Goal: Transaction & Acquisition: Download file/media

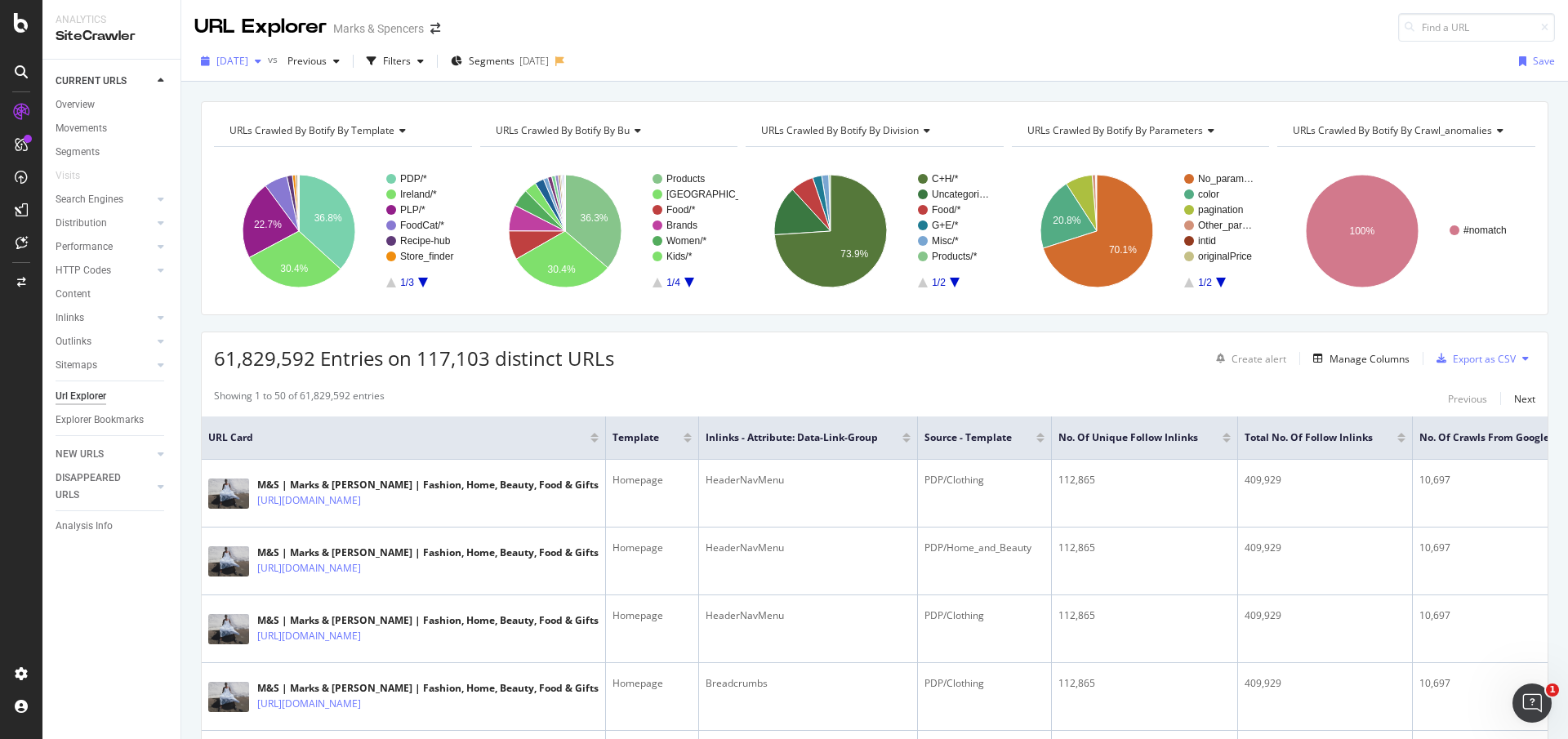
click at [262, 64] on icon "button" at bounding box center [258, 61] width 7 height 9
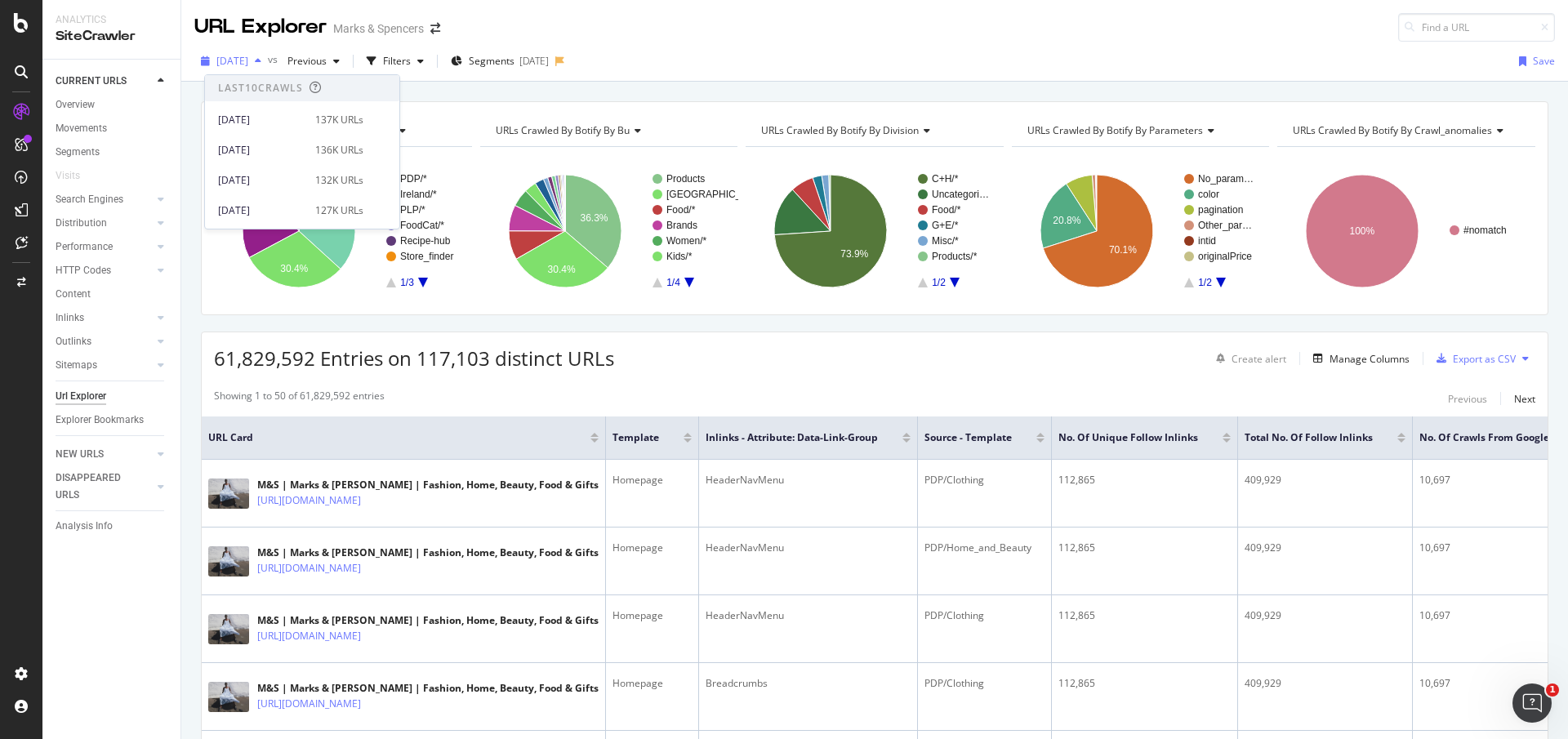
click at [262, 64] on icon "button" at bounding box center [258, 61] width 7 height 9
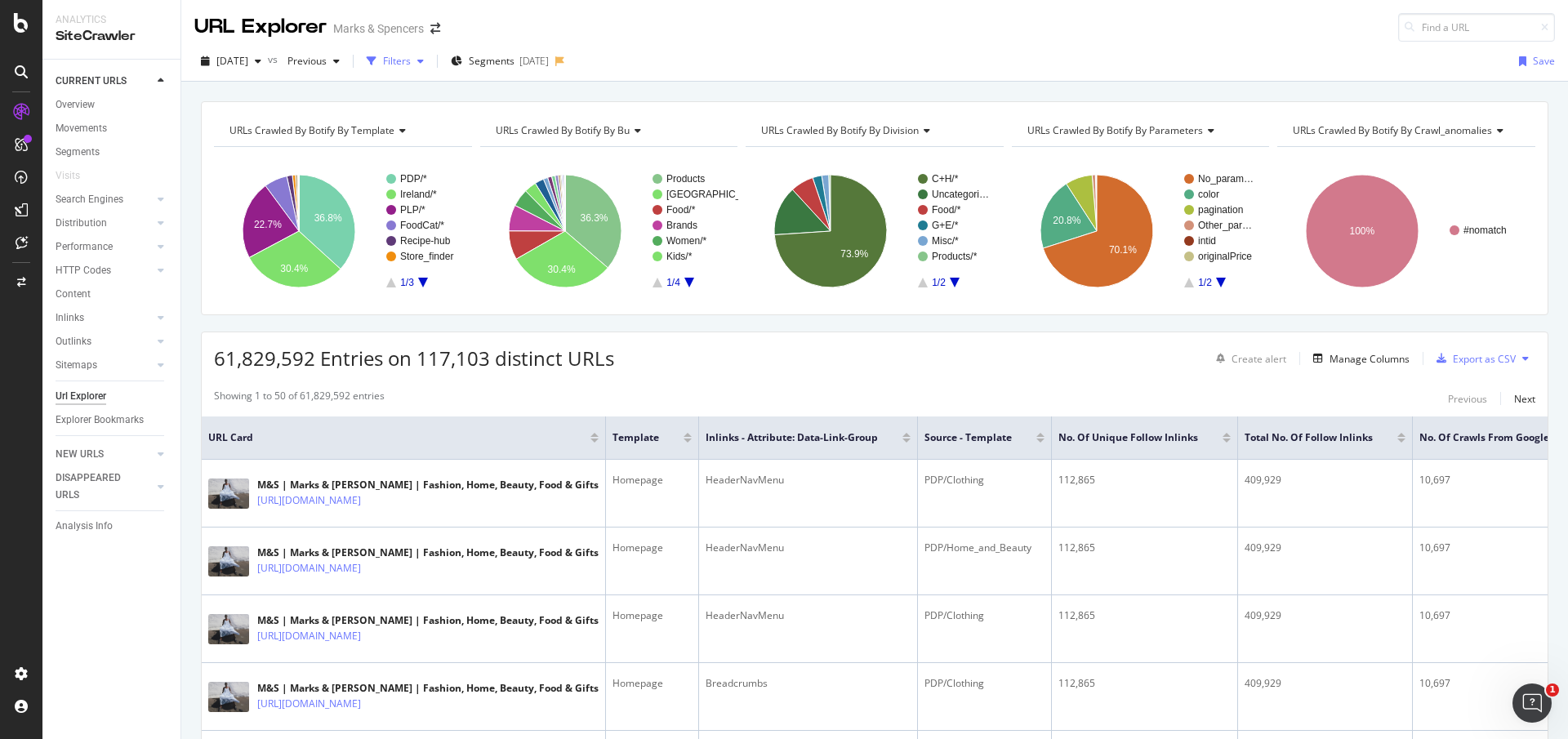
click at [411, 61] on div "Filters" at bounding box center [396, 60] width 27 height 14
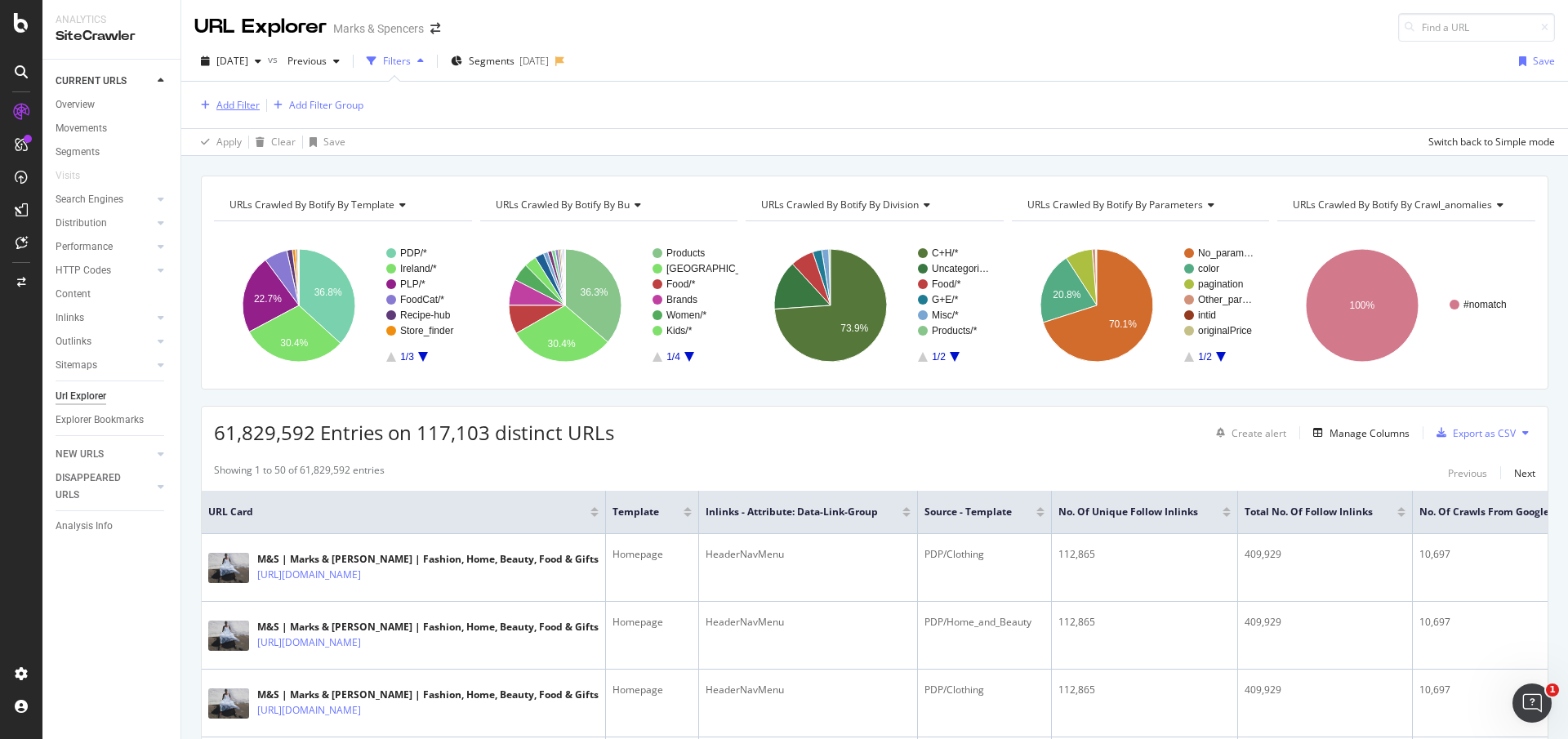
click at [255, 104] on div "Add Filter" at bounding box center [238, 105] width 43 height 14
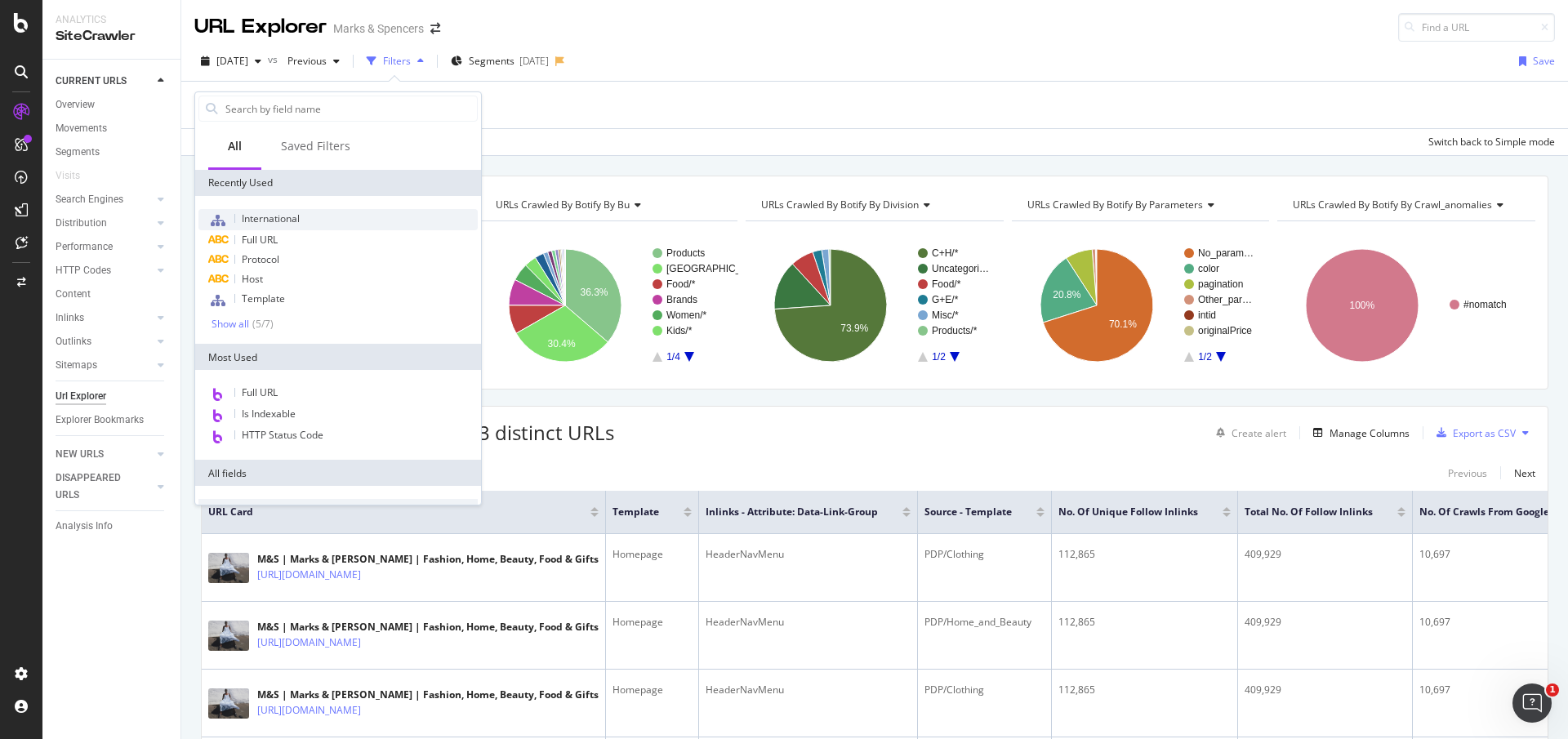
click at [292, 216] on span "International" at bounding box center [270, 218] width 58 height 14
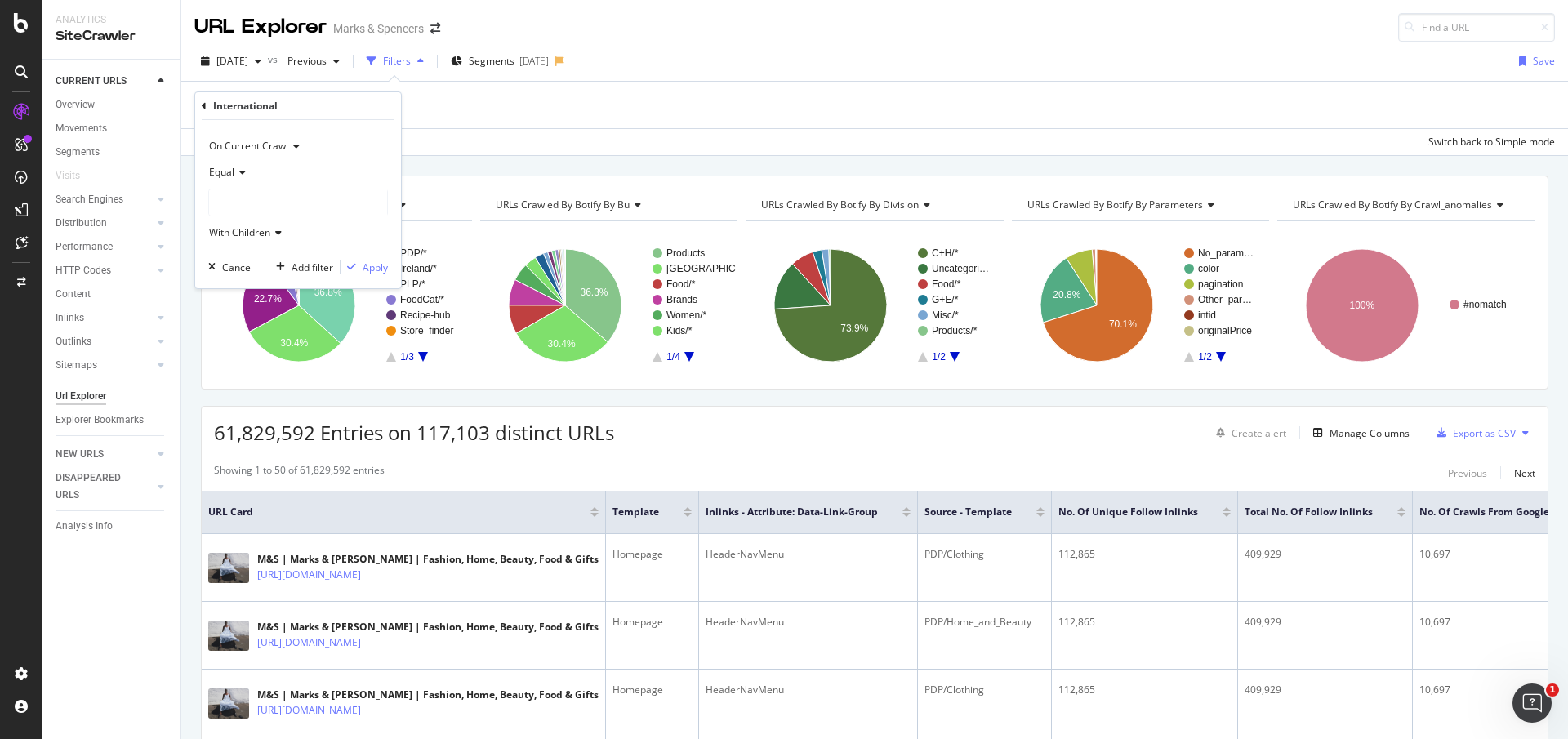
click at [273, 198] on div at bounding box center [298, 202] width 178 height 26
click at [255, 233] on span "81,453 URLS" at bounding box center [273, 236] width 61 height 14
click at [382, 262] on div "Apply" at bounding box center [375, 267] width 26 height 14
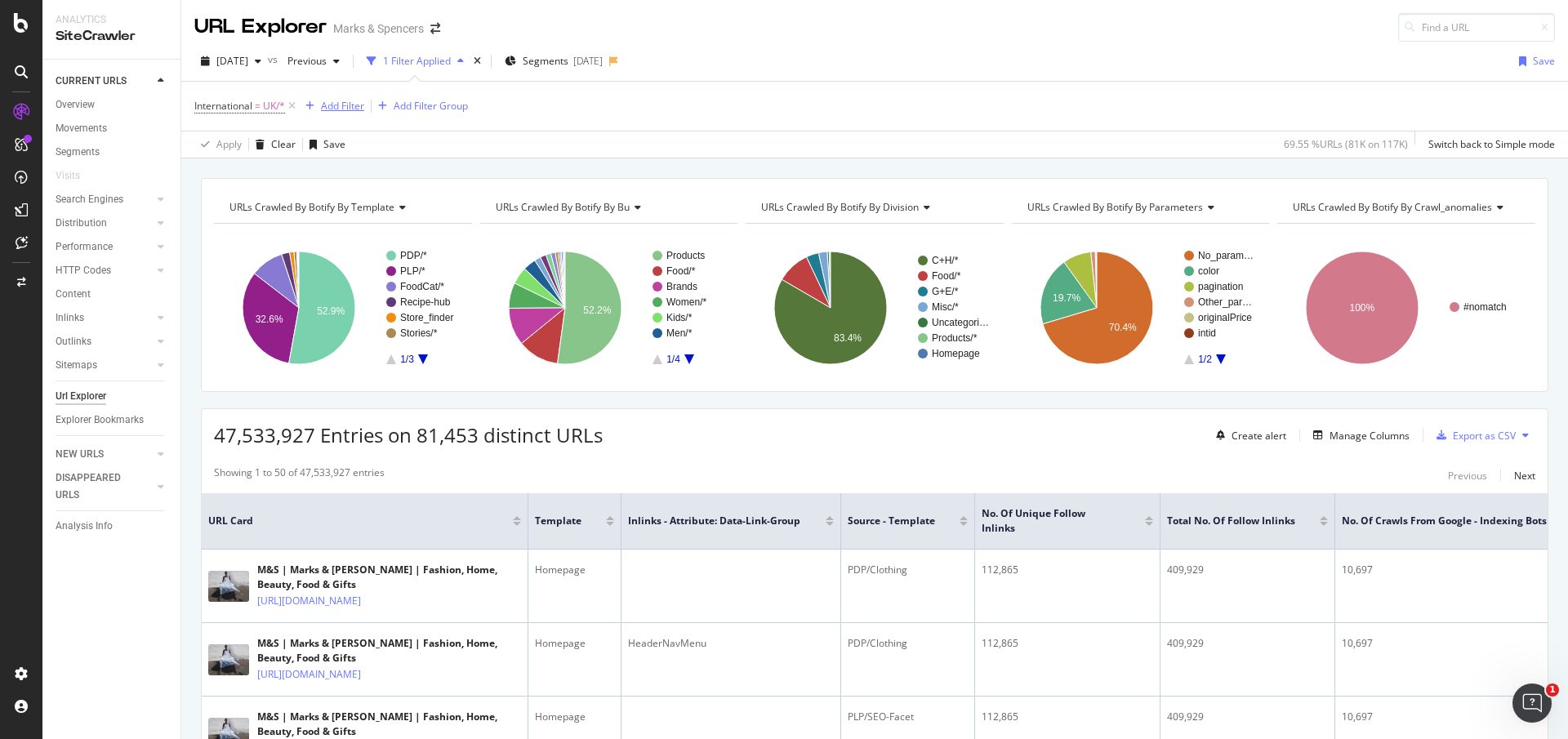
click at [340, 108] on div "Add Filter" at bounding box center [343, 106] width 43 height 14
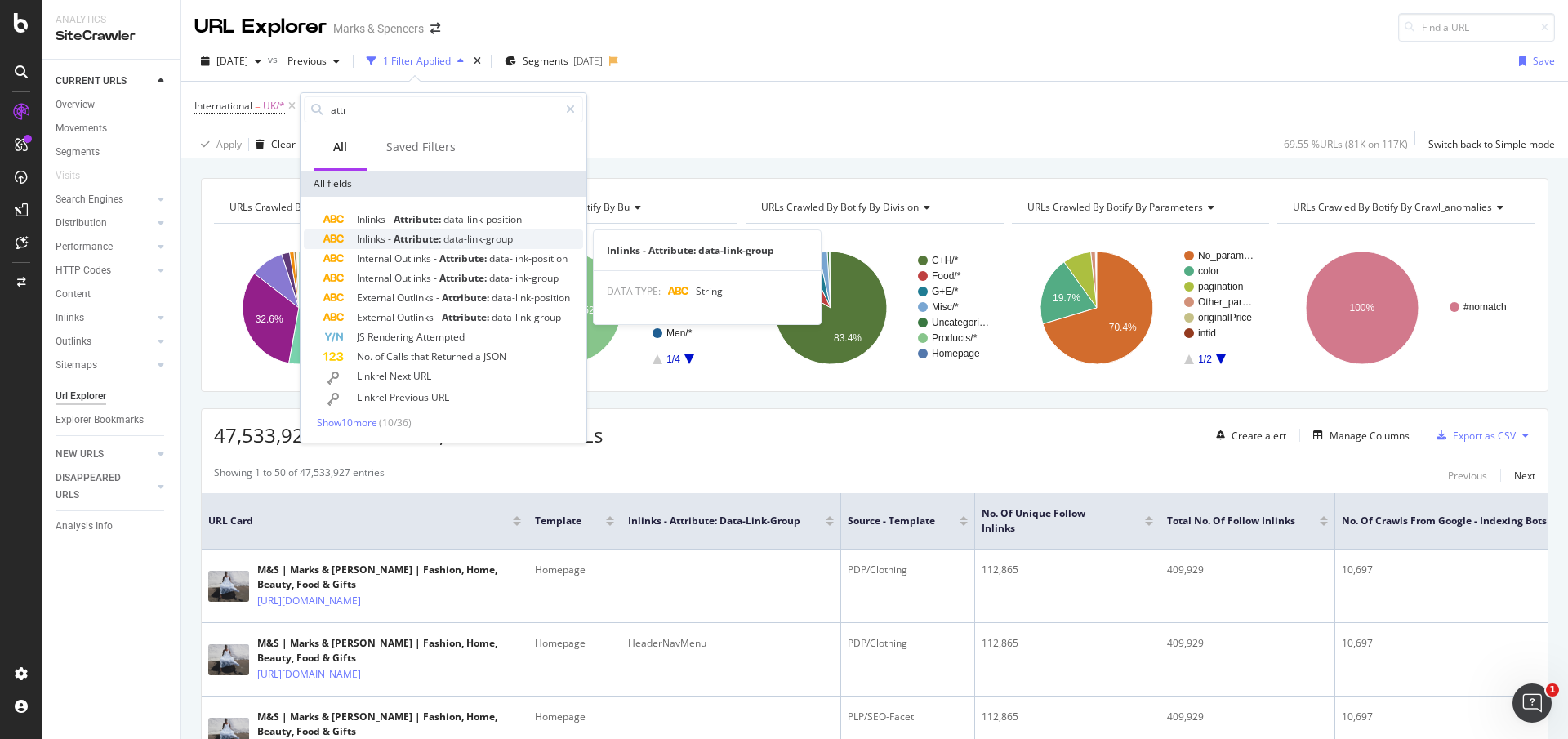
type input "attr"
click at [421, 237] on span "Attribute:" at bounding box center [419, 238] width 50 height 14
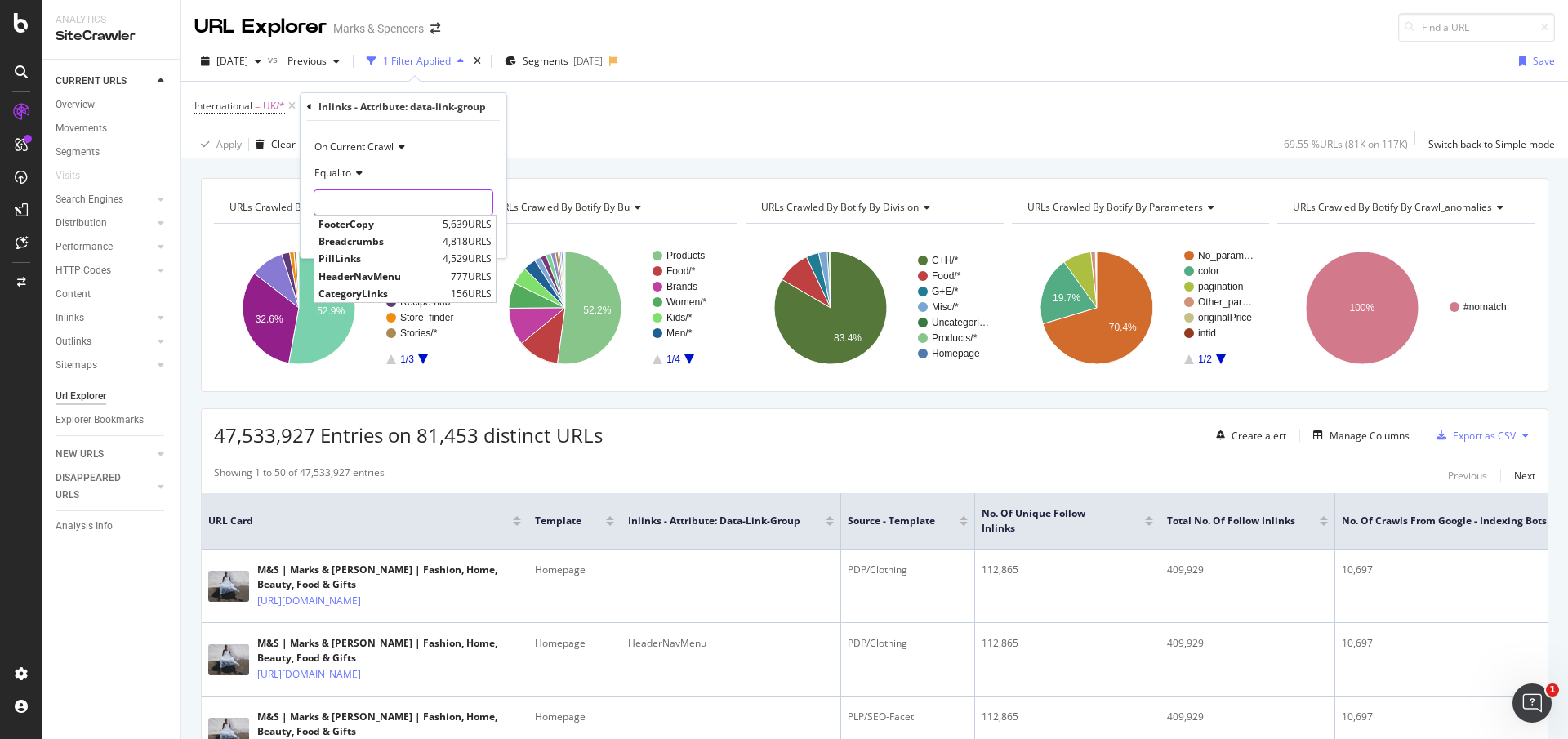
click at [390, 212] on input "text" at bounding box center [404, 202] width 178 height 26
click at [521, 146] on div "Apply Clear Save 69.55 % URLs ( 81K on 117K ) Switch back to Simple mode" at bounding box center [874, 144] width 1387 height 27
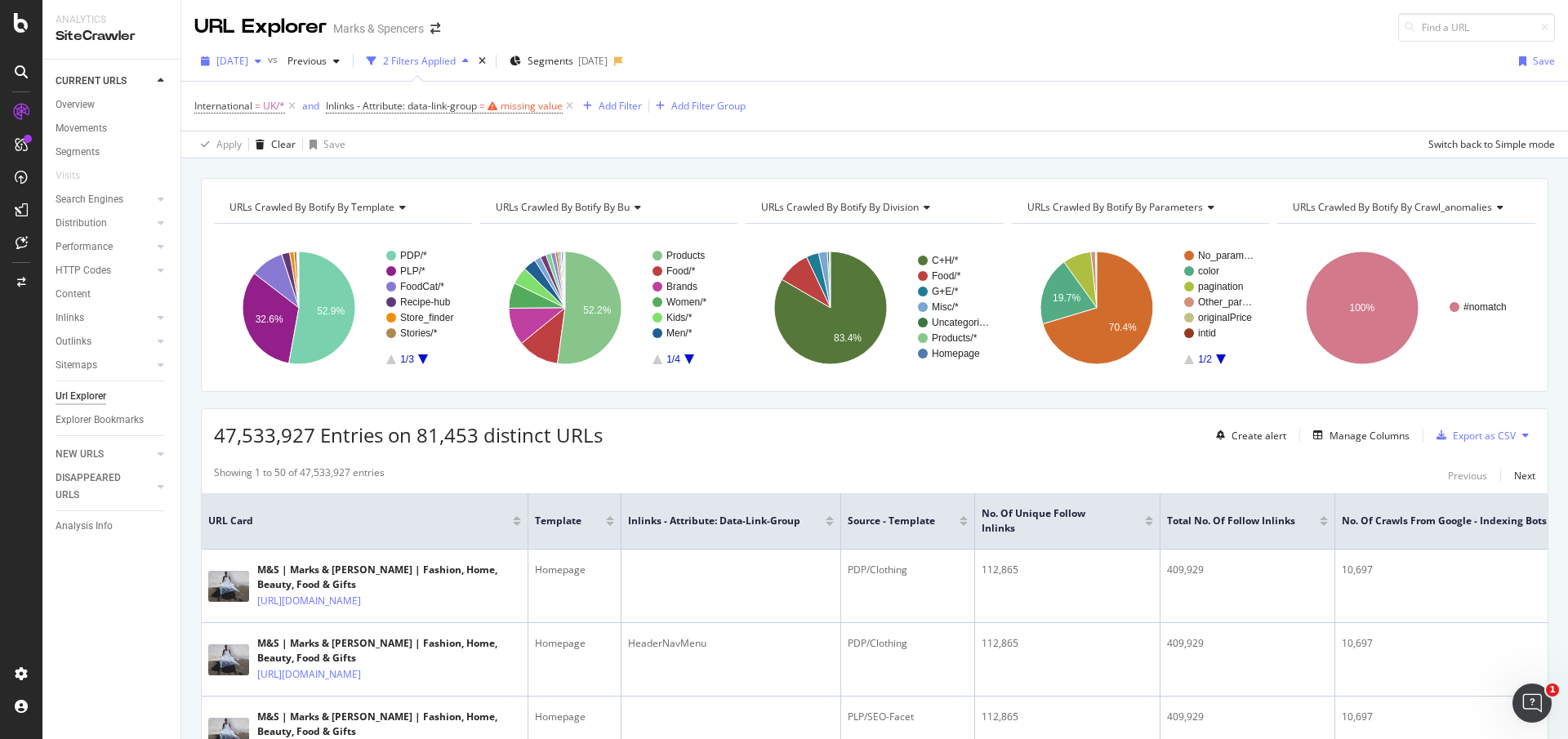
click at [210, 59] on div "button" at bounding box center [205, 61] width 22 height 9
click at [268, 93] on div "[DATE]" at bounding box center [262, 87] width 87 height 15
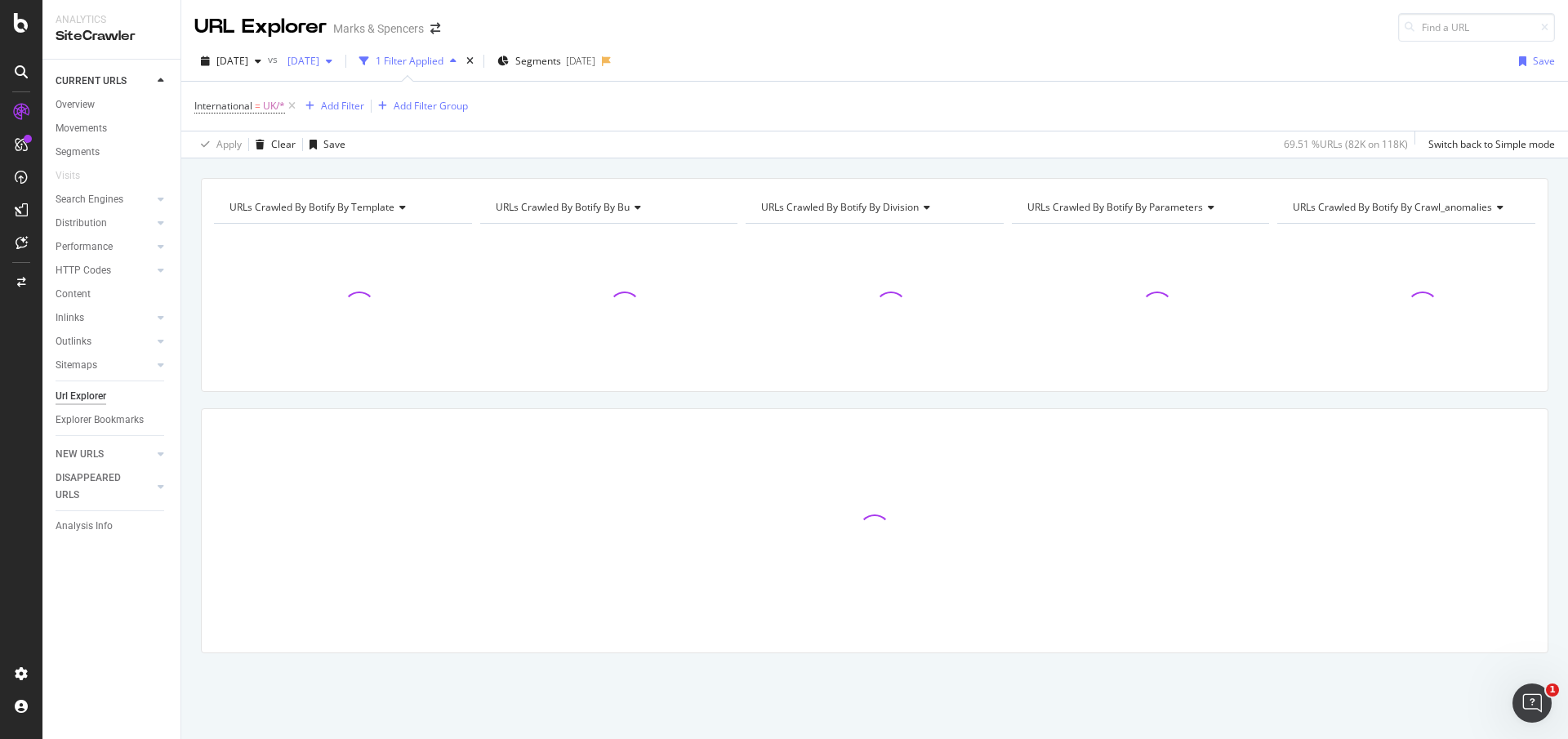
click at [339, 67] on div "2025 Jul. 31st" at bounding box center [309, 61] width 58 height 25
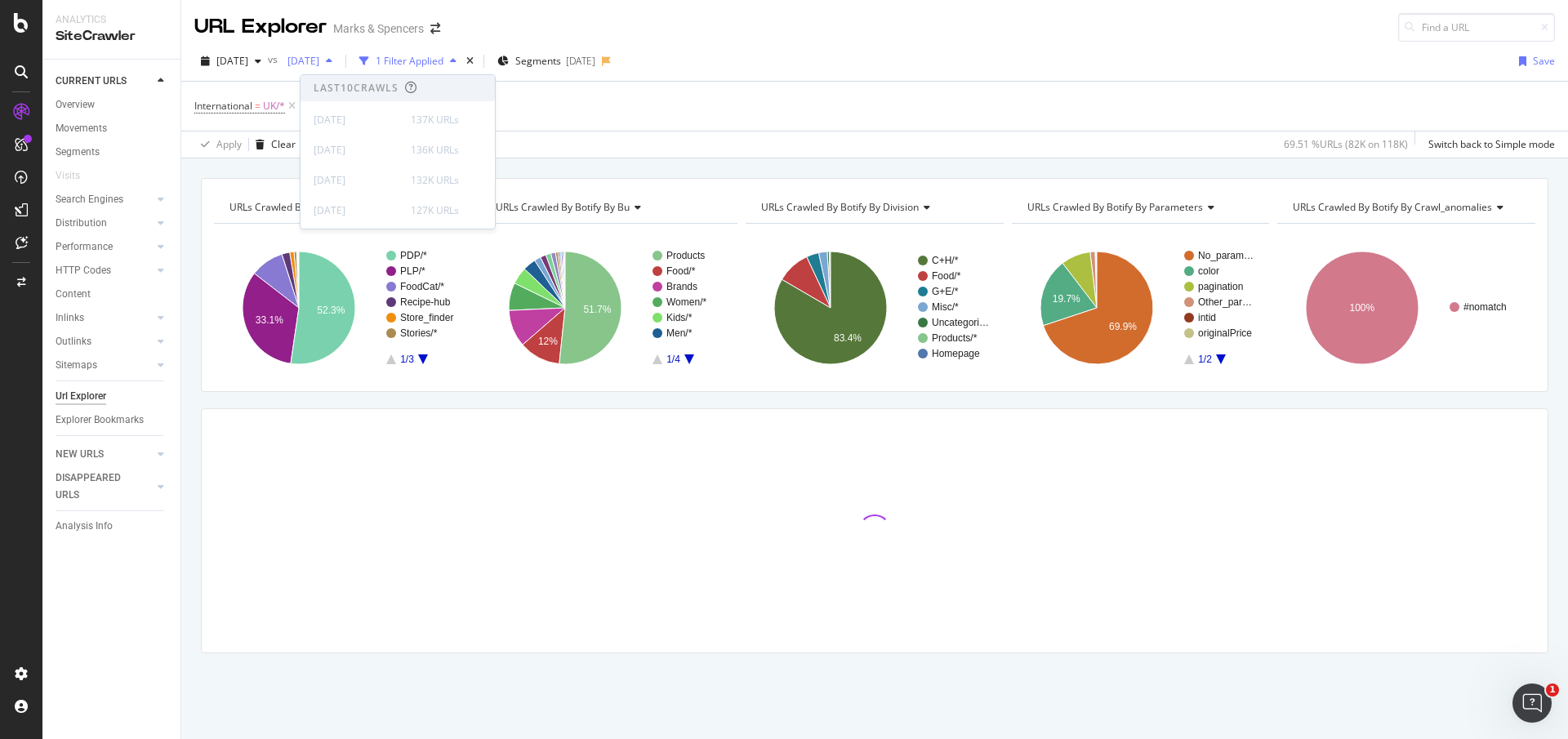
click at [333, 65] on icon "button" at bounding box center [329, 61] width 7 height 9
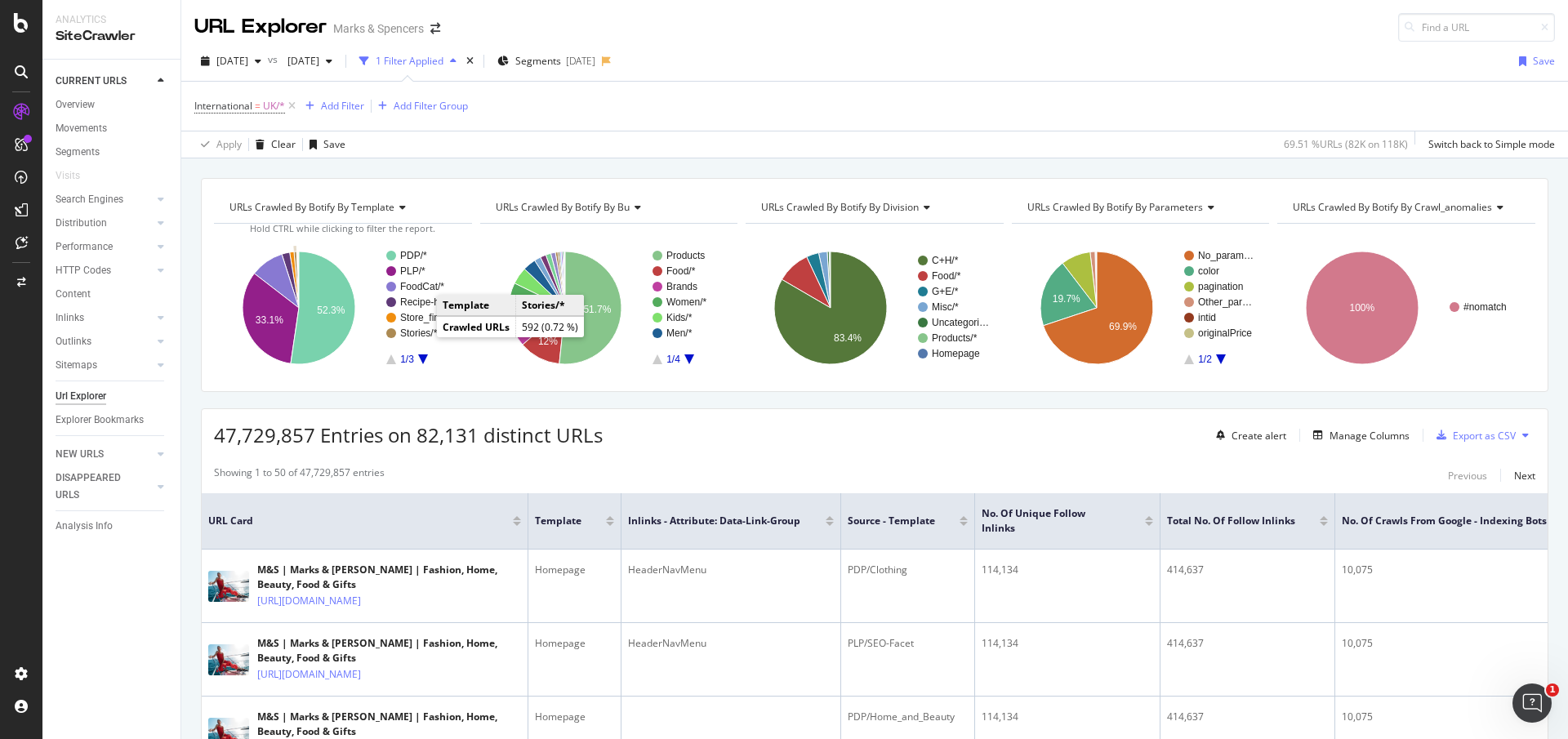
click at [424, 335] on text "Stories/*" at bounding box center [419, 334] width 38 height 11
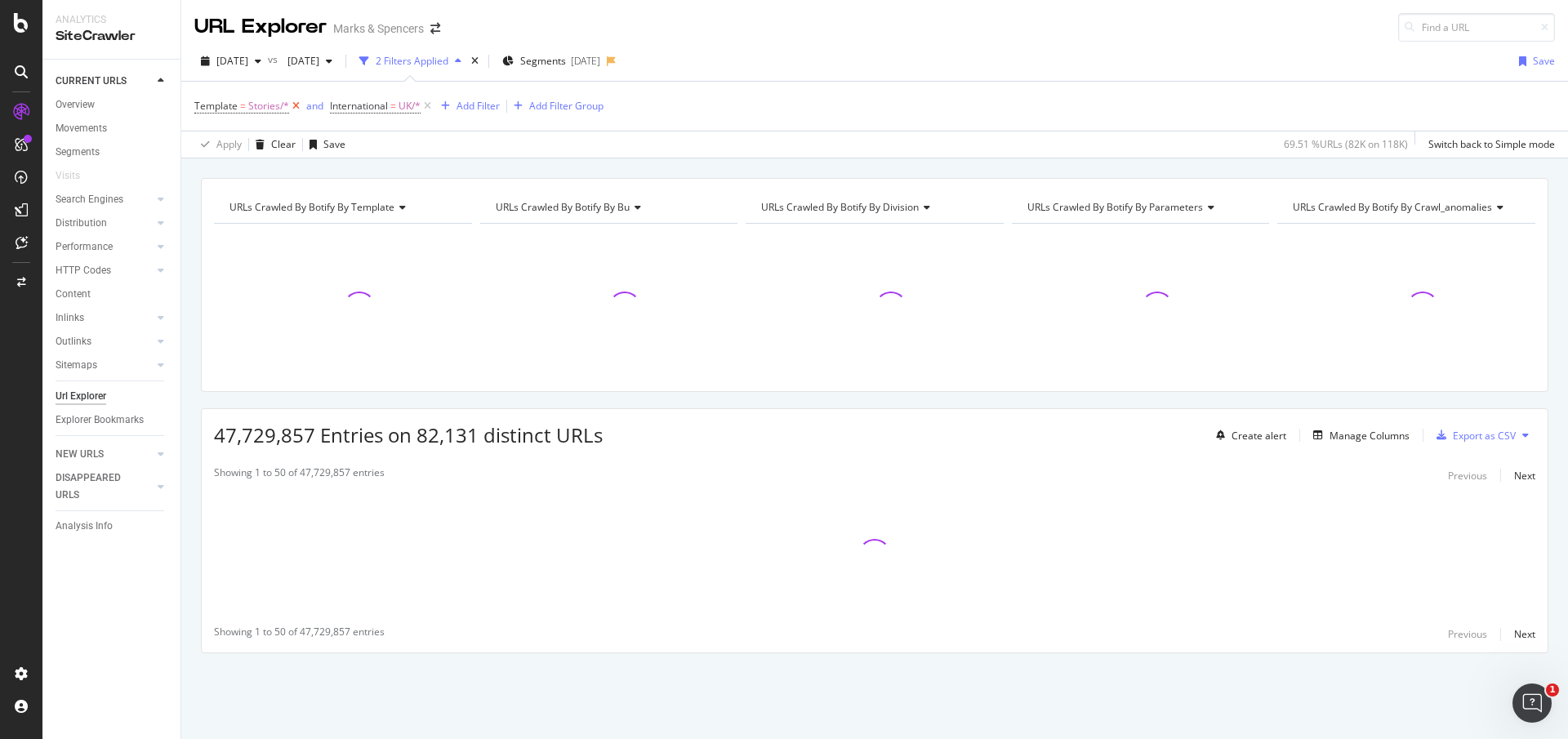
click at [294, 107] on icon at bounding box center [296, 106] width 14 height 16
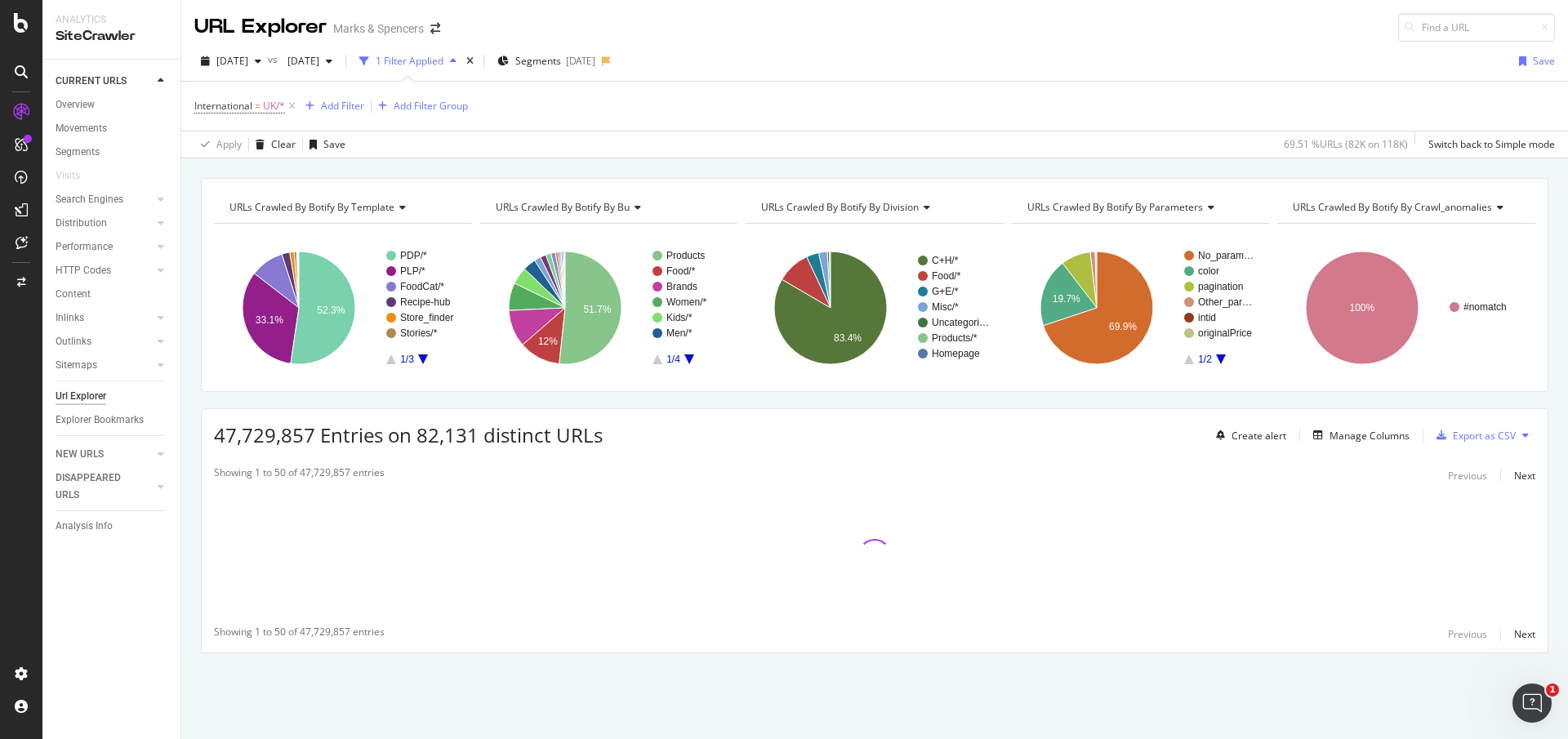
click at [423, 356] on icon "A chart." at bounding box center [422, 359] width 9 height 9
click at [389, 360] on icon "A chart." at bounding box center [391, 359] width 9 height 9
click at [352, 105] on div "Add Filter" at bounding box center [343, 106] width 43 height 14
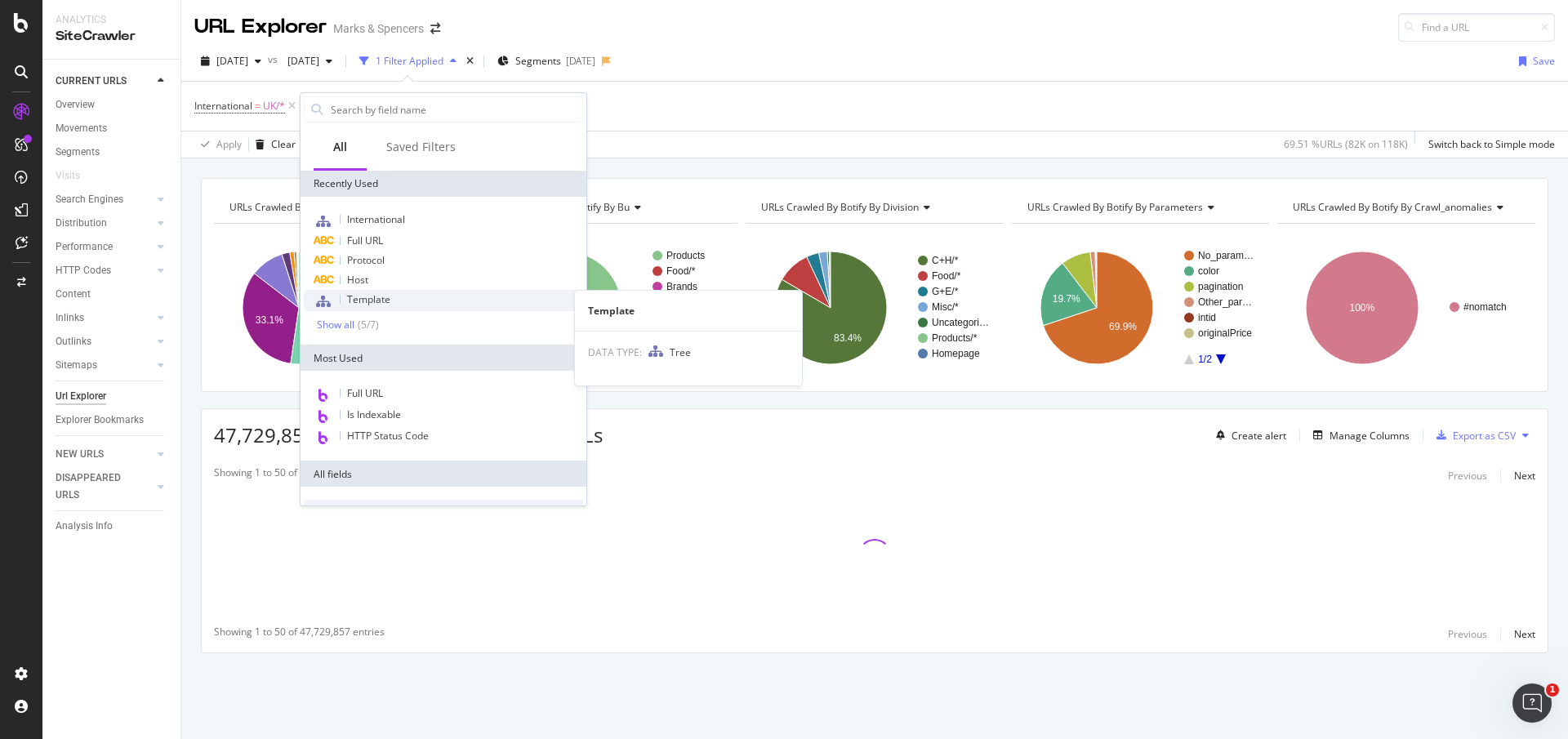
click at [384, 293] on span "Template" at bounding box center [369, 299] width 43 height 14
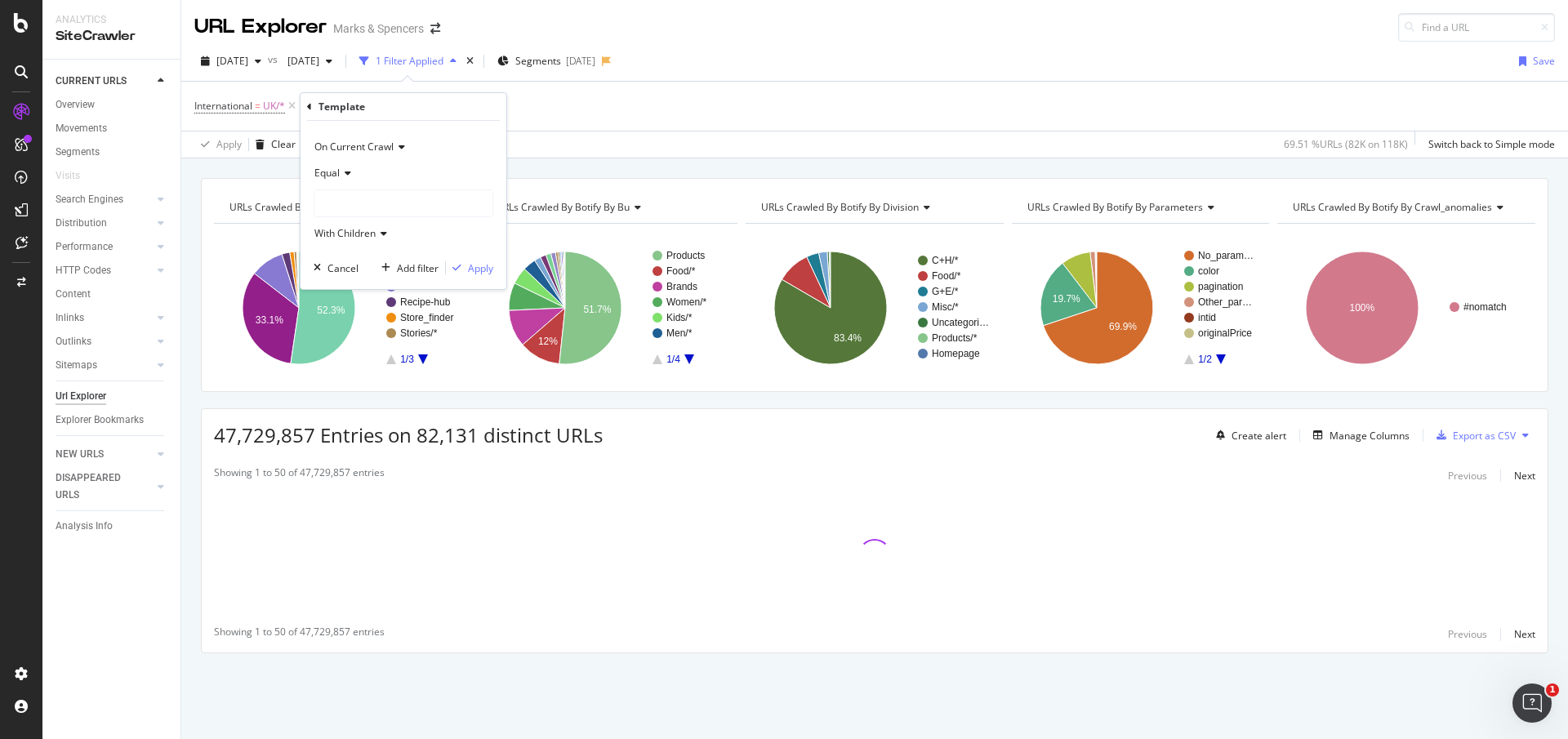
click at [355, 206] on div at bounding box center [404, 203] width 178 height 26
click at [561, 58] on span "Segments" at bounding box center [538, 60] width 45 height 14
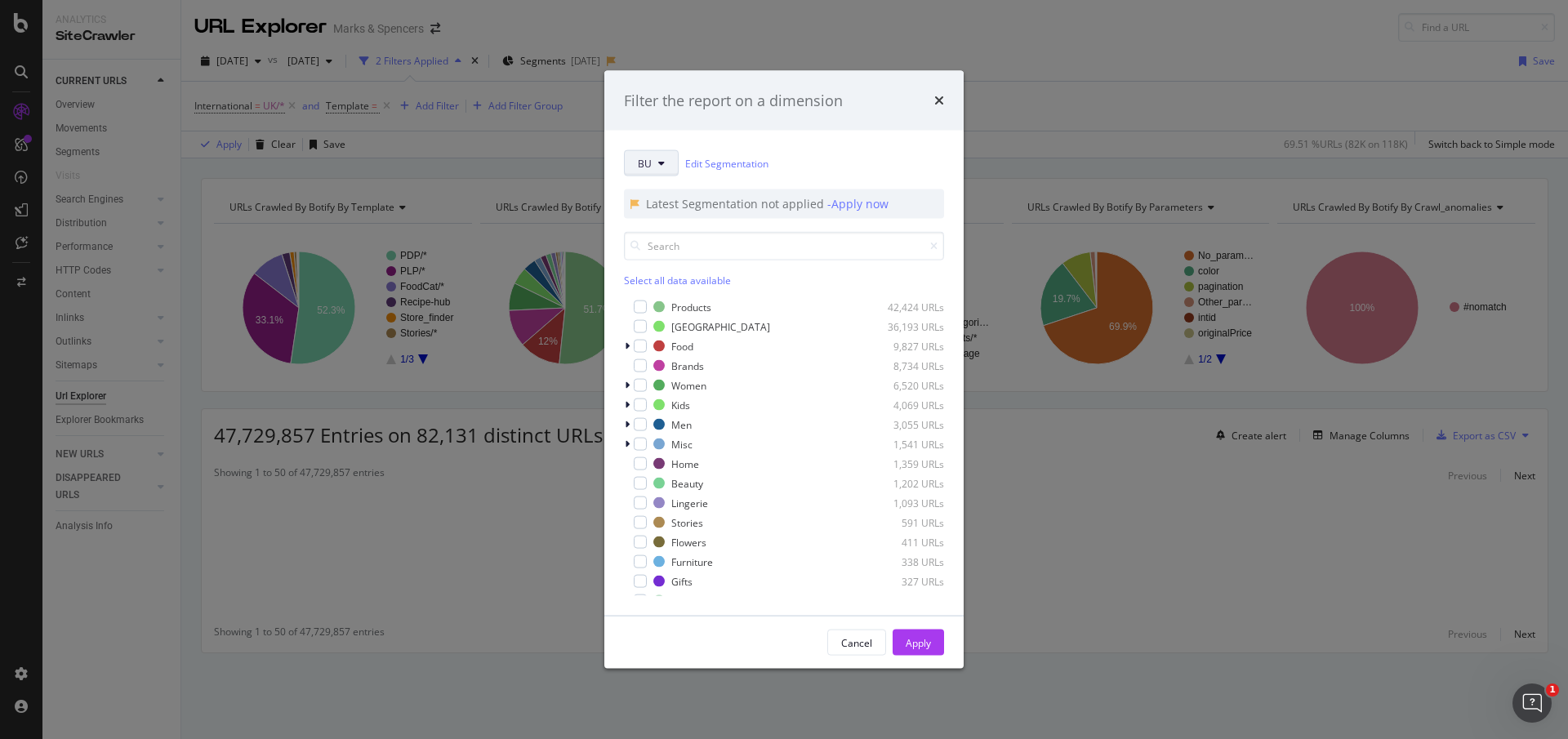
click at [643, 165] on span "BU" at bounding box center [645, 163] width 14 height 14
click at [663, 284] on span "Division" at bounding box center [690, 283] width 105 height 15
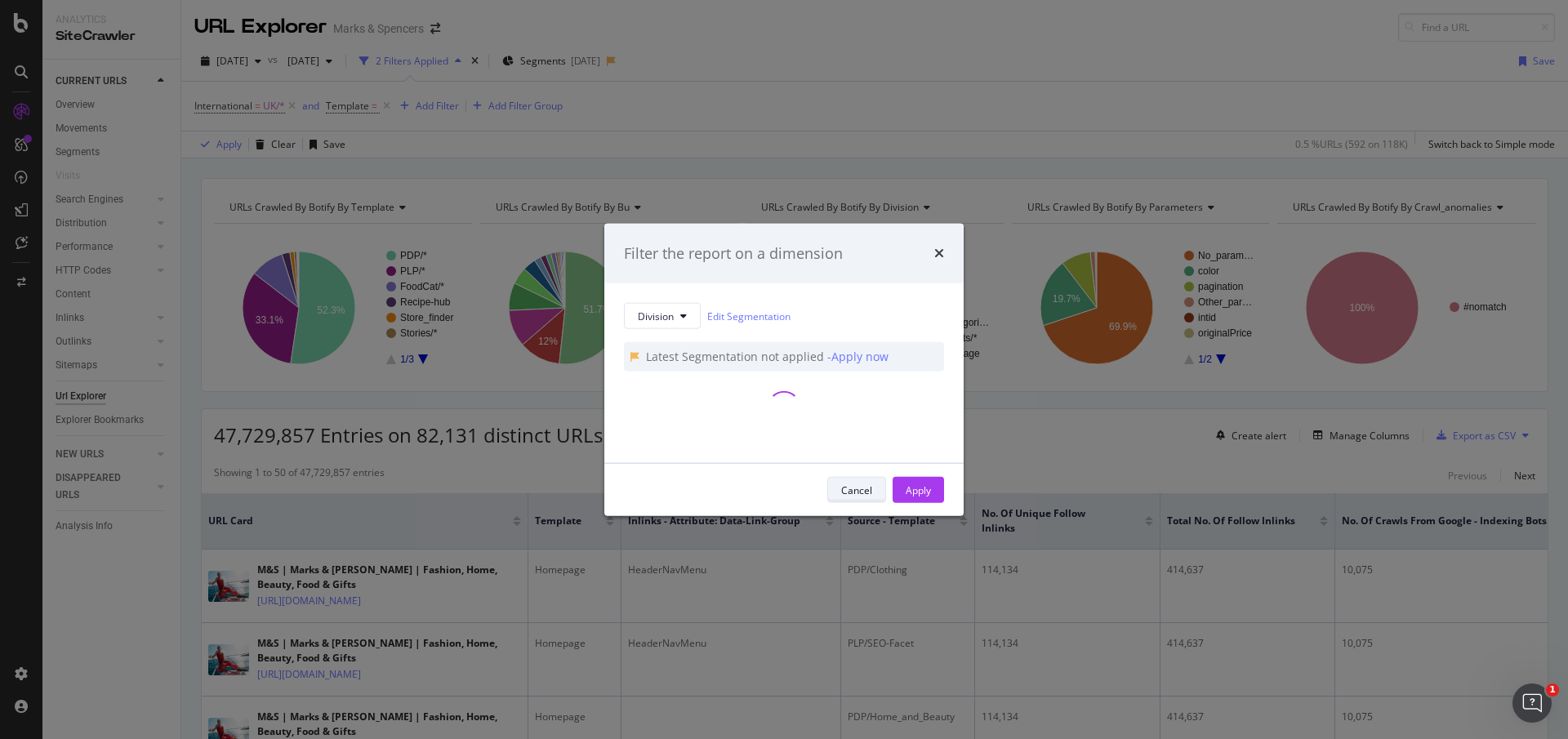
click at [836, 496] on button "Cancel" at bounding box center [856, 490] width 59 height 26
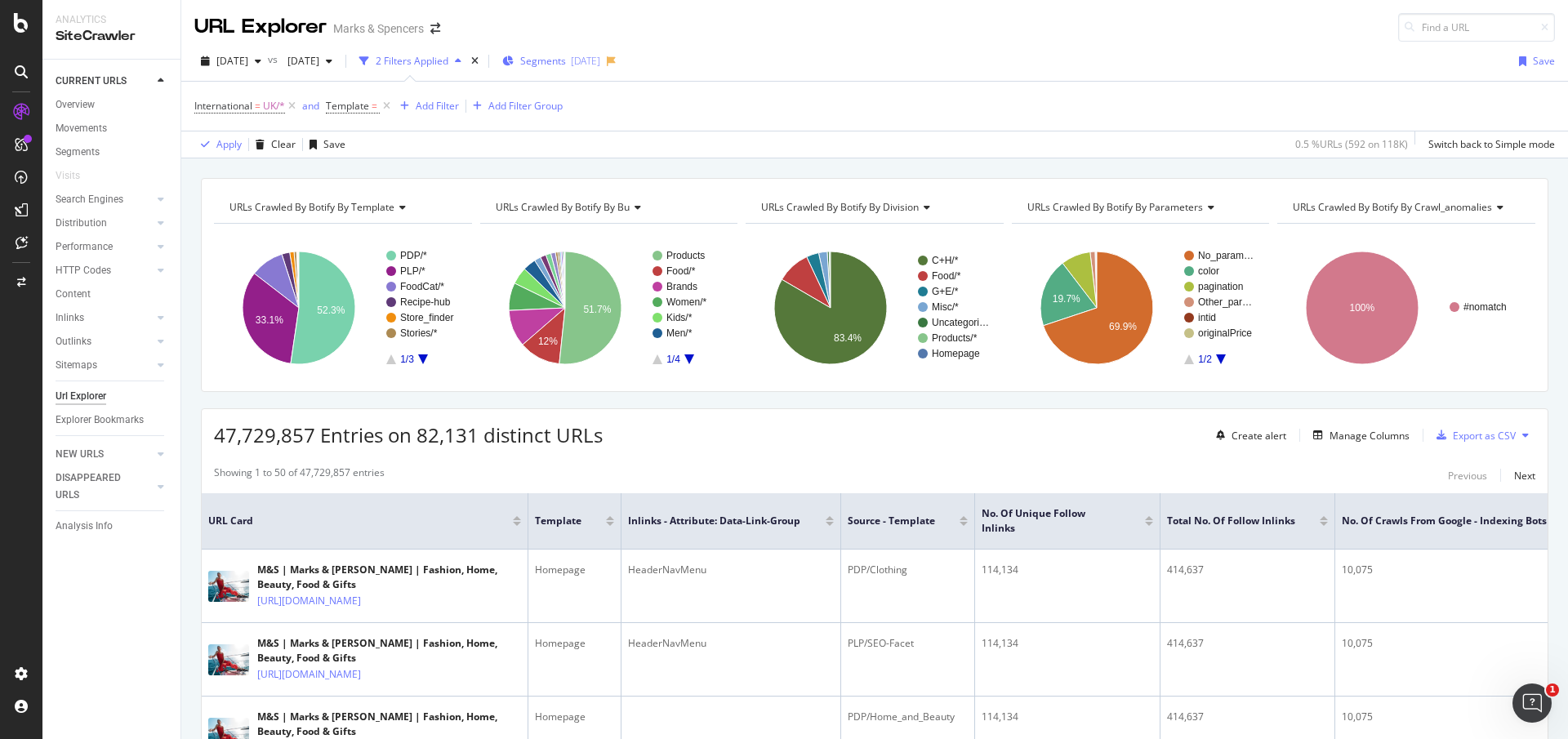
click at [566, 62] on span "Segments" at bounding box center [543, 60] width 45 height 14
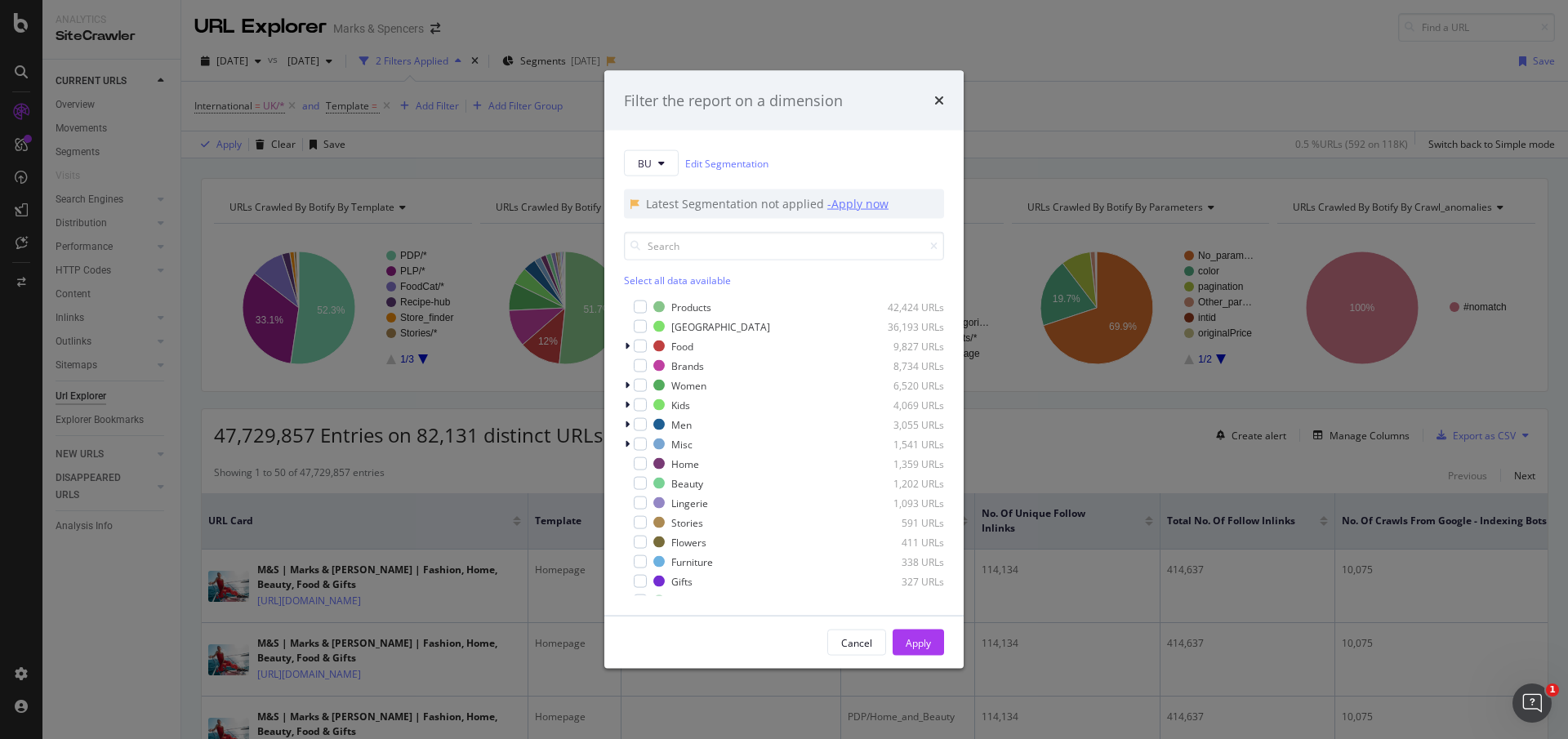
click at [853, 202] on div "- Apply now" at bounding box center [857, 203] width 61 height 16
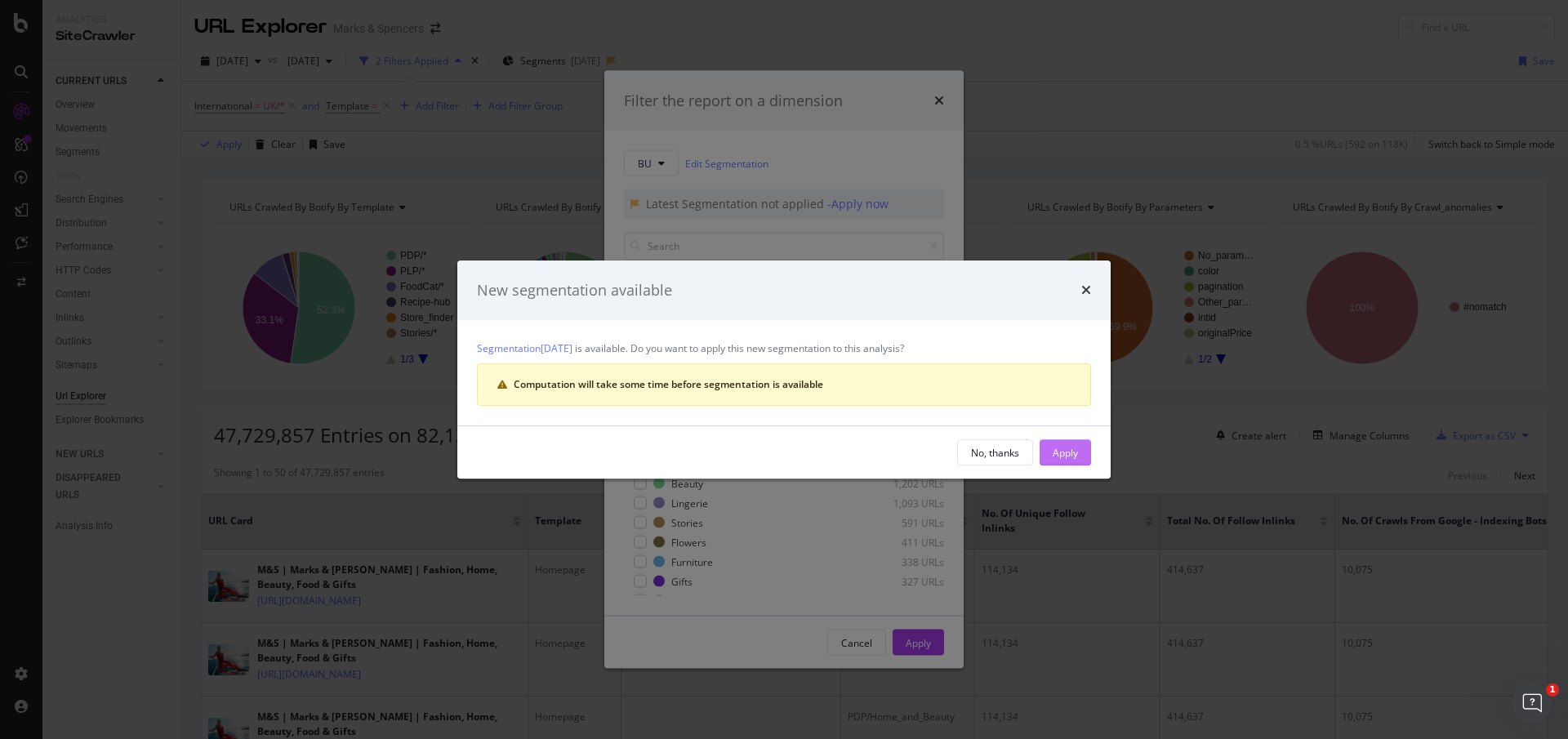
click at [1059, 461] on div "Apply" at bounding box center [1065, 453] width 26 height 25
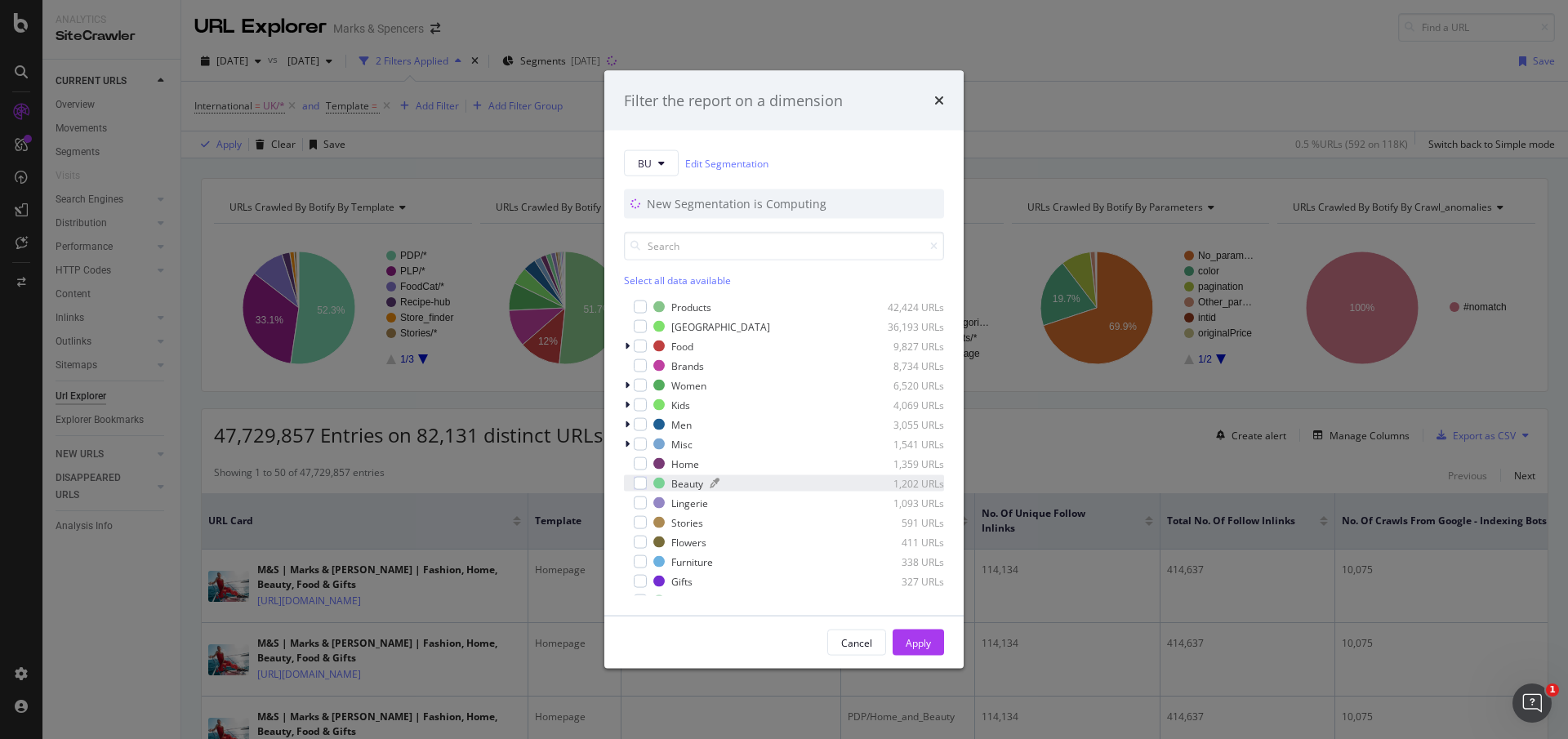
scroll to position [130, 0]
click at [653, 165] on button "BU" at bounding box center [651, 163] width 55 height 26
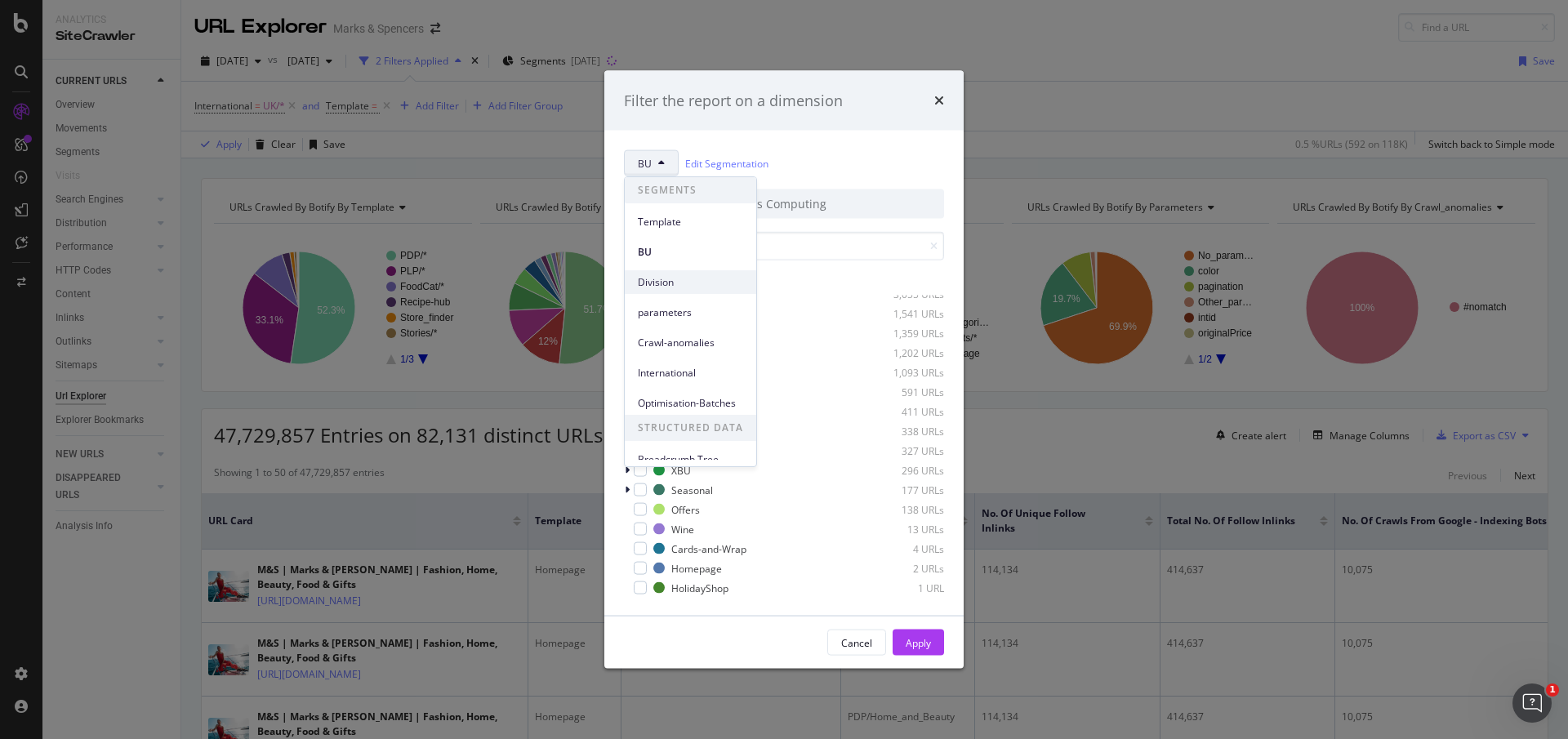
click at [678, 283] on span "Division" at bounding box center [690, 283] width 105 height 15
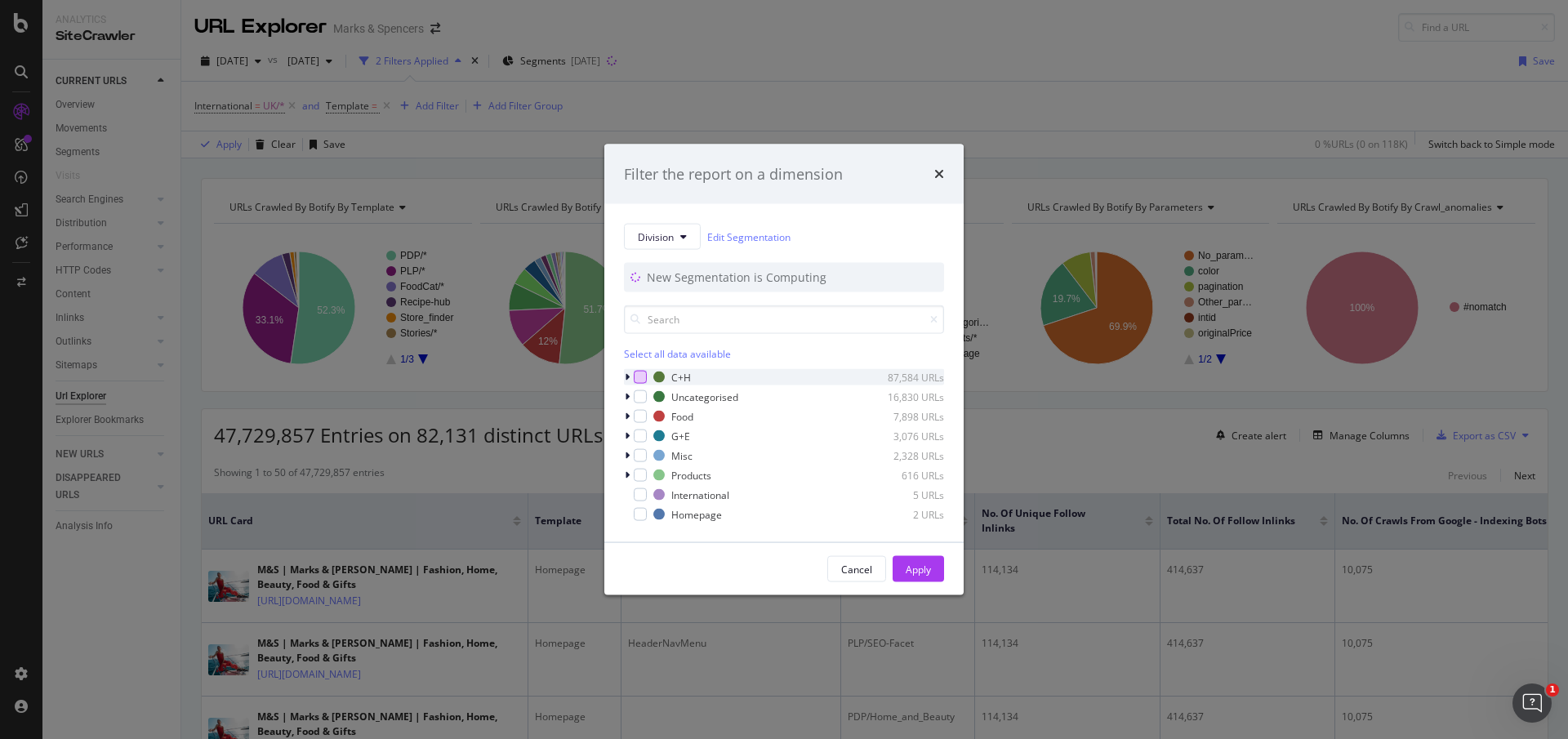
click at [643, 376] on div "modal" at bounding box center [641, 377] width 13 height 13
click at [639, 430] on div "modal" at bounding box center [641, 437] width 13 height 13
click at [929, 568] on div "Apply" at bounding box center [918, 569] width 26 height 14
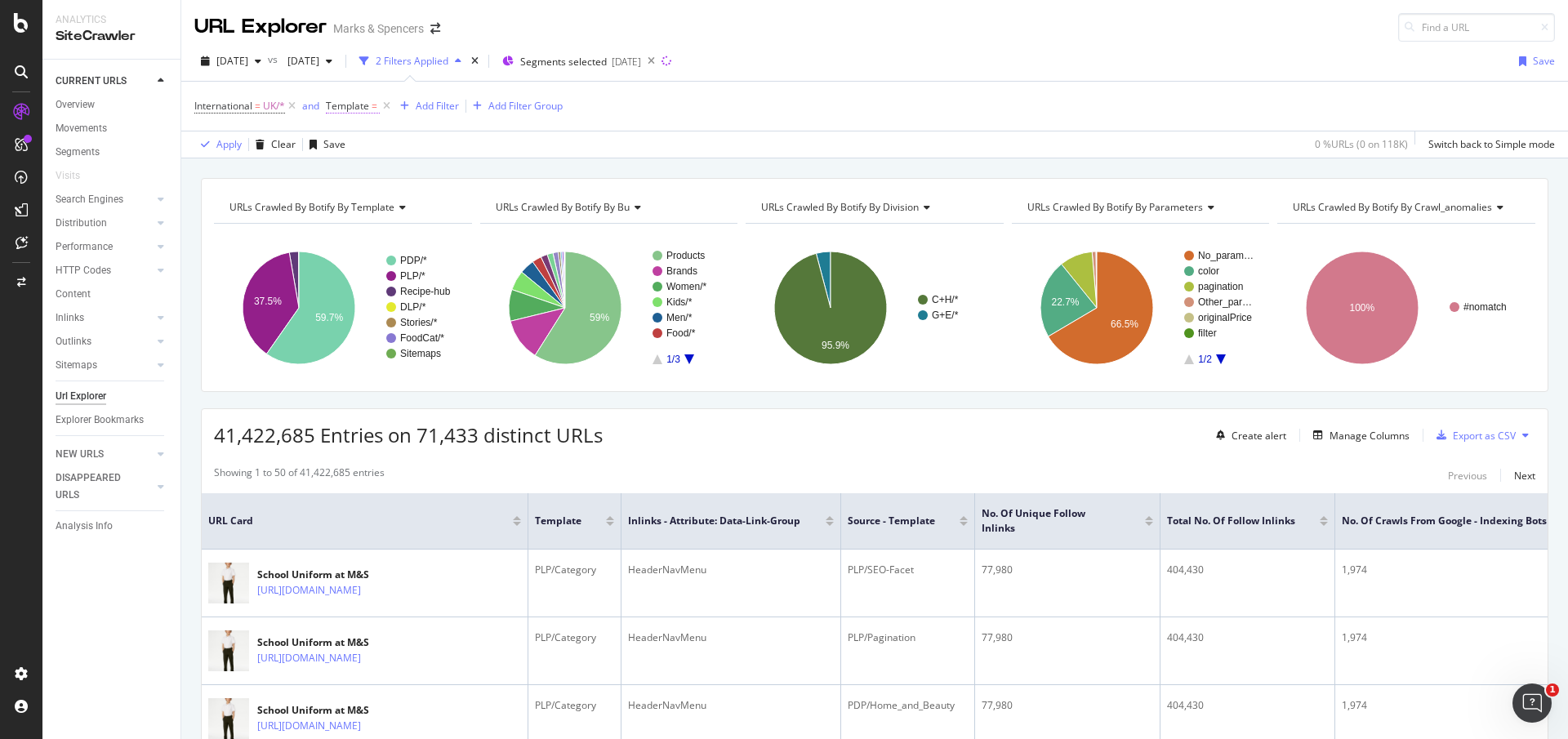
click at [366, 106] on span "Template" at bounding box center [348, 106] width 43 height 14
click at [370, 266] on div "Cancel" at bounding box center [370, 266] width 31 height 14
click at [388, 110] on icon at bounding box center [387, 106] width 14 height 16
click at [443, 58] on div "1 Filter Applied" at bounding box center [410, 60] width 68 height 14
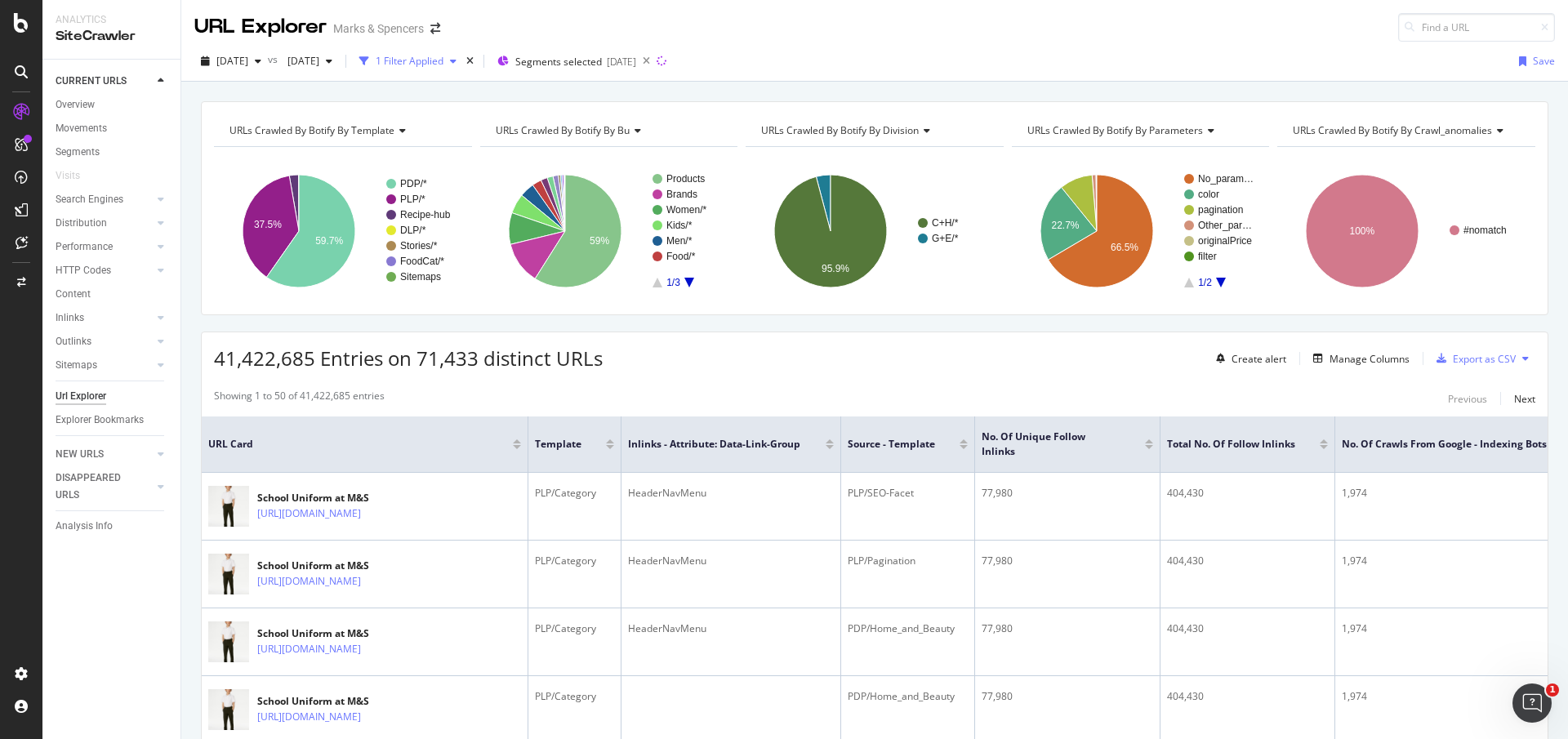
click at [443, 65] on div "1 Filter Applied" at bounding box center [410, 60] width 68 height 14
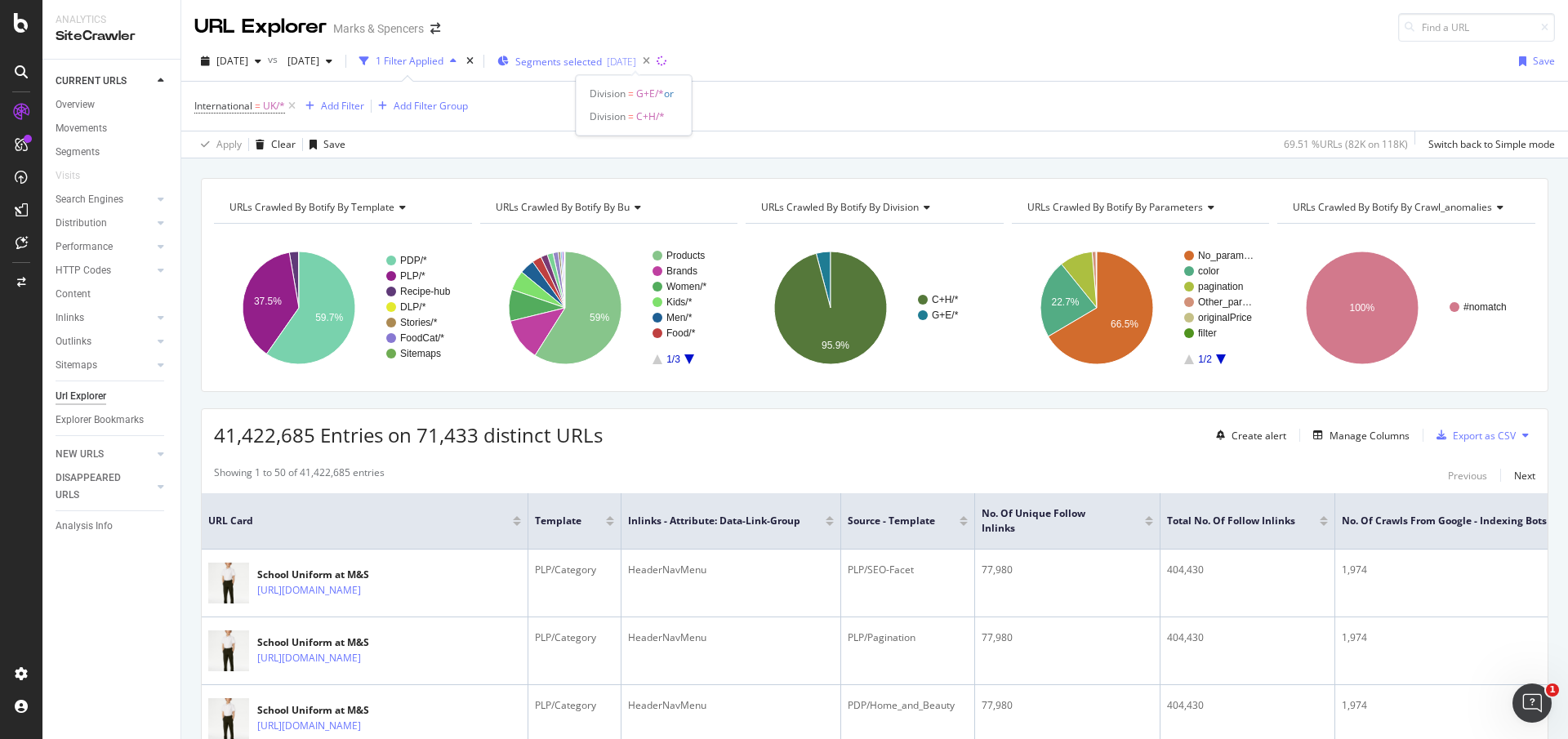
click at [594, 63] on span "Segments selected" at bounding box center [559, 61] width 87 height 14
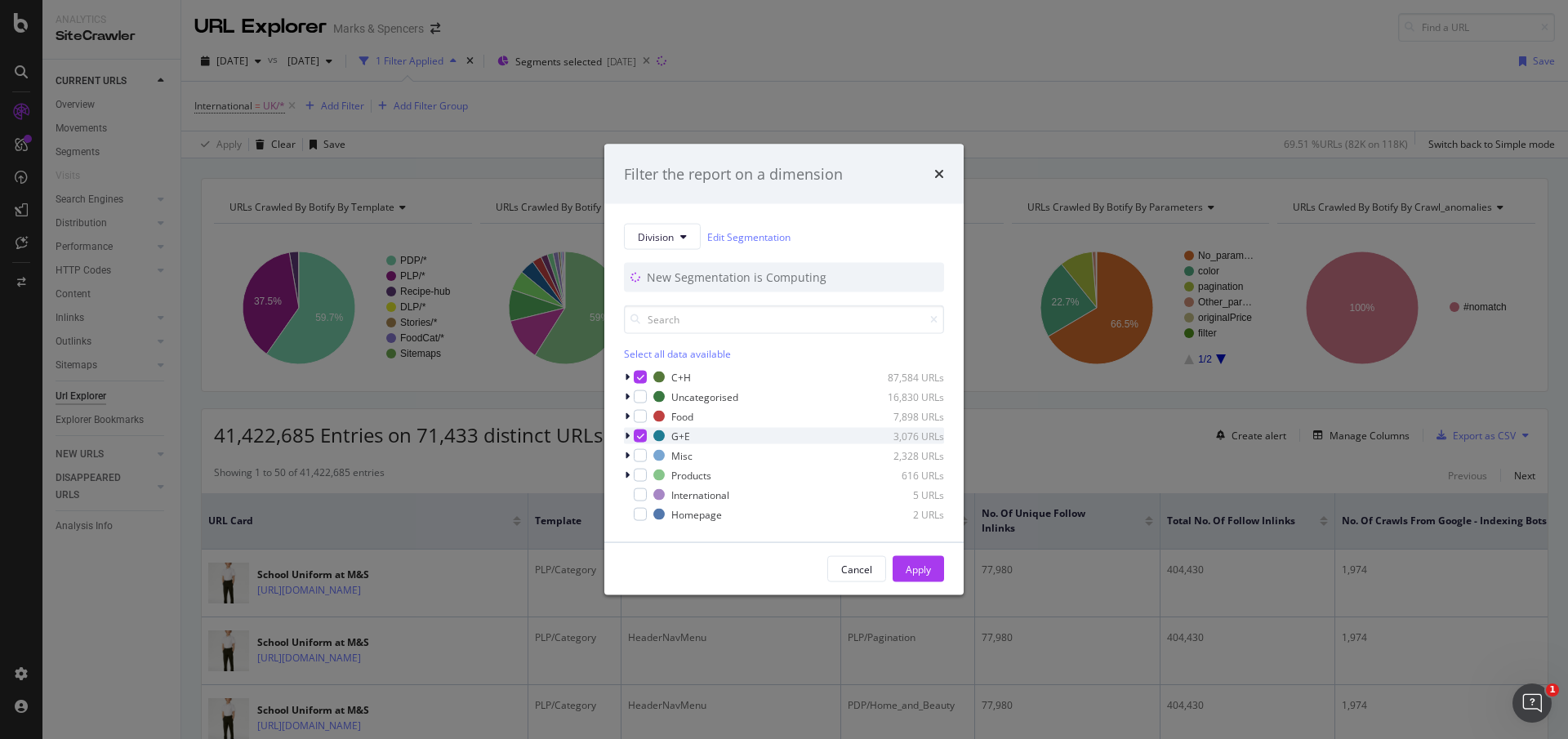
click at [640, 436] on icon "modal" at bounding box center [641, 436] width 8 height 9
click at [640, 382] on div "modal" at bounding box center [641, 377] width 13 height 13
click at [660, 233] on span "Division" at bounding box center [656, 236] width 36 height 14
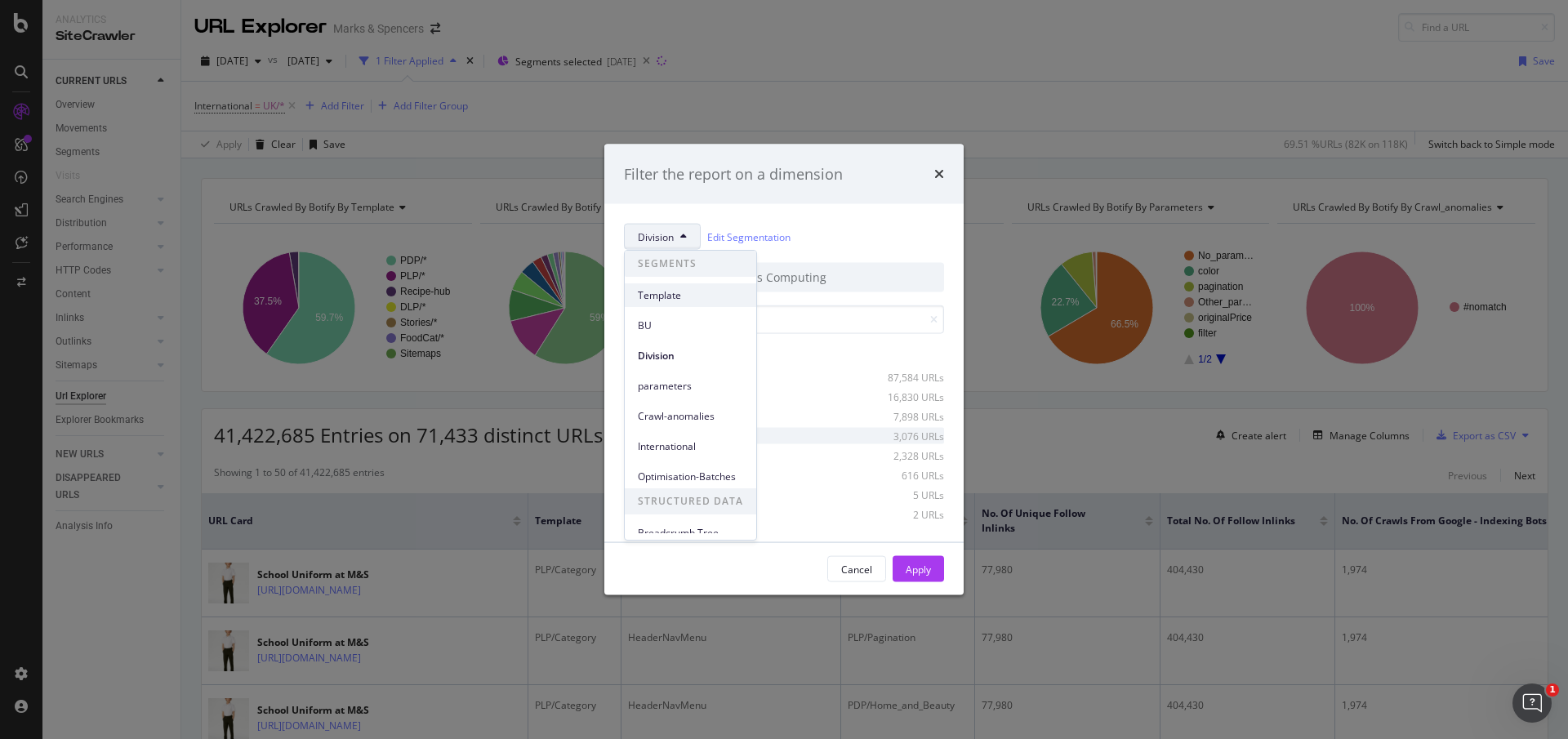
click at [653, 291] on span "Template" at bounding box center [690, 296] width 105 height 15
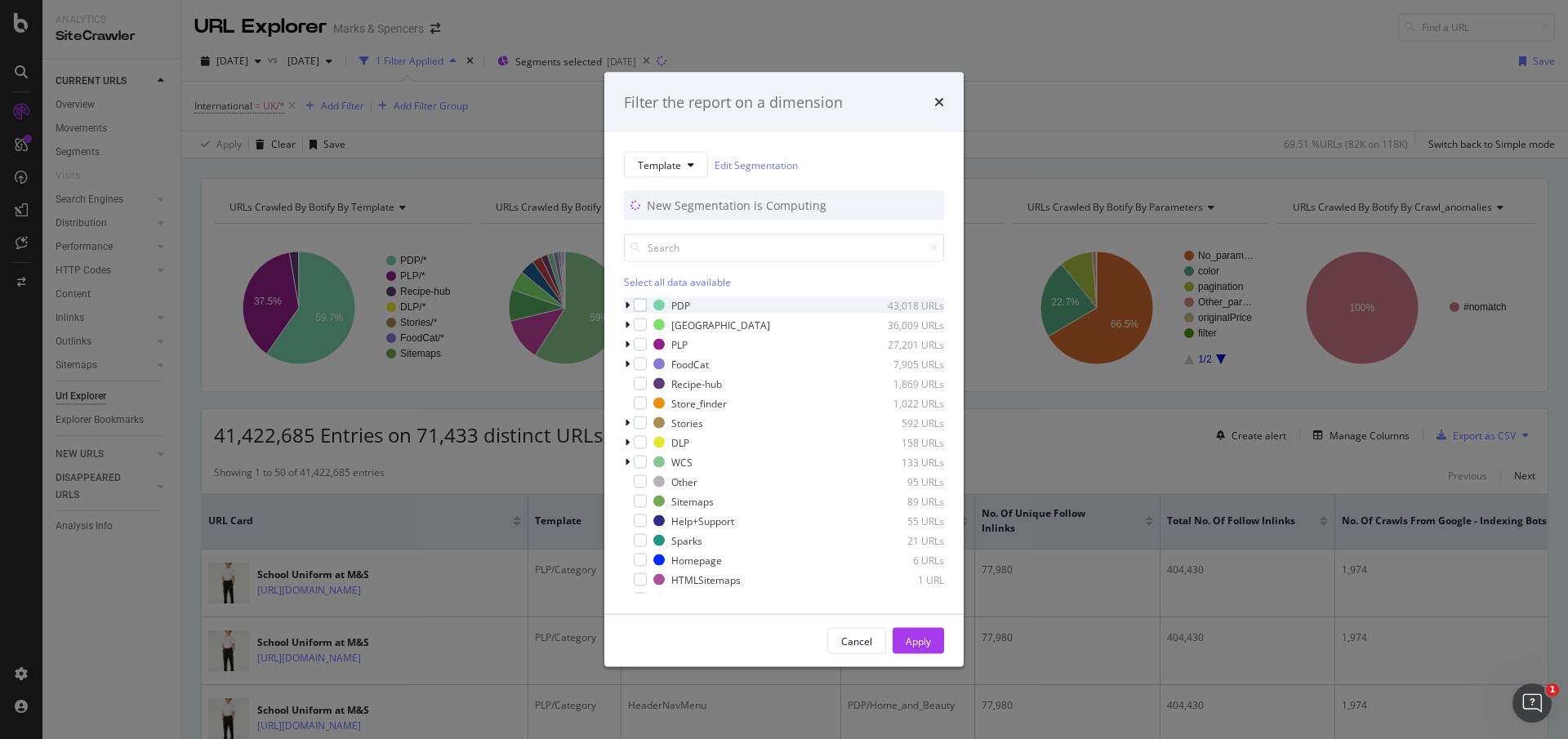
click at [628, 303] on icon "modal" at bounding box center [627, 305] width 5 height 9
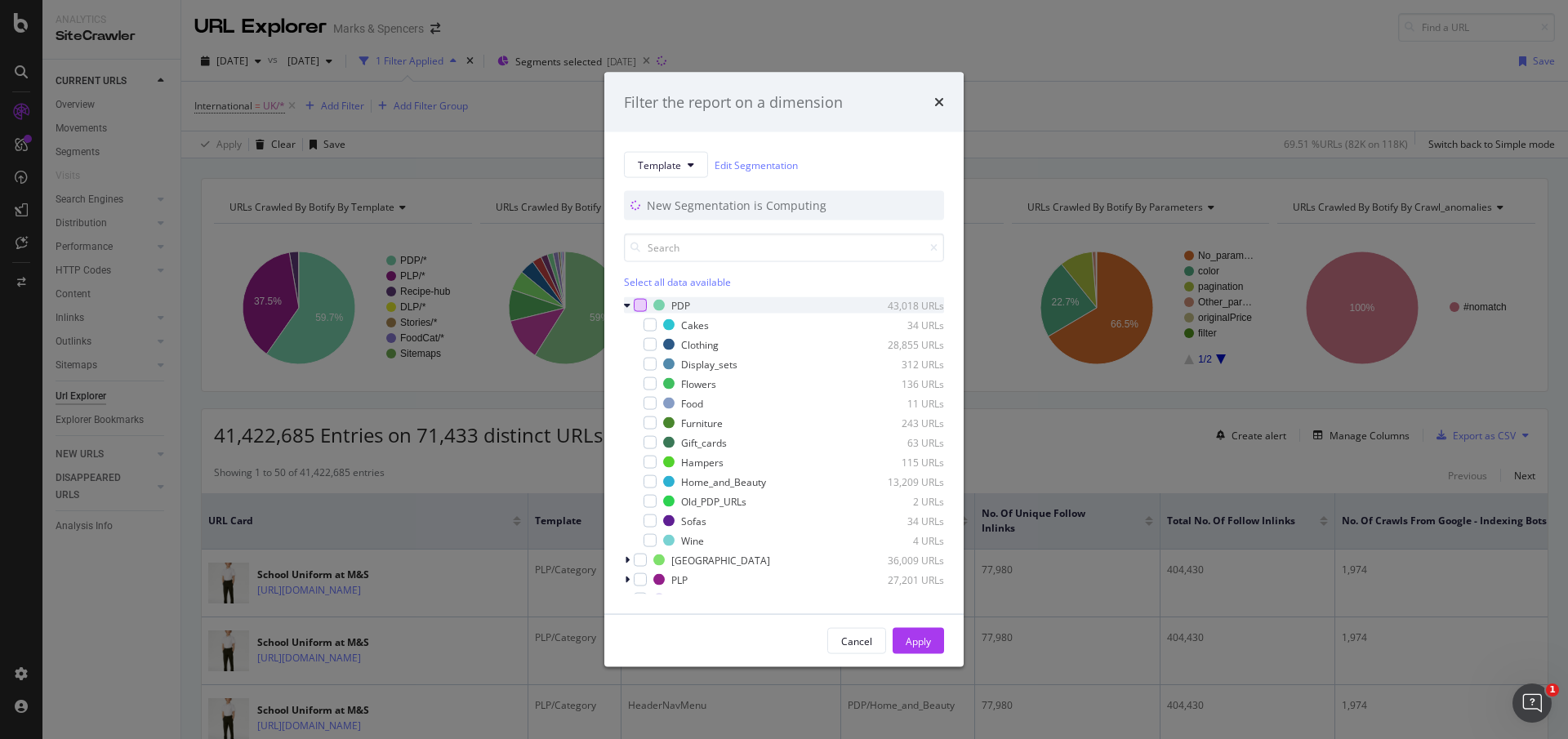
click at [637, 303] on div "modal" at bounding box center [641, 305] width 13 height 13
click at [649, 502] on icon "modal" at bounding box center [650, 501] width 8 height 9
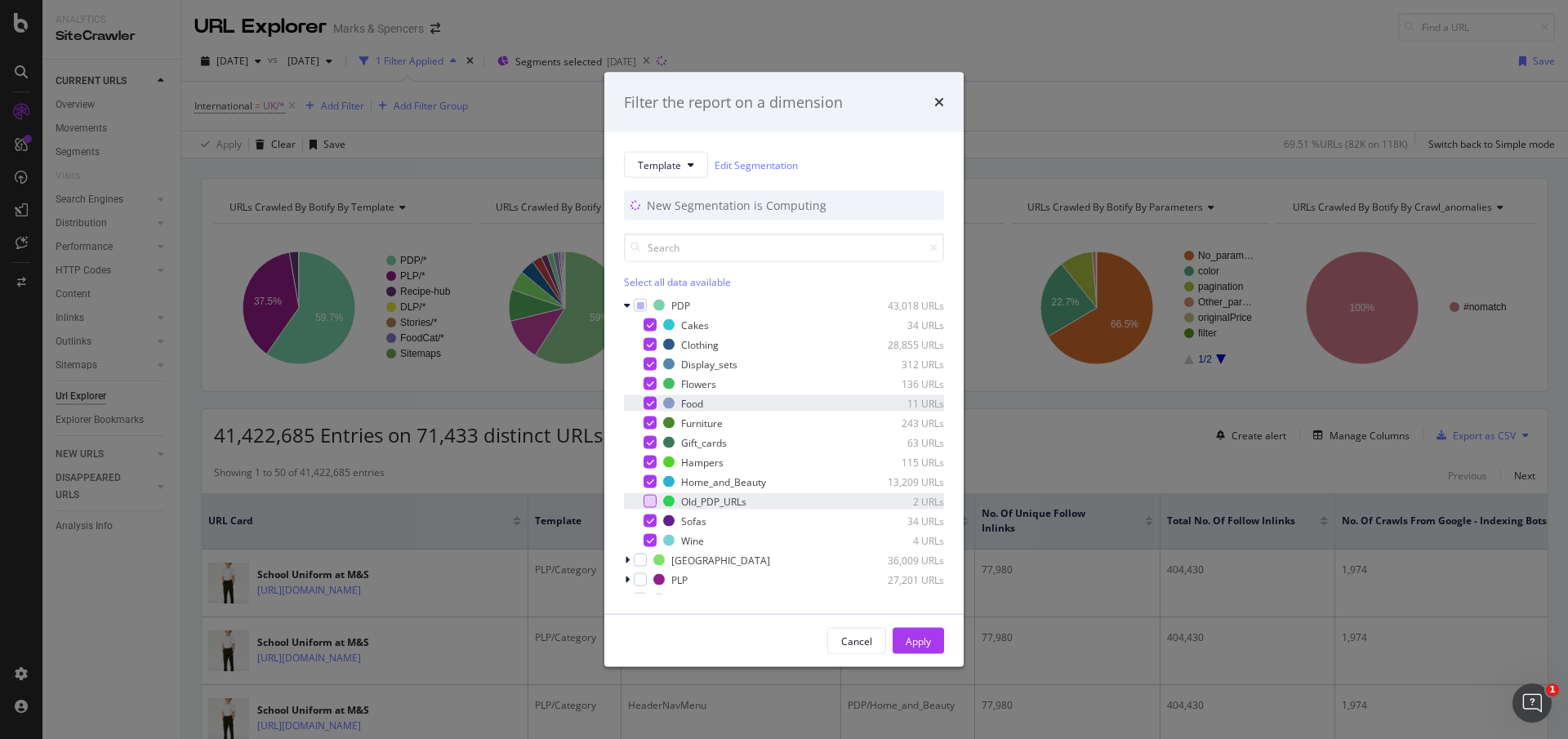
click at [646, 403] on icon "modal" at bounding box center [650, 404] width 8 height 9
click at [647, 362] on icon "modal" at bounding box center [650, 364] width 8 height 9
click at [646, 325] on div "modal" at bounding box center [650, 325] width 13 height 13
click at [646, 542] on icon "modal" at bounding box center [650, 541] width 8 height 9
click at [651, 426] on icon "modal" at bounding box center [650, 422] width 8 height 9
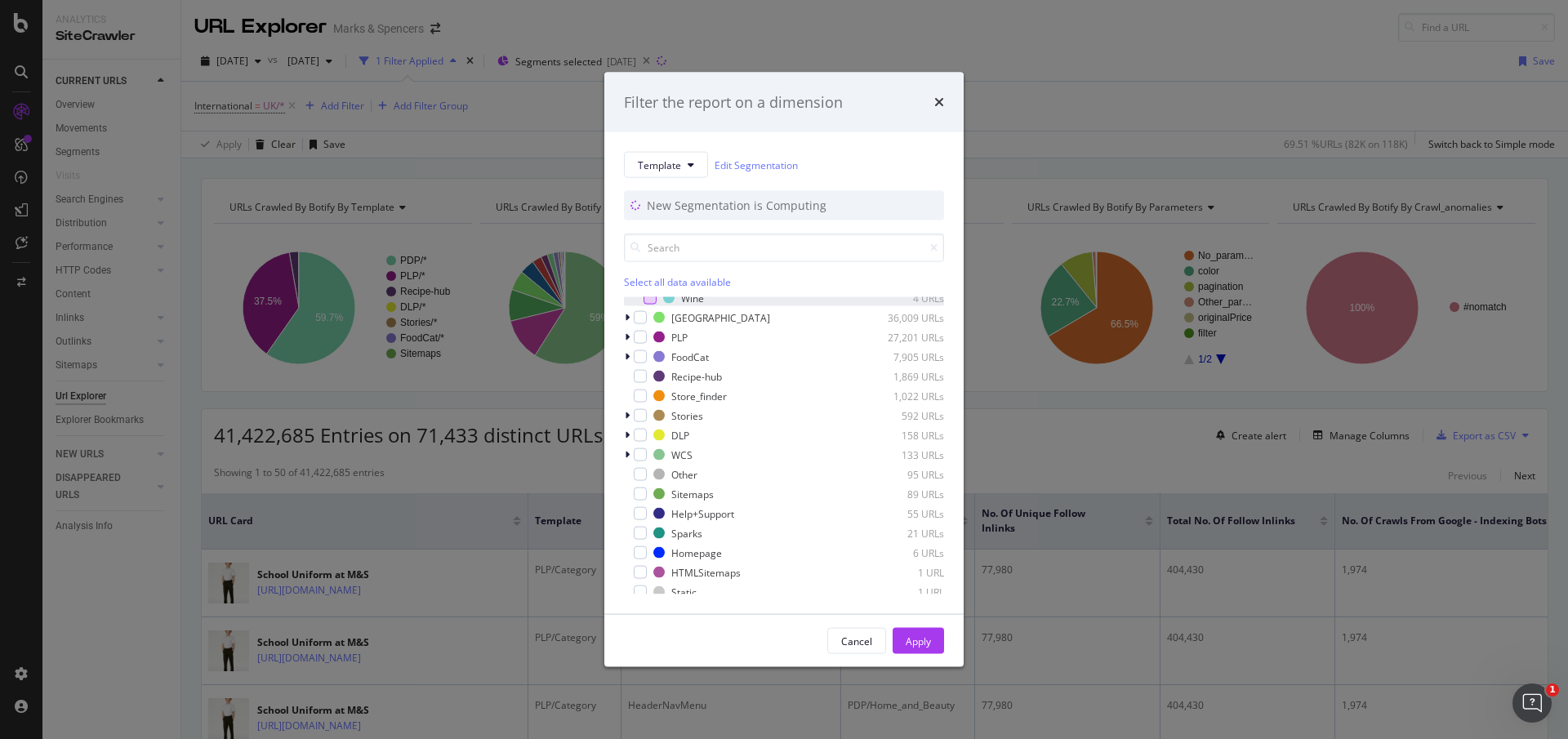
scroll to position [245, 0]
click at [625, 333] on icon "modal" at bounding box center [627, 335] width 5 height 9
click at [646, 352] on div "modal" at bounding box center [650, 354] width 13 height 13
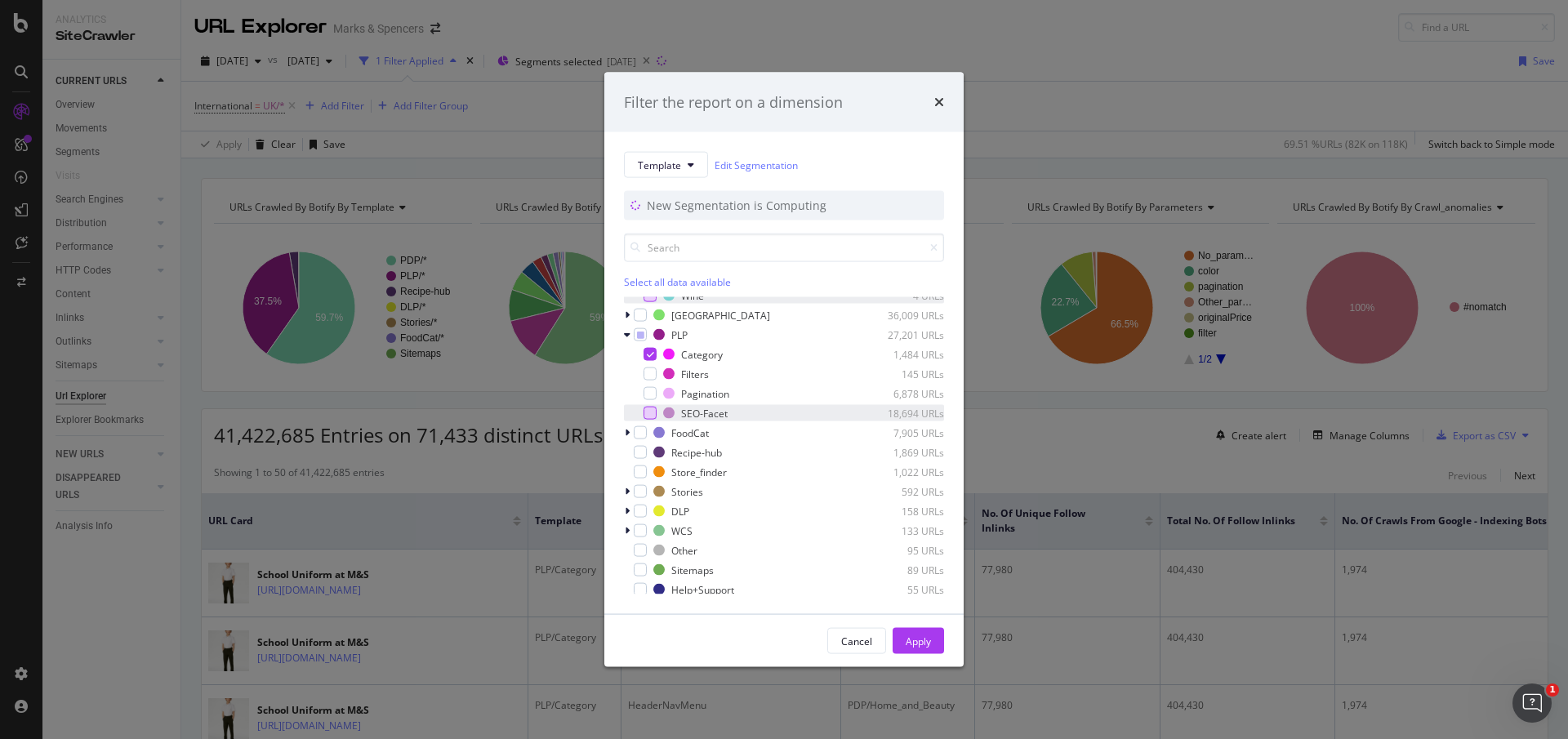
click at [652, 416] on div "modal" at bounding box center [650, 413] width 13 height 13
click at [628, 328] on div "modal" at bounding box center [629, 335] width 9 height 16
click at [627, 434] on icon "modal" at bounding box center [627, 433] width 5 height 9
click at [640, 436] on div "modal" at bounding box center [641, 433] width 13 height 13
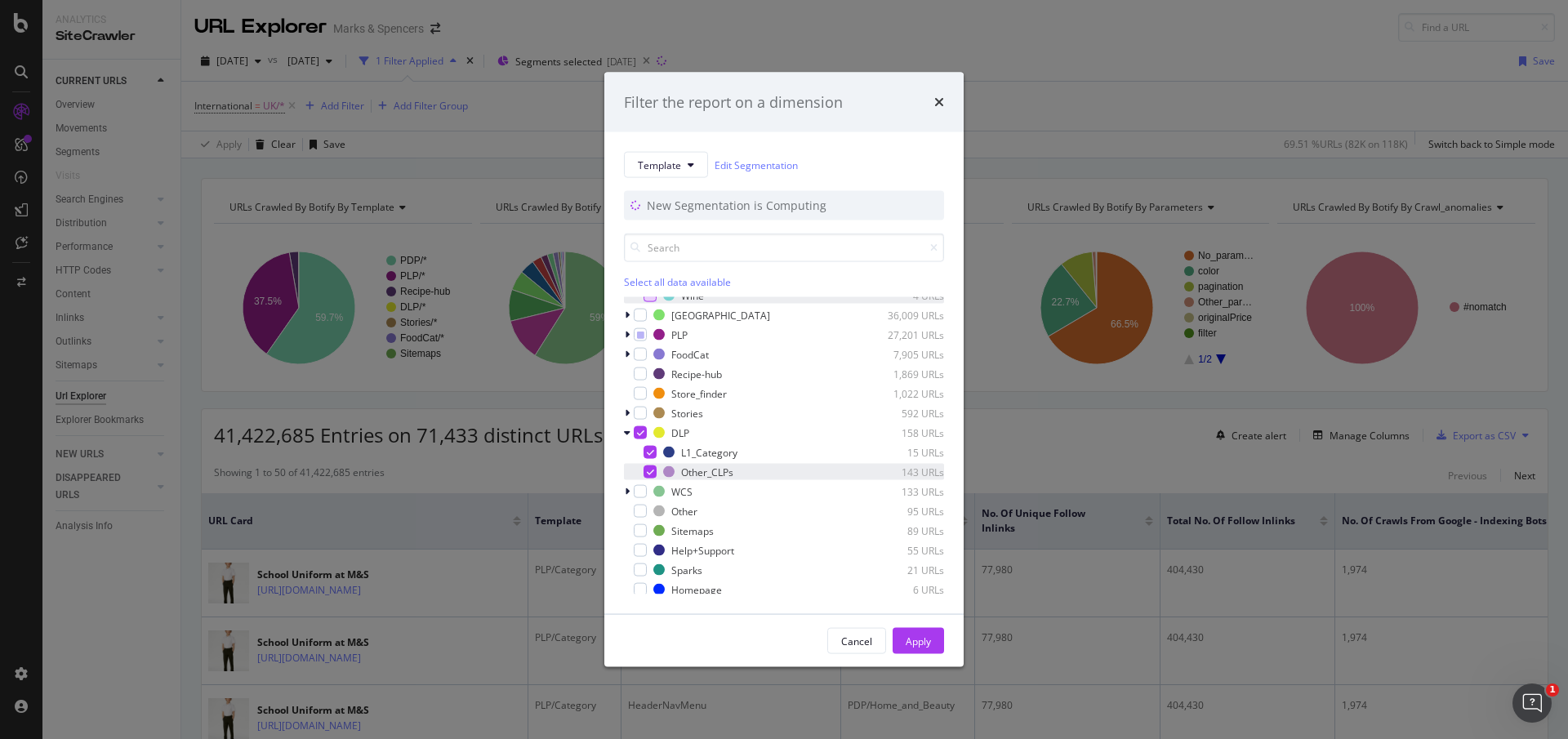
click at [649, 466] on div "modal" at bounding box center [650, 473] width 13 height 13
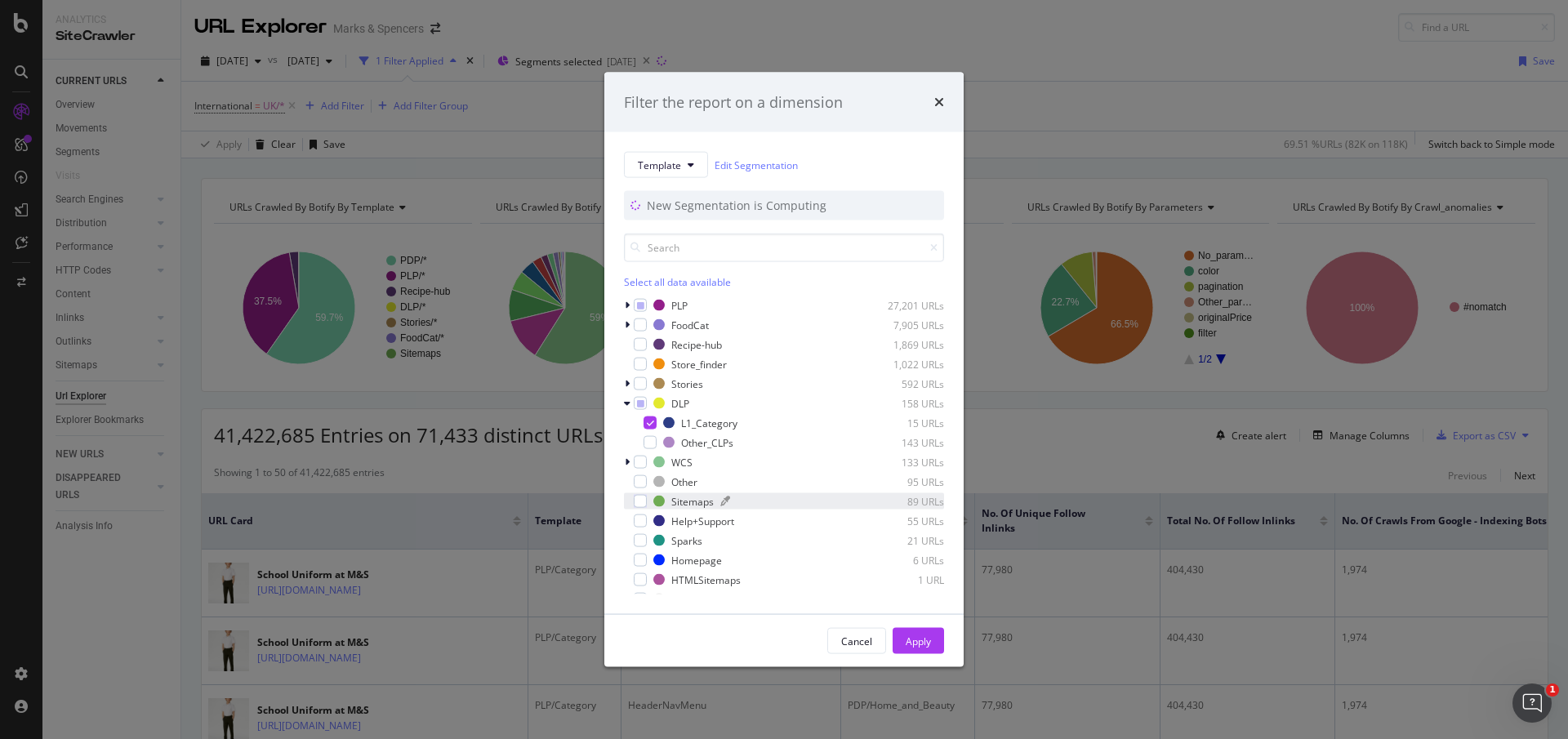
scroll to position [287, 0]
click at [916, 634] on div "Apply" at bounding box center [918, 641] width 26 height 14
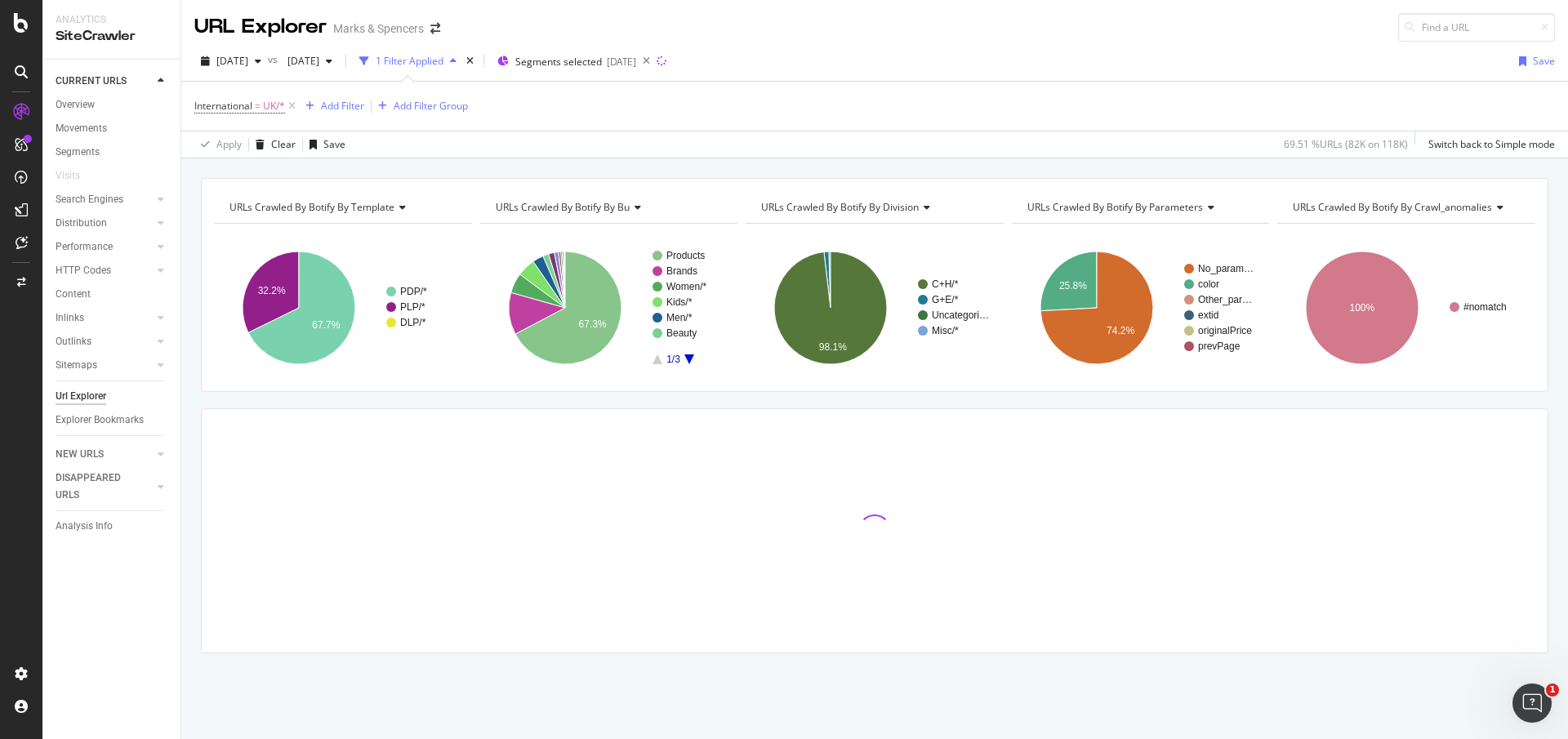
click at [691, 359] on icon "A chart." at bounding box center [689, 359] width 9 height 9
click at [655, 363] on icon "A chart." at bounding box center [657, 359] width 9 height 9
click at [356, 113] on div "Add Filter" at bounding box center [331, 106] width 65 height 18
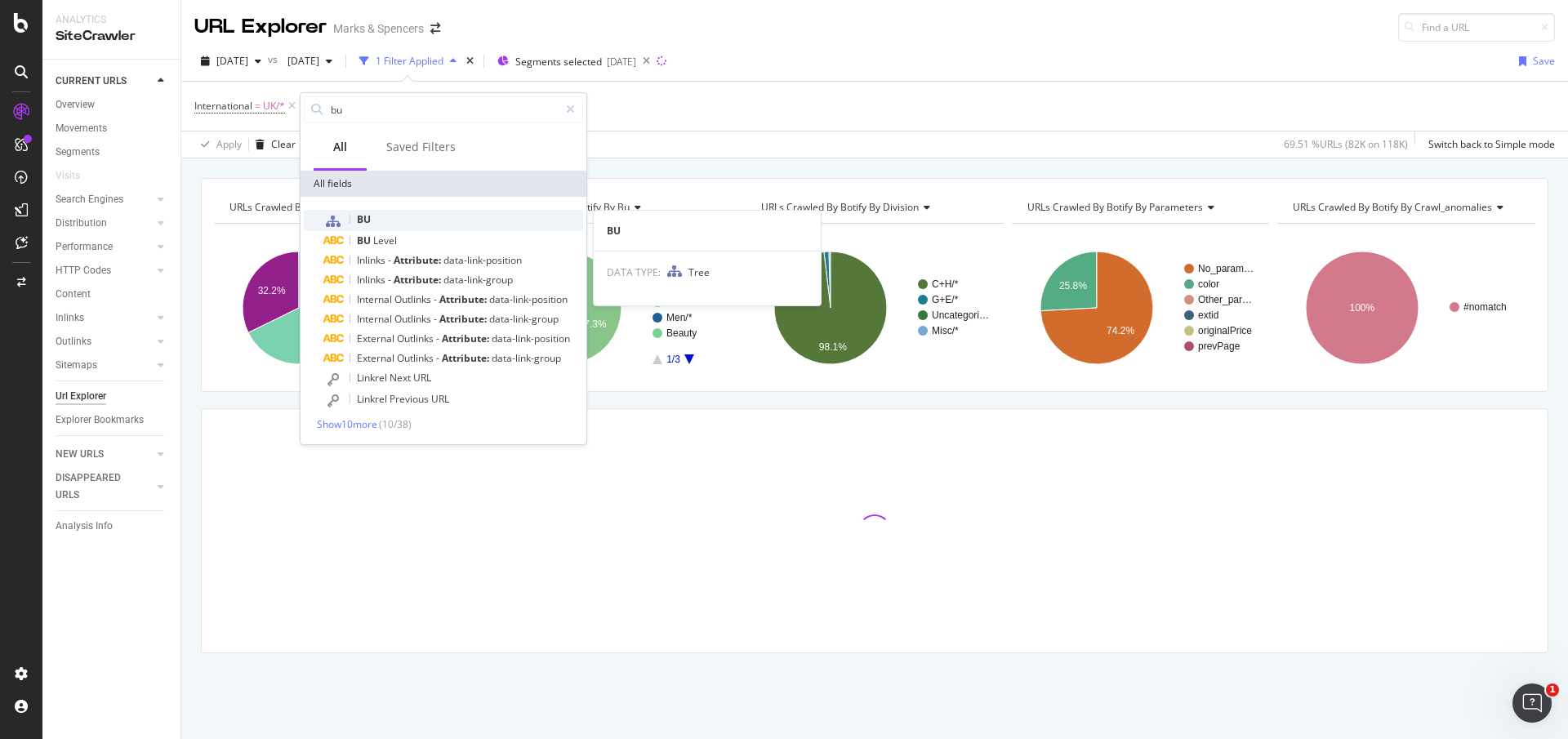
type input "bu"
click at [417, 226] on div "BU" at bounding box center [453, 220] width 260 height 21
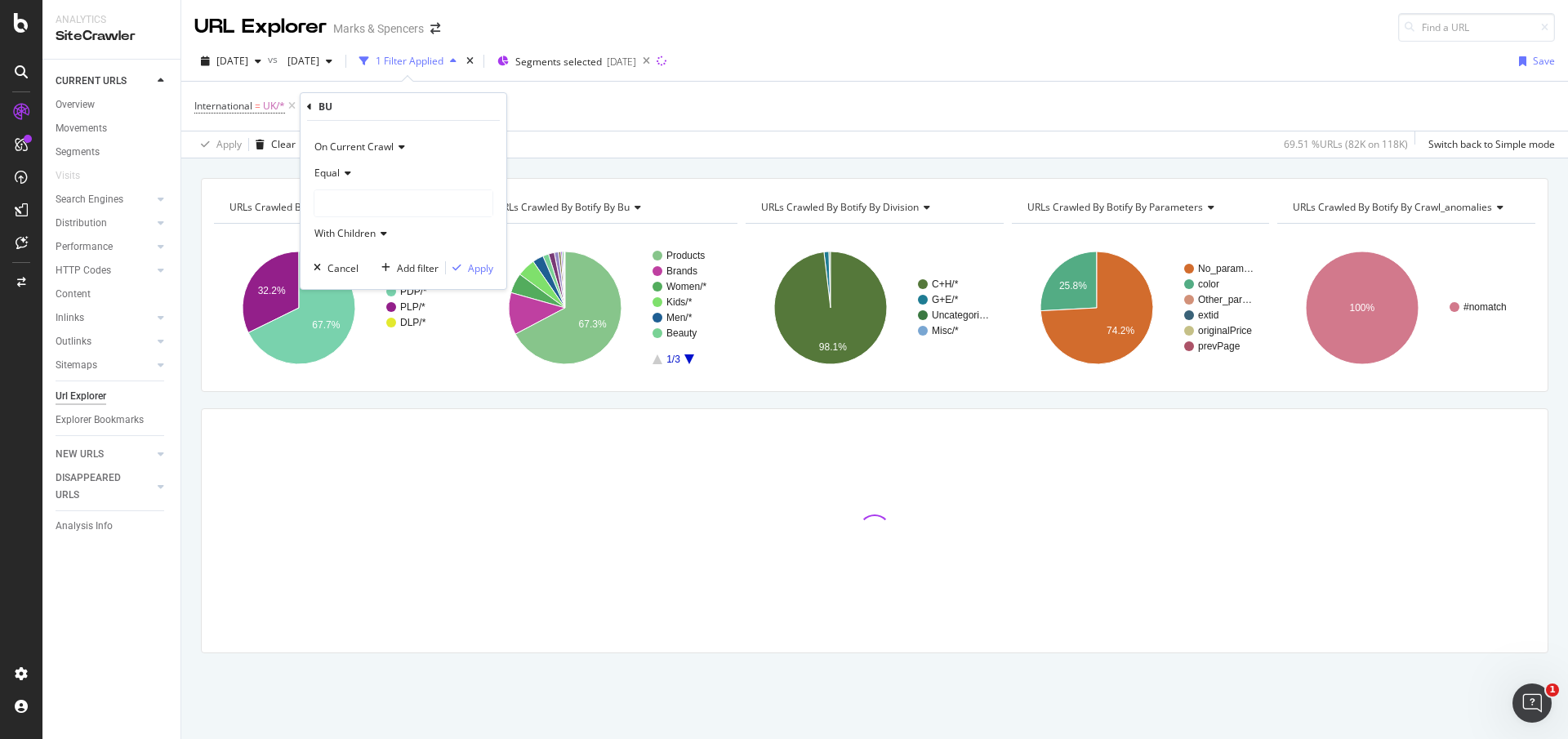
click at [404, 199] on div at bounding box center [404, 203] width 178 height 26
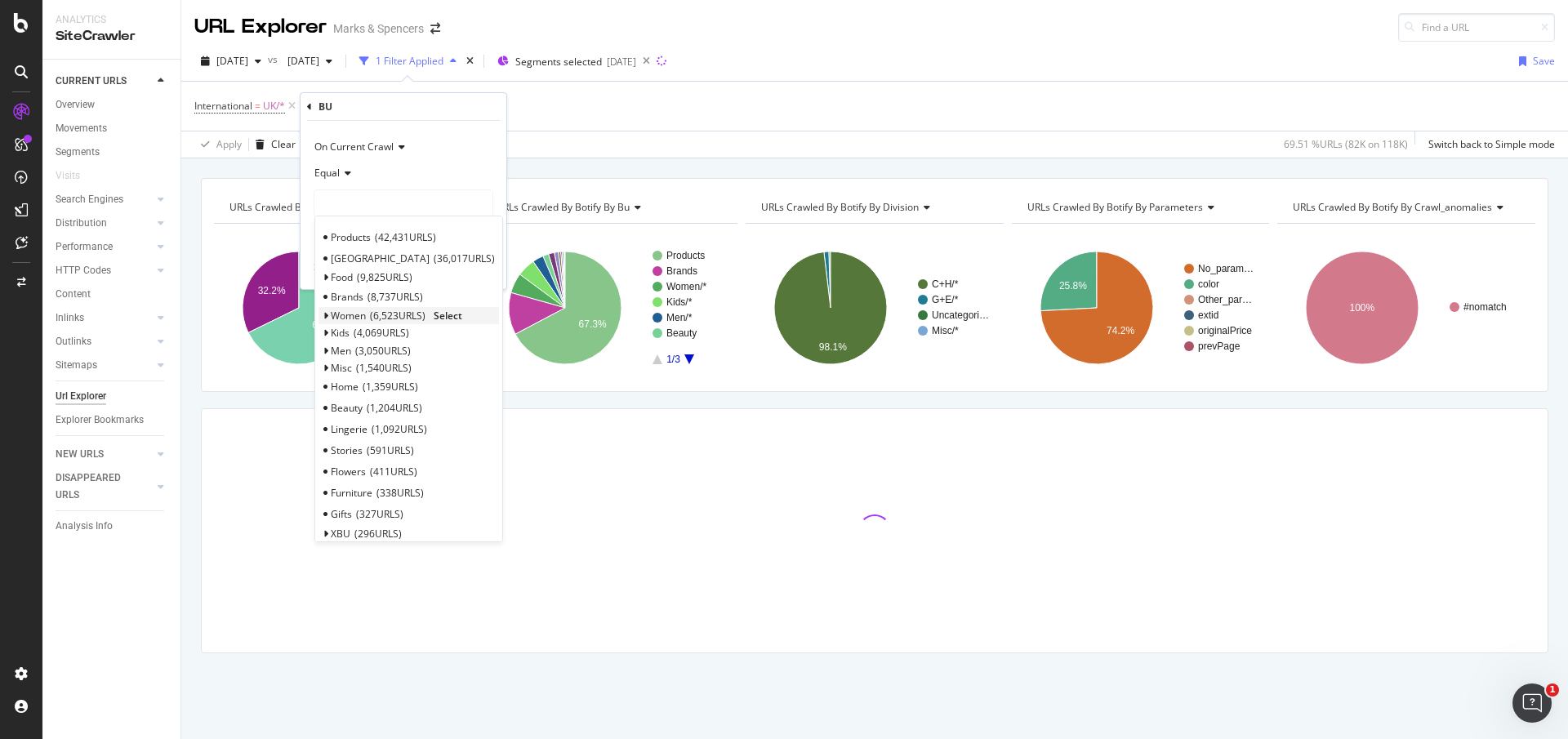
click at [323, 316] on icon at bounding box center [325, 316] width 6 height 9
click at [583, 120] on div "International = UK/* Add Filter Add Filter Group" at bounding box center [875, 106] width 1361 height 49
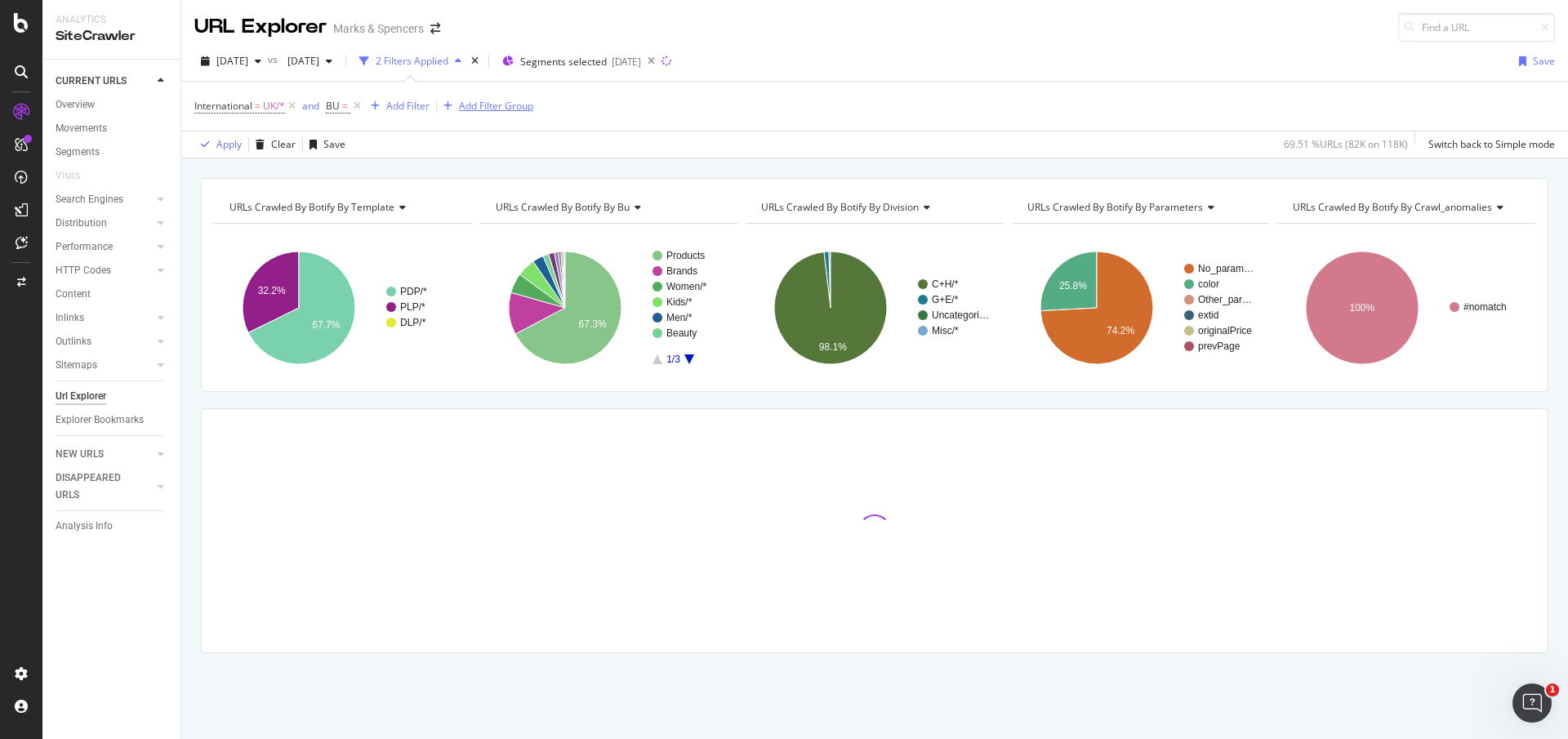
click at [505, 112] on div "Add Filter Group" at bounding box center [496, 106] width 75 height 14
click at [356, 103] on icon at bounding box center [357, 106] width 14 height 16
click at [430, 105] on div "Add Filter Group" at bounding box center [431, 106] width 75 height 14
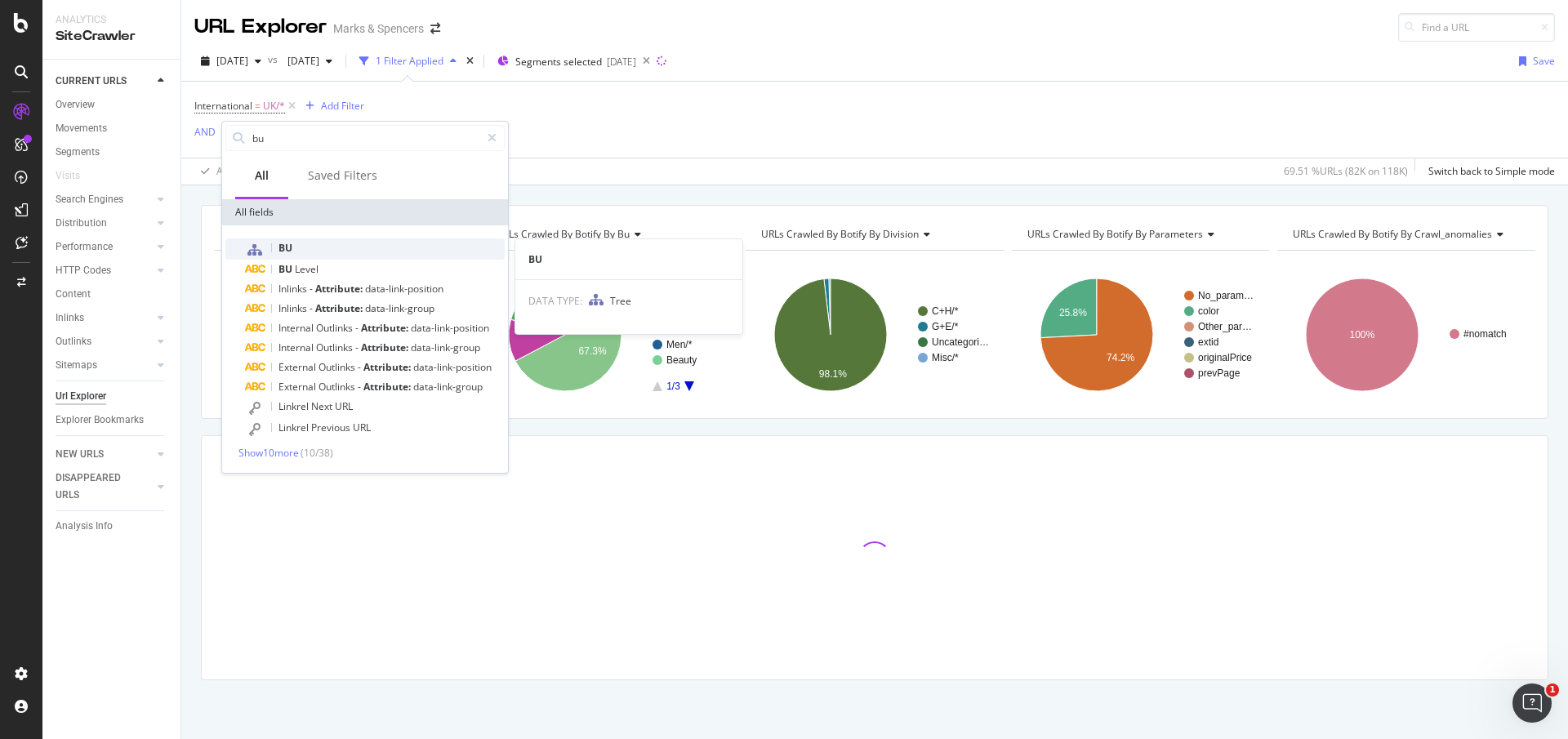
click at [317, 247] on div "BU" at bounding box center [374, 249] width 260 height 21
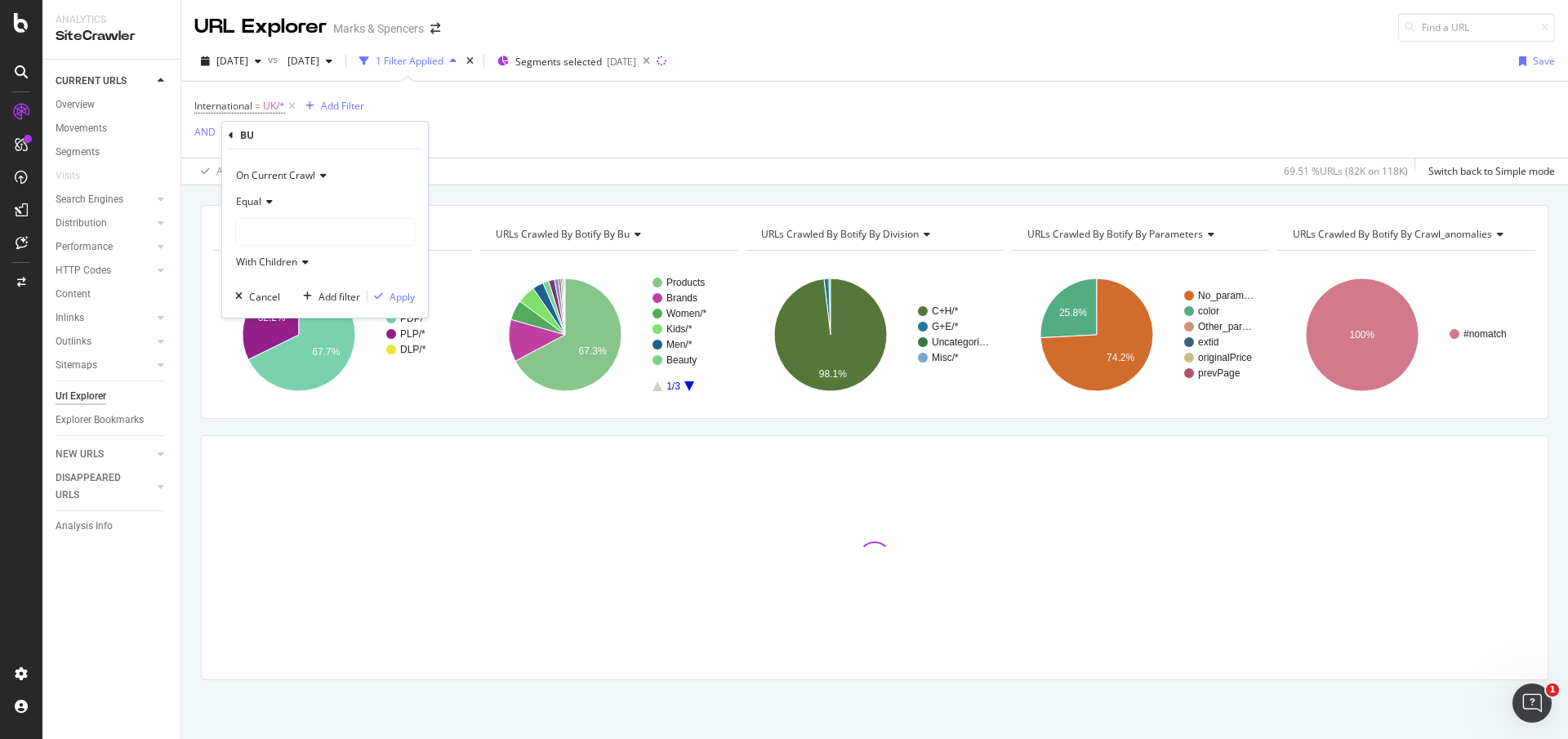
click at [317, 226] on div at bounding box center [325, 232] width 178 height 26
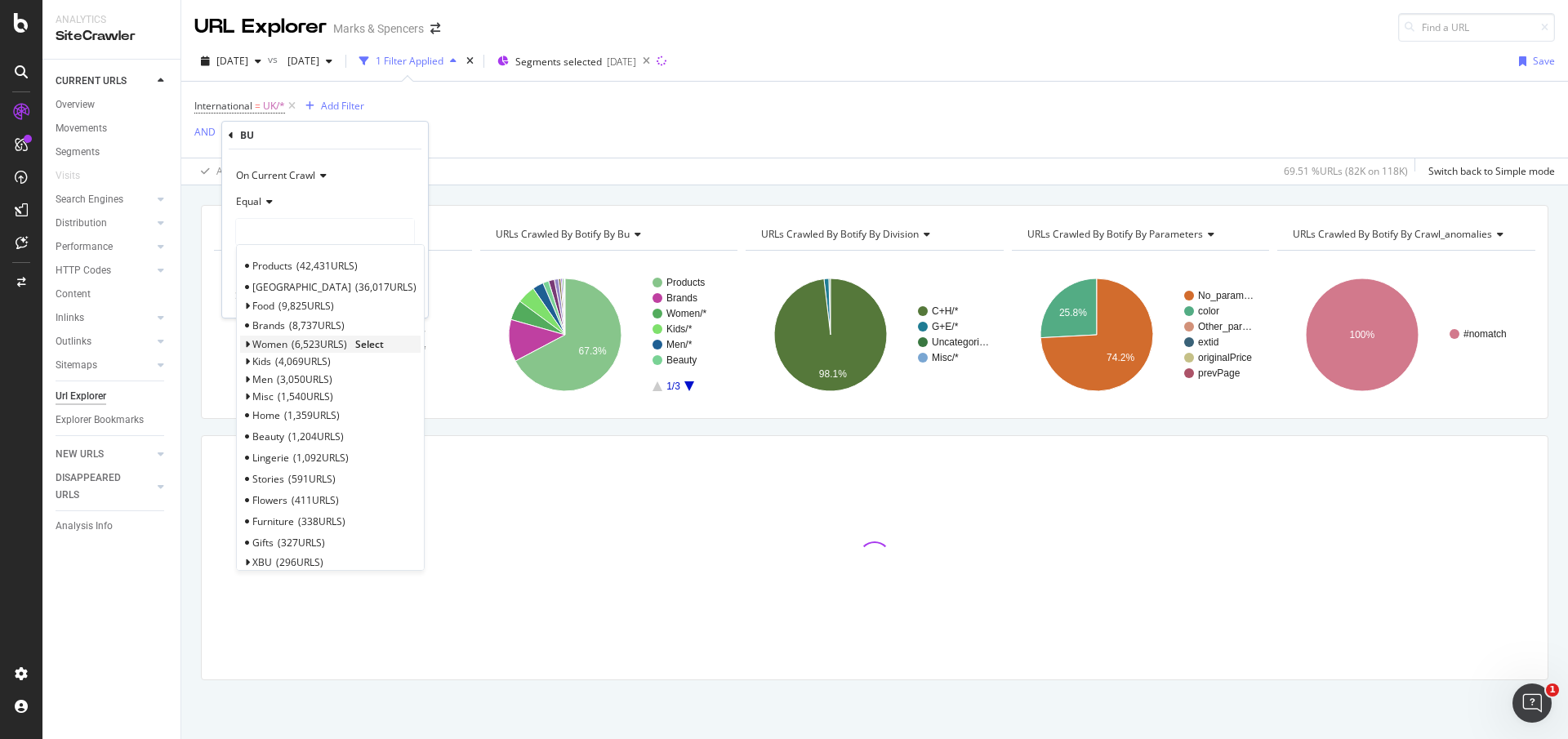
click at [287, 341] on span "Women" at bounding box center [269, 344] width 35 height 14
click at [371, 343] on span "Select" at bounding box center [370, 344] width 28 height 14
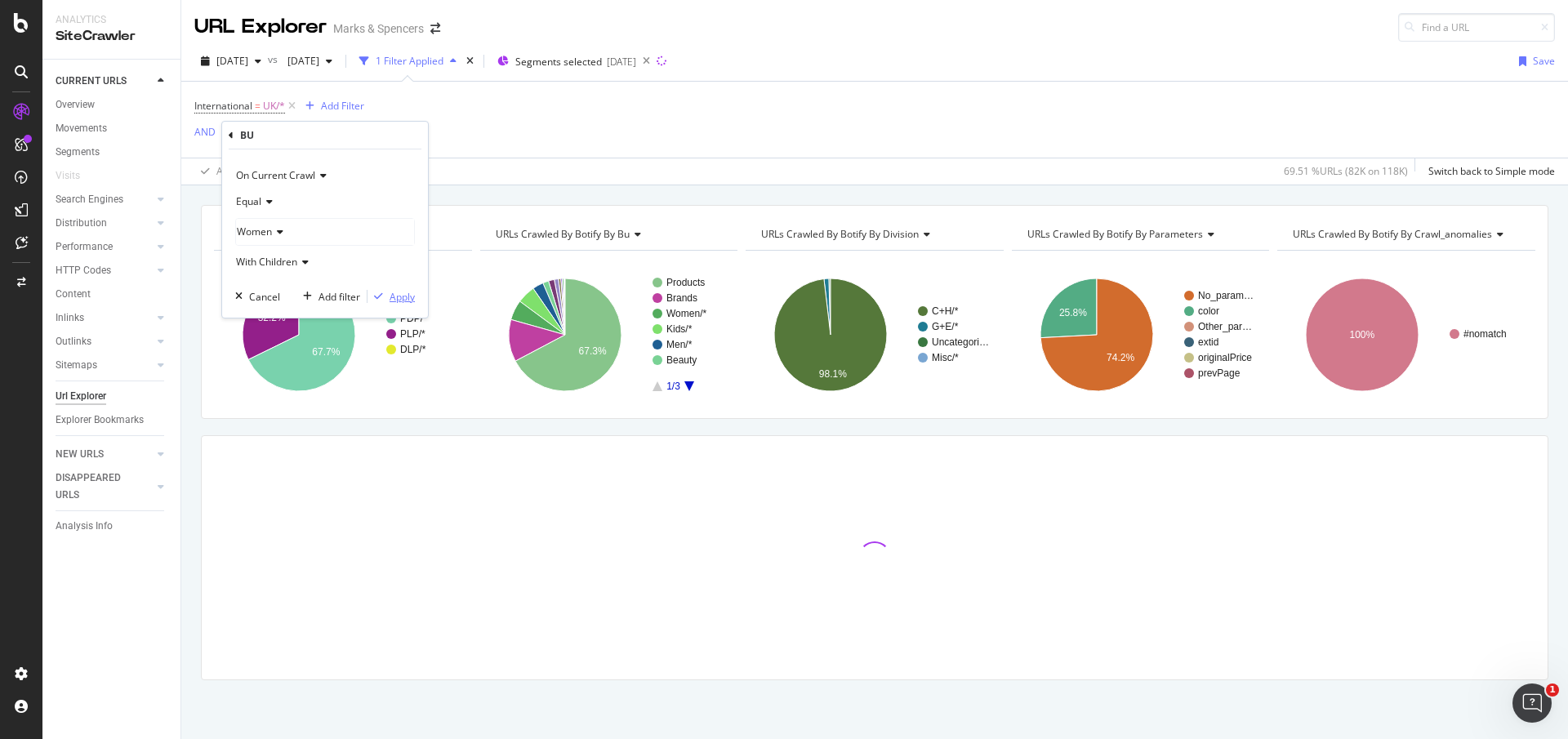
click at [393, 301] on div "Apply" at bounding box center [402, 297] width 26 height 14
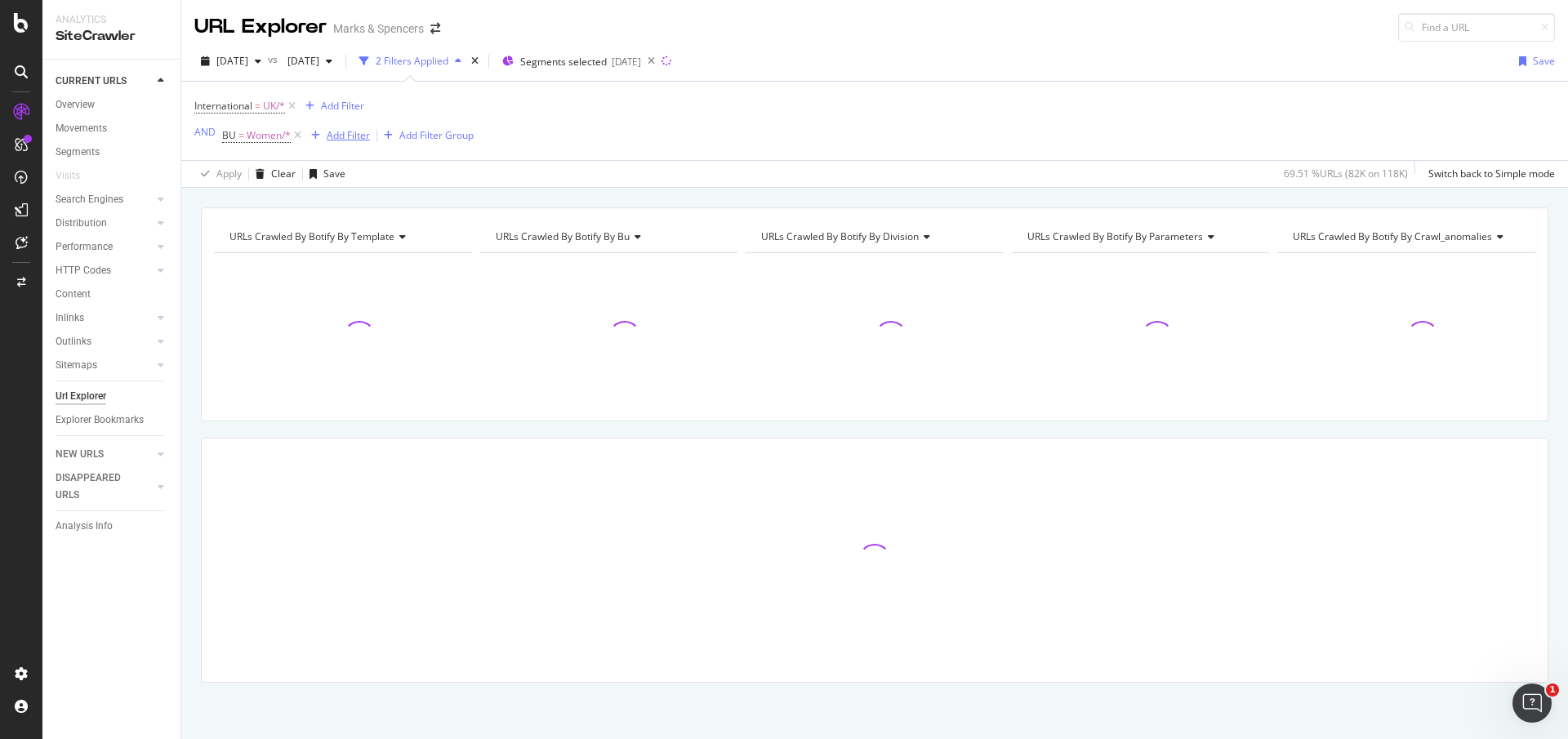
click at [332, 143] on div "Add Filter" at bounding box center [336, 135] width 65 height 18
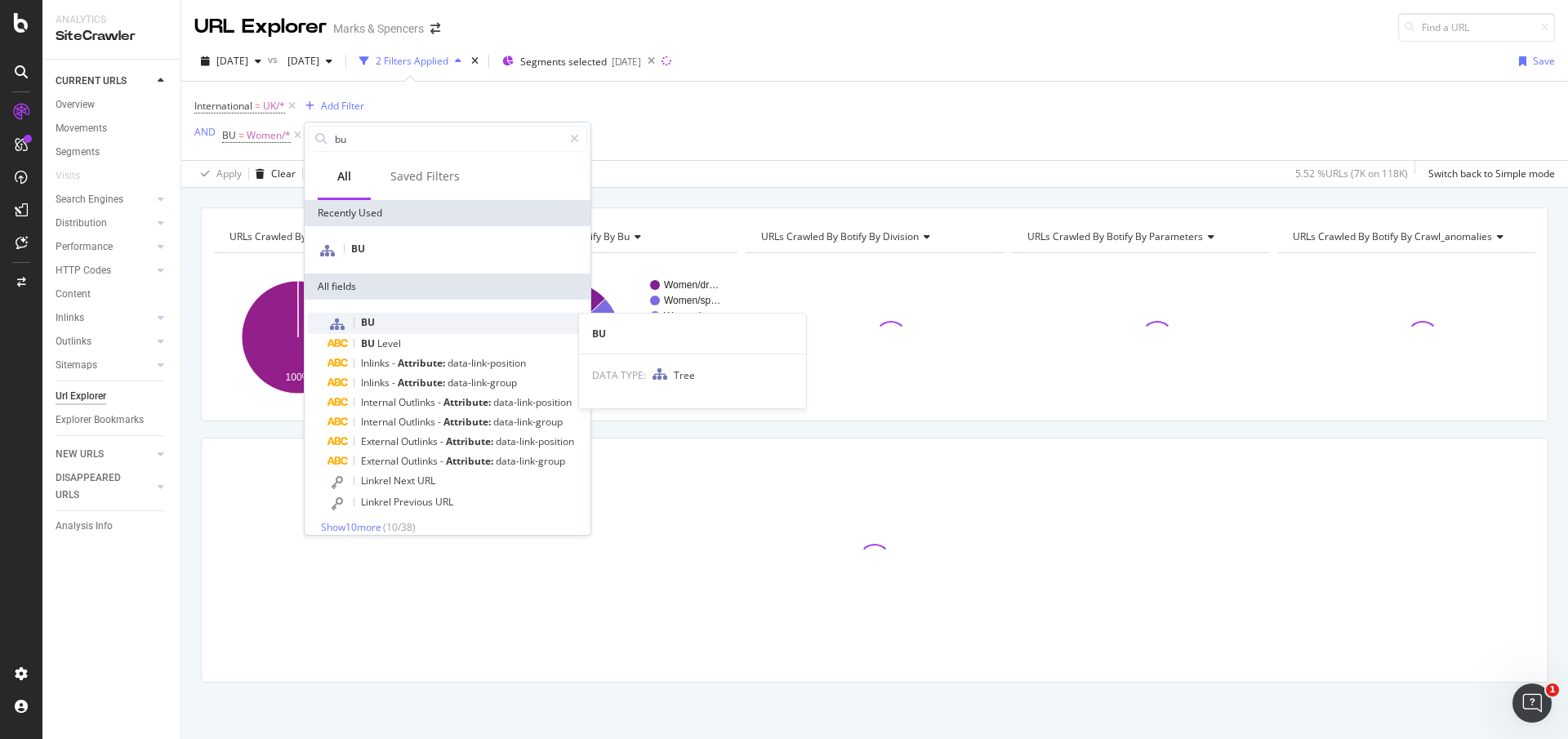
click at [387, 320] on div "BU" at bounding box center [457, 323] width 260 height 21
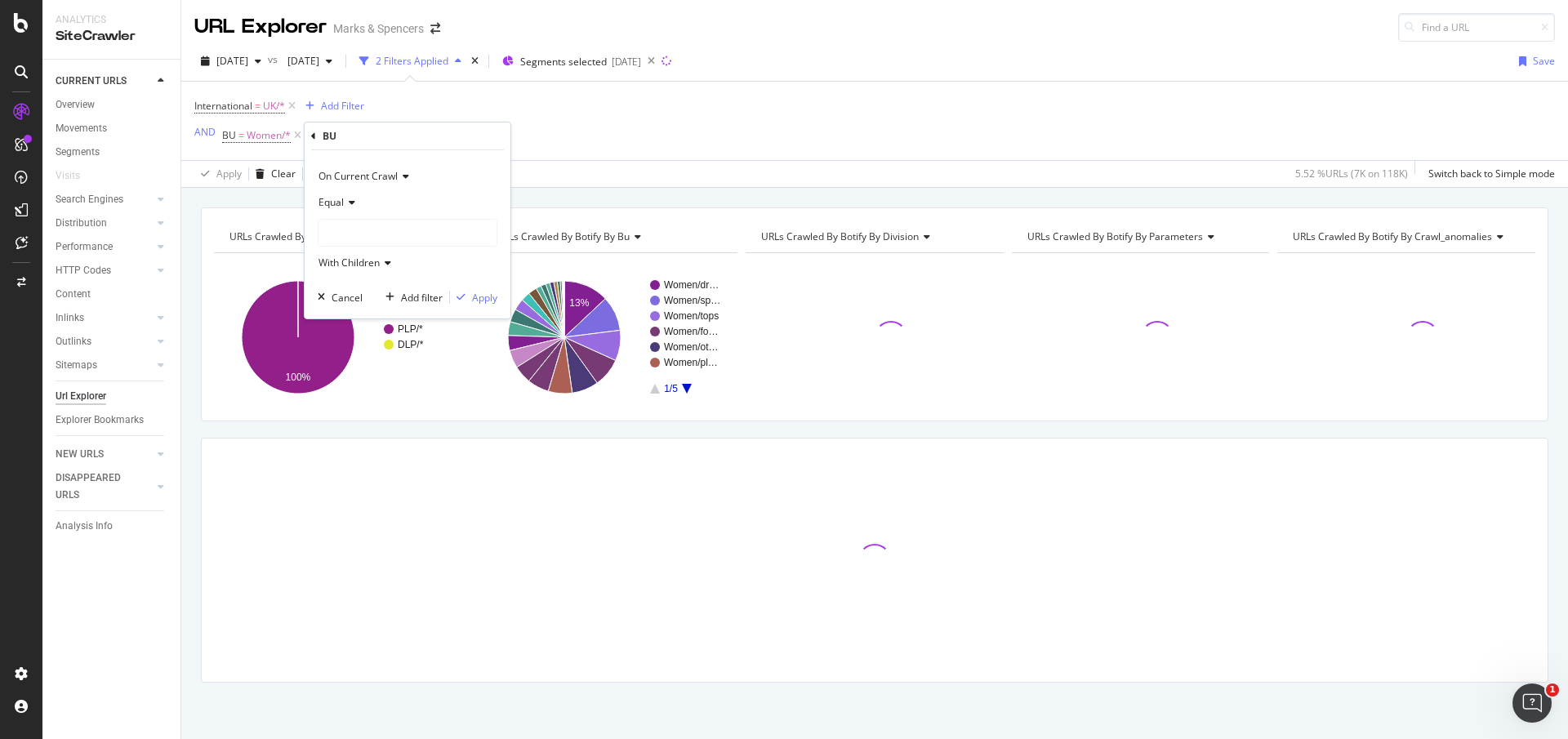
click at [359, 233] on div at bounding box center [407, 232] width 178 height 26
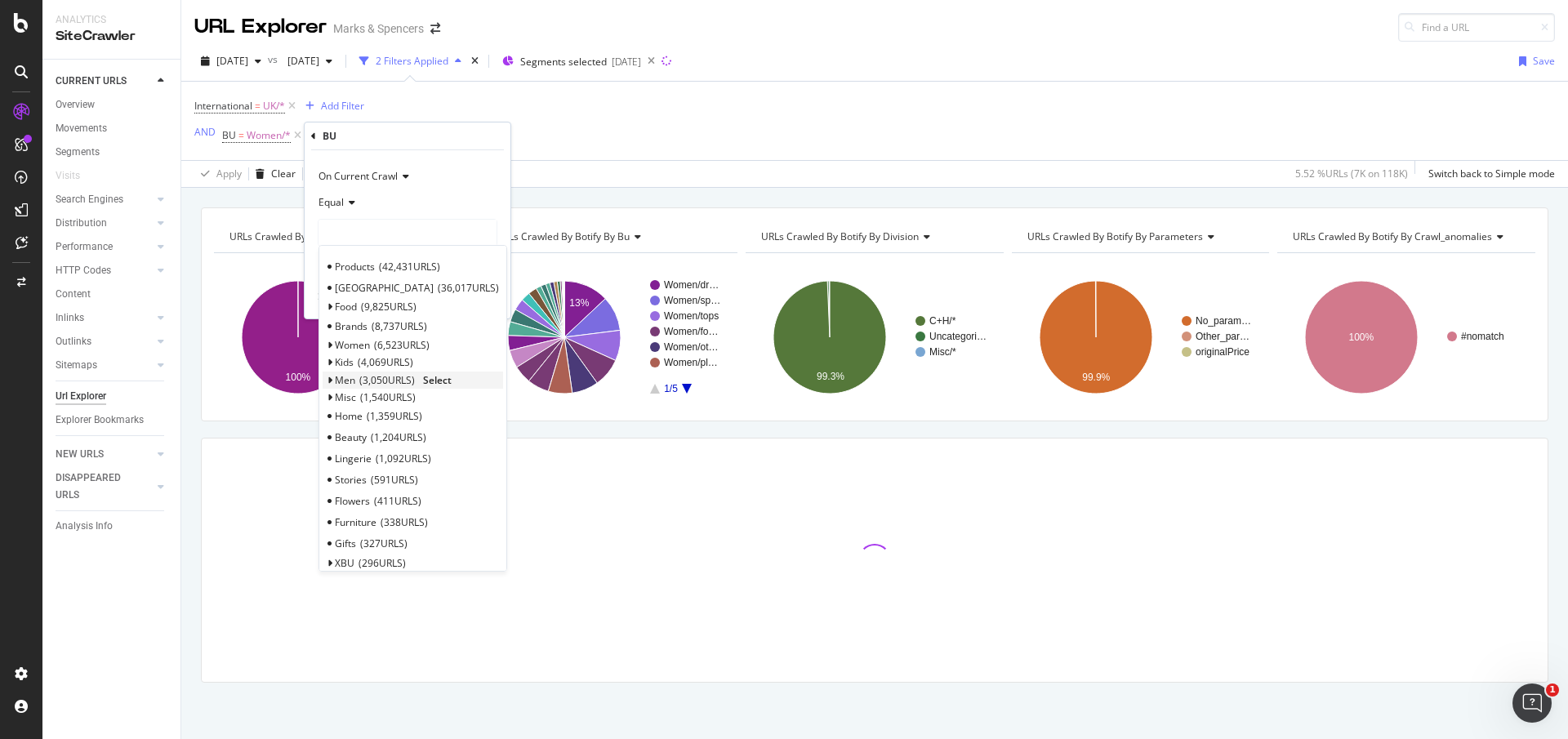
click at [439, 379] on span "Select" at bounding box center [438, 380] width 28 height 14
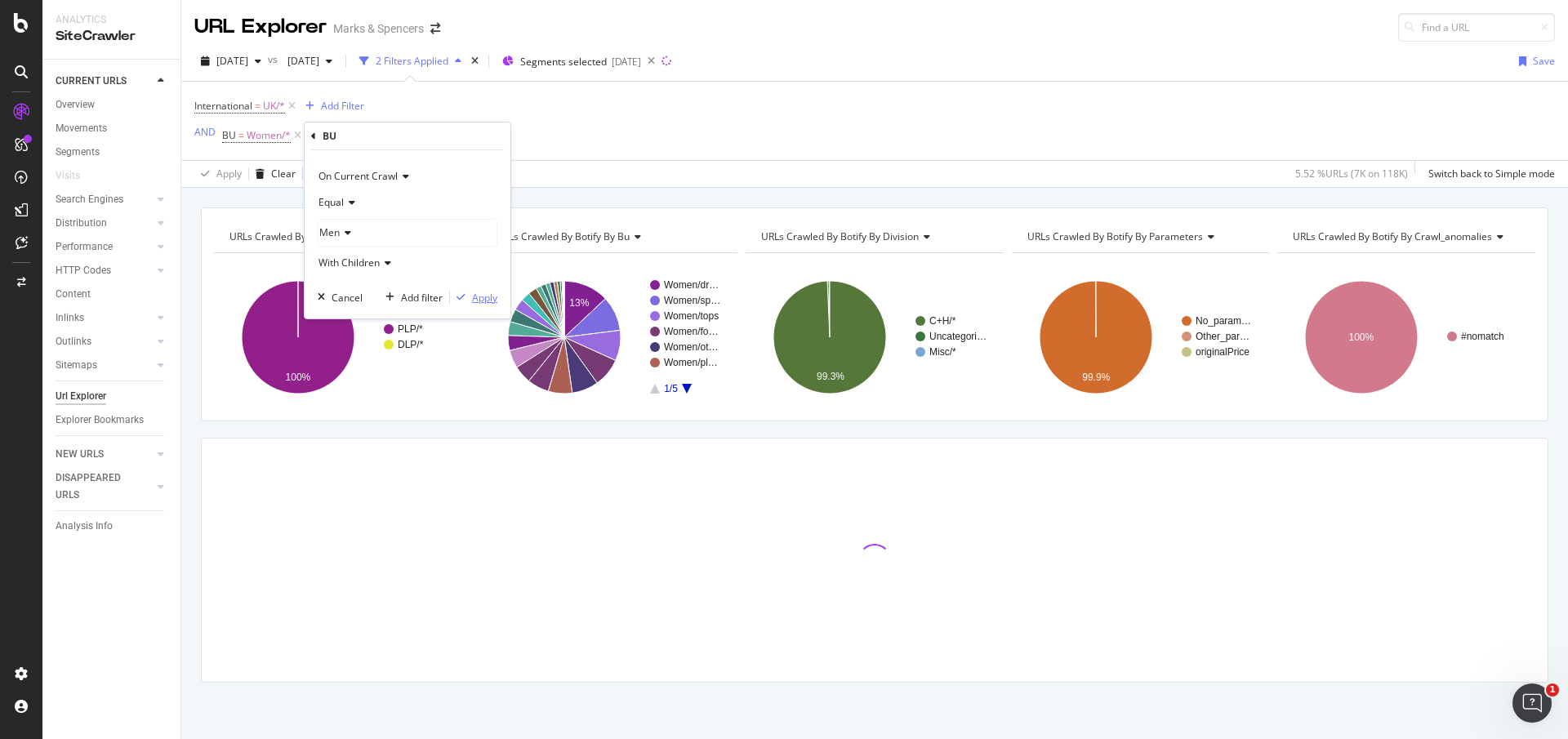
click at [480, 296] on div "Apply" at bounding box center [484, 298] width 26 height 14
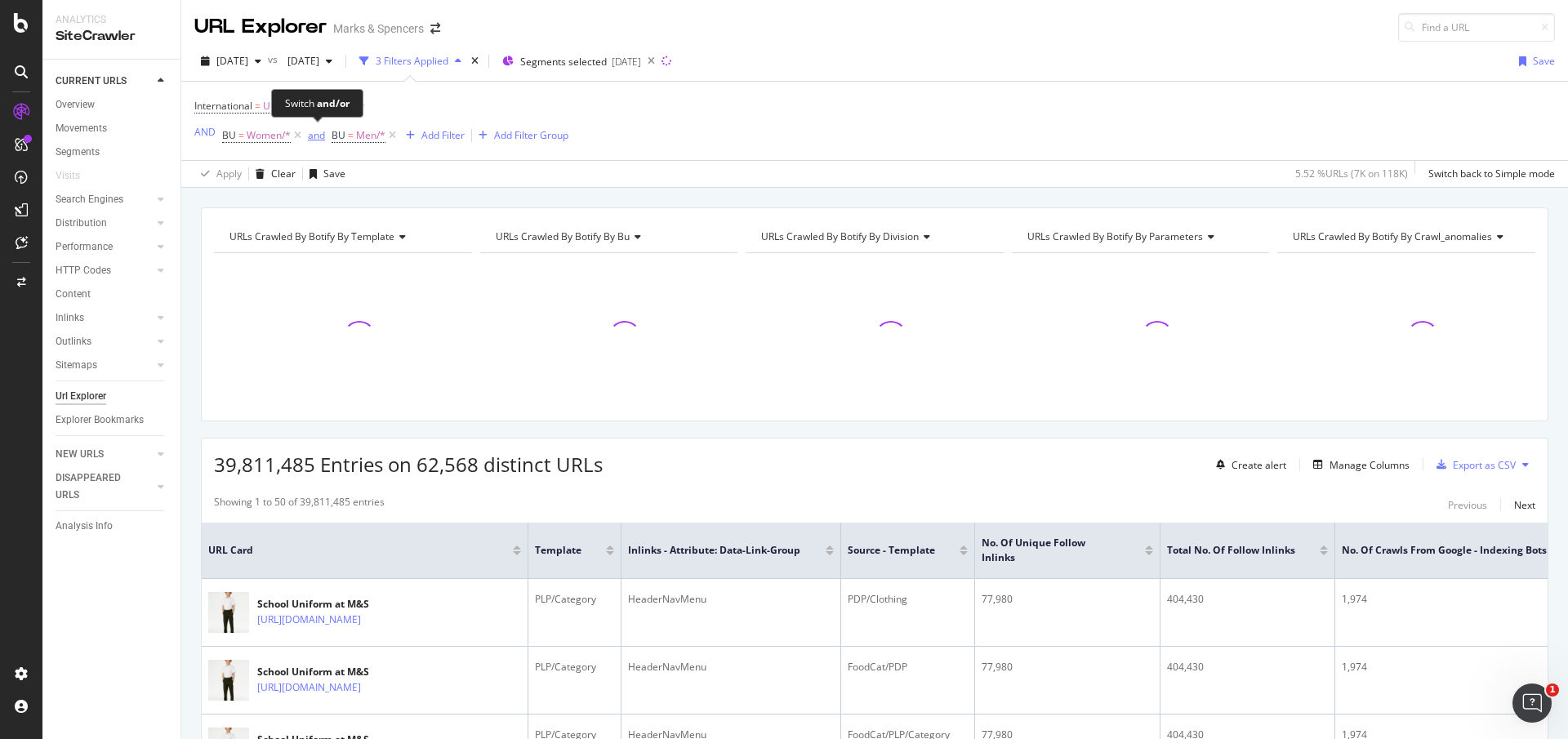
click at [312, 135] on div "and" at bounding box center [317, 135] width 17 height 14
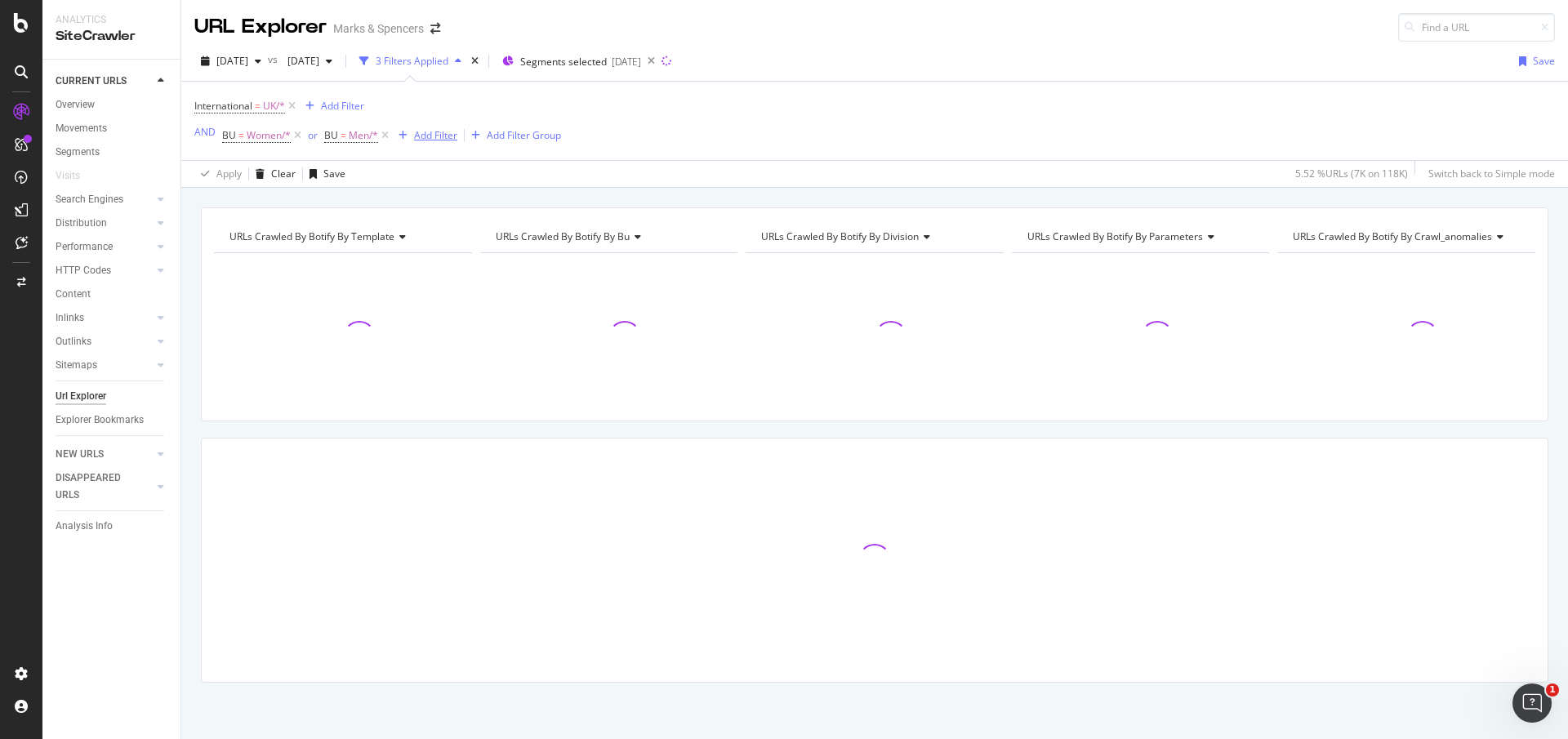
click at [435, 138] on div "Add Filter" at bounding box center [436, 135] width 43 height 14
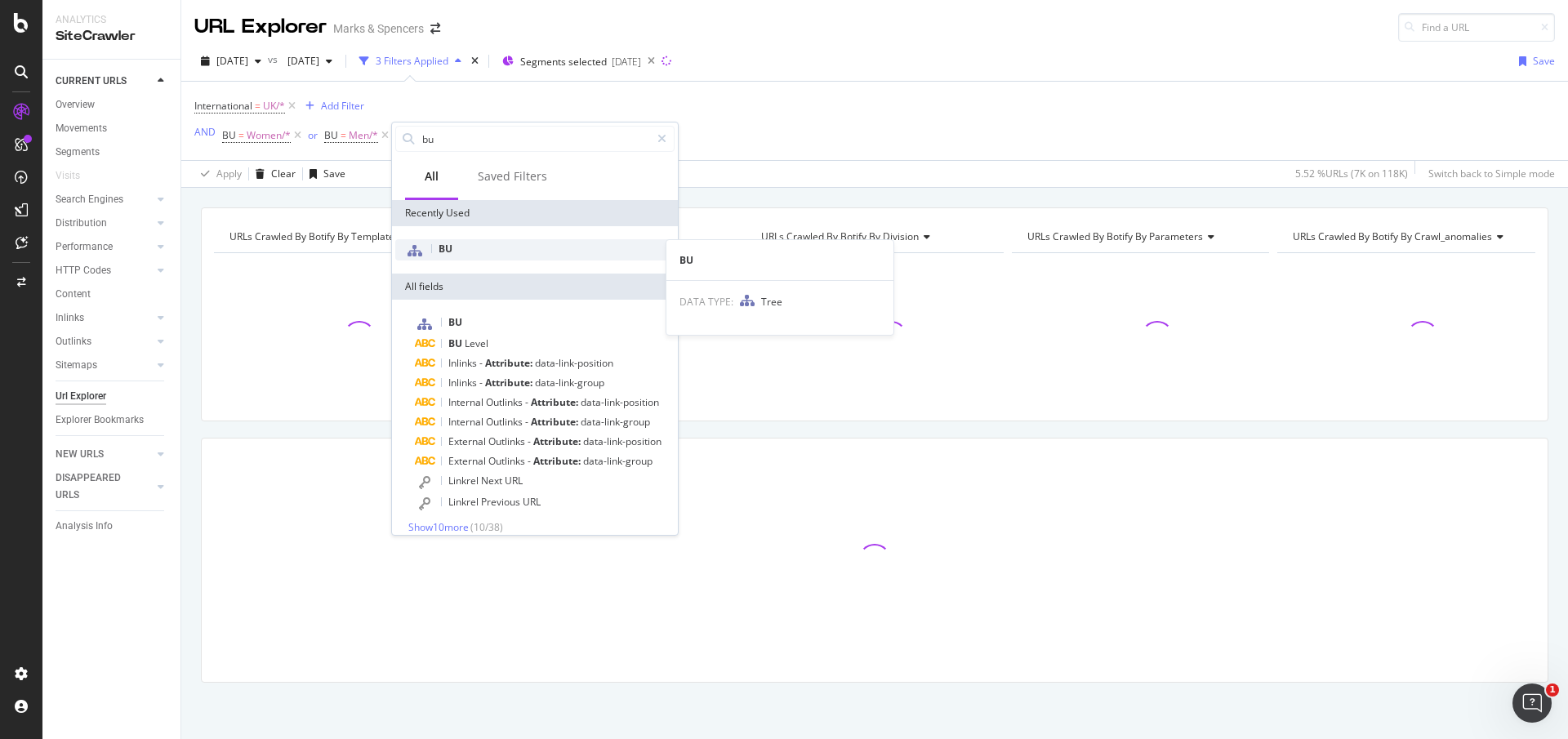
click at [451, 249] on span "BU" at bounding box center [445, 249] width 14 height 14
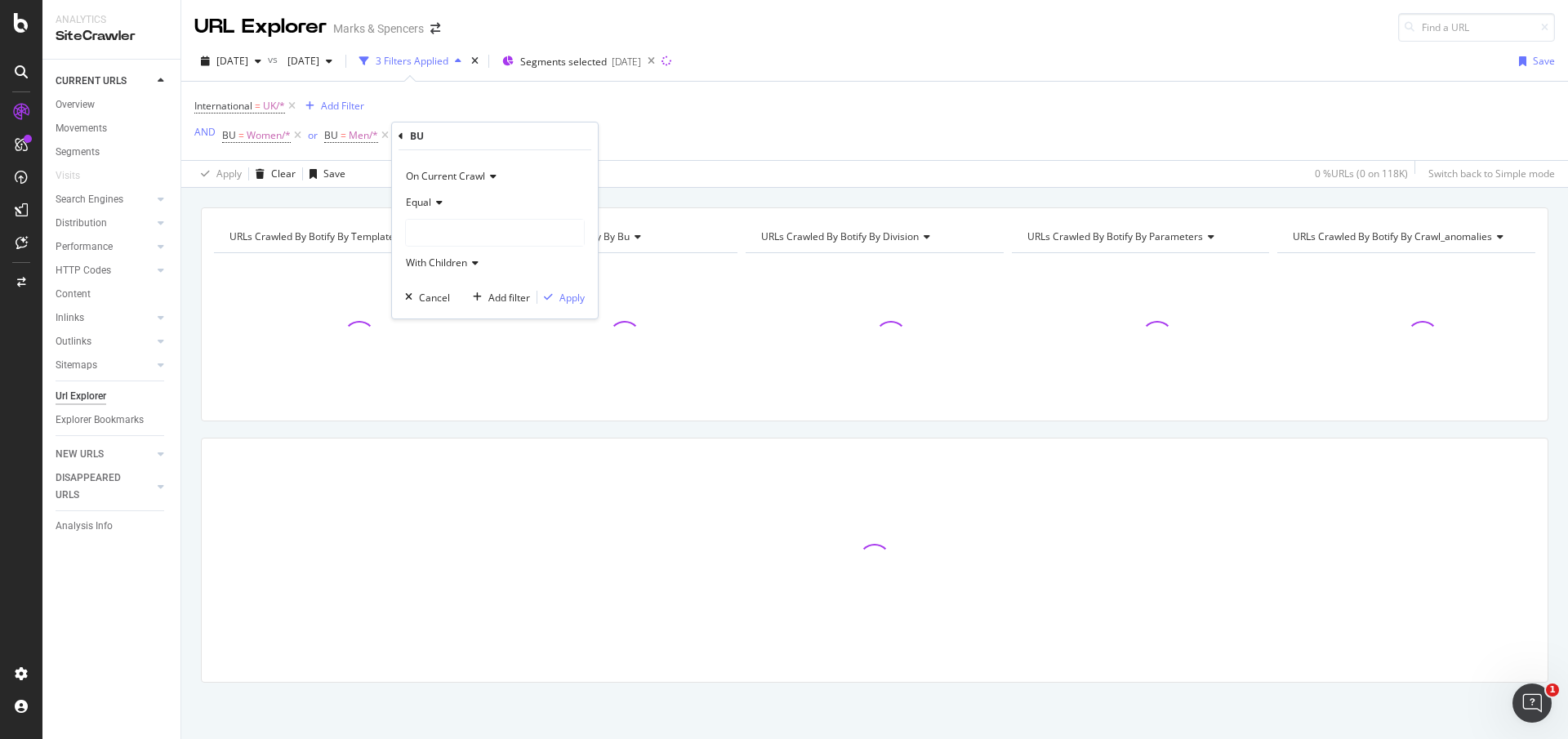
click at [453, 236] on div at bounding box center [494, 232] width 178 height 26
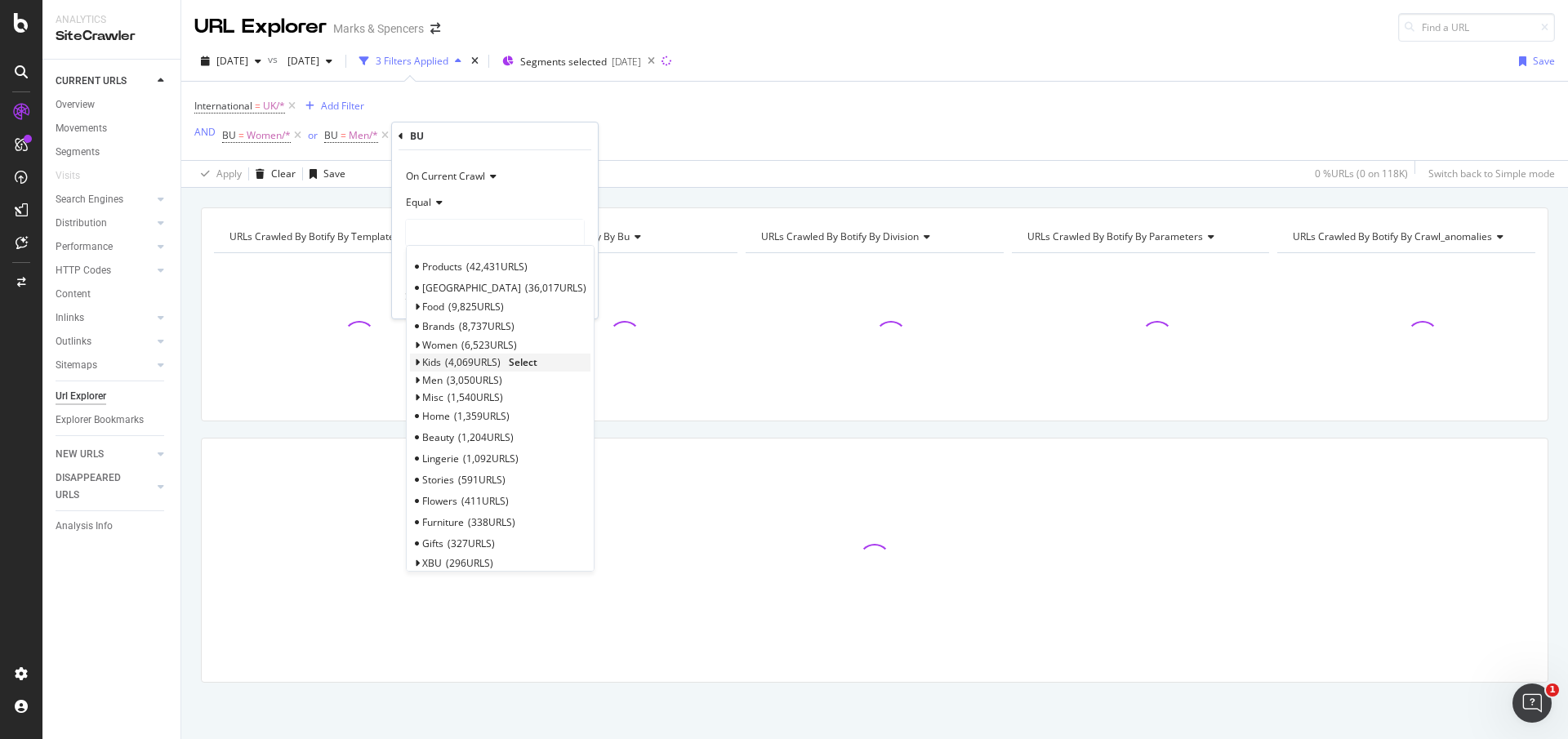
click at [454, 364] on span "4,069 URLS" at bounding box center [473, 362] width 56 height 14
click at [522, 362] on span "Select" at bounding box center [523, 362] width 28 height 14
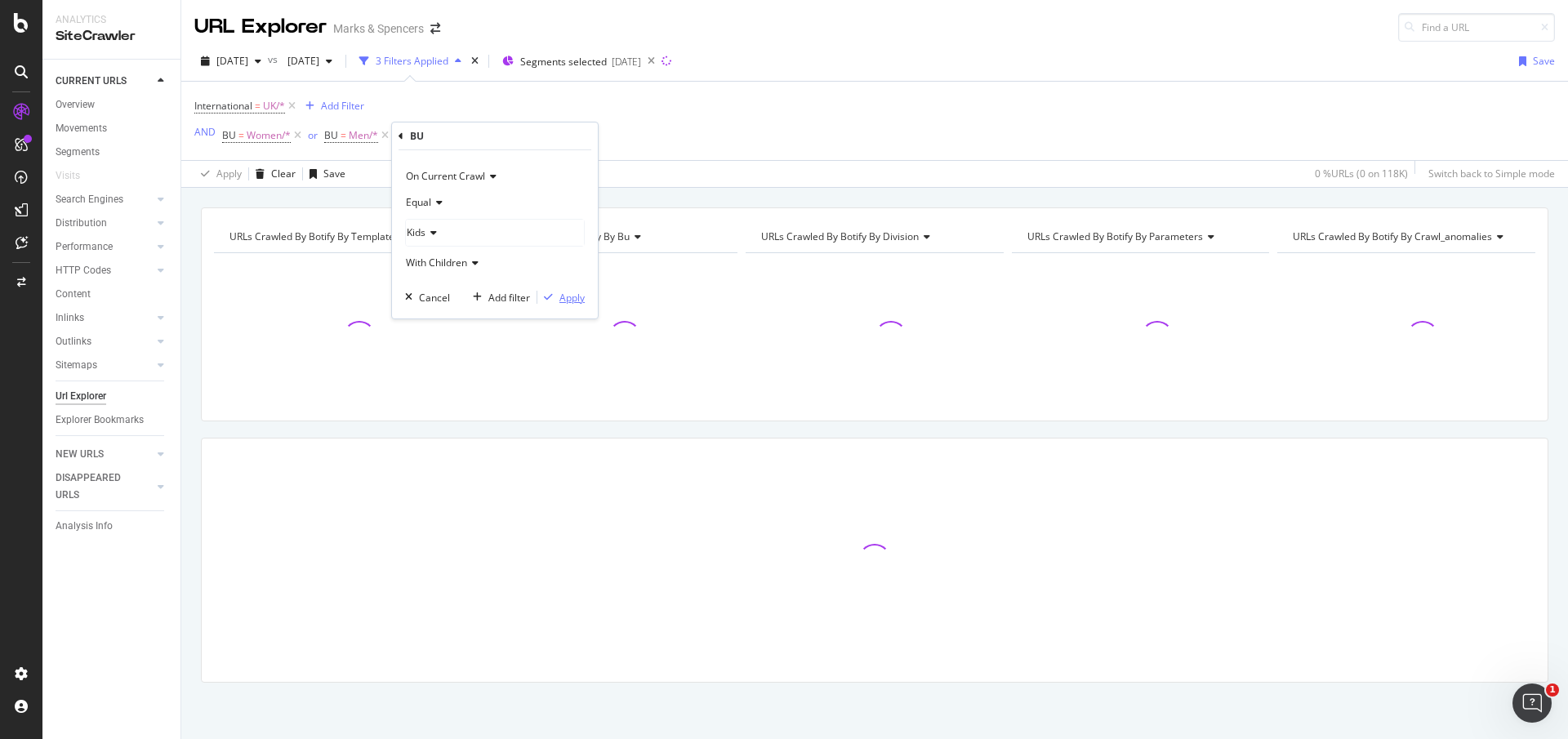
click at [563, 296] on div "Apply" at bounding box center [572, 298] width 26 height 14
click at [508, 135] on div "Add Filter" at bounding box center [522, 135] width 43 height 14
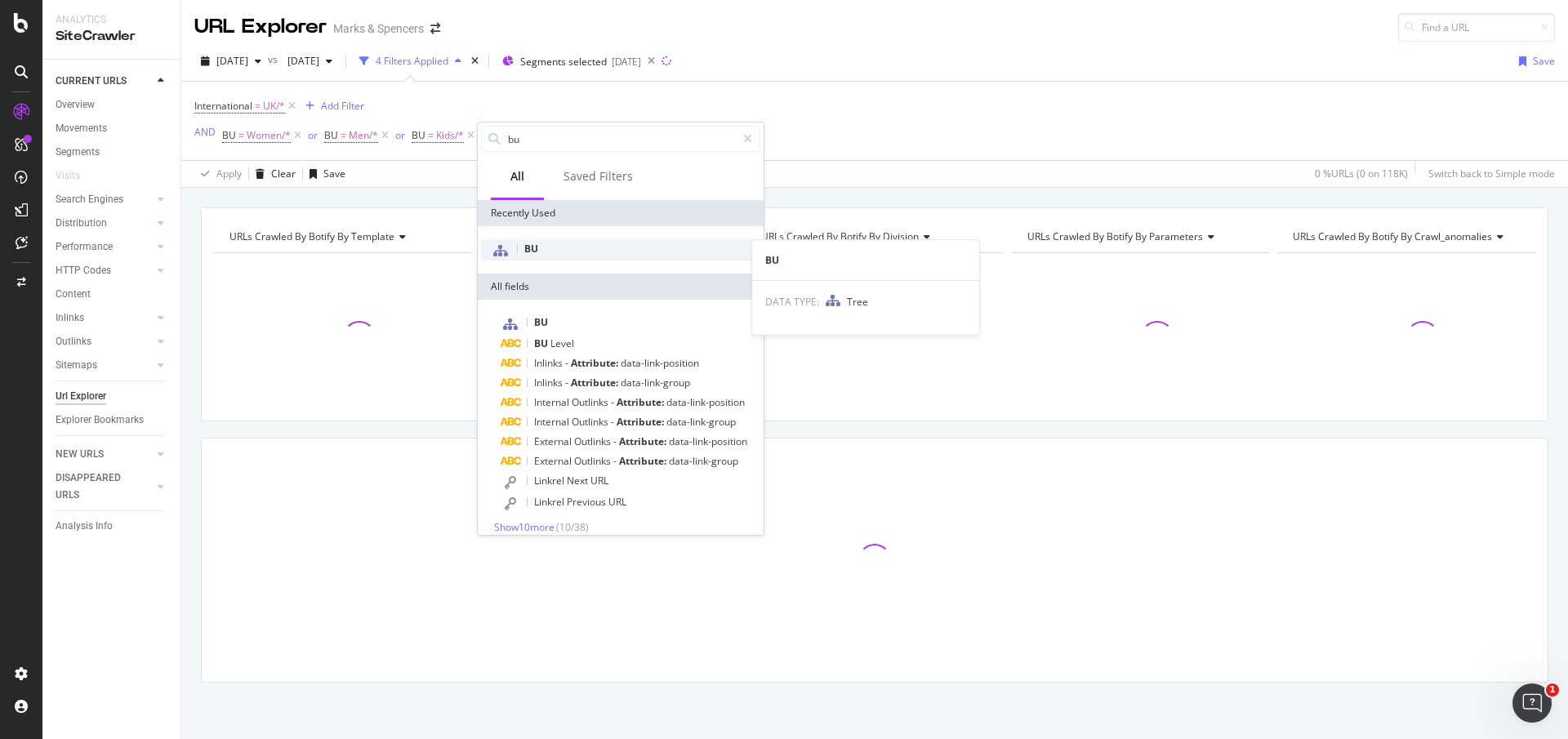
click at [538, 253] on span "BU" at bounding box center [531, 249] width 14 height 14
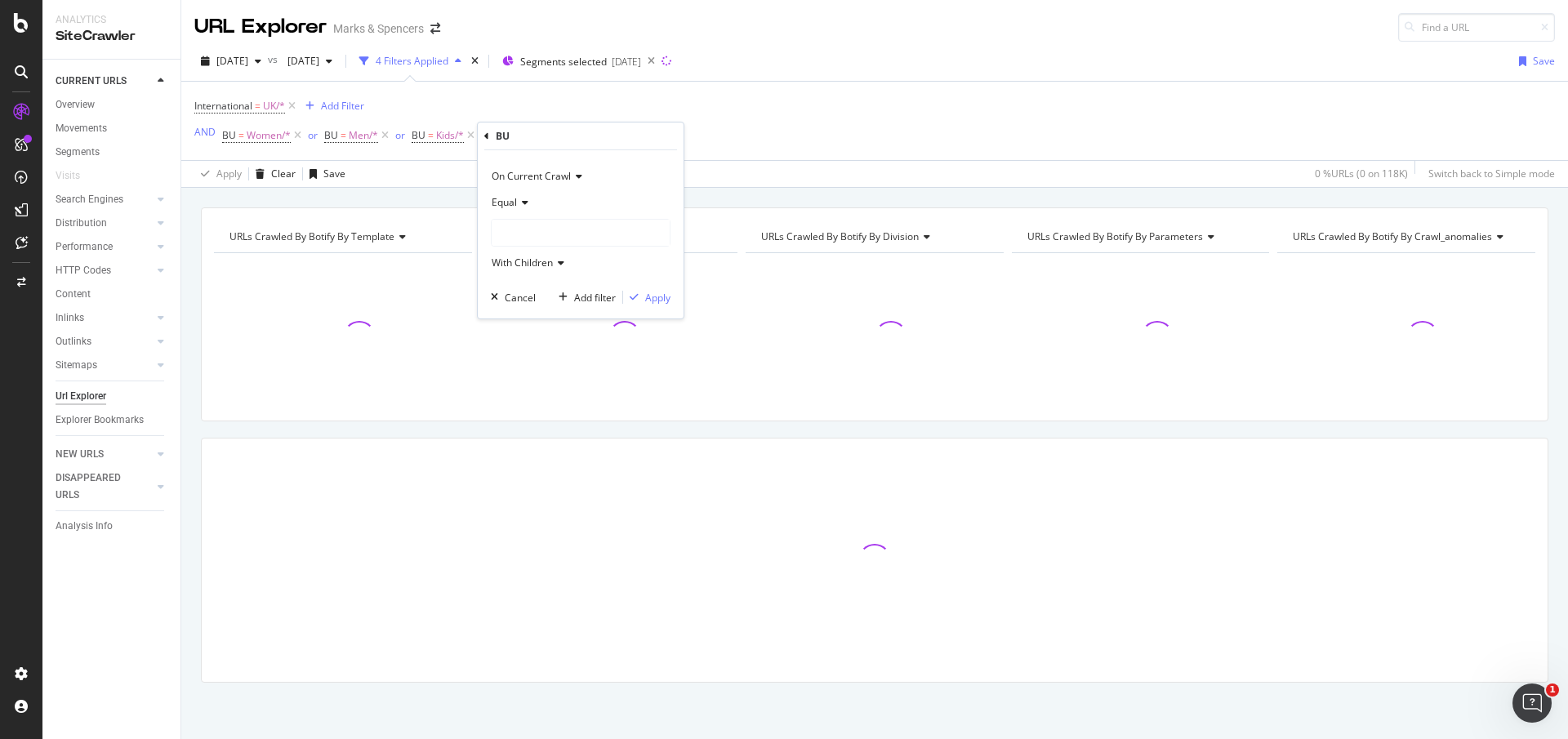
click at [557, 235] on div at bounding box center [580, 232] width 178 height 26
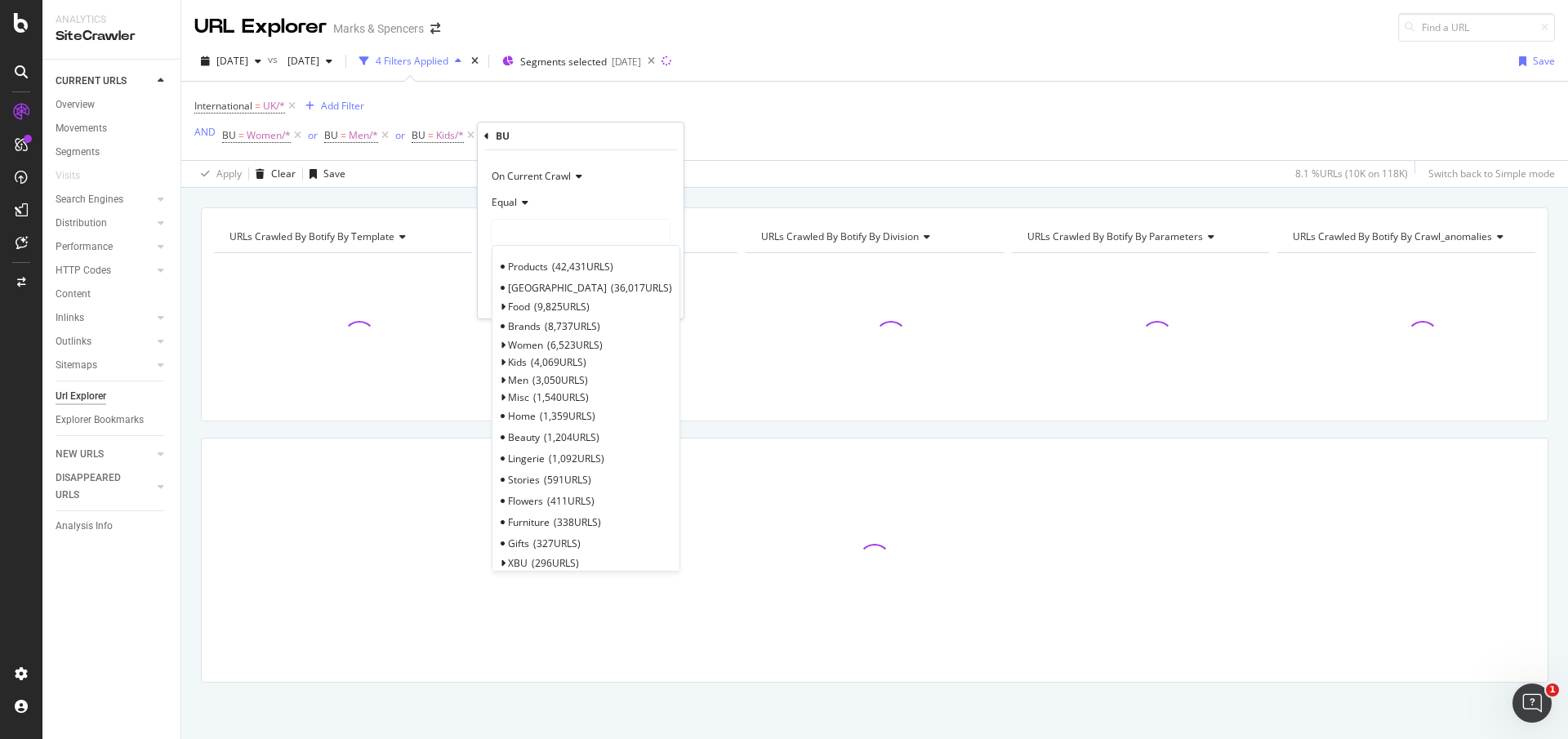
click at [611, 449] on div "Lingerie 1,092 URLS" at bounding box center [586, 458] width 181 height 21
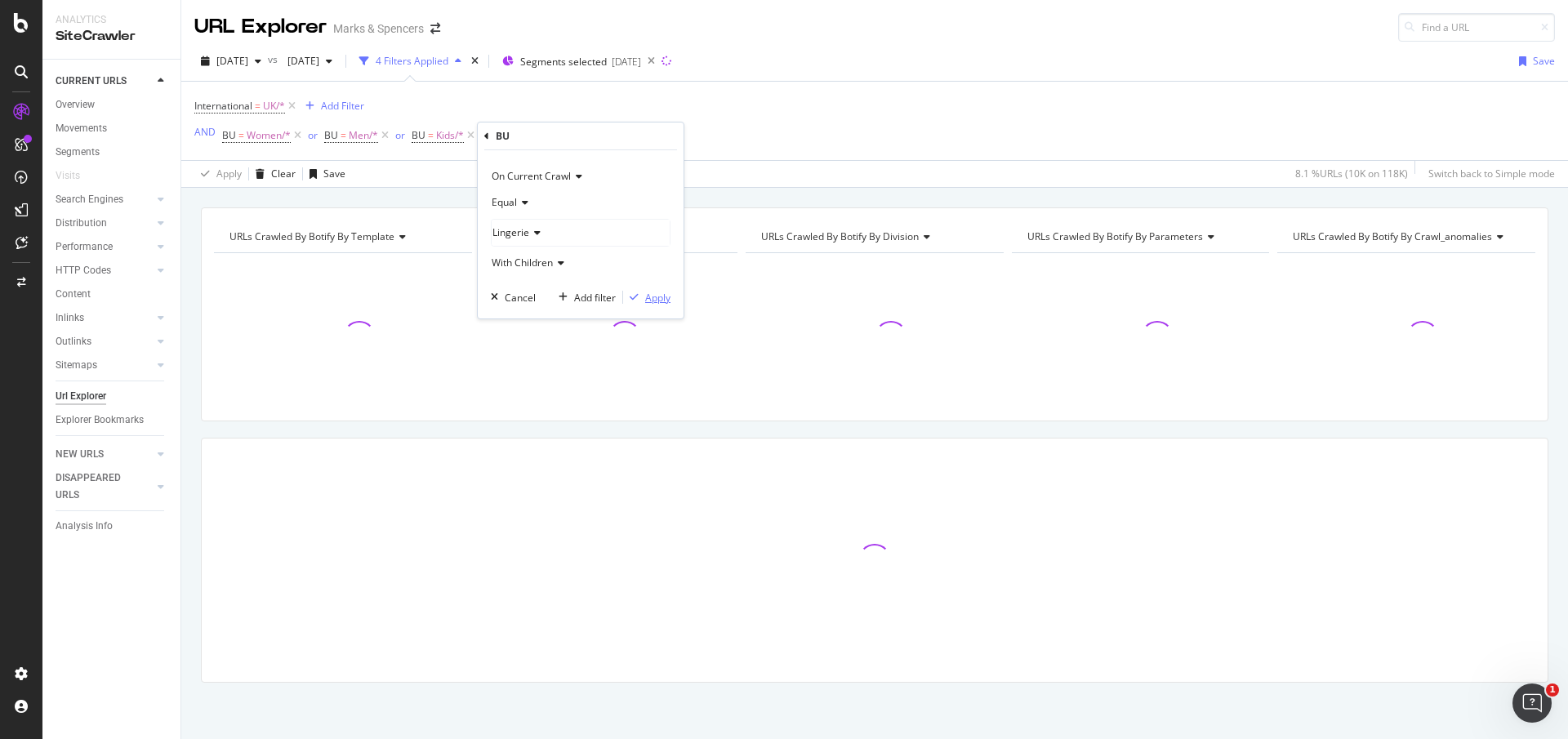
click at [661, 298] on div "Apply" at bounding box center [658, 298] width 26 height 14
click at [631, 141] on div "Add Filter" at bounding box center [626, 135] width 43 height 14
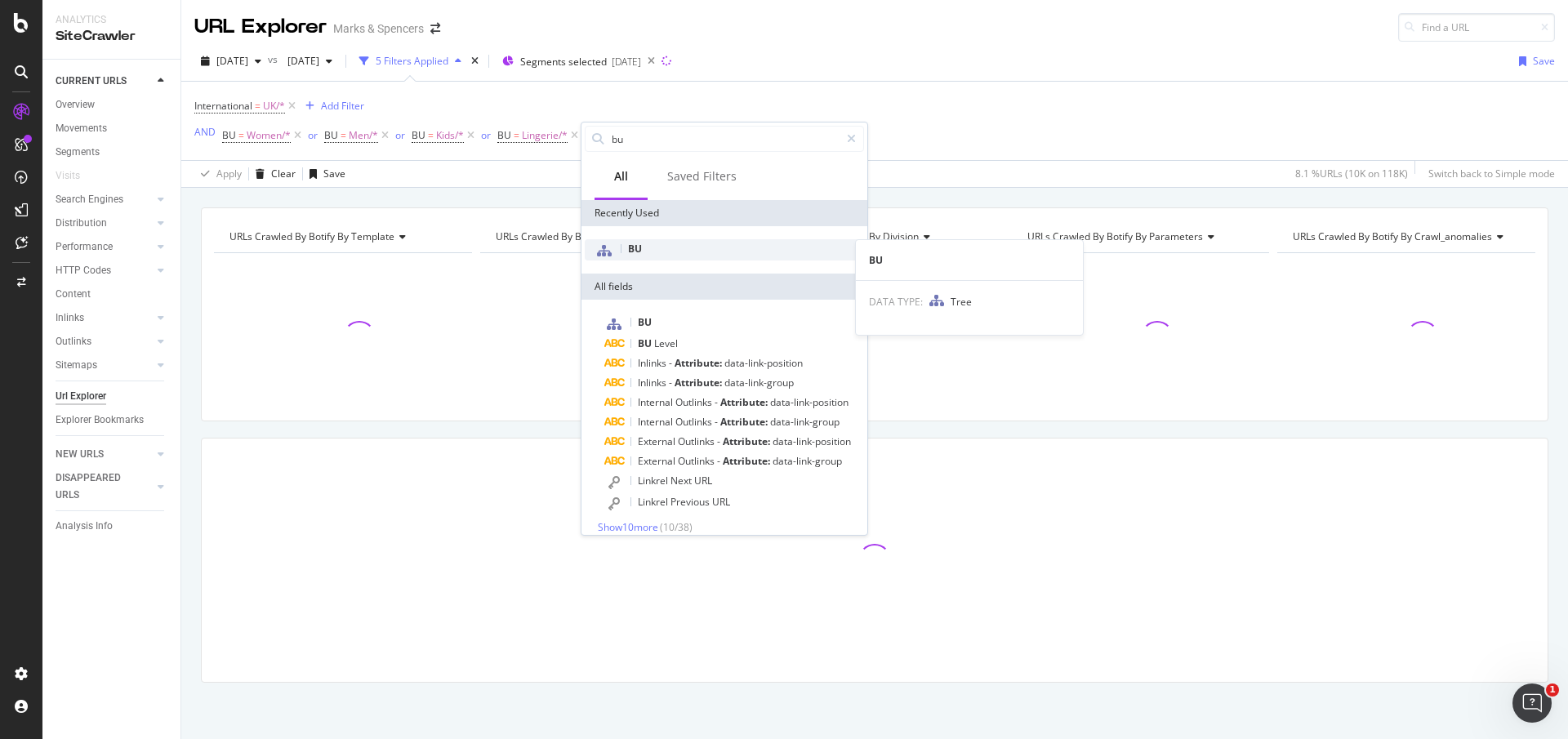
click at [634, 243] on span "BU" at bounding box center [635, 249] width 14 height 14
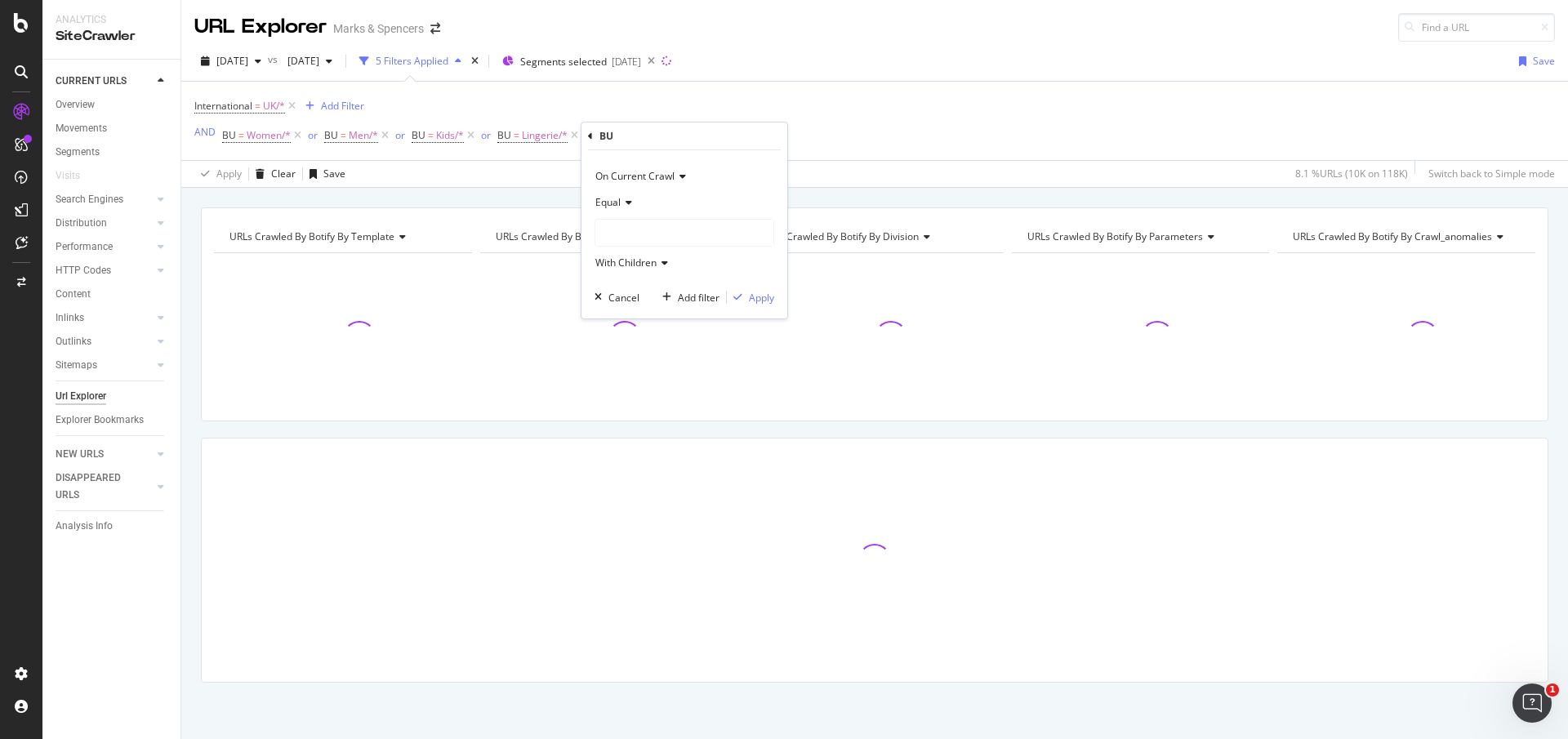
click at [643, 236] on div at bounding box center [684, 232] width 178 height 26
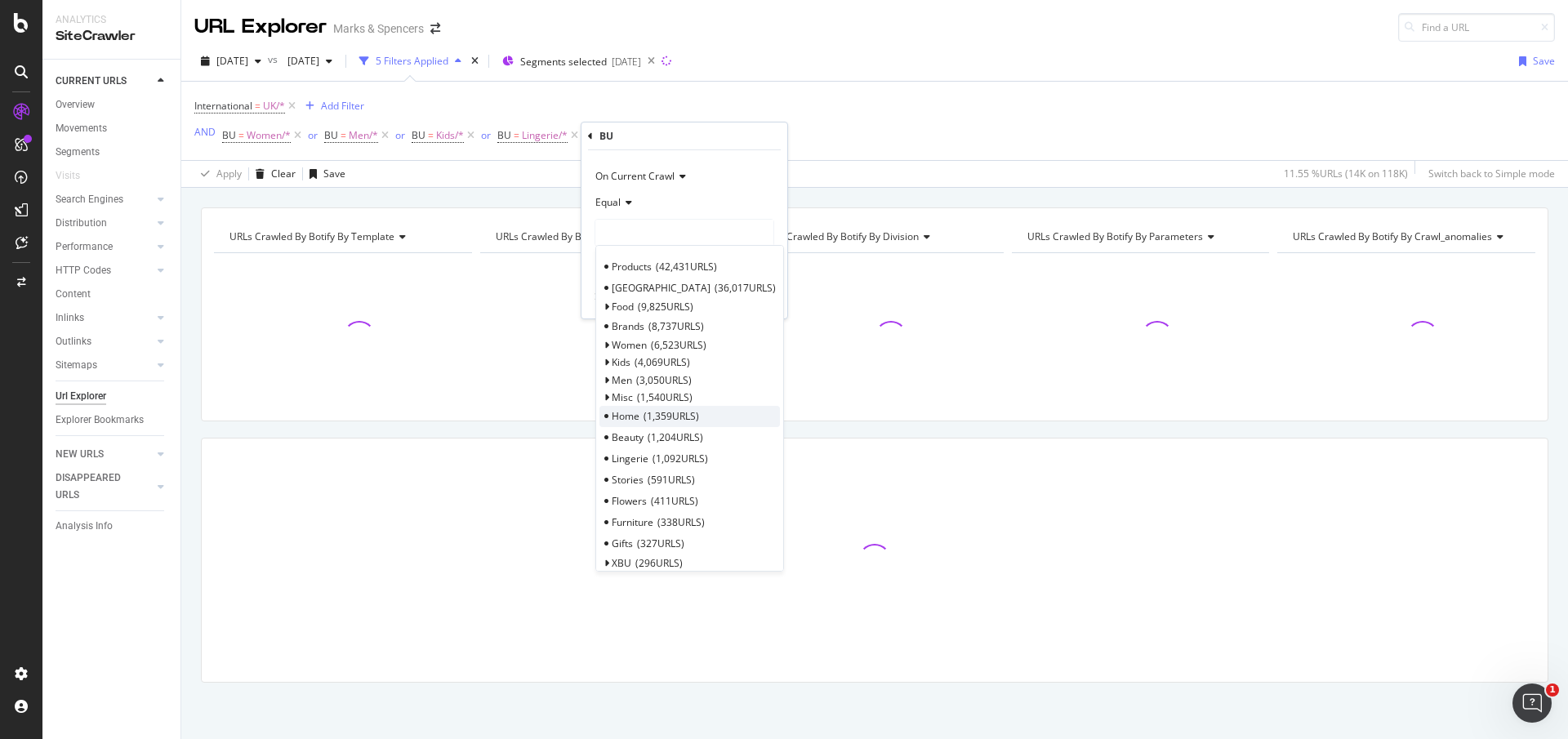
click at [706, 413] on div "Home 1,359 URLS" at bounding box center [689, 416] width 181 height 21
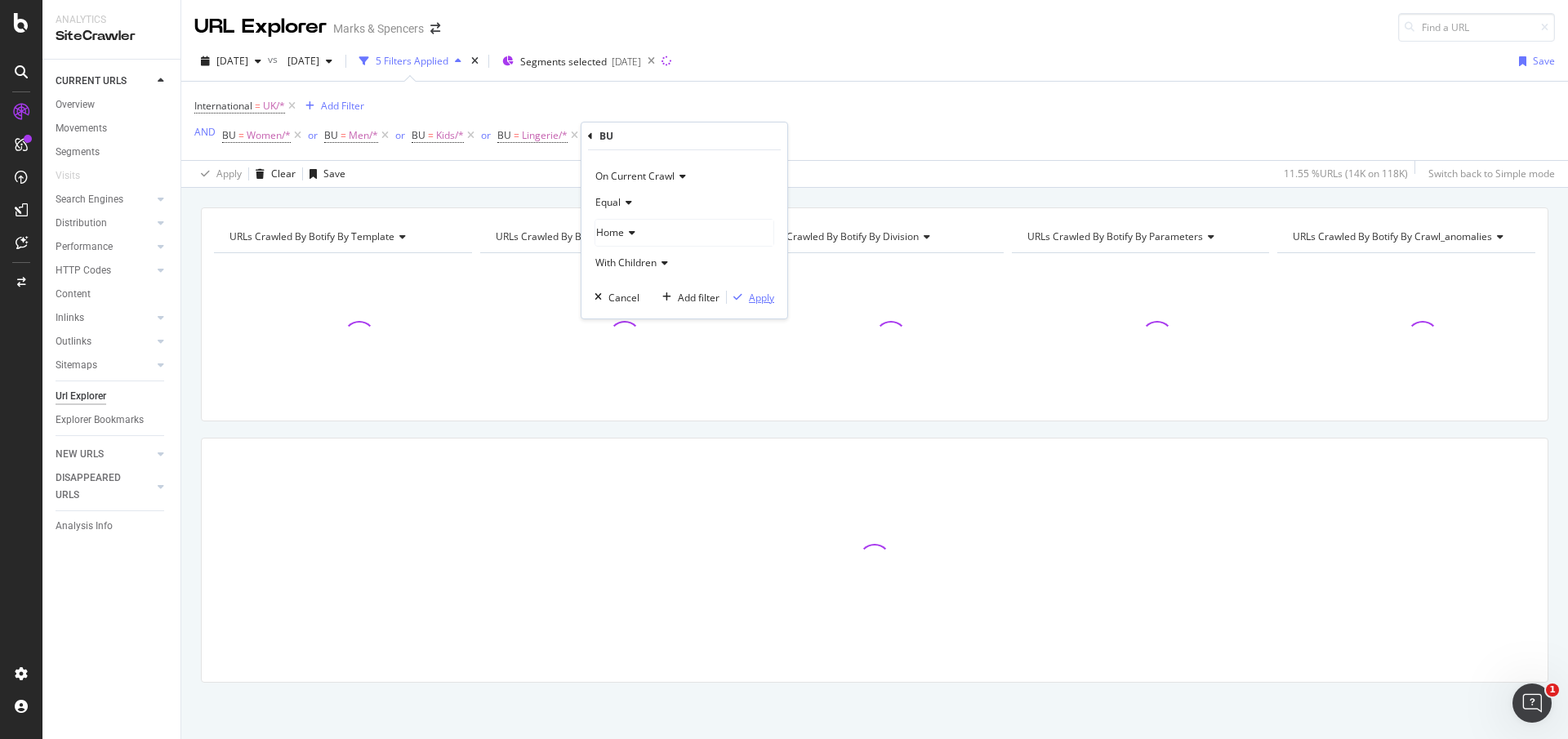
click at [761, 299] on div "Apply" at bounding box center [761, 298] width 26 height 14
click at [727, 135] on div "Add Filter" at bounding box center [720, 135] width 43 height 14
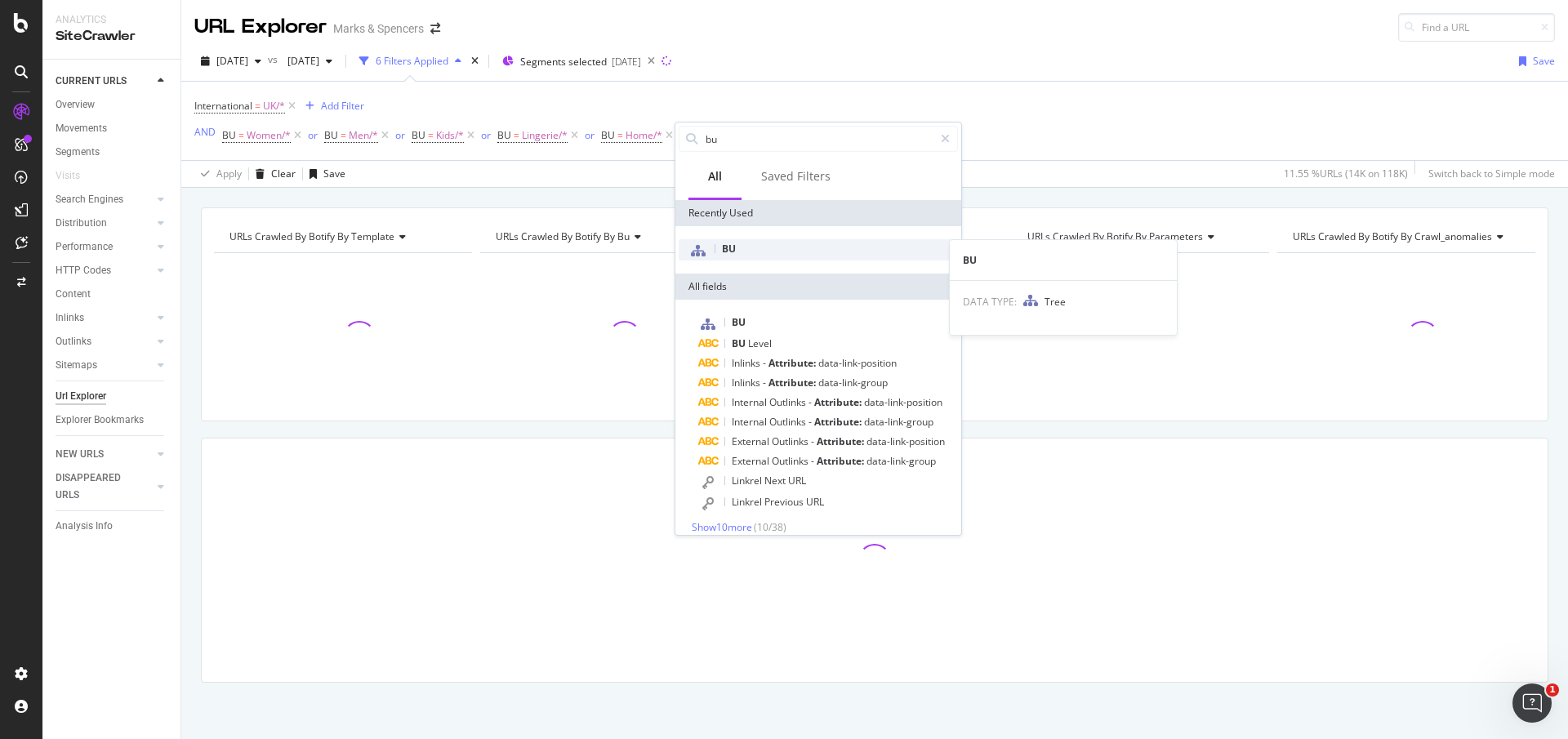
click at [754, 259] on div "BU" at bounding box center [818, 249] width 280 height 21
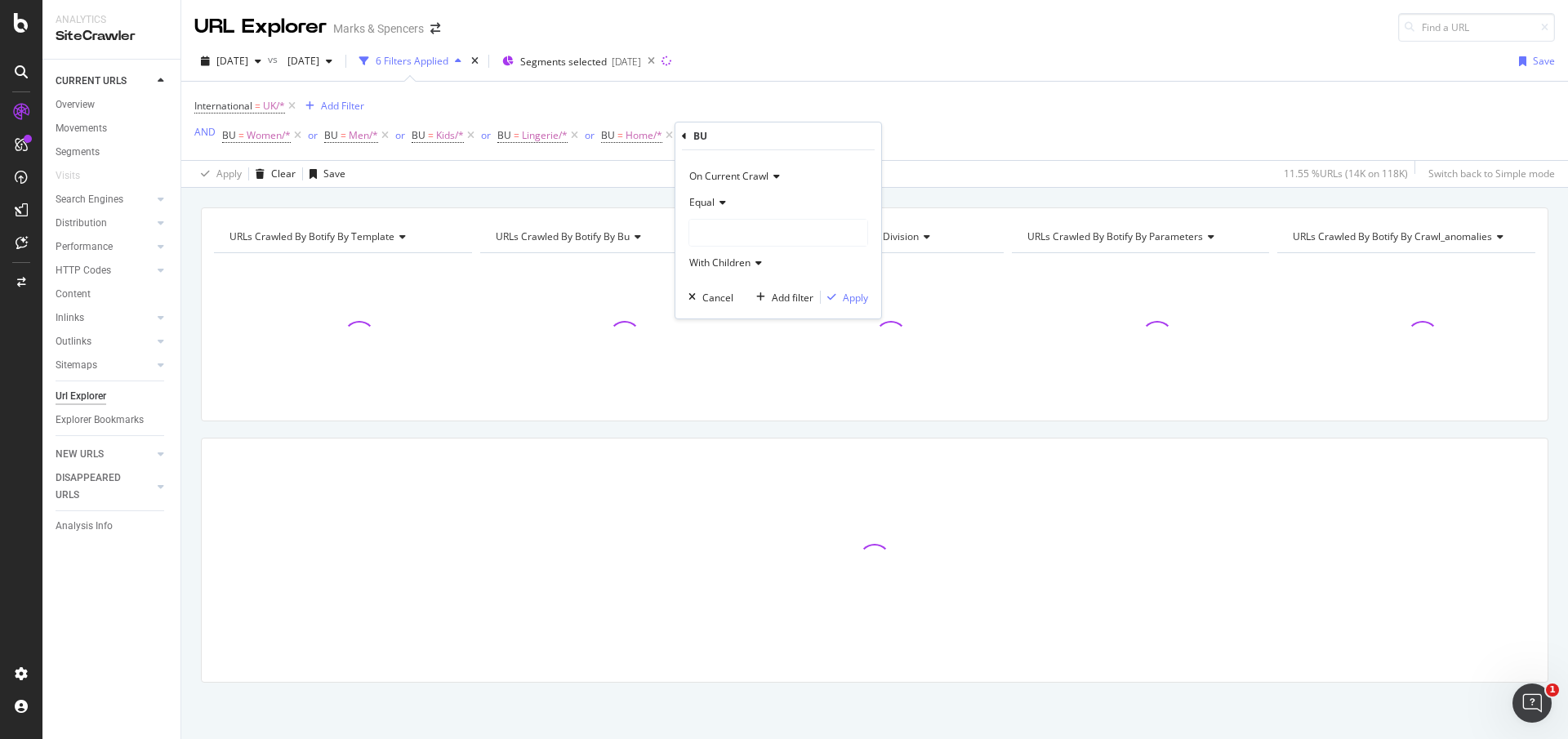
click at [789, 239] on div at bounding box center [778, 232] width 178 height 26
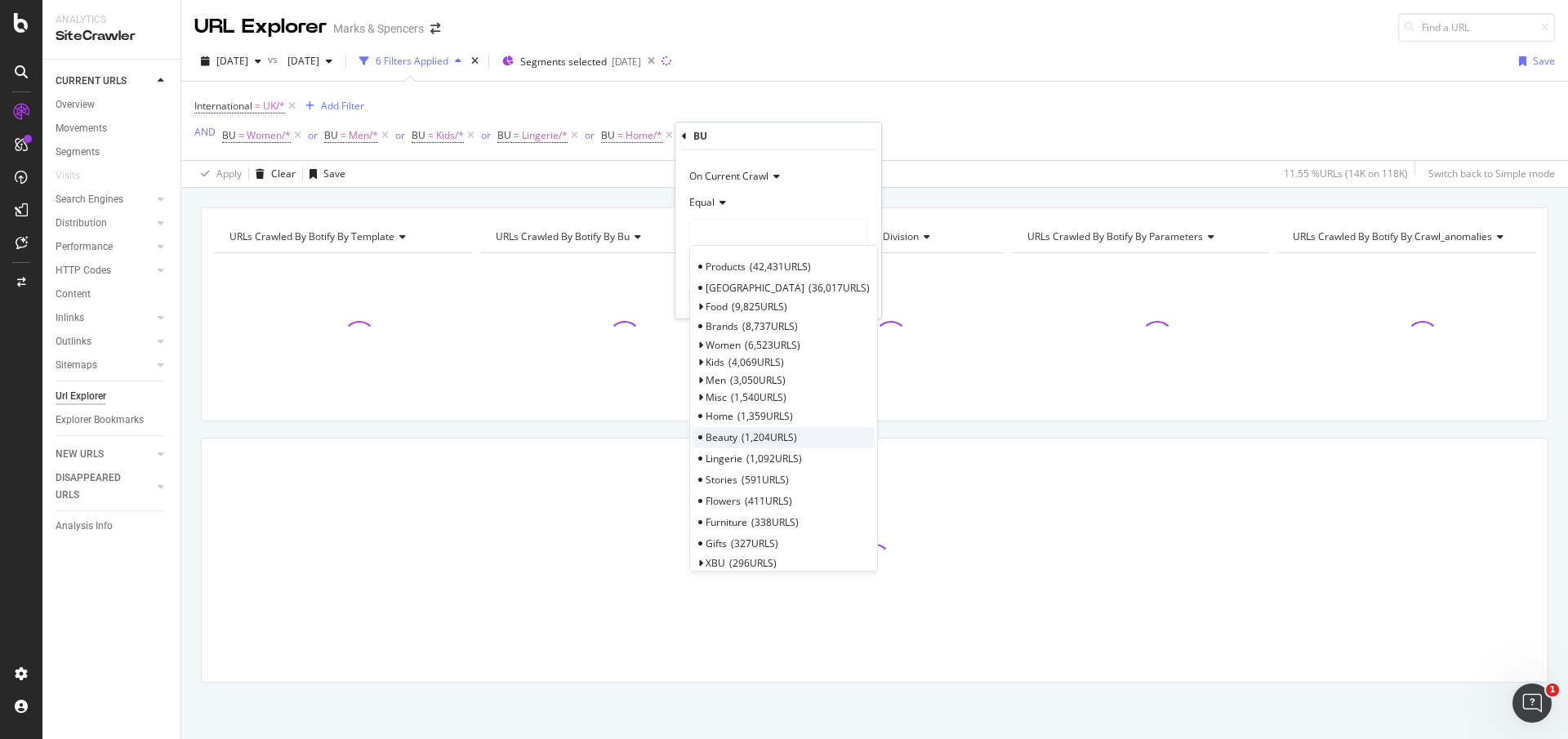
click at [754, 429] on div "Beauty 1,204 URLS" at bounding box center [784, 438] width 181 height 21
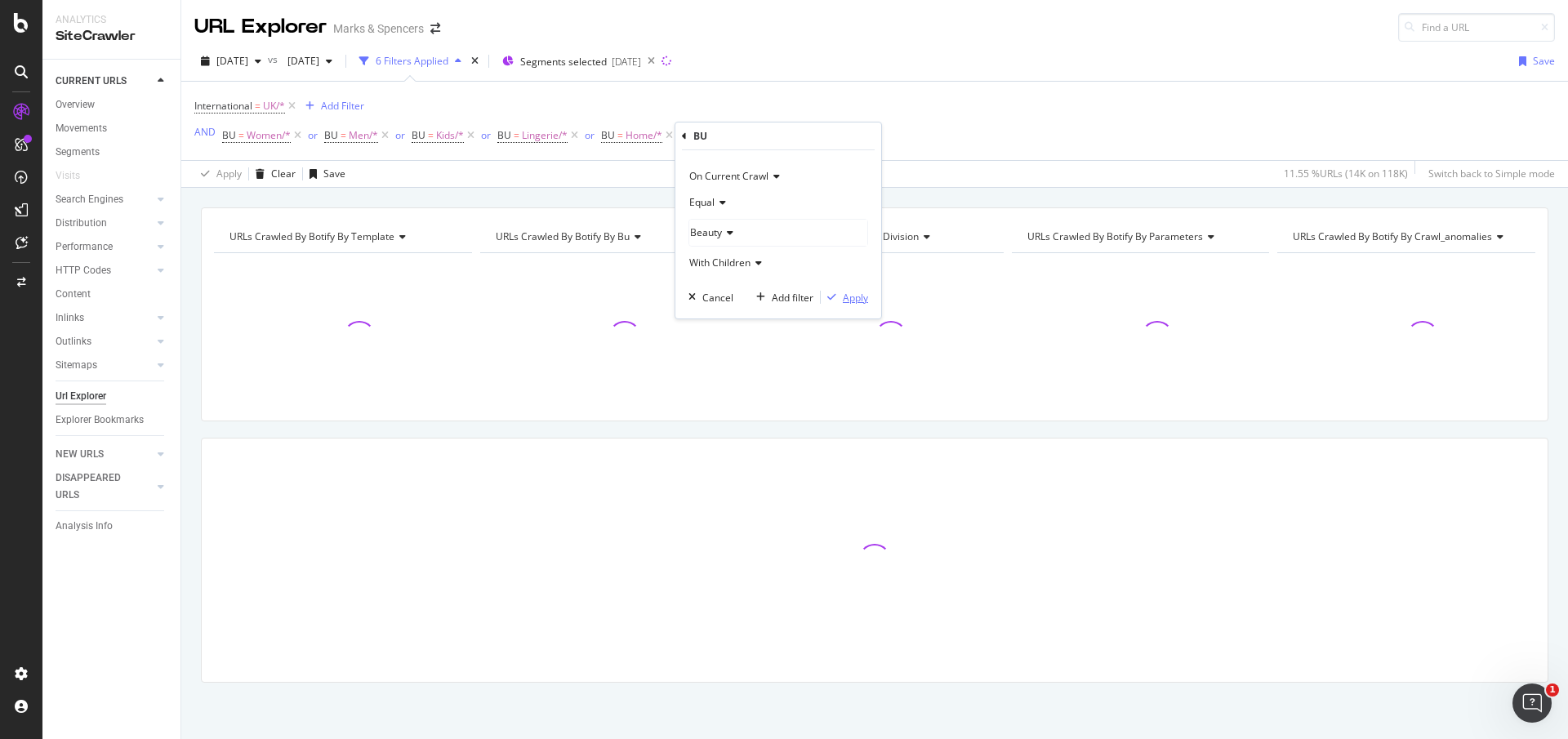
click at [852, 292] on div "Apply" at bounding box center [855, 298] width 26 height 14
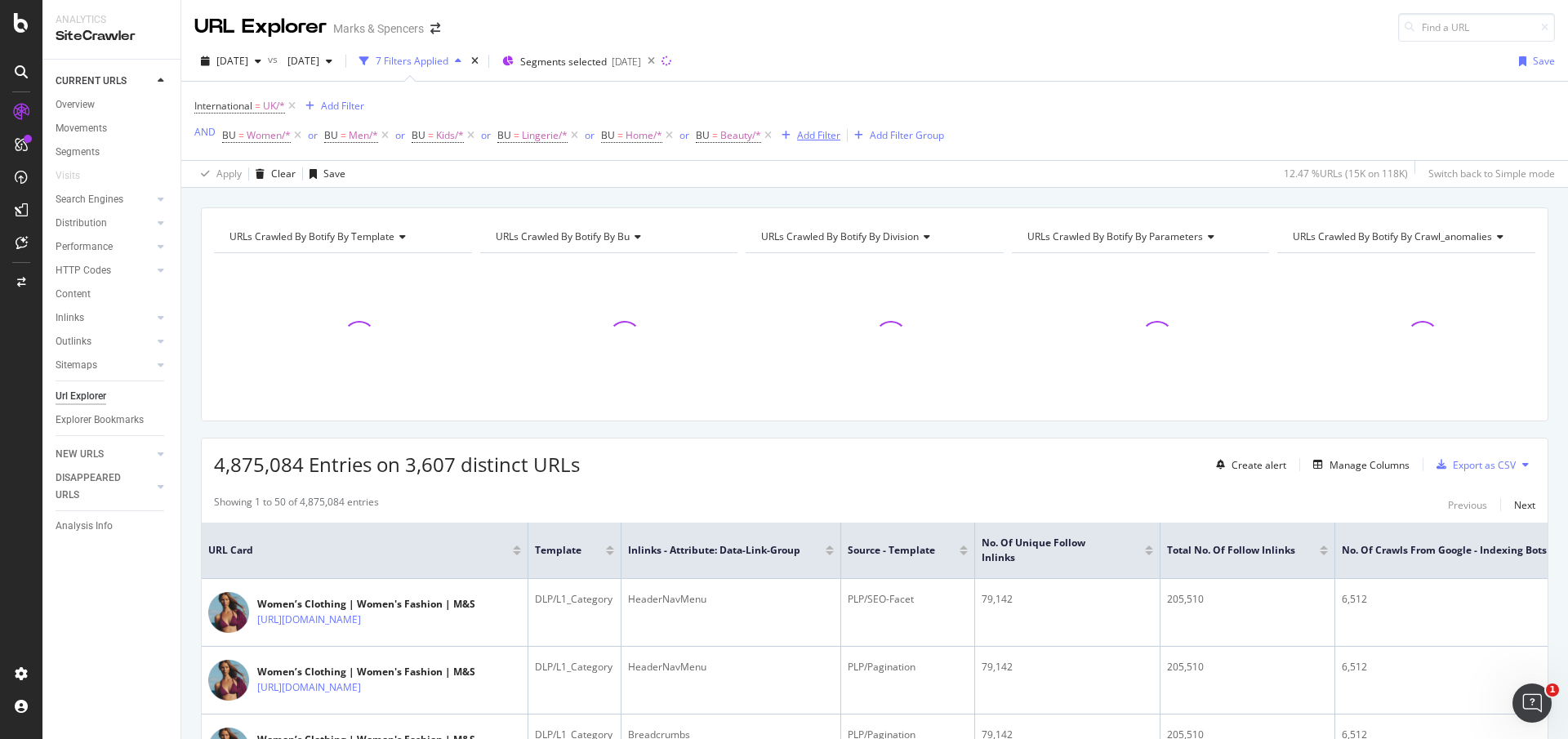
click at [835, 135] on div "Add Filter" at bounding box center [818, 135] width 43 height 14
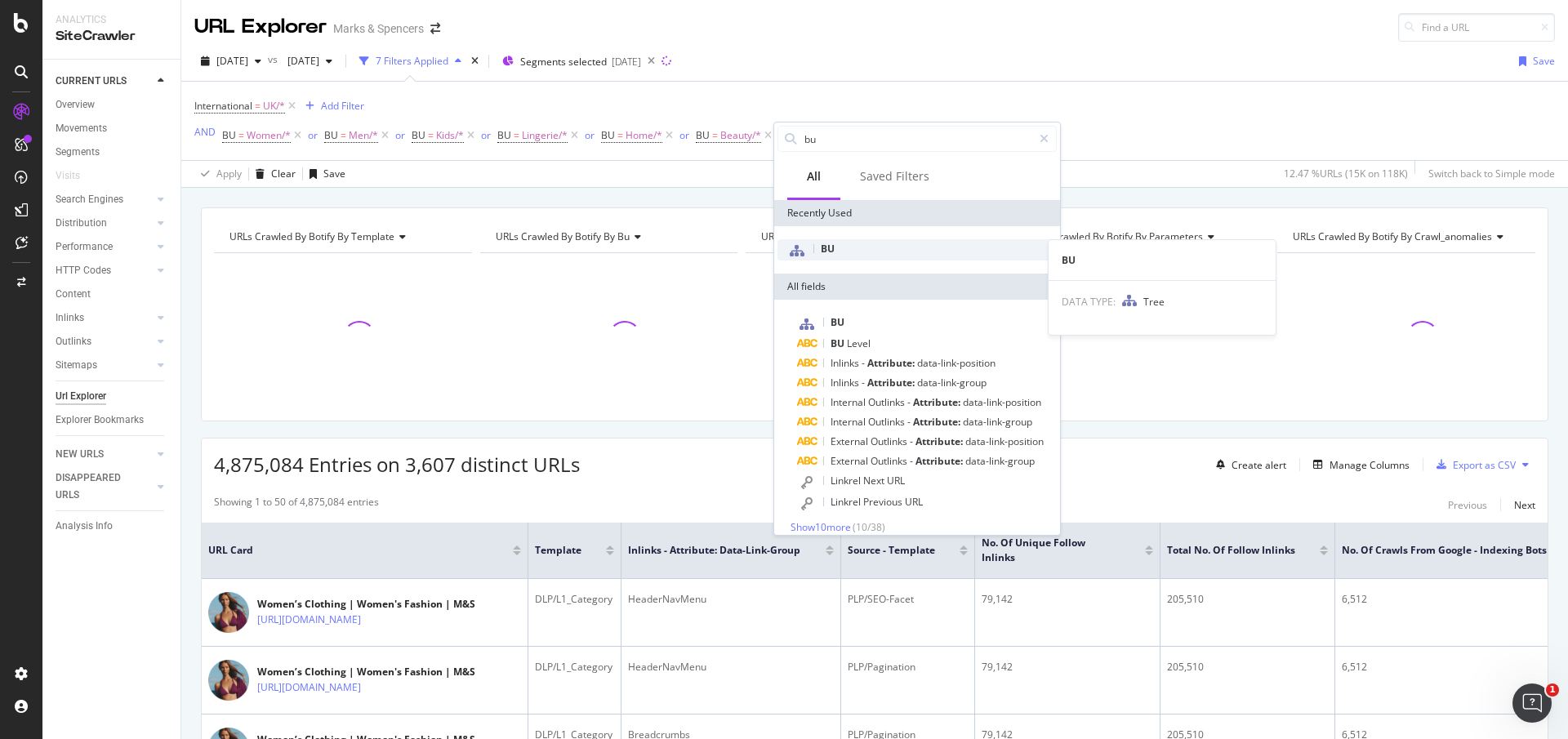
click at [821, 239] on div "BU" at bounding box center [918, 249] width 280 height 21
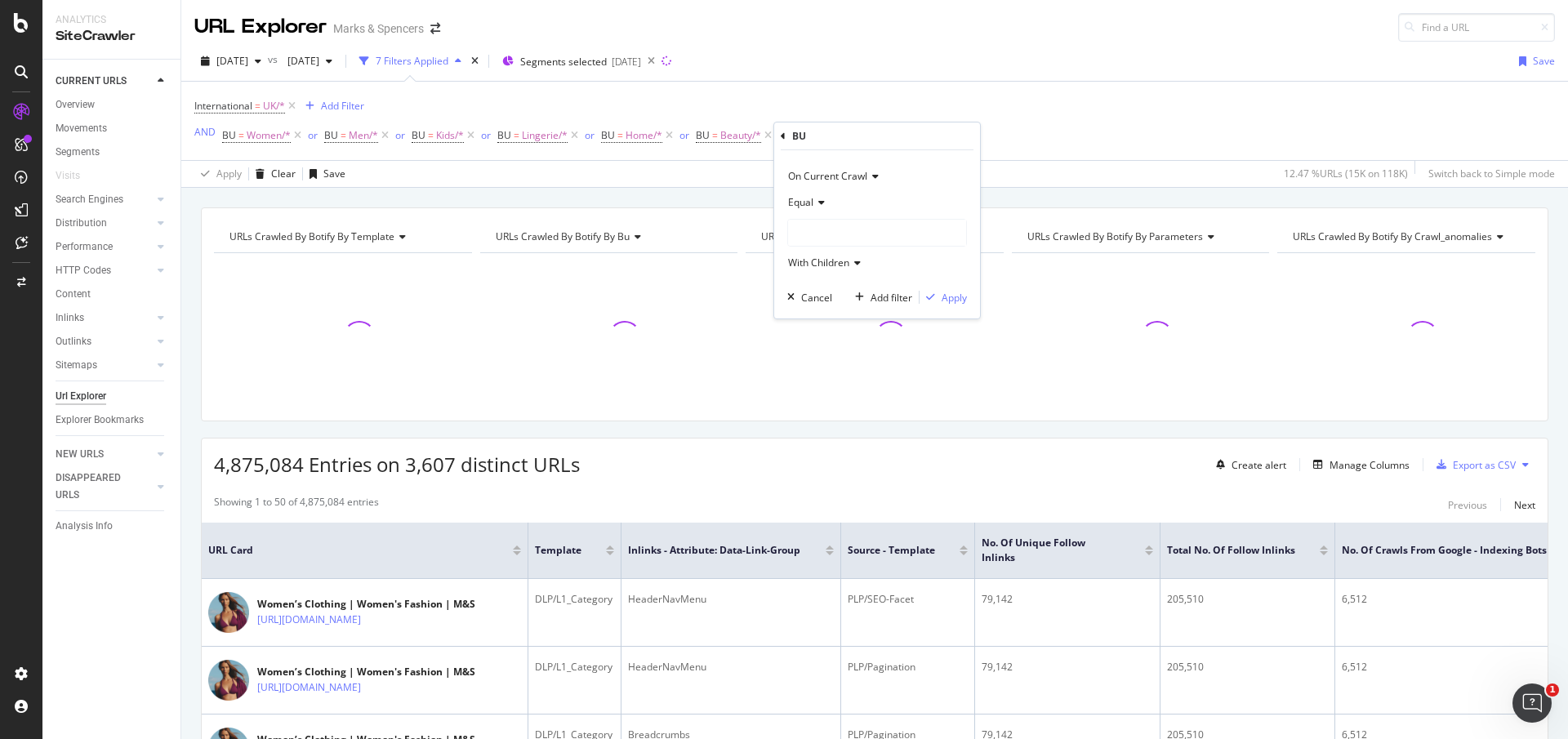
click at [821, 233] on div at bounding box center [877, 232] width 178 height 26
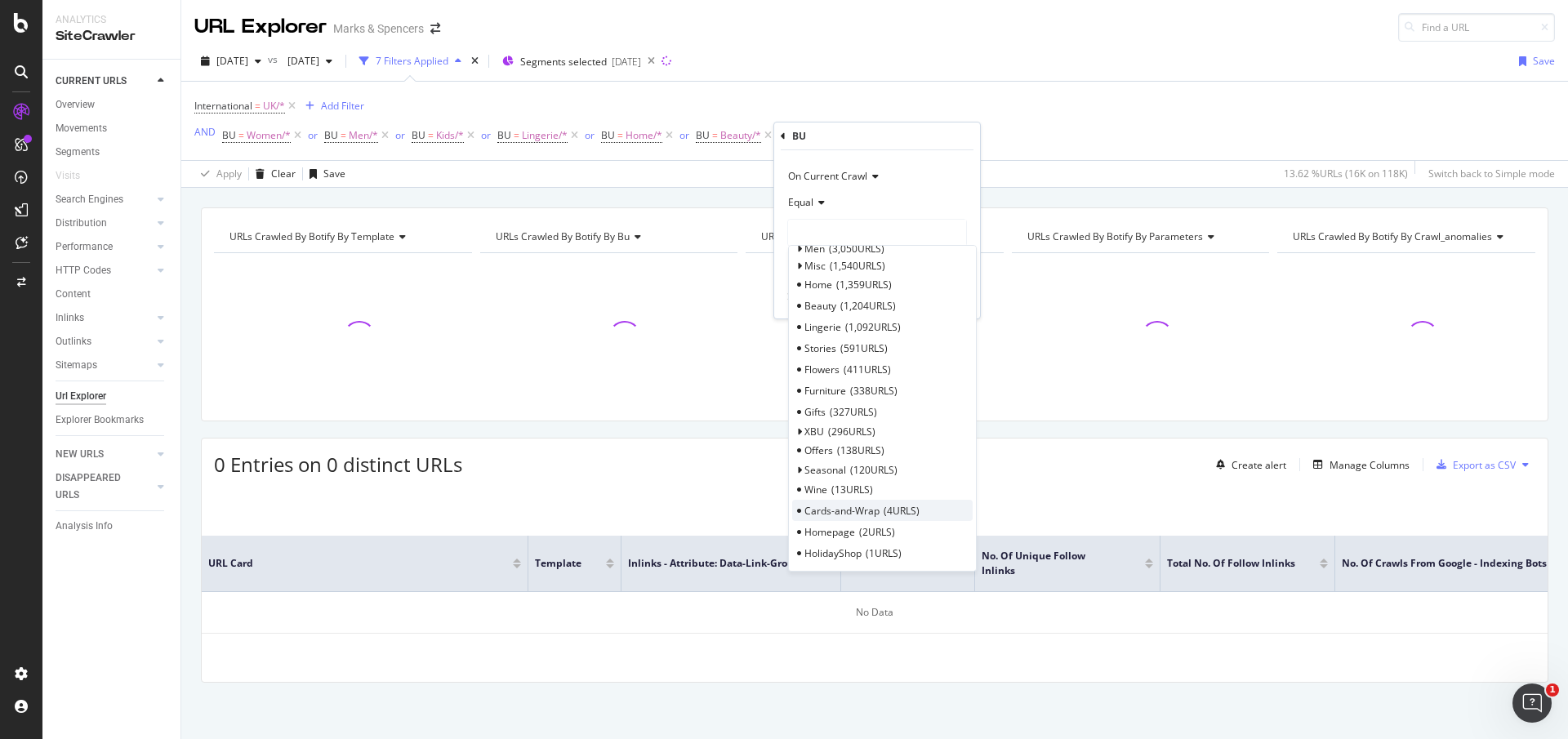
scroll to position [134, 0]
click at [839, 412] on span "327 URLS" at bounding box center [853, 409] width 47 height 14
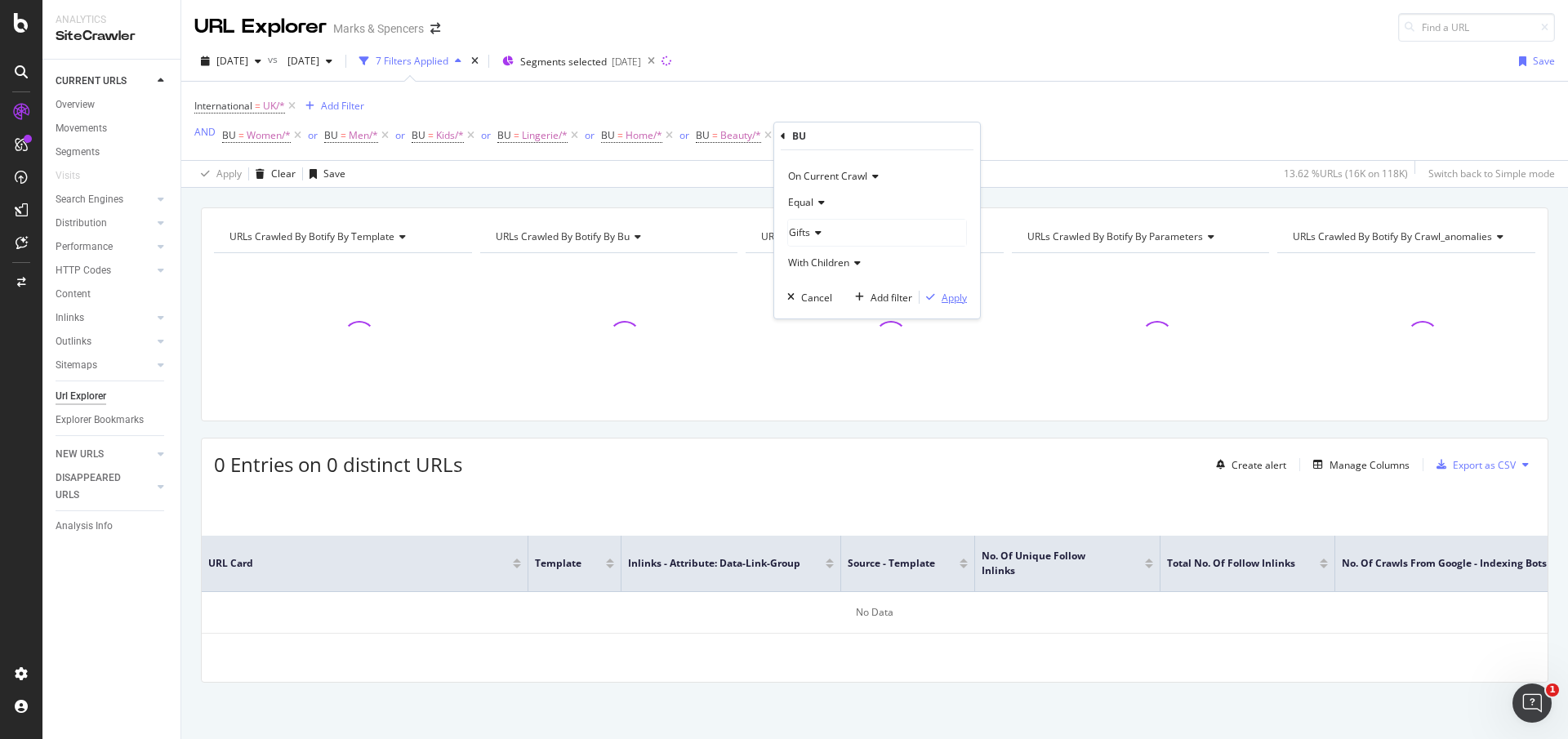
click at [949, 298] on div "Apply" at bounding box center [954, 298] width 26 height 14
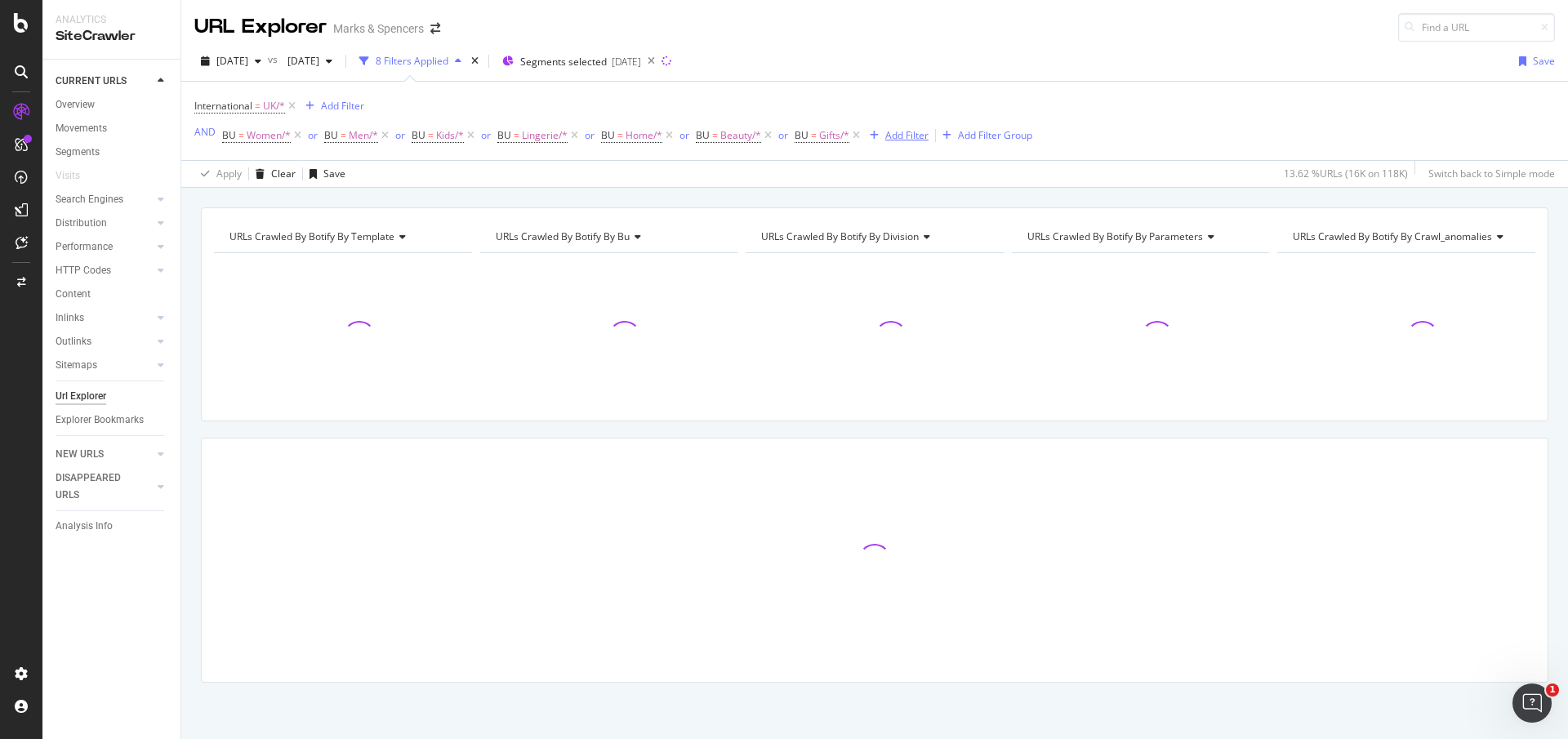
click at [908, 141] on div "Add Filter" at bounding box center [907, 135] width 43 height 14
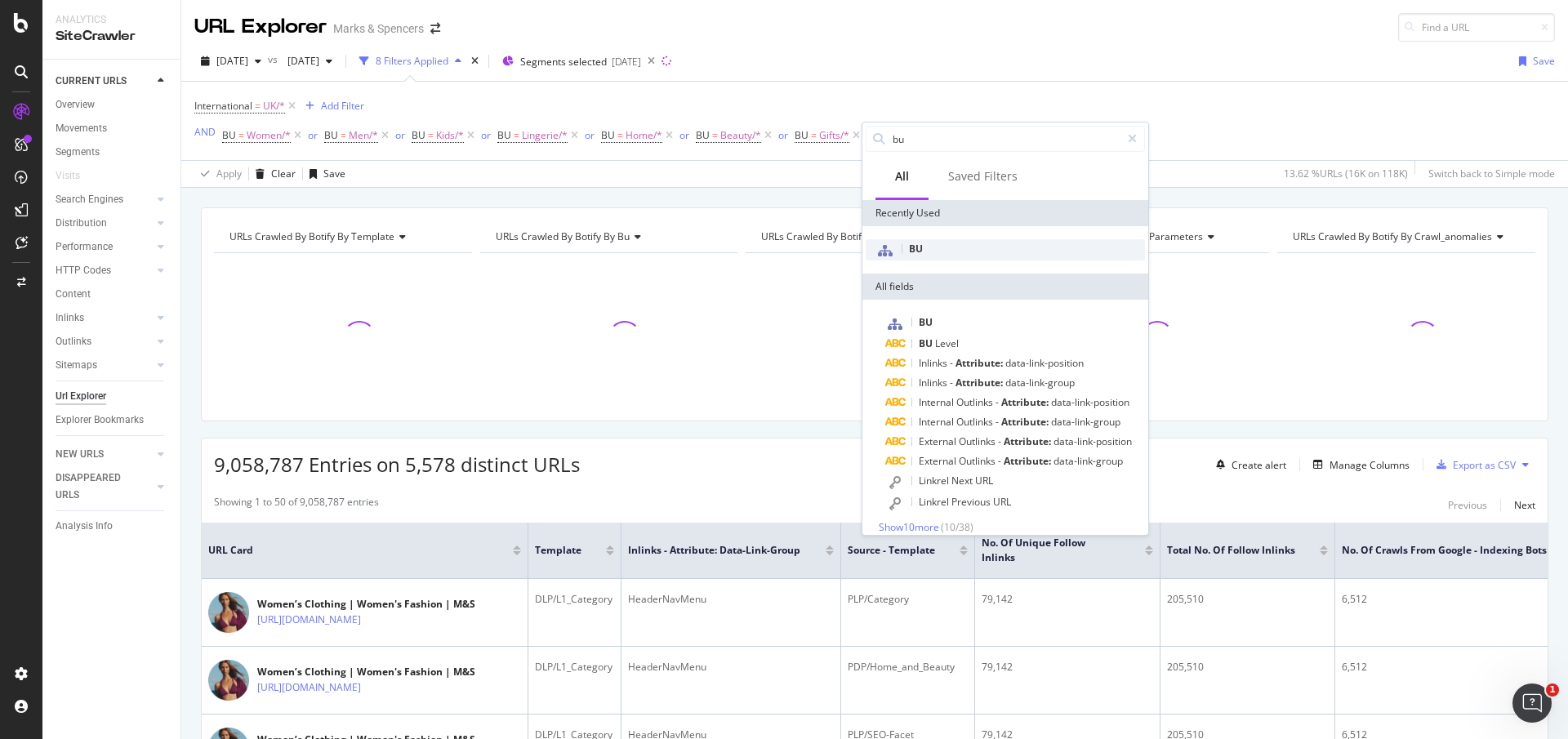
click at [941, 246] on div "BU" at bounding box center [1006, 249] width 280 height 21
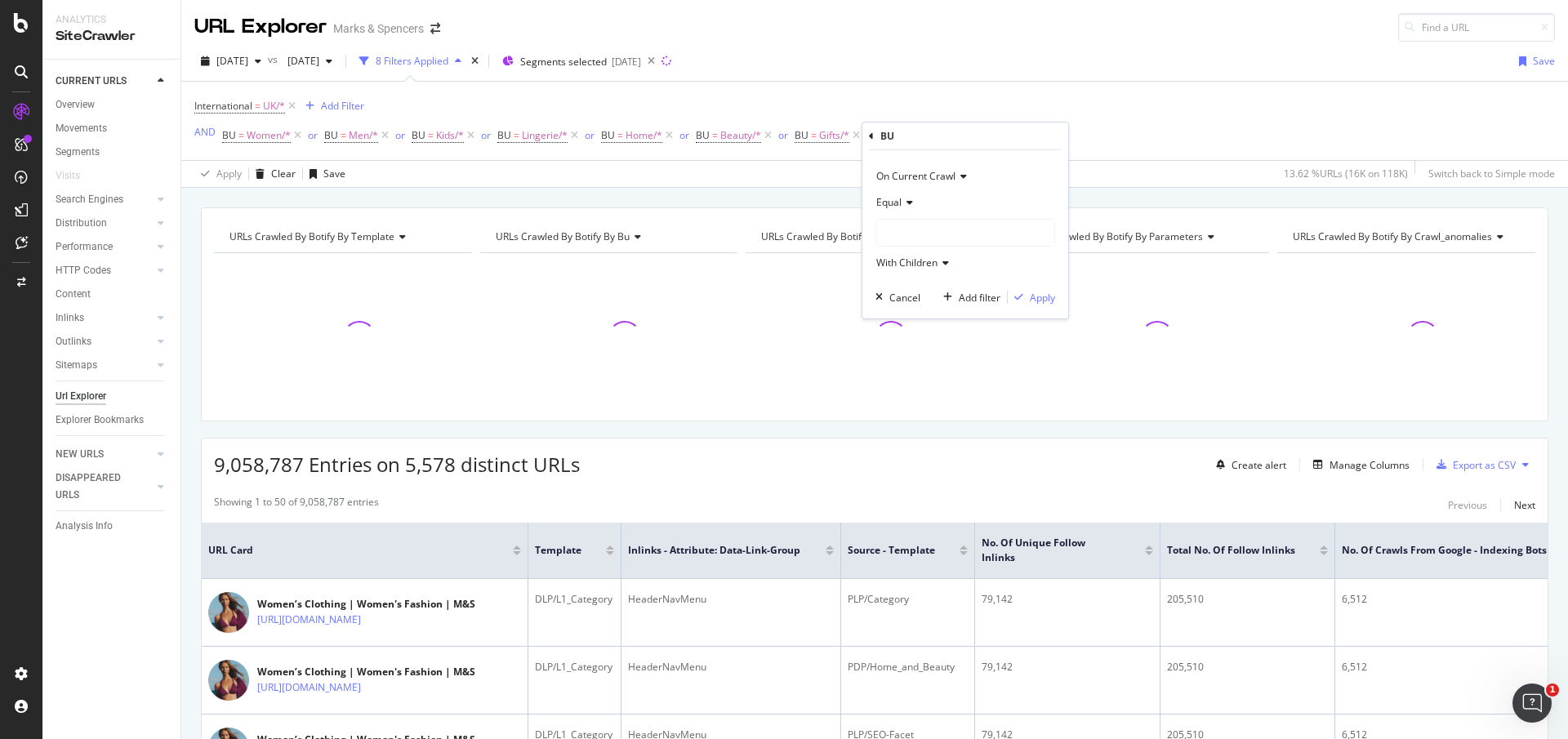
click at [916, 232] on div at bounding box center [965, 232] width 178 height 26
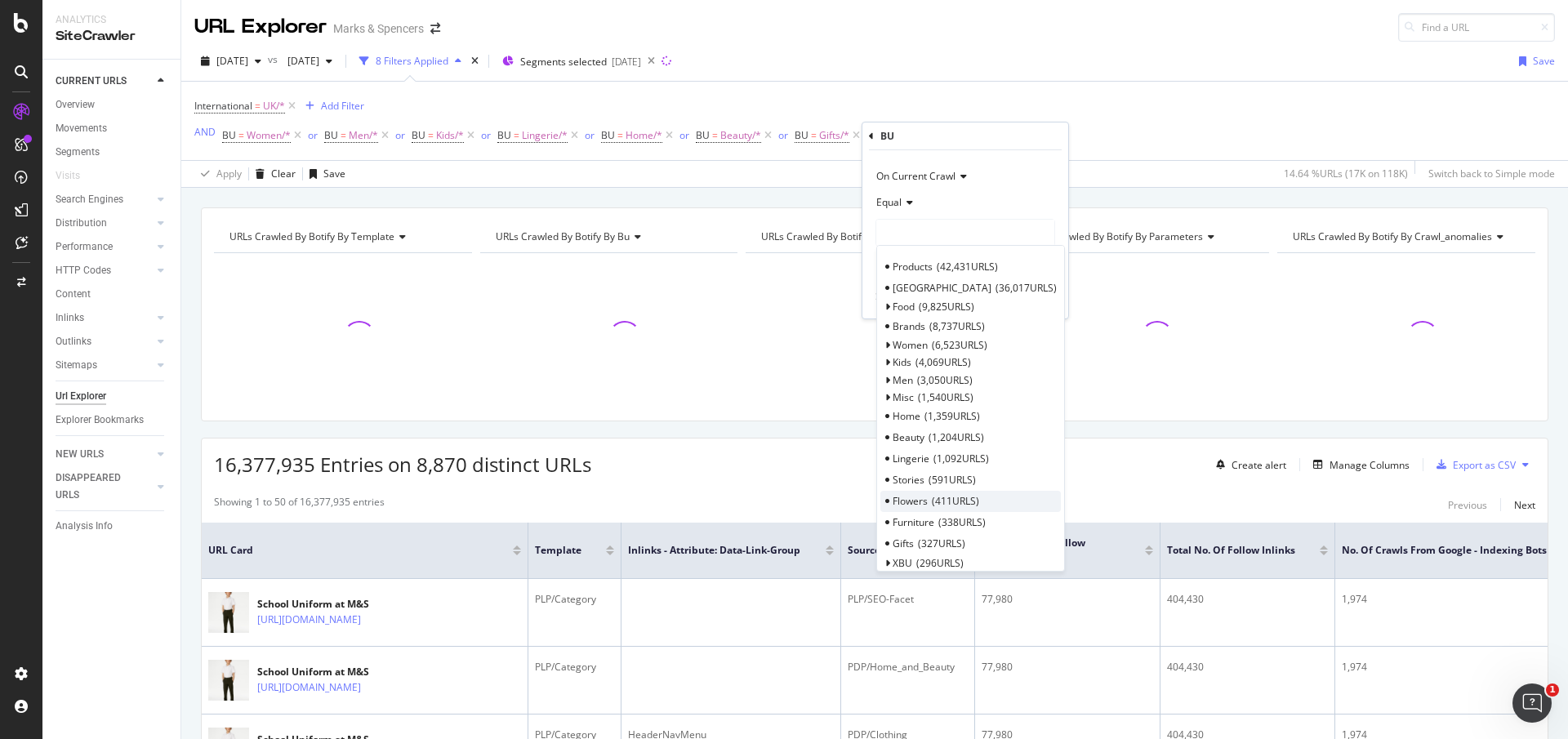
click at [922, 502] on span "Flowers" at bounding box center [910, 501] width 35 height 14
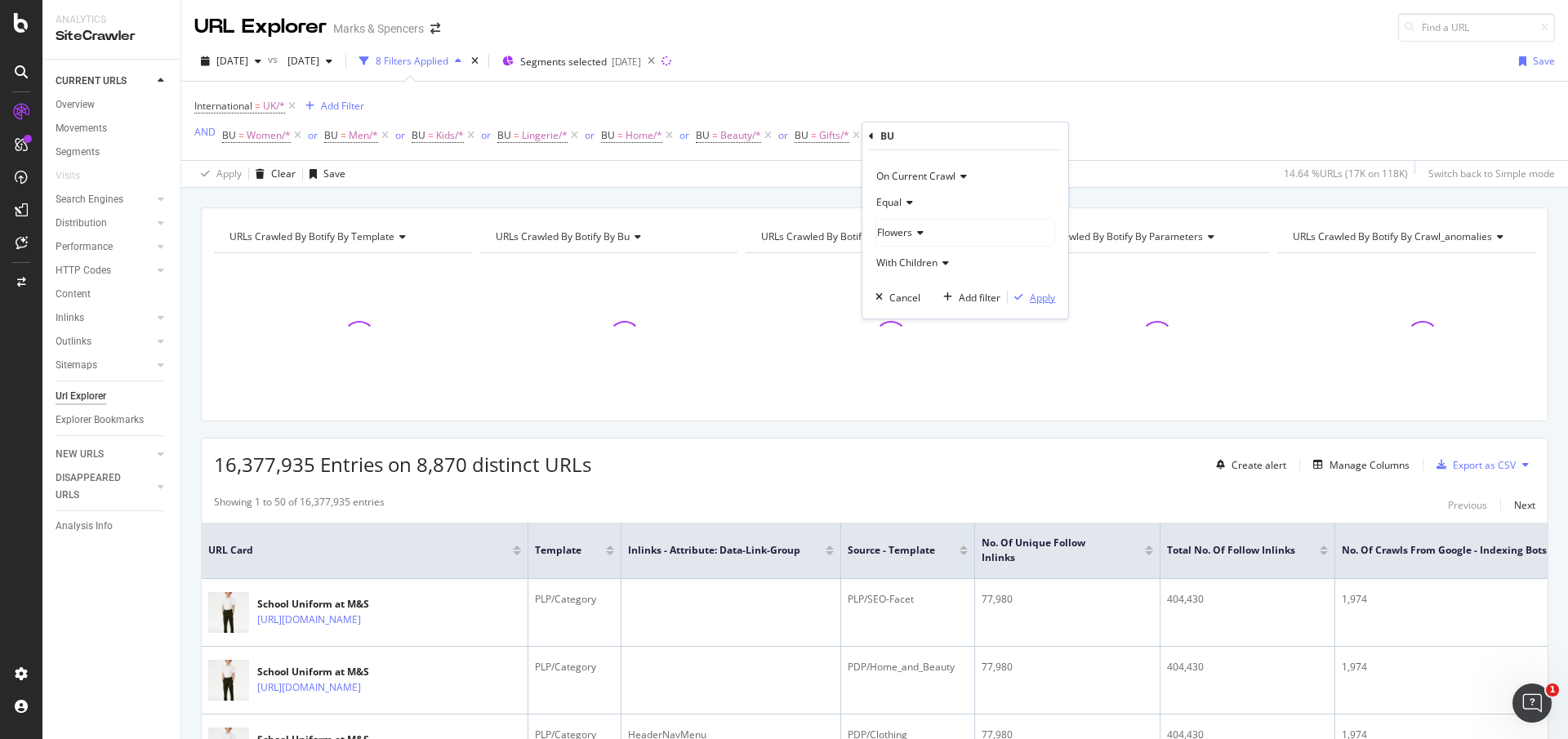
click at [1043, 291] on div "Apply" at bounding box center [1042, 298] width 26 height 14
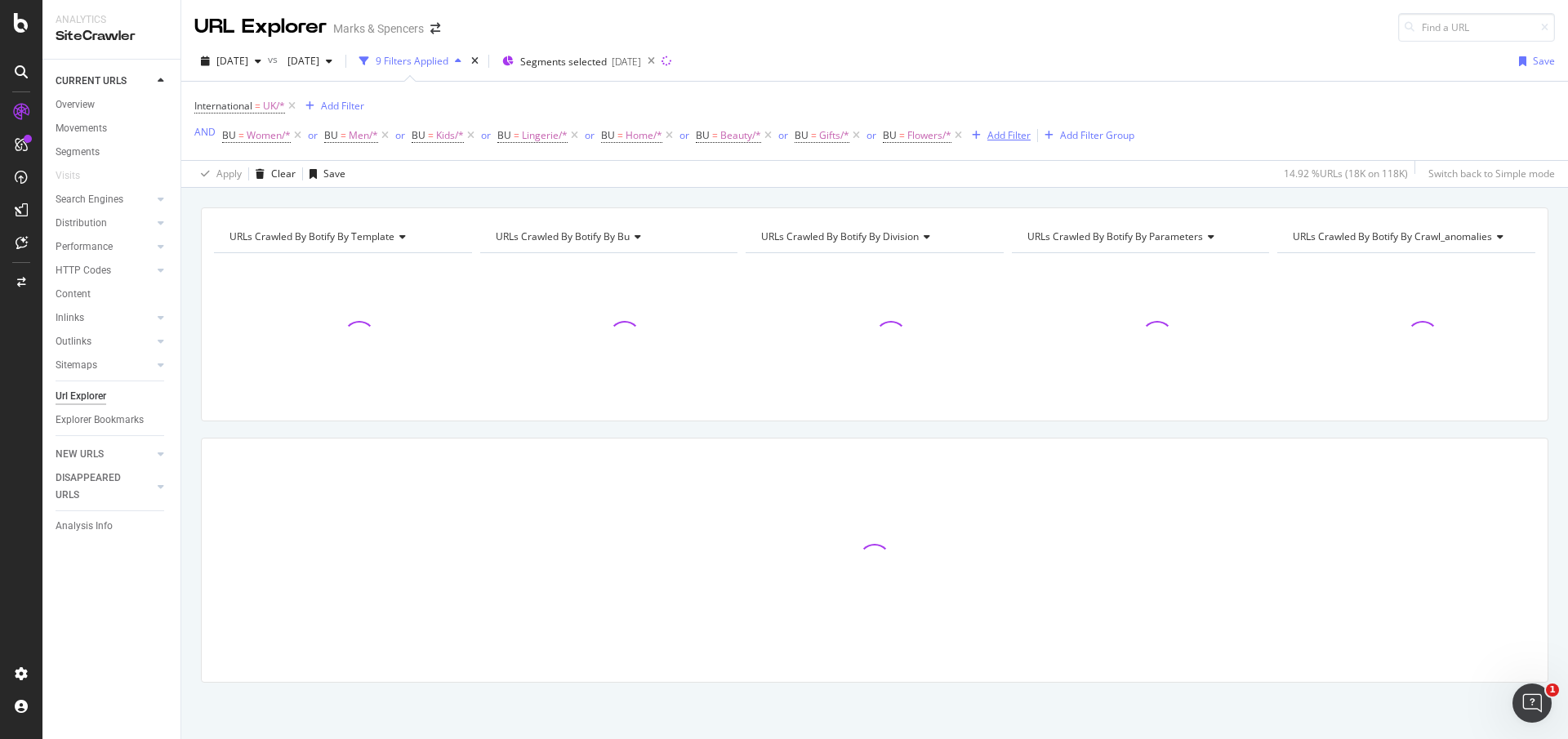
click at [1001, 141] on div "Add Filter" at bounding box center [1009, 135] width 43 height 14
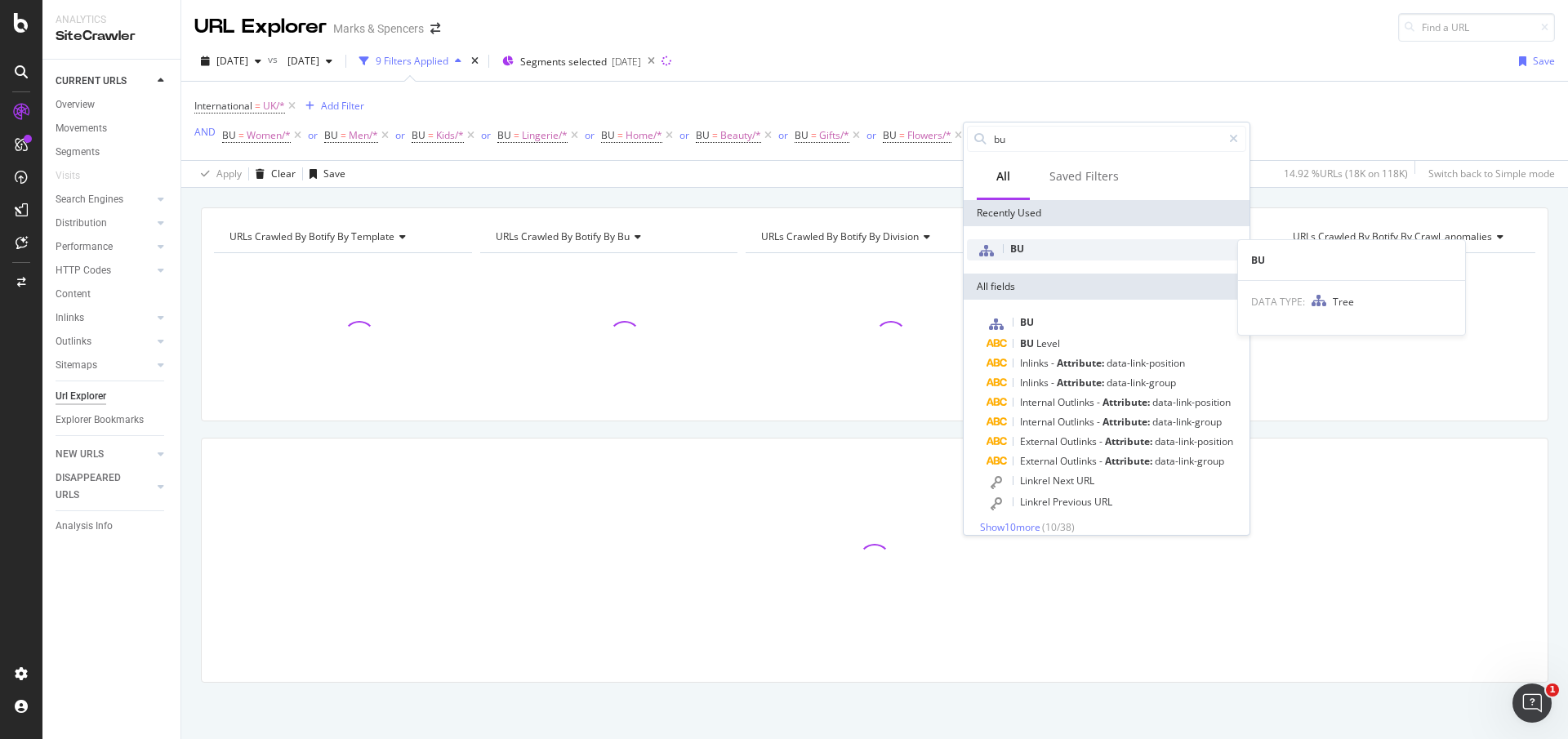
click at [1023, 257] on div "BU" at bounding box center [1107, 249] width 280 height 21
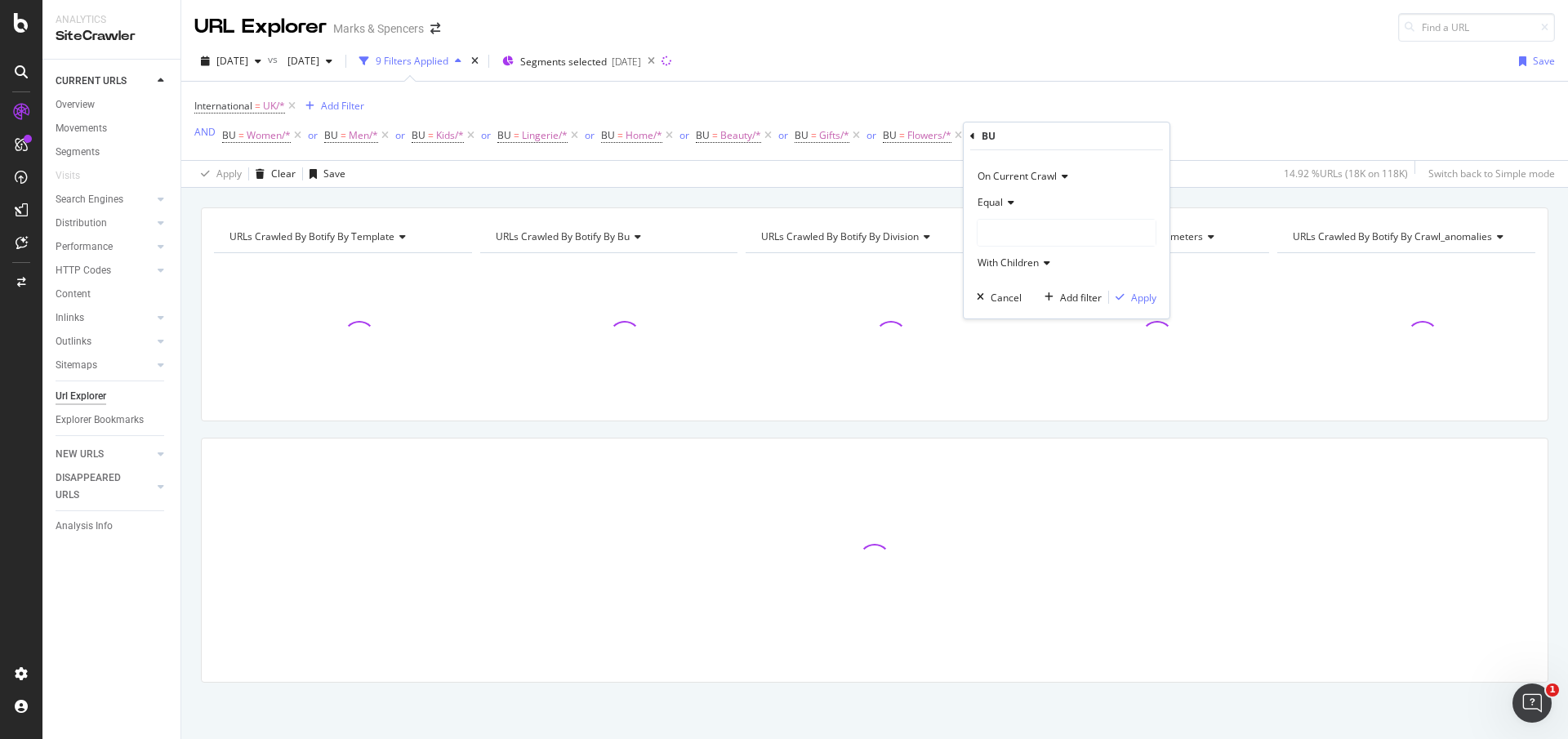
click at [1019, 236] on div at bounding box center [1066, 232] width 178 height 26
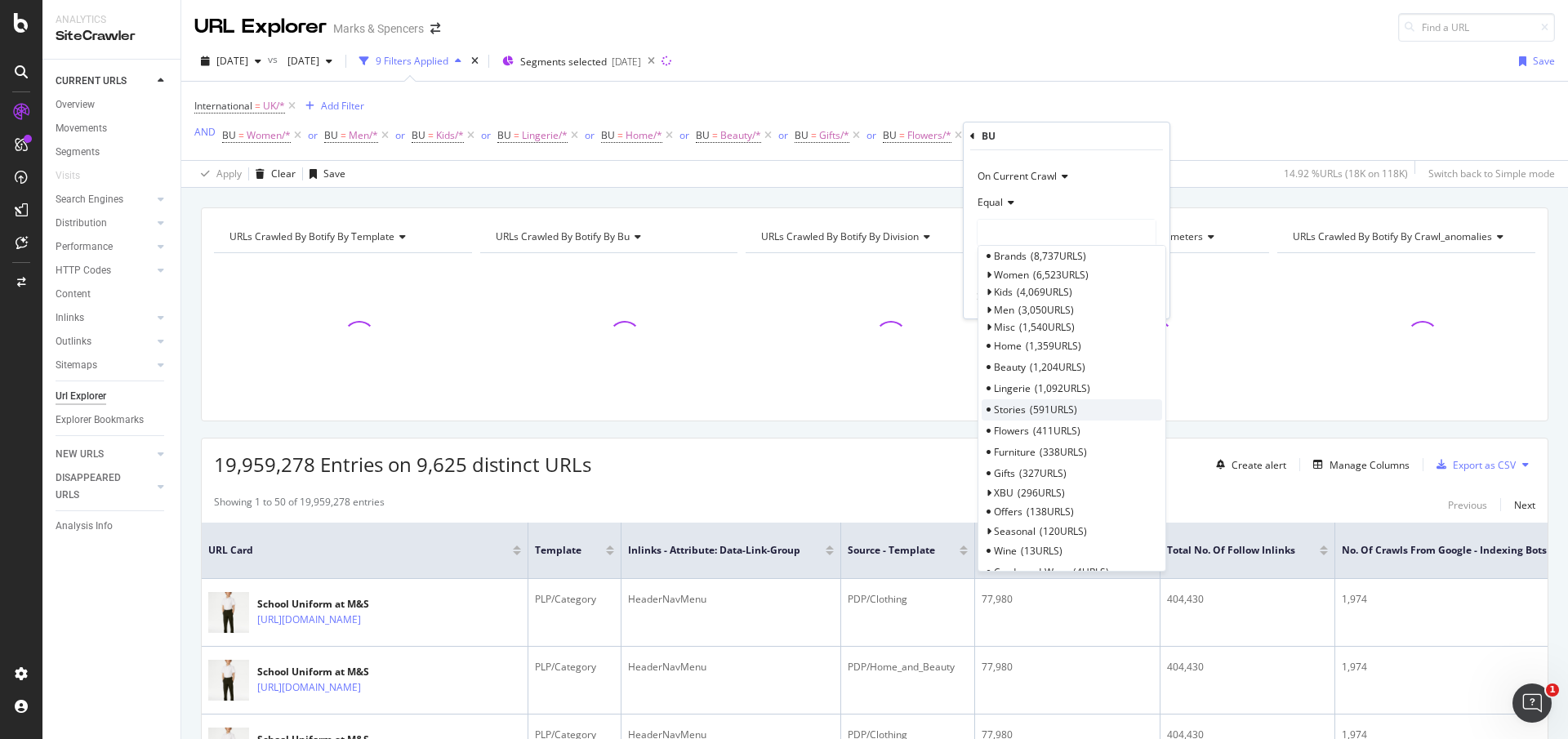
scroll to position [123, 0]
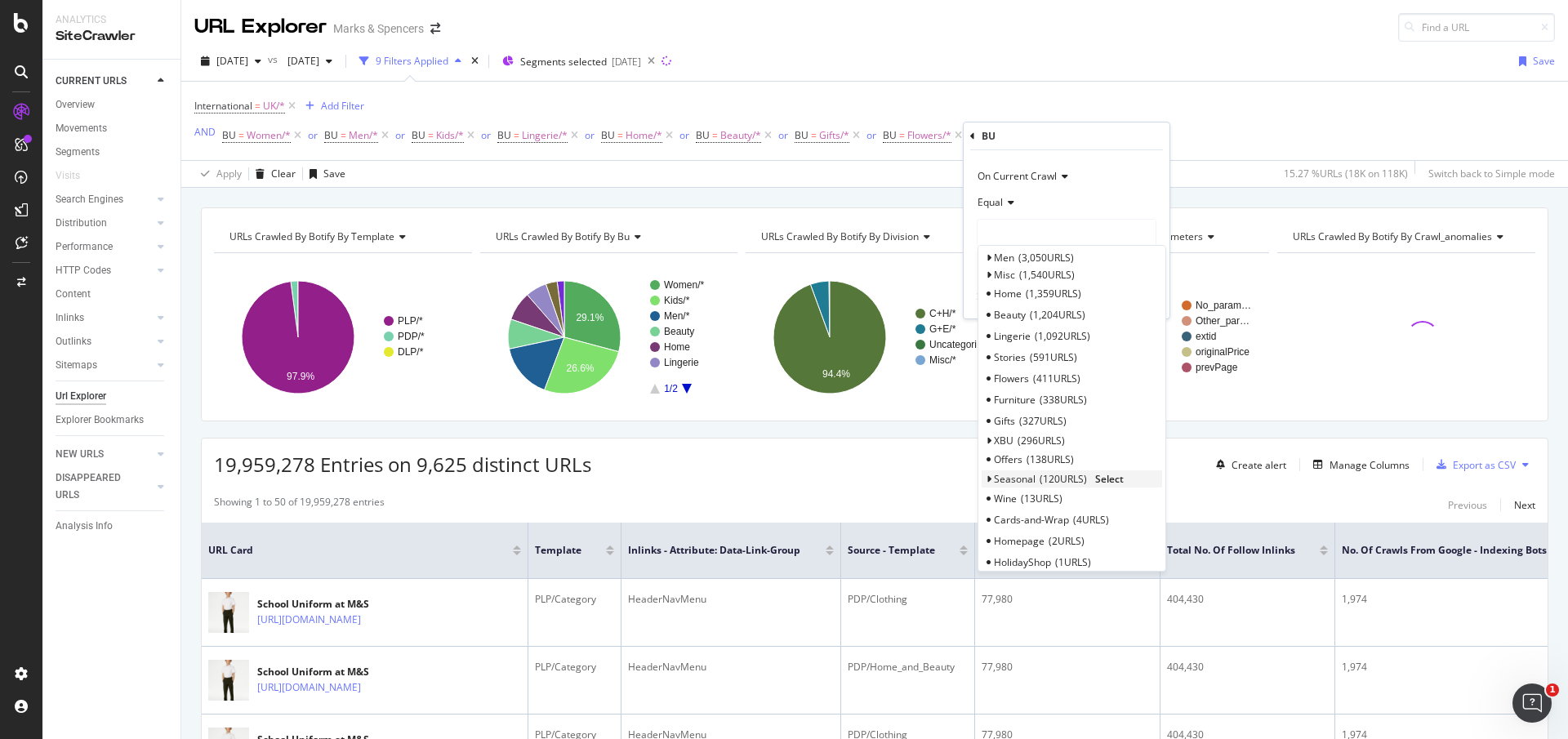
click at [991, 476] on div "Seasonal 120 URLS Select" at bounding box center [1072, 479] width 181 height 17
click at [986, 482] on icon at bounding box center [989, 479] width 6 height 9
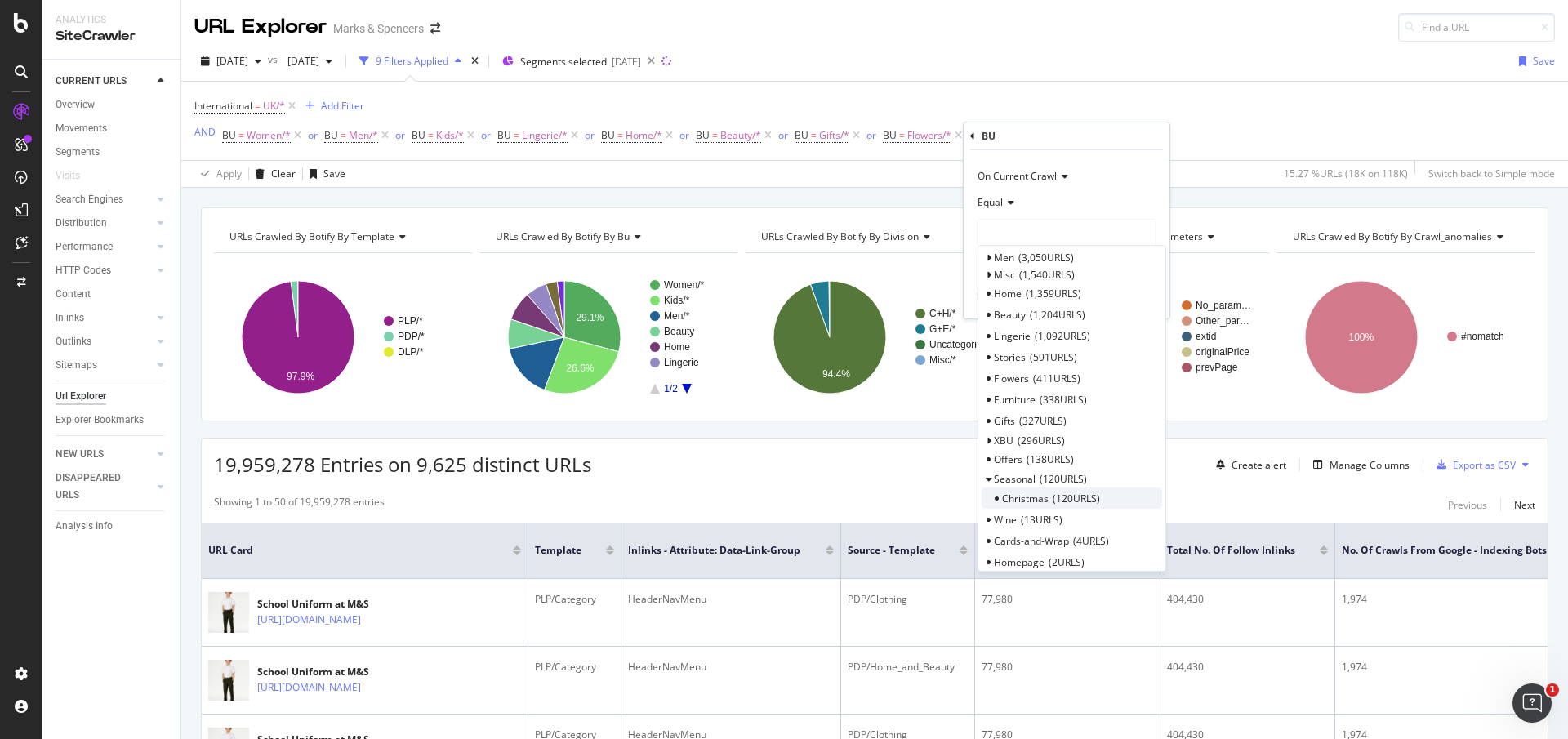
click at [1059, 500] on span "120 URLS" at bounding box center [1077, 498] width 47 height 14
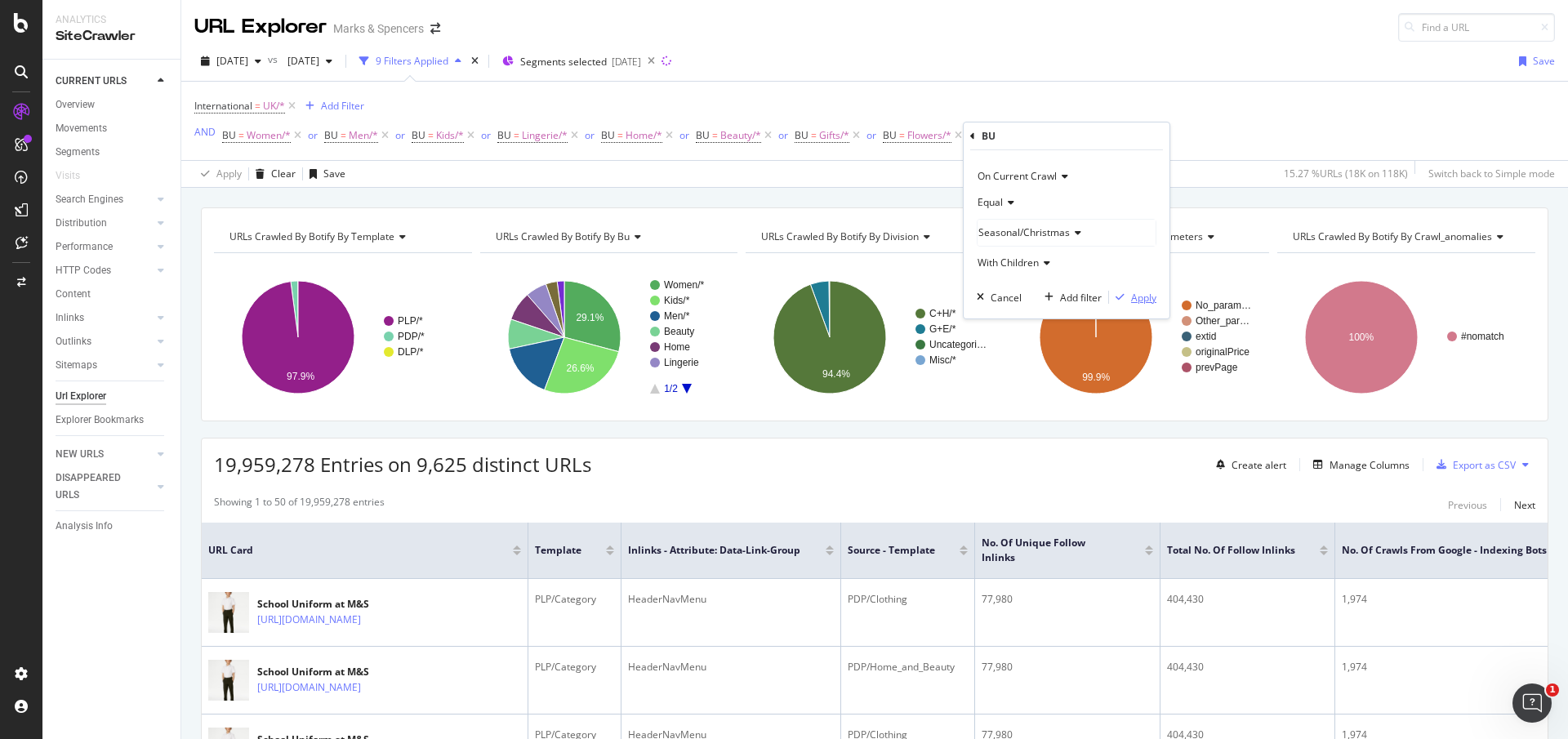
click at [1137, 297] on div "Apply" at bounding box center [1144, 298] width 26 height 14
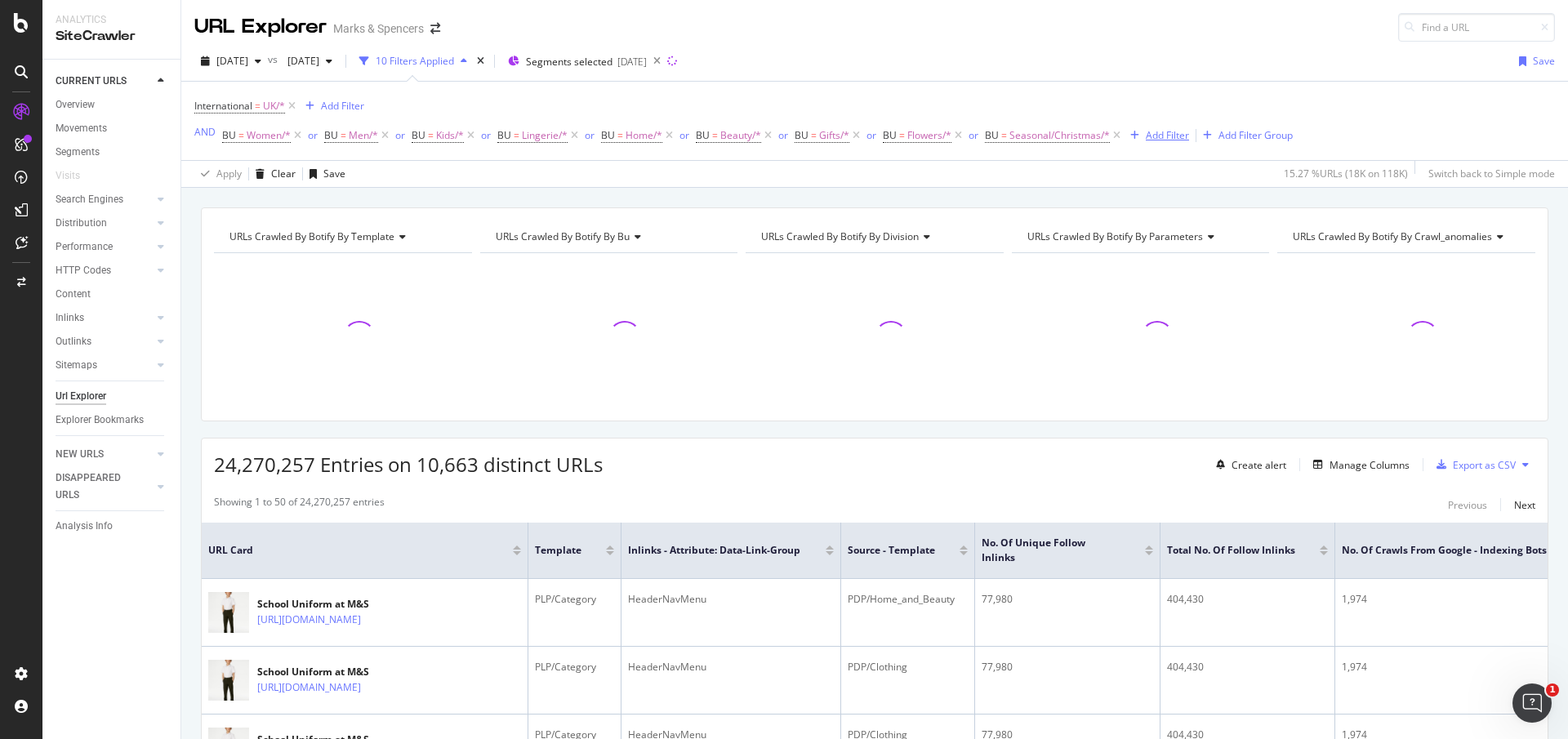
click at [1157, 141] on div "Add Filter" at bounding box center [1167, 135] width 43 height 14
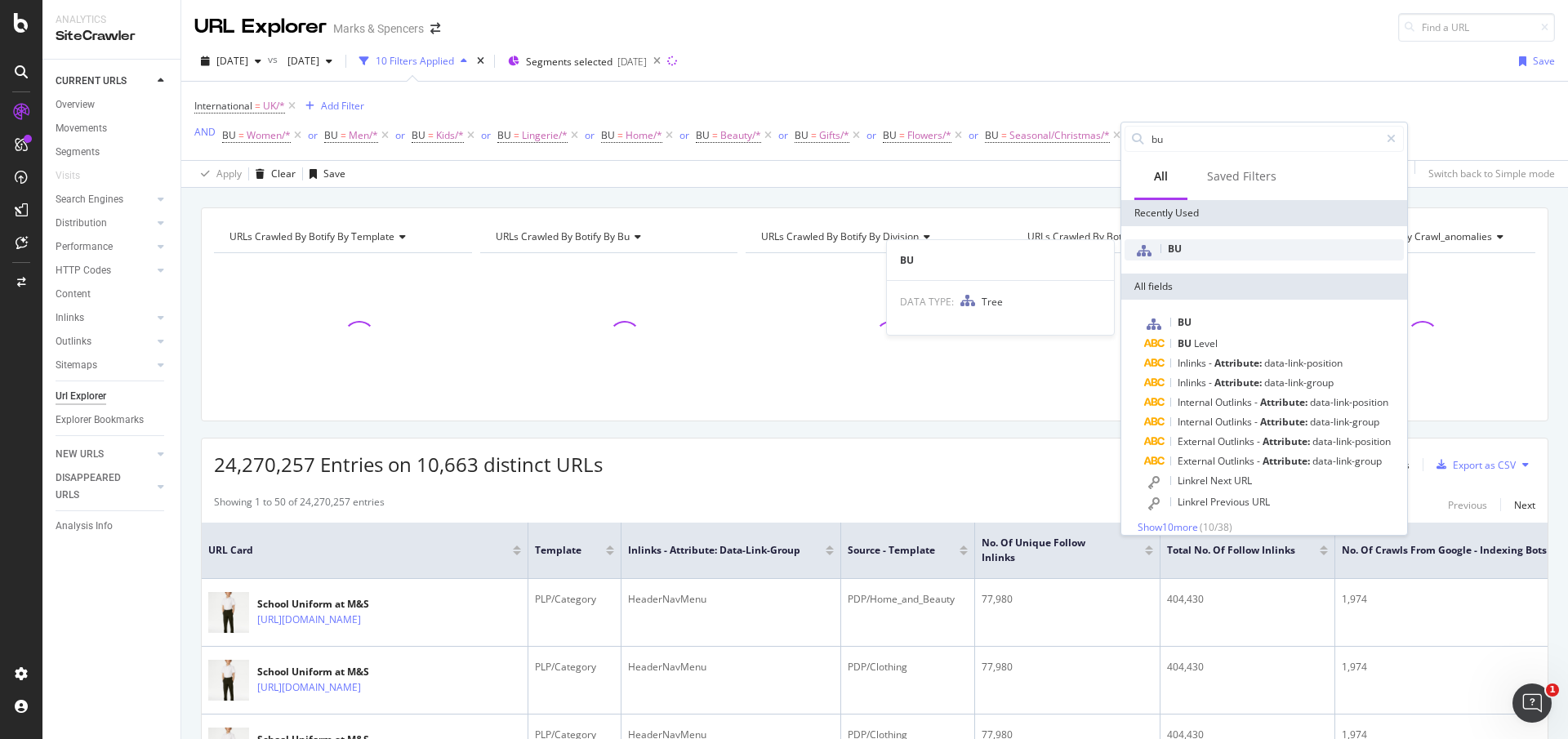
click at [1168, 246] on span "BU" at bounding box center [1175, 249] width 14 height 14
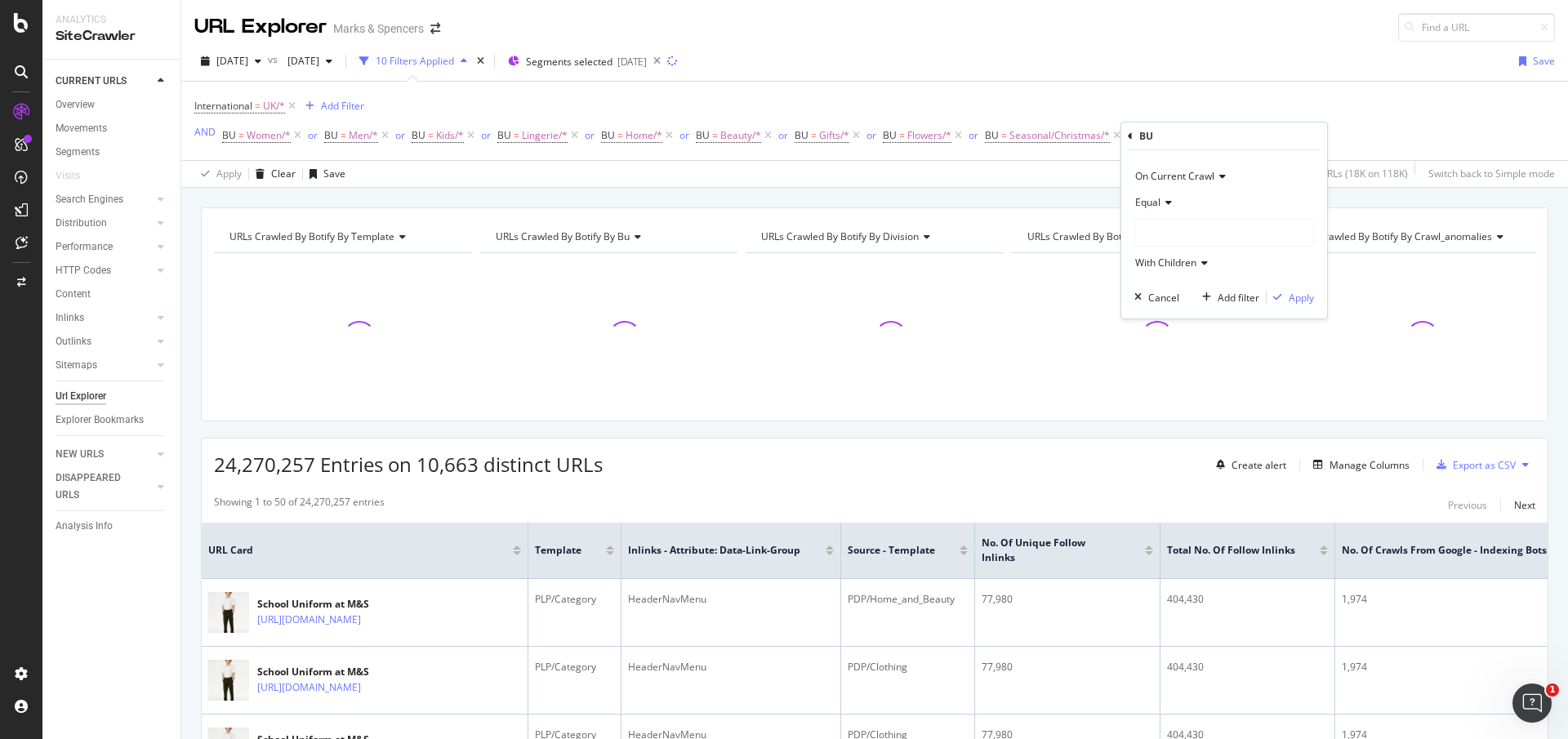
click at [1165, 240] on div at bounding box center [1224, 232] width 178 height 26
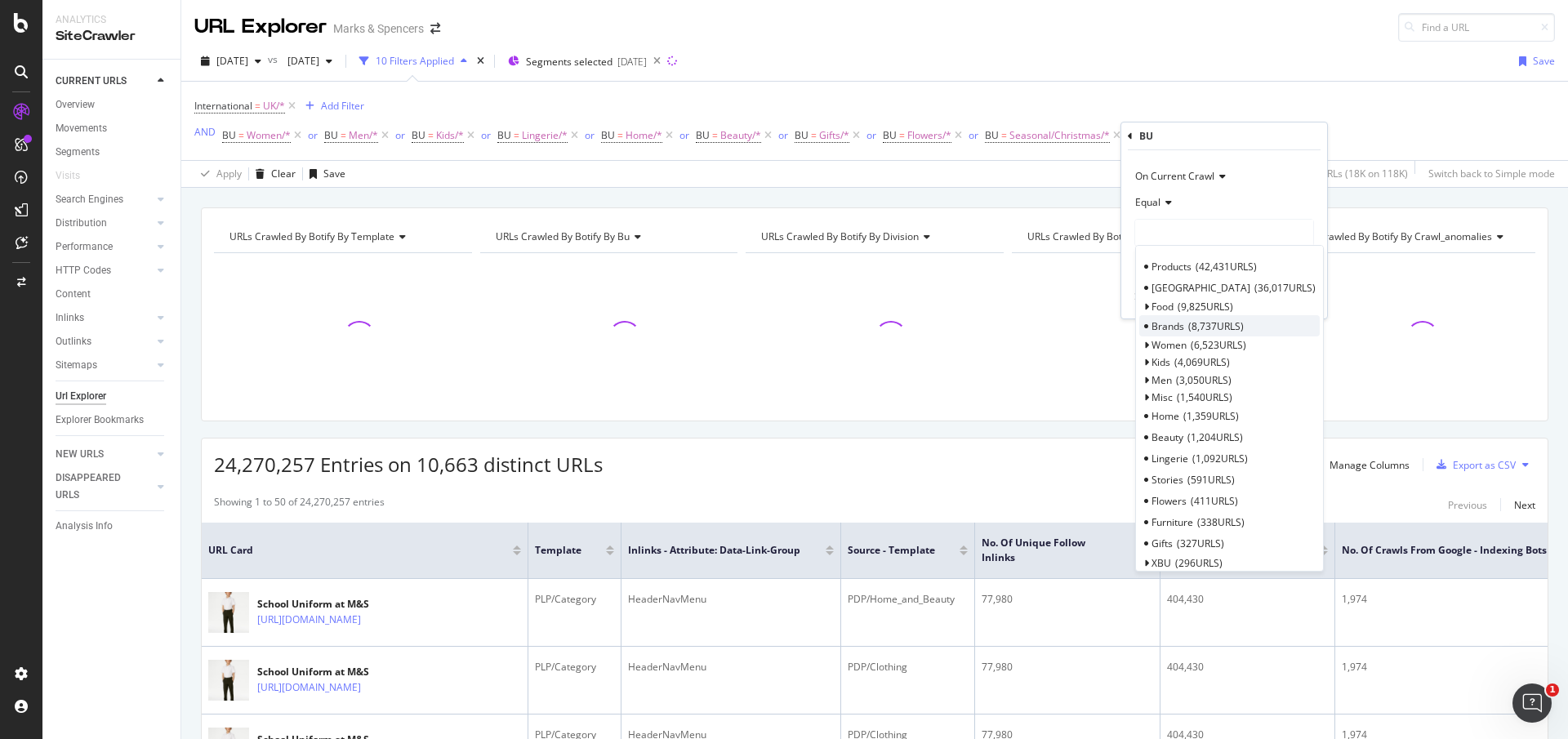
click at [1182, 316] on div "Brands 8,737 URLS" at bounding box center [1229, 326] width 181 height 21
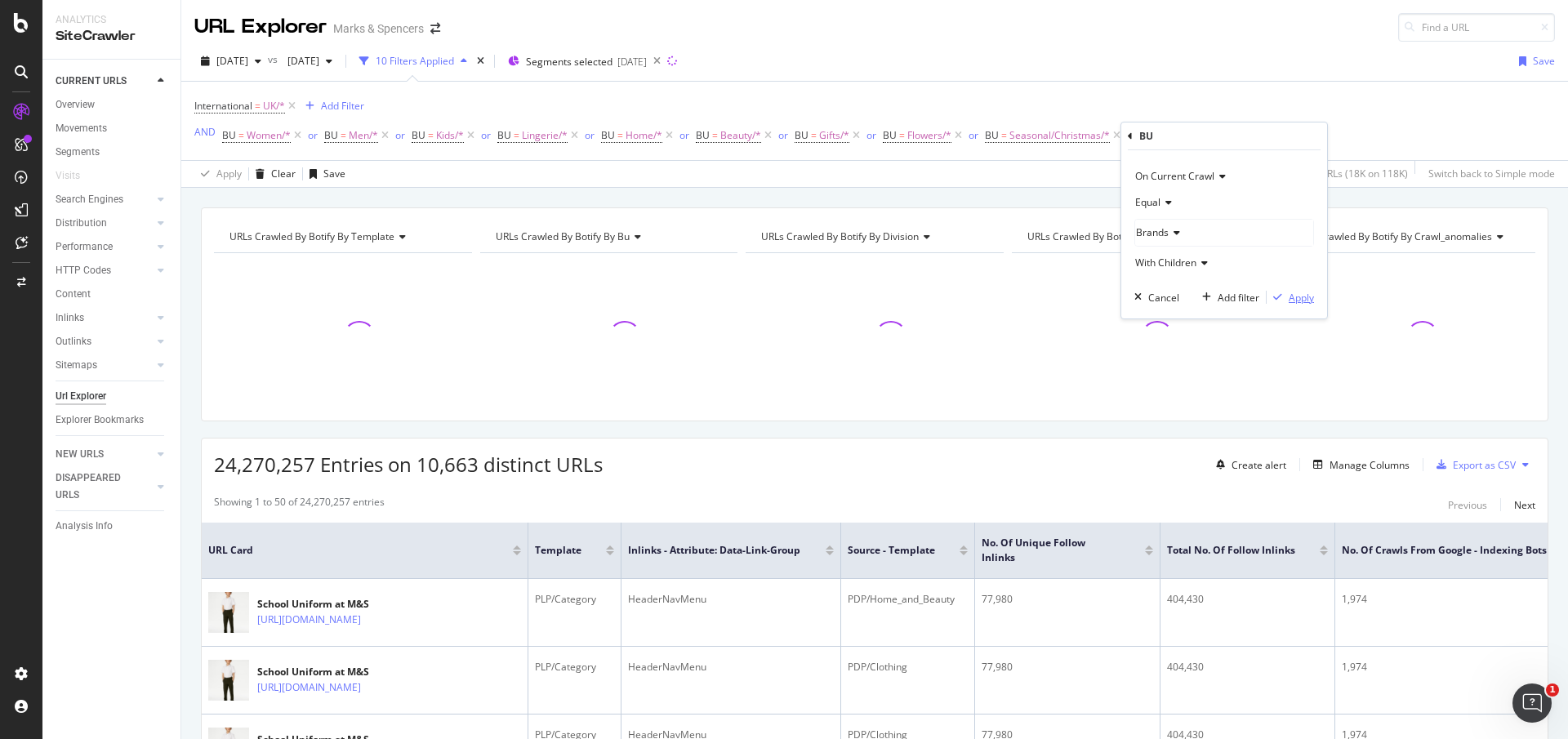
click at [1292, 301] on div "Apply" at bounding box center [1301, 298] width 26 height 14
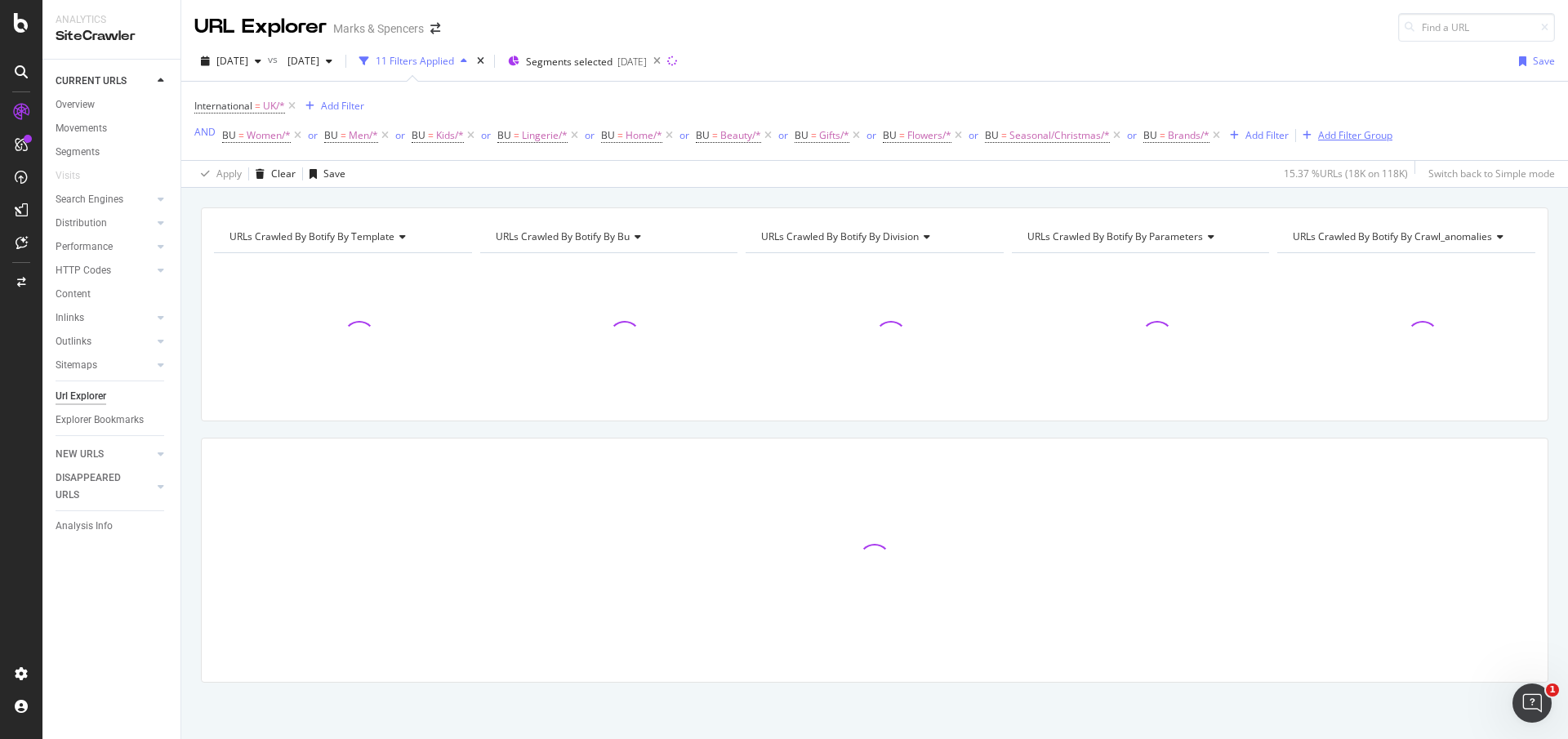
click at [1370, 131] on div "Add Filter Group" at bounding box center [1355, 135] width 75 height 14
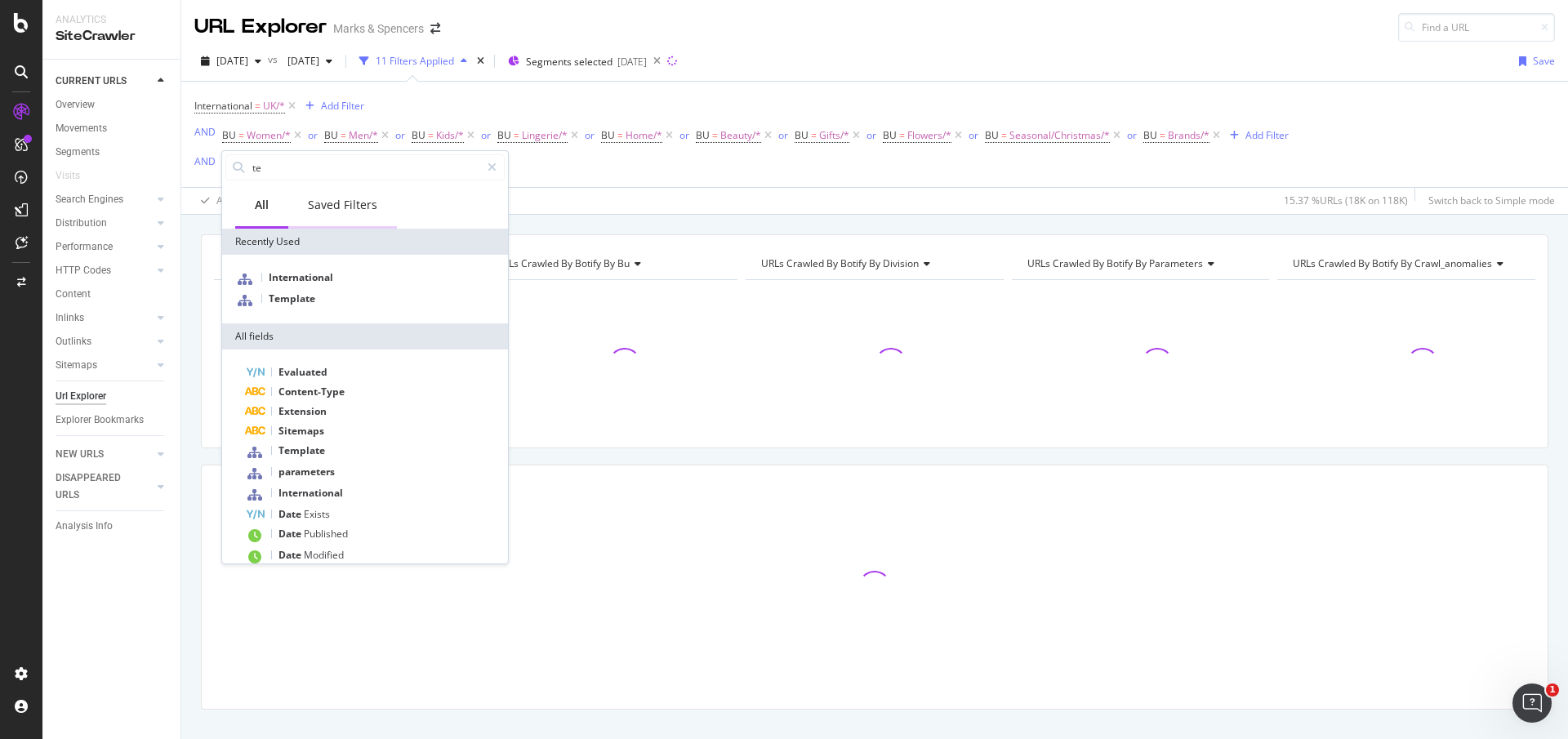
type input "t"
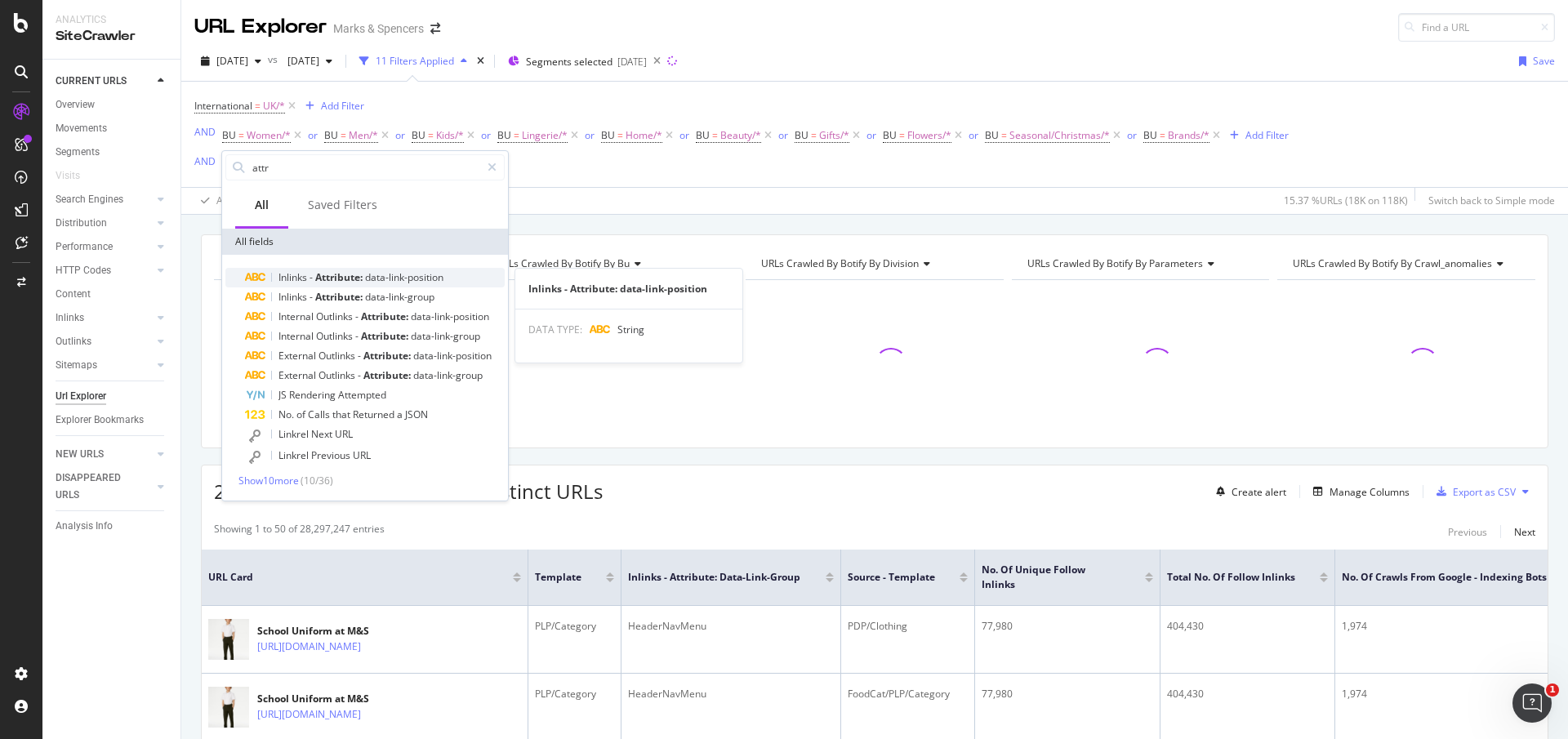
type input "attr"
click at [344, 282] on span "Attribute:" at bounding box center [340, 277] width 50 height 14
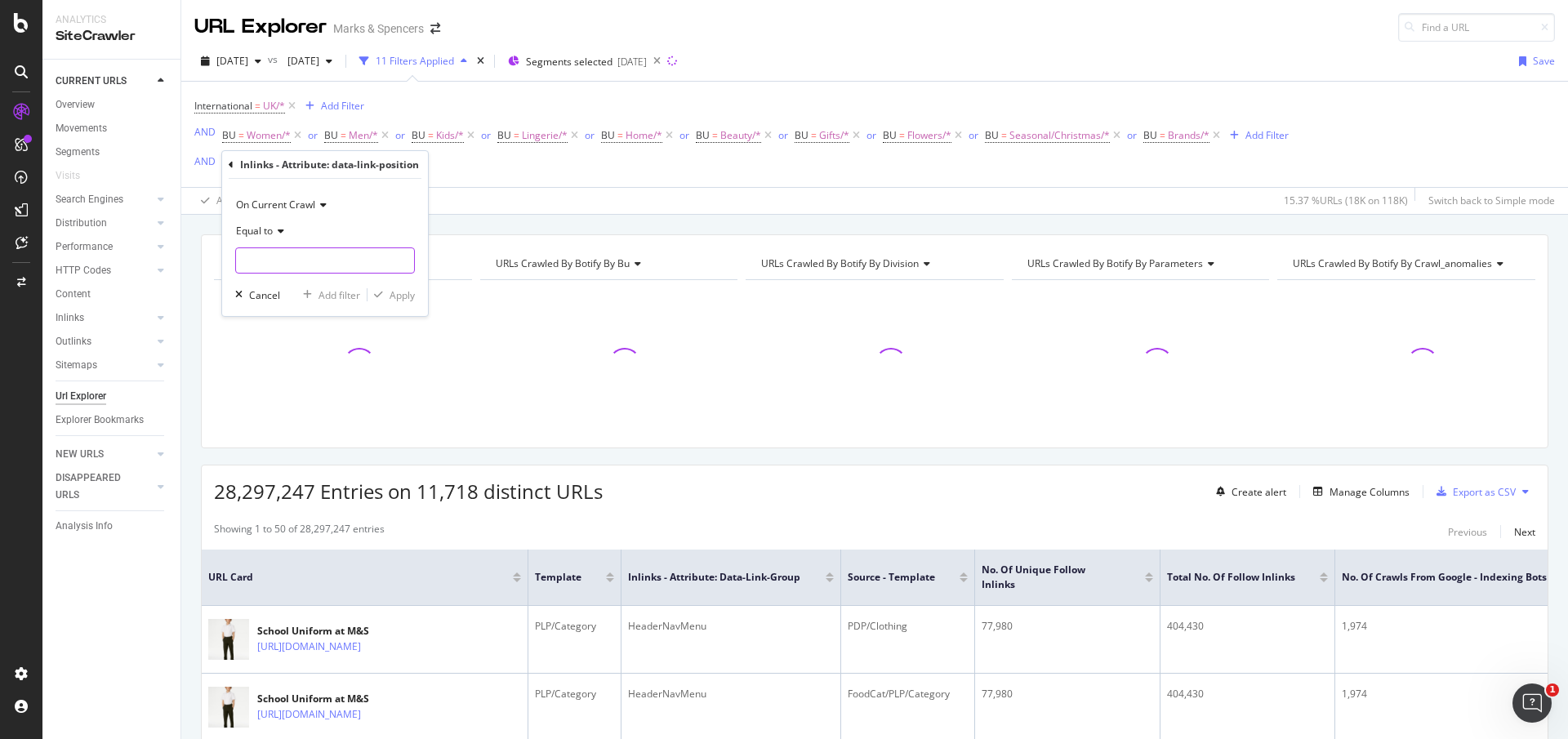
click at [333, 273] on div at bounding box center [325, 261] width 180 height 26
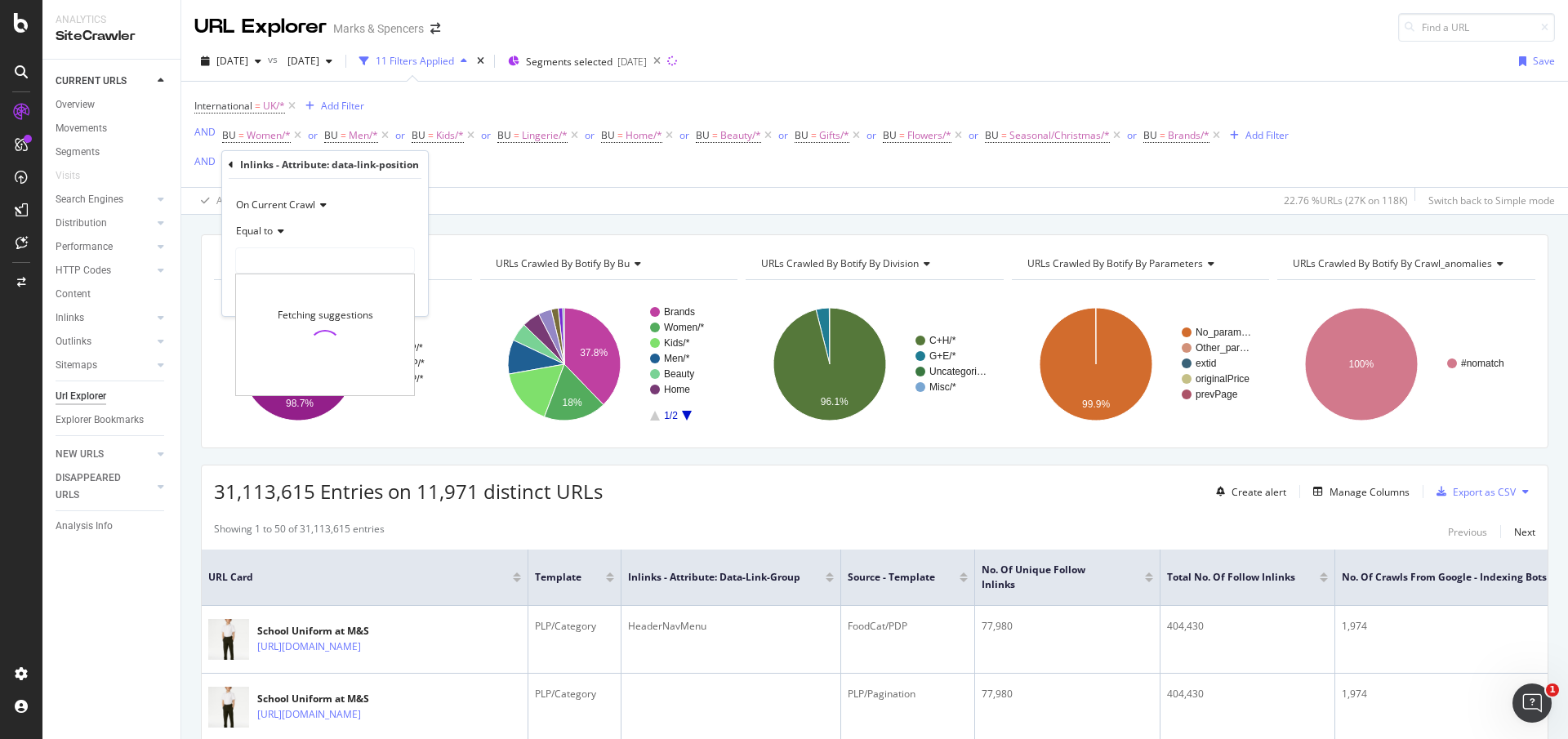
click at [229, 161] on icon at bounding box center [231, 164] width 5 height 9
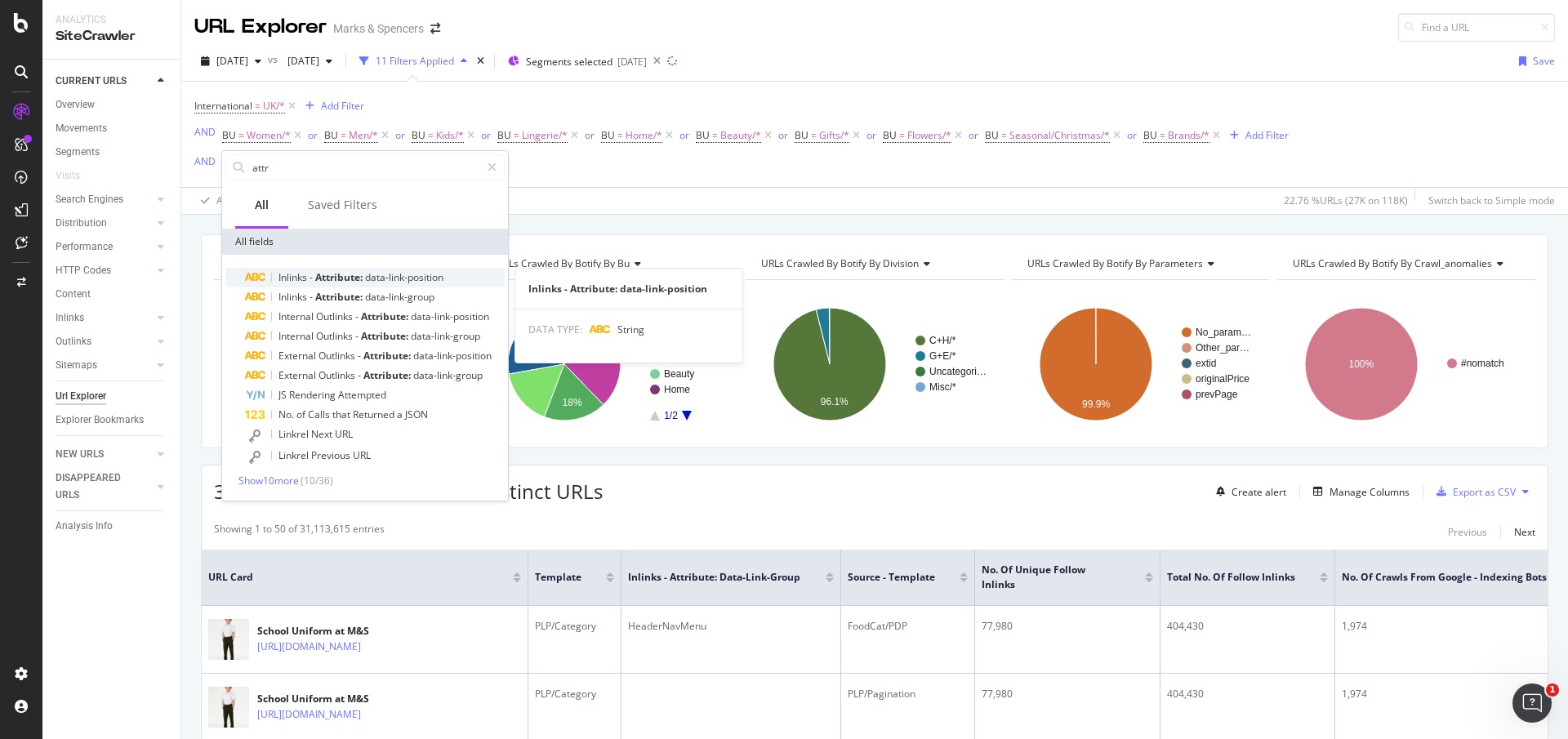
click at [325, 268] on div "Inlinks - Attribute: data-link-position" at bounding box center [374, 277] width 260 height 20
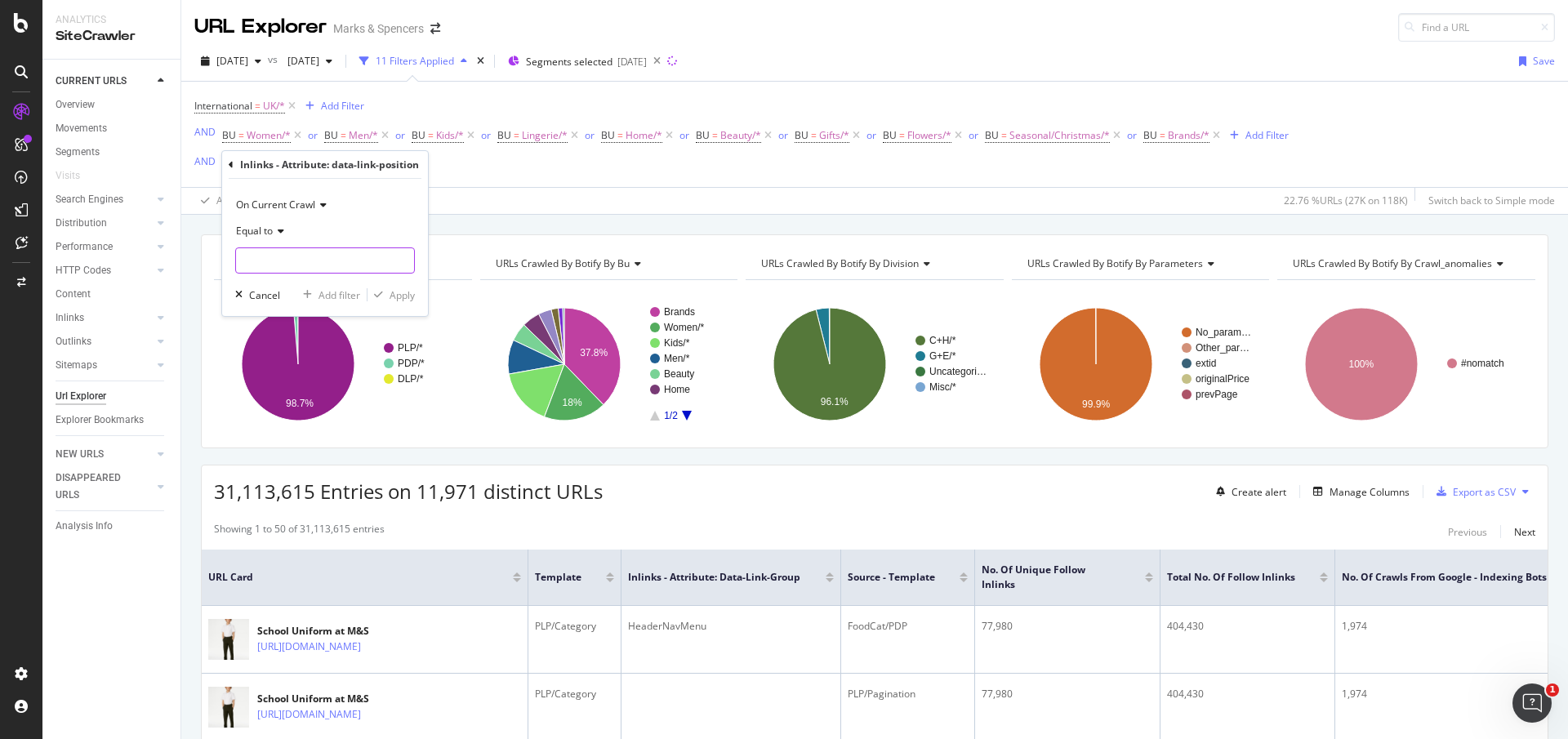
click at [325, 268] on input "text" at bounding box center [325, 261] width 178 height 26
click at [231, 167] on icon at bounding box center [231, 164] width 5 height 9
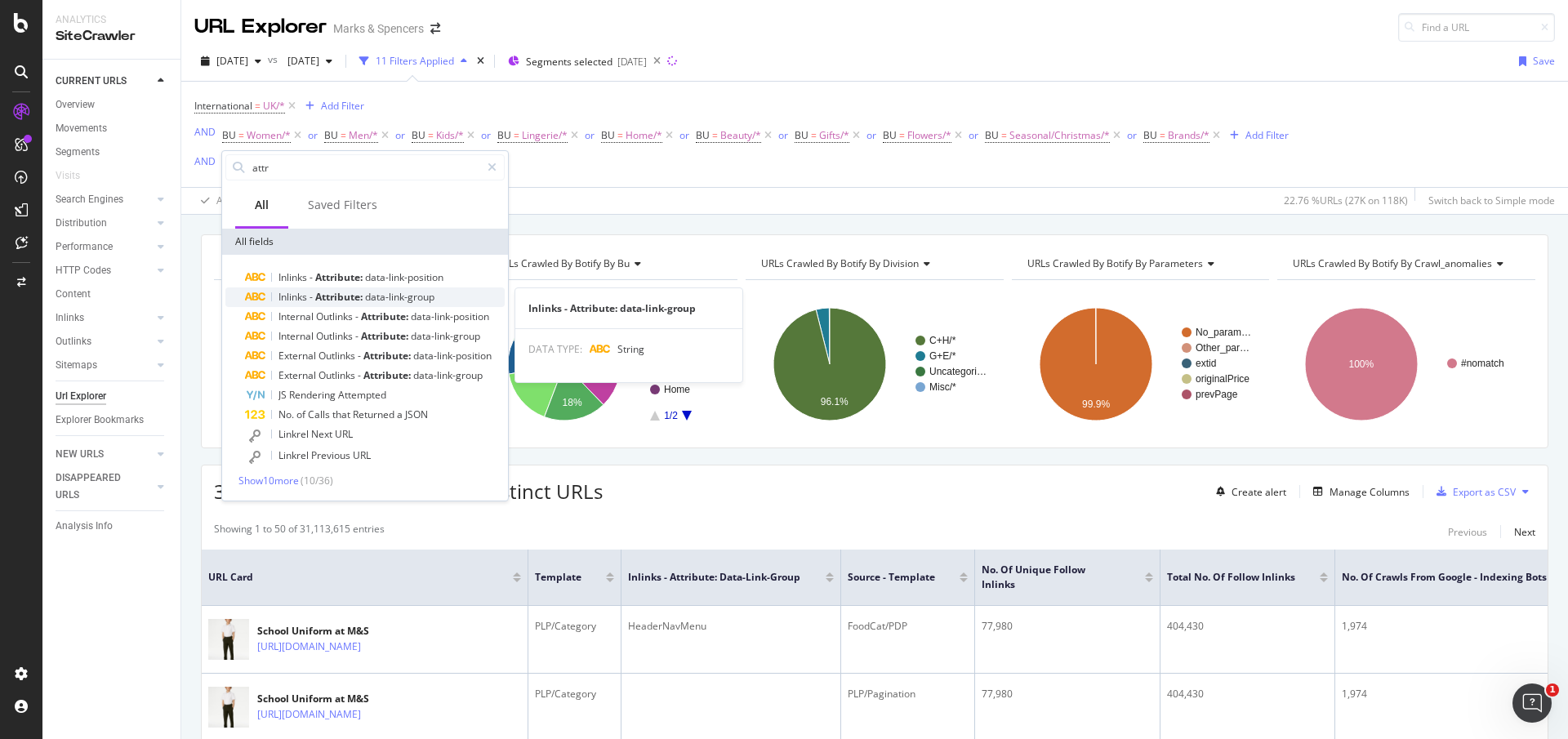
click at [335, 291] on span "Attribute:" at bounding box center [340, 297] width 50 height 14
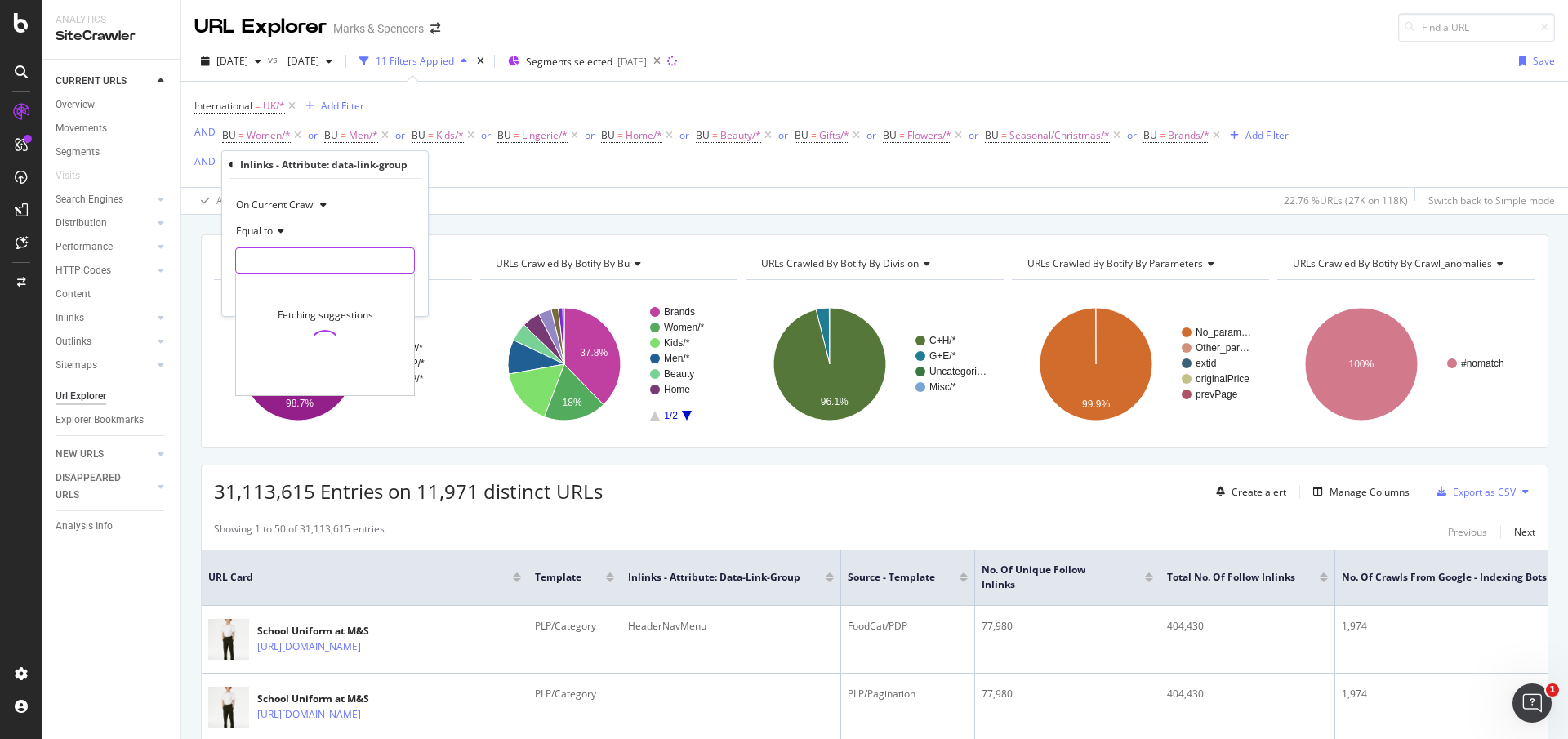
click at [328, 272] on input "text" at bounding box center [325, 261] width 178 height 26
click at [320, 255] on input "text" at bounding box center [325, 261] width 178 height 26
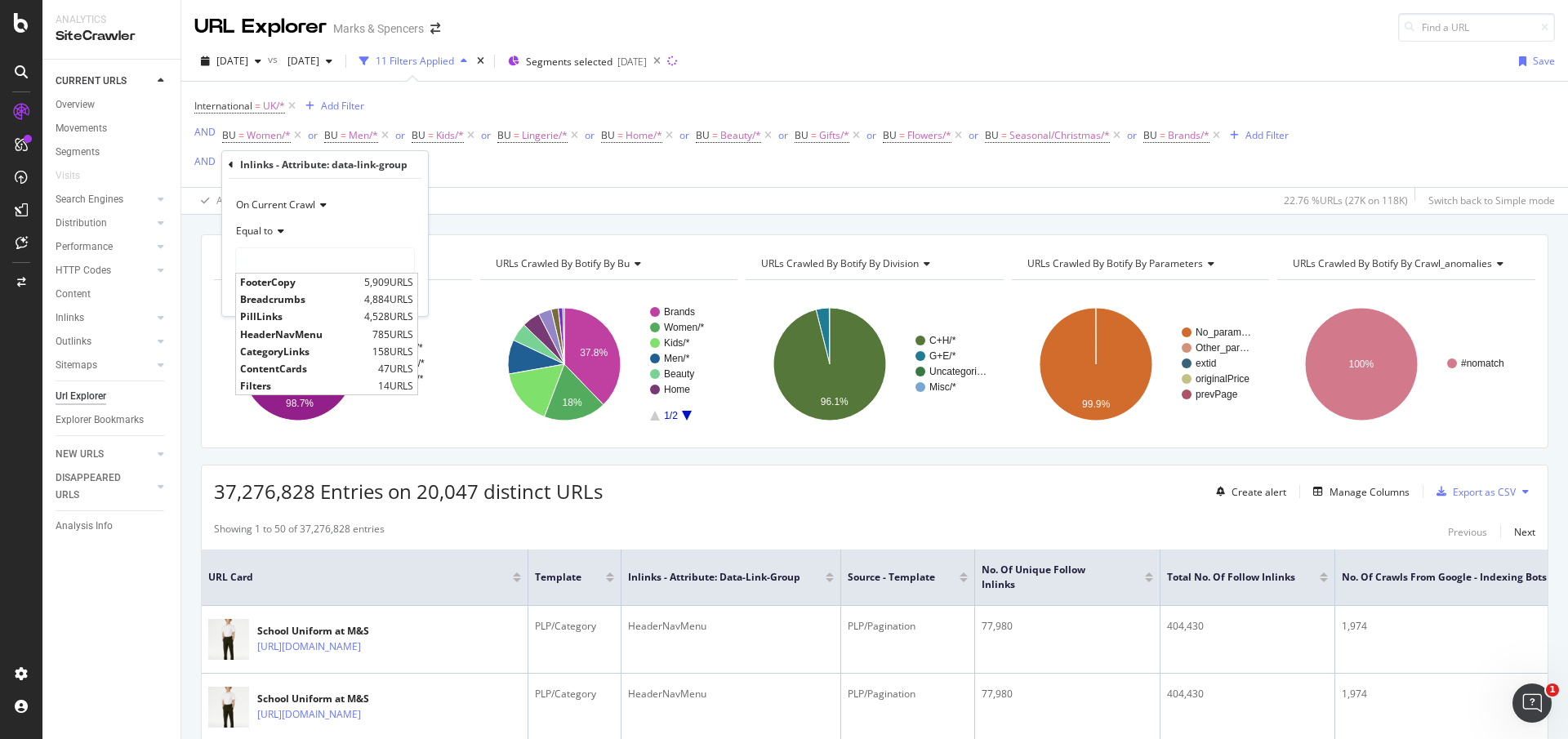
click at [1209, 61] on div "2025 Aug. 7th vs 2025 Jul. 31st 11 Filters Applied Segments selected 2025-08-05…" at bounding box center [874, 64] width 1387 height 33
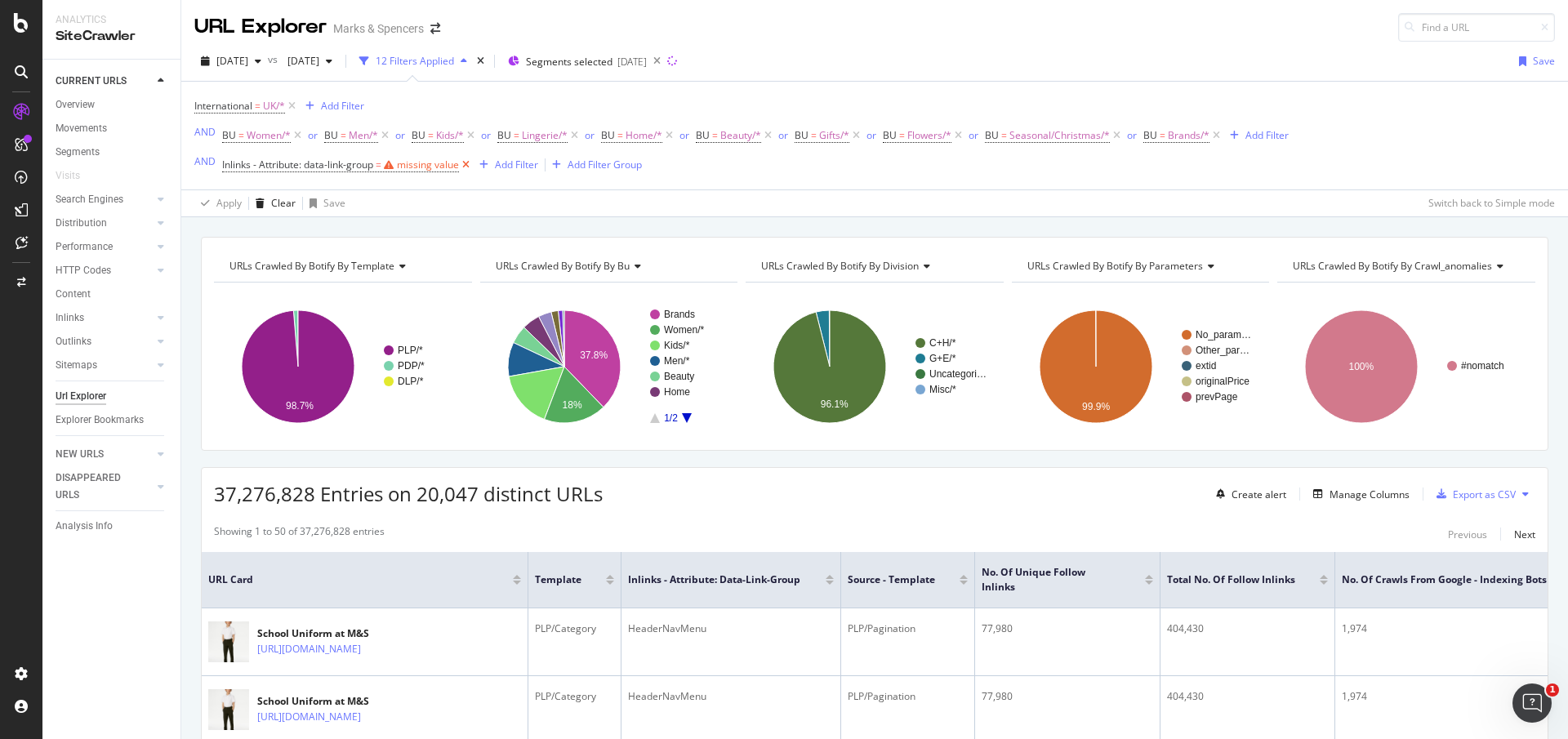
click at [470, 164] on icon at bounding box center [466, 164] width 14 height 16
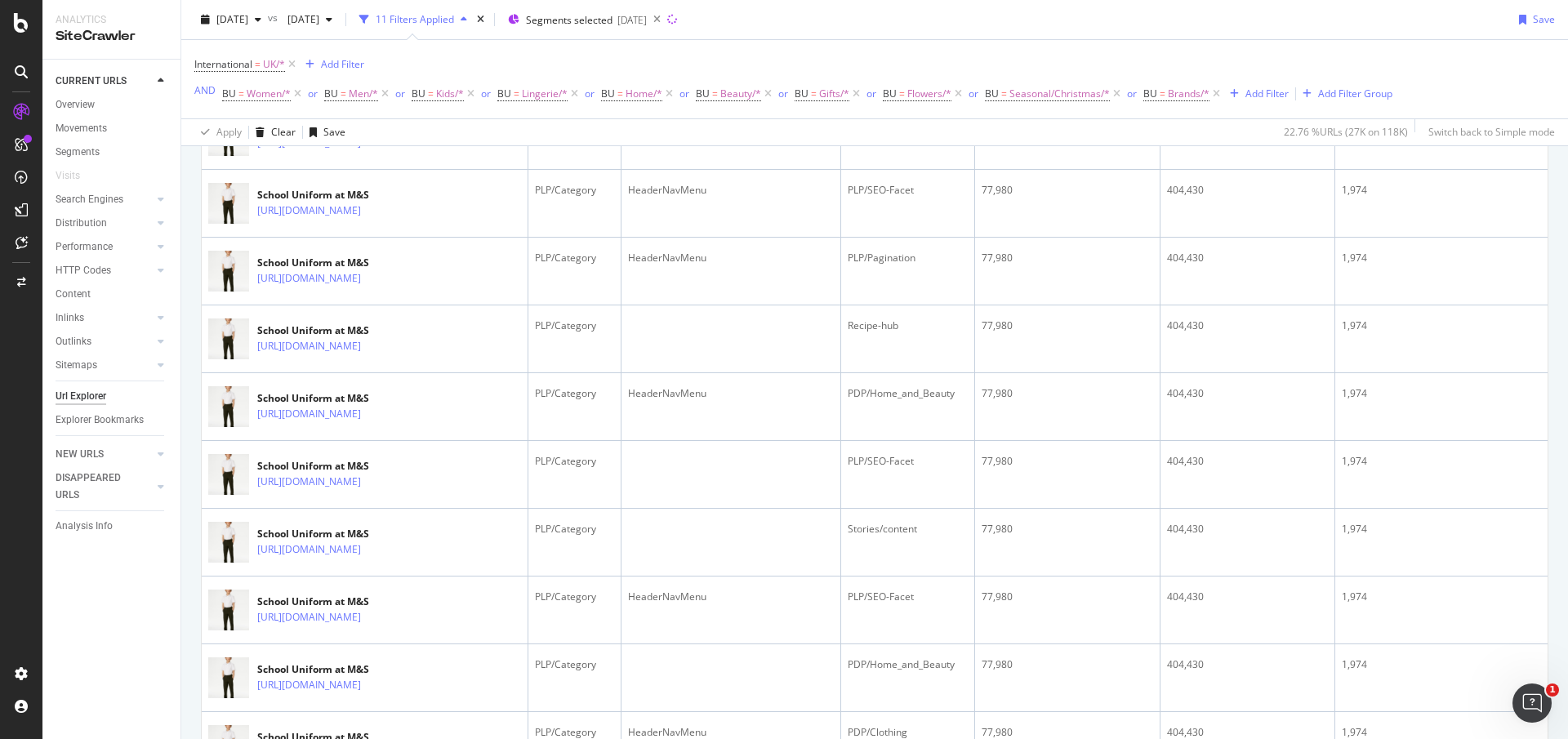
scroll to position [123, 0]
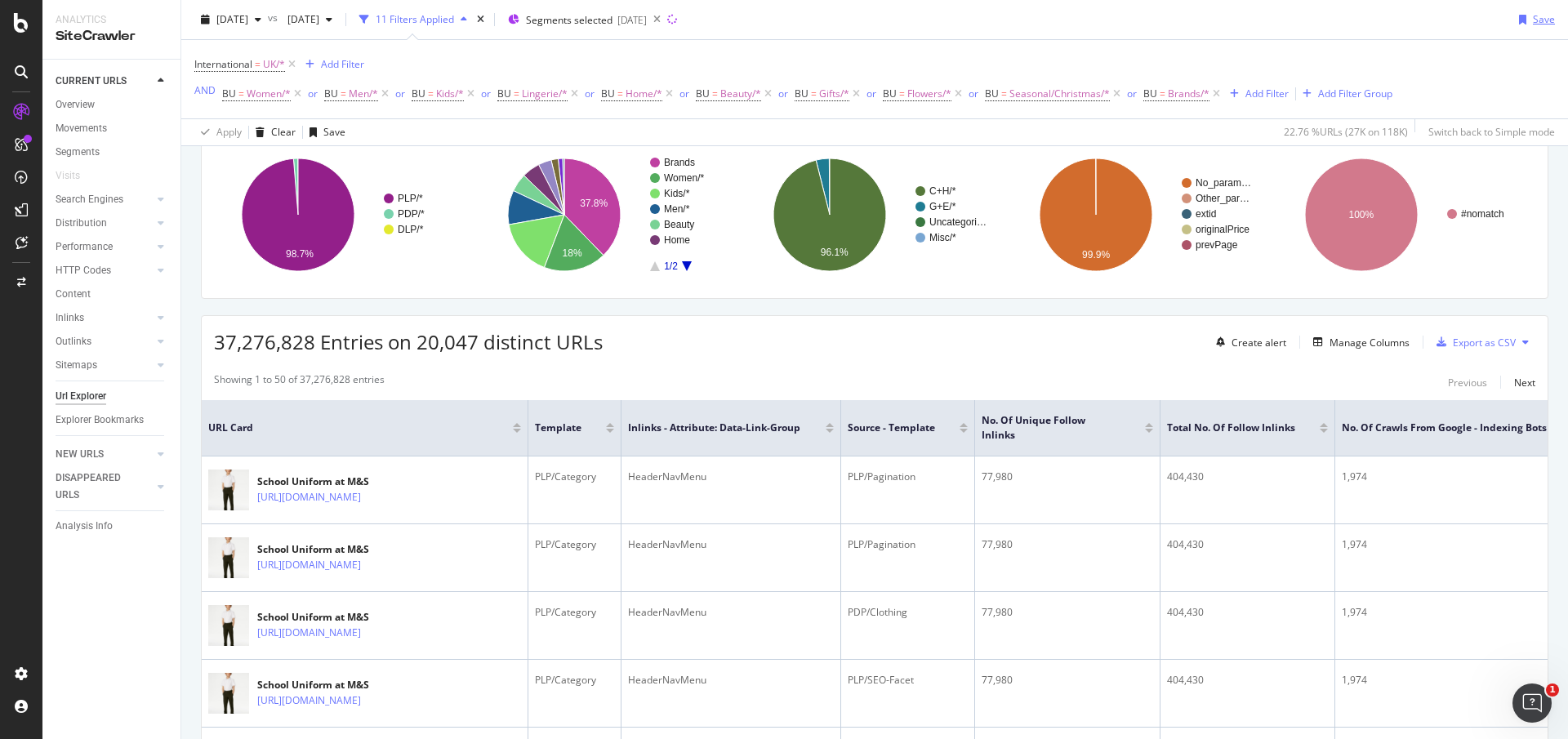
click at [1513, 15] on div "button" at bounding box center [1523, 20] width 21 height 9
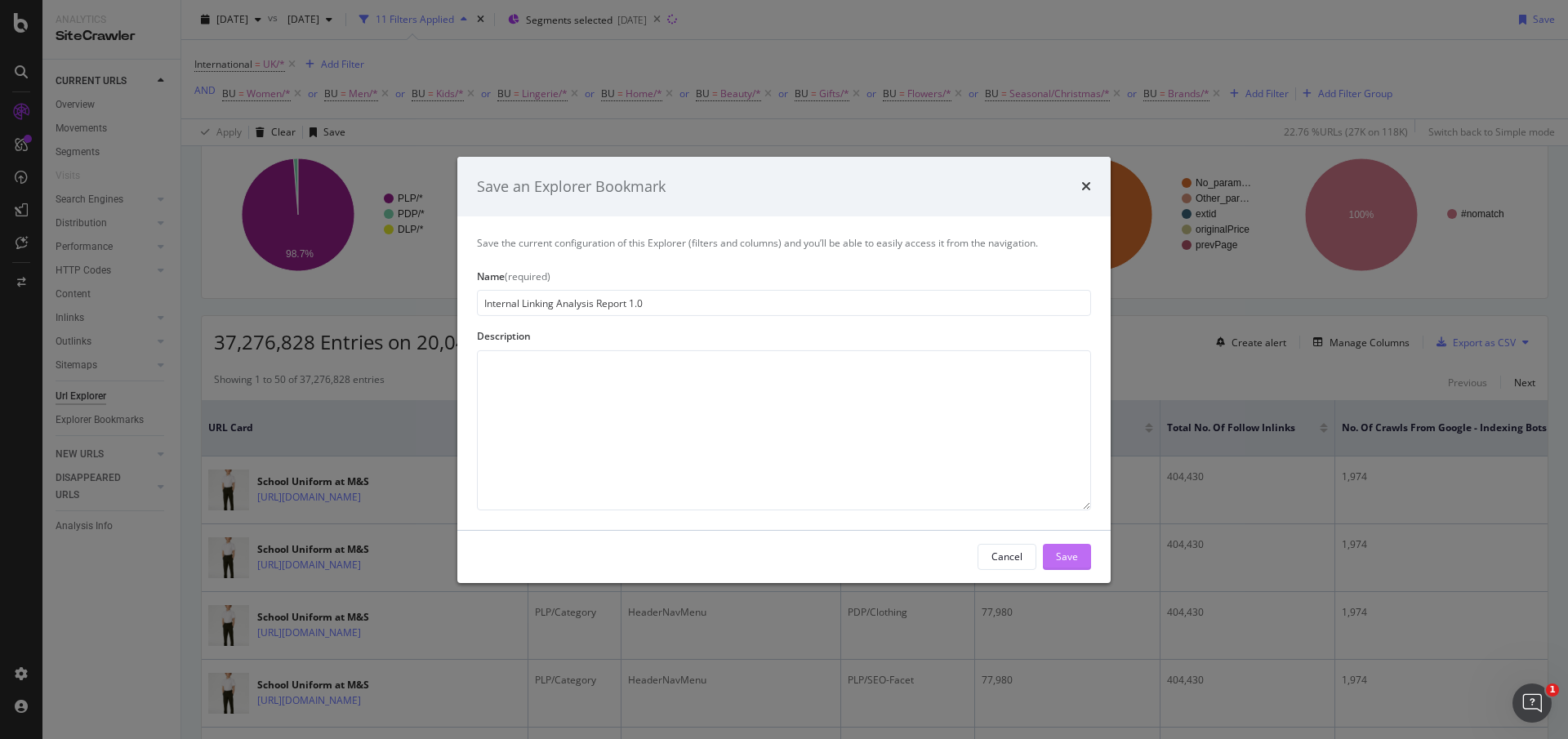
type input "Internal Linking Analysis Report 1.0"
click at [1077, 553] on div "Save" at bounding box center [1066, 557] width 22 height 14
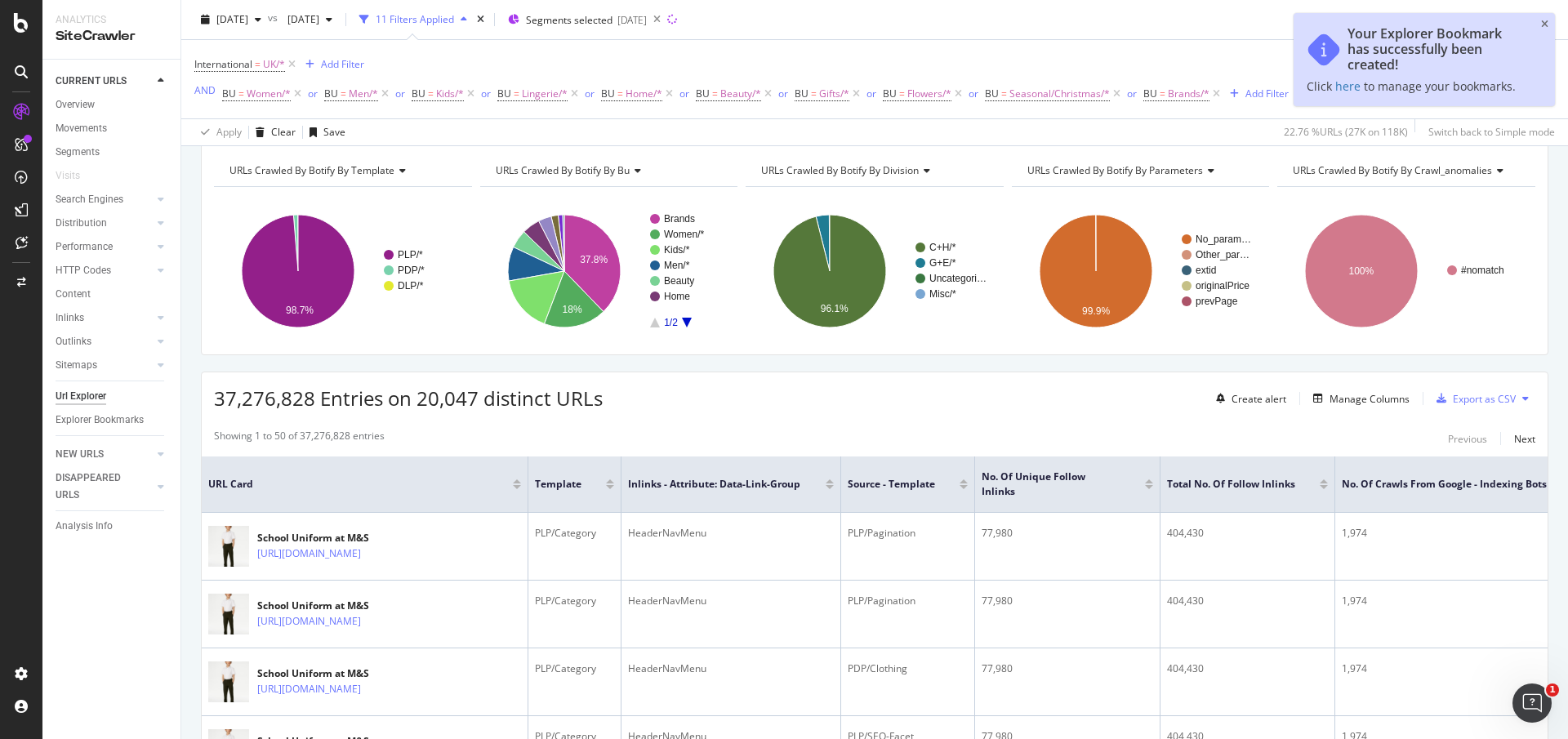
scroll to position [179, 0]
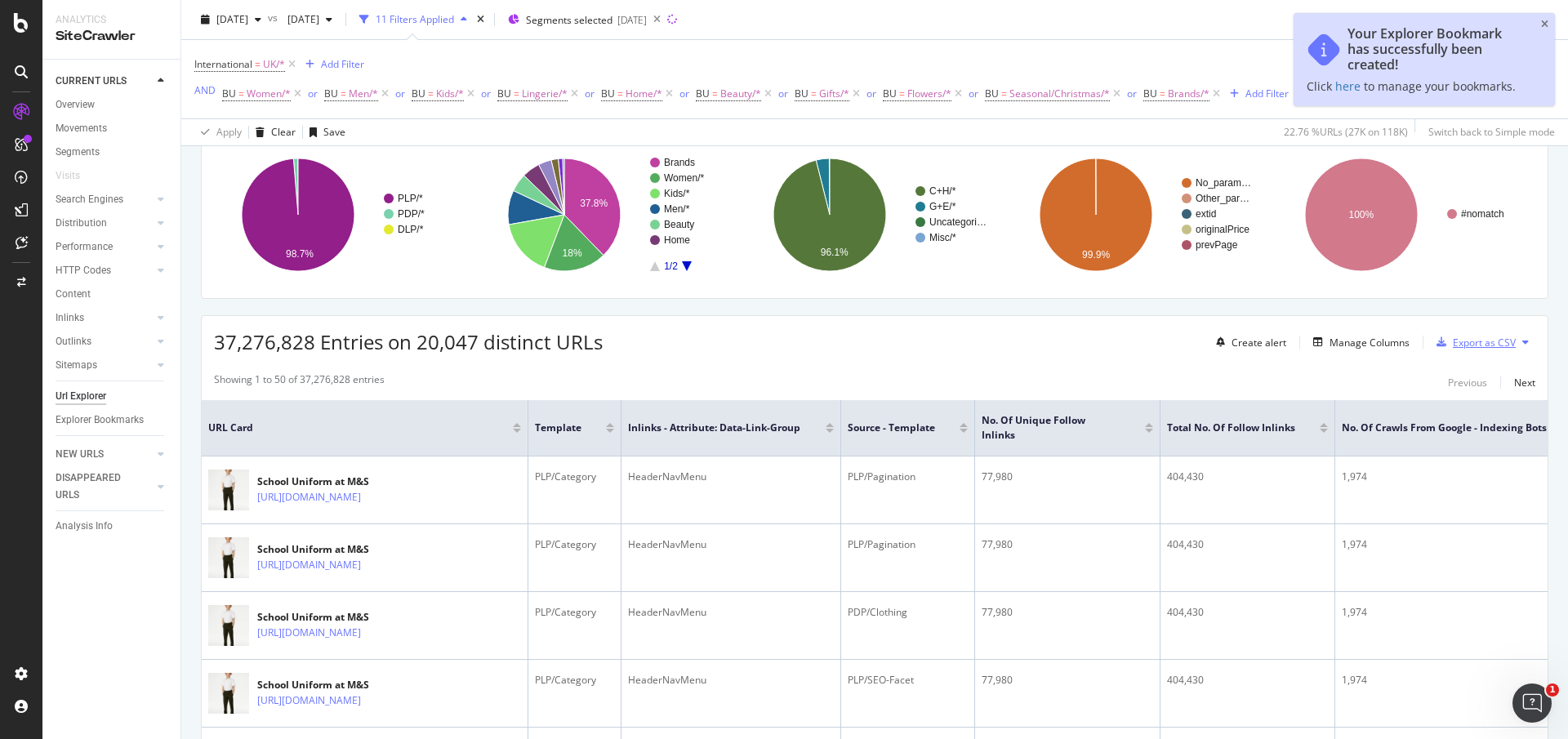
click at [1464, 350] on div "Export as CSV" at bounding box center [1473, 342] width 86 height 25
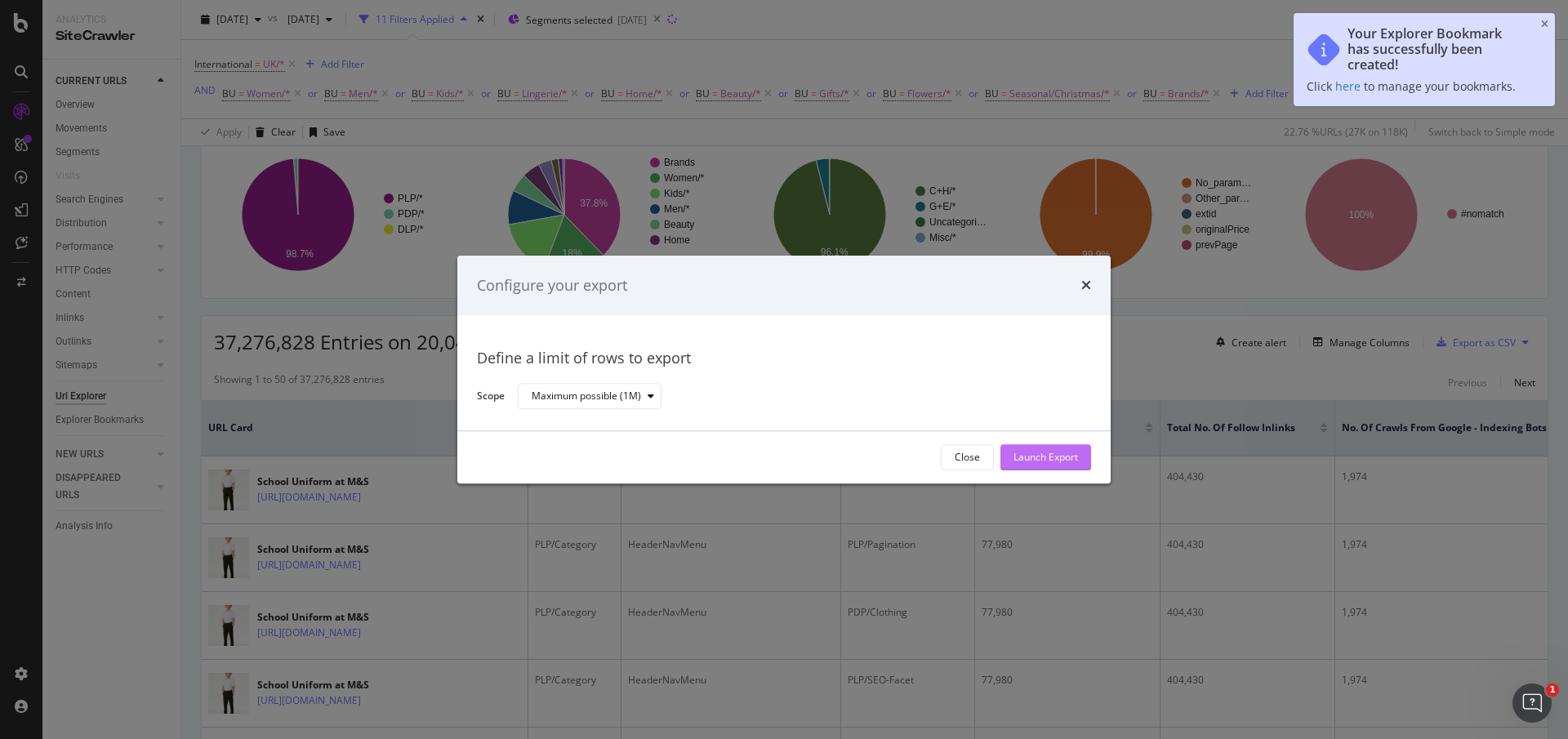
click at [1026, 453] on div "Launch Export" at bounding box center [1045, 457] width 64 height 14
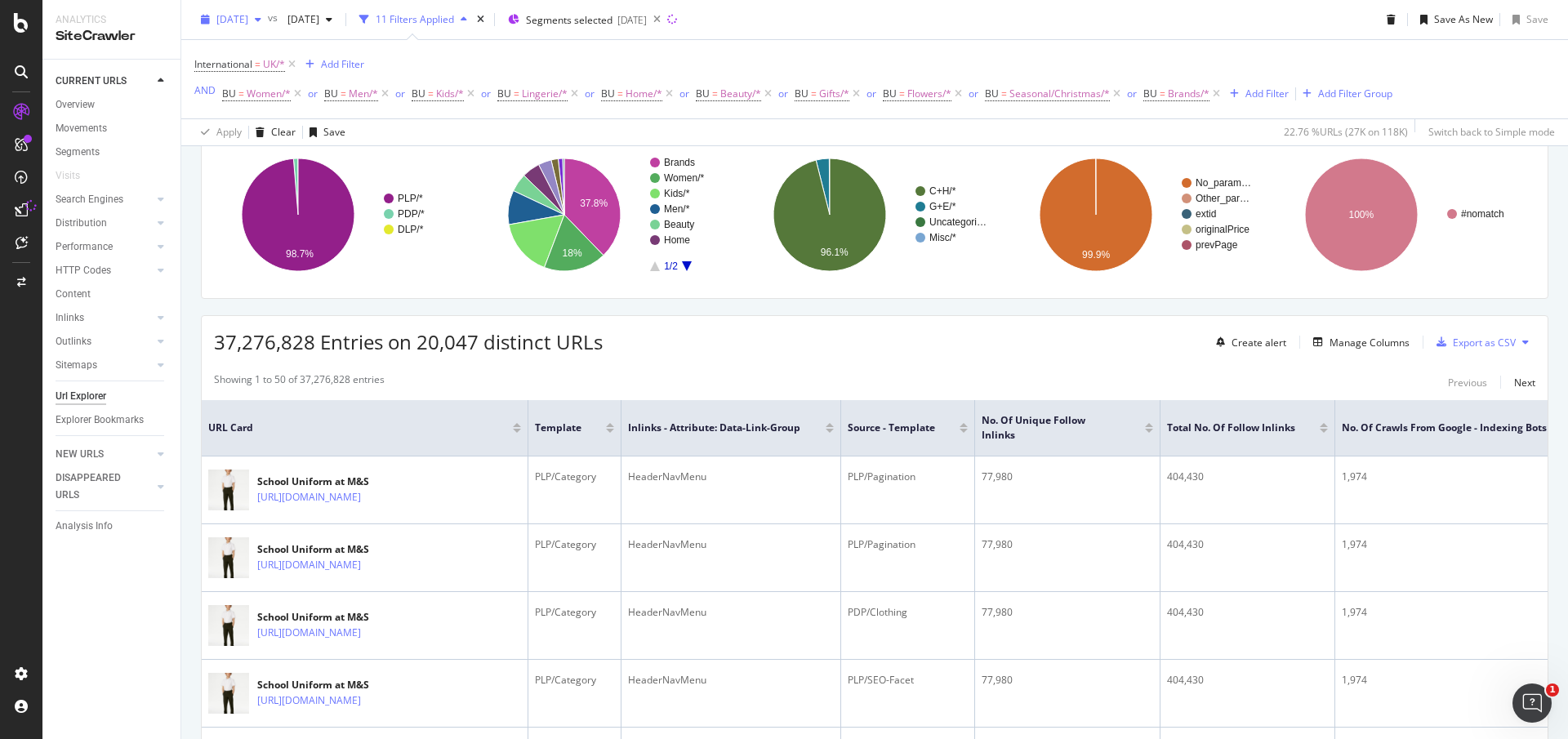
click at [251, 27] on div "[DATE]" at bounding box center [232, 20] width 74 height 25
click at [238, 141] on div "[DATE]" at bounding box center [262, 137] width 87 height 15
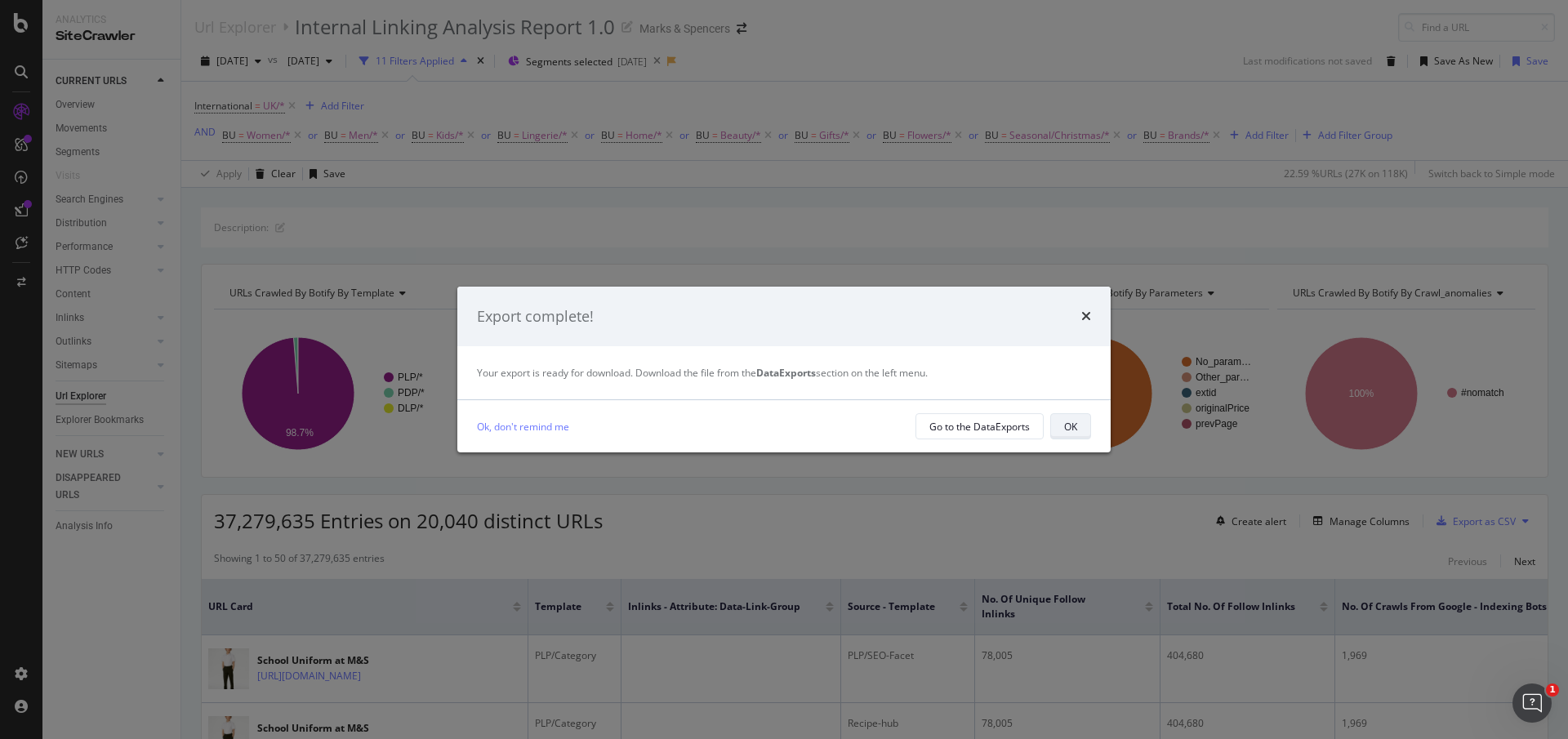
click at [1077, 433] on div "OK" at bounding box center [1071, 426] width 13 height 14
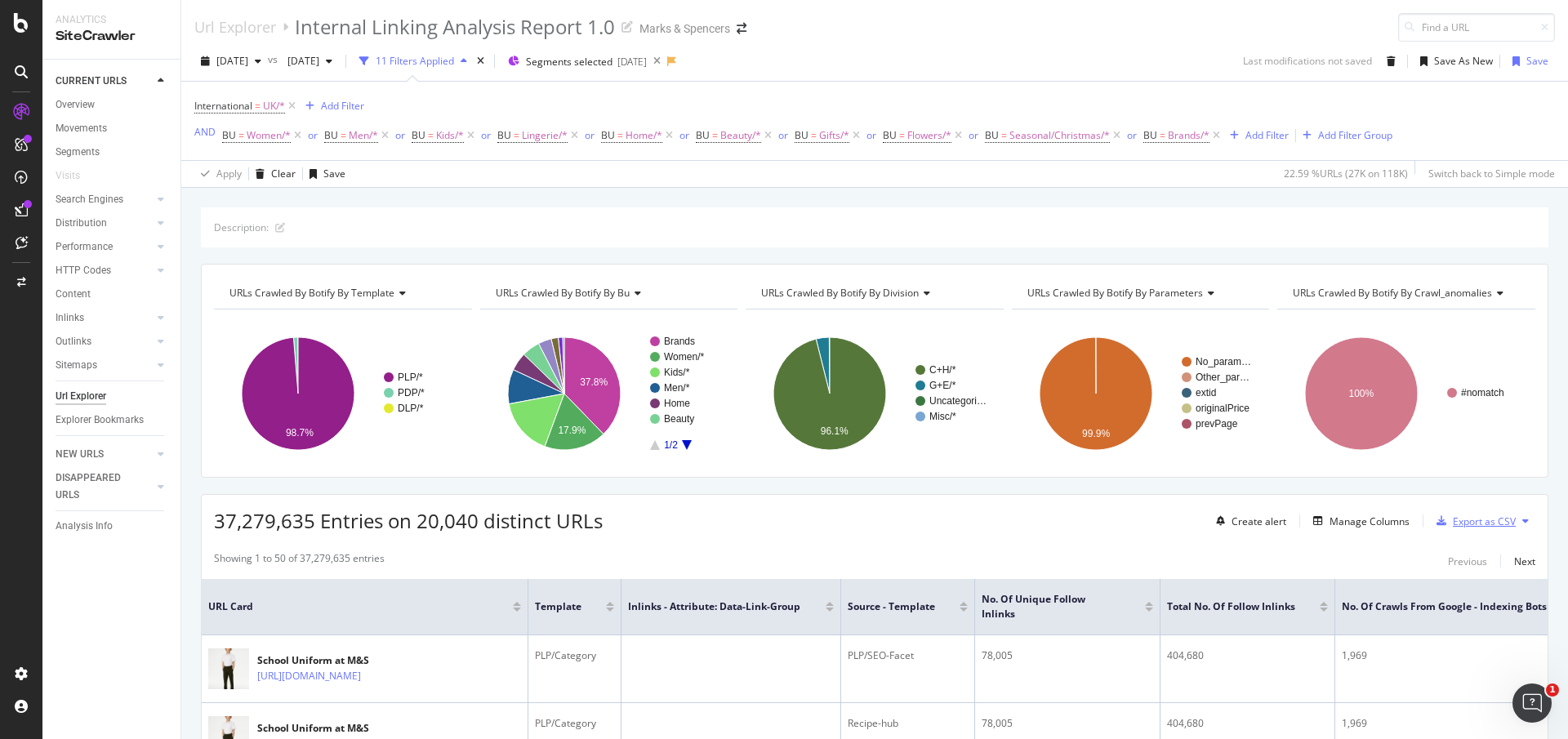
click at [1470, 516] on div "Export as CSV" at bounding box center [1484, 521] width 63 height 14
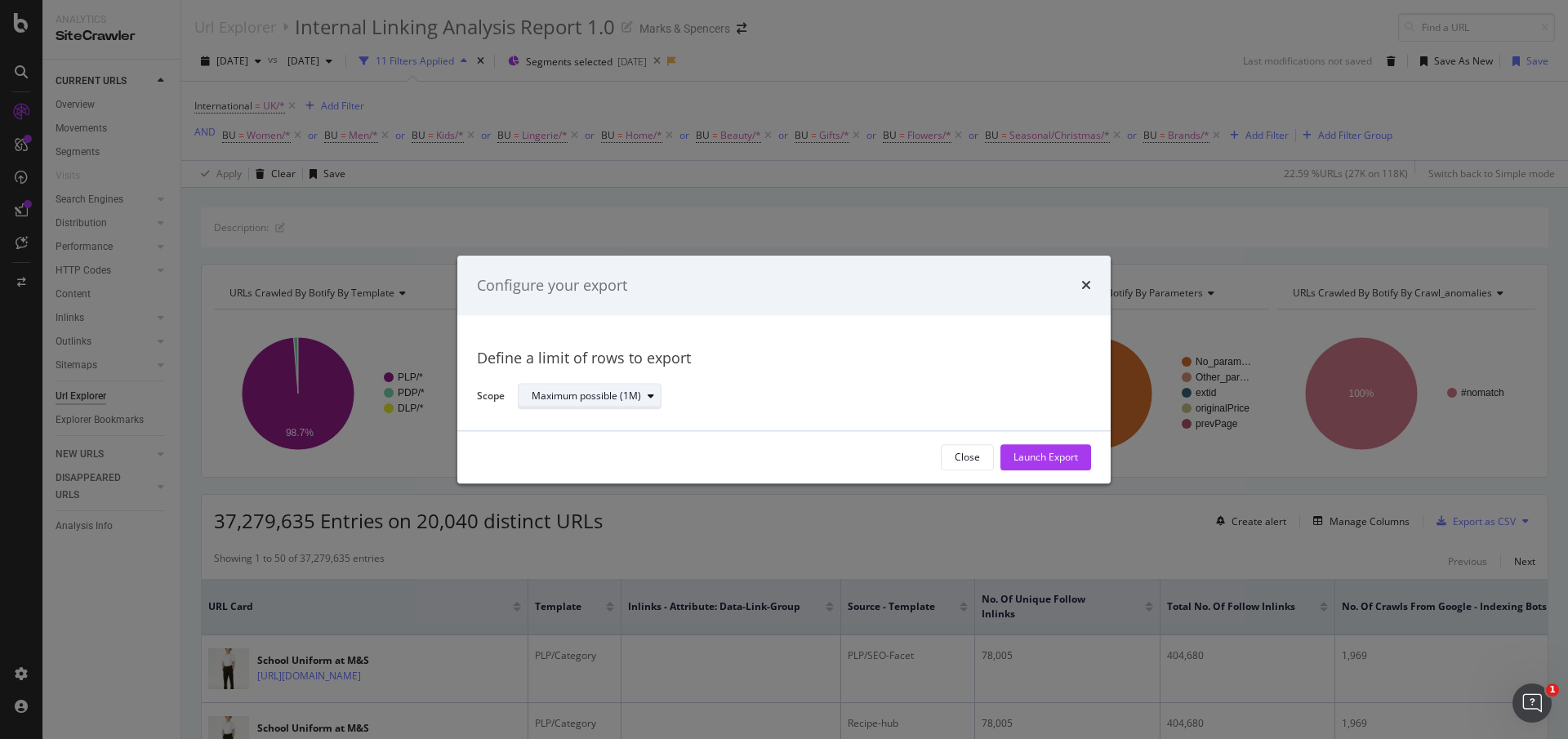
click at [649, 392] on icon "modal" at bounding box center [650, 397] width 7 height 9
click at [1037, 451] on div "Launch Export" at bounding box center [1045, 457] width 64 height 14
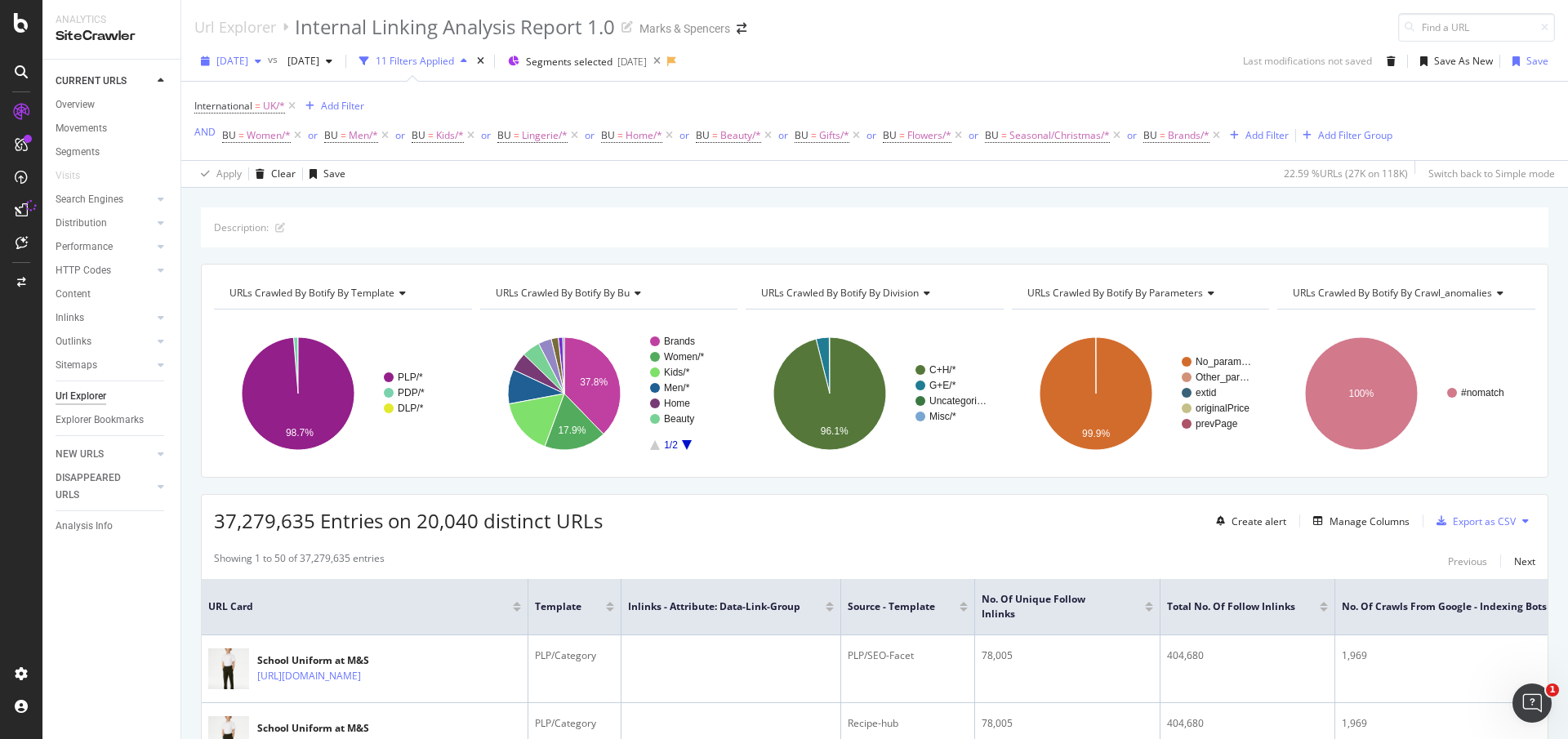
click at [249, 57] on span "[DATE]" at bounding box center [233, 60] width 32 height 14
click at [301, 147] on div "2025 Aug. 16th 119K URLs" at bounding box center [291, 148] width 146 height 15
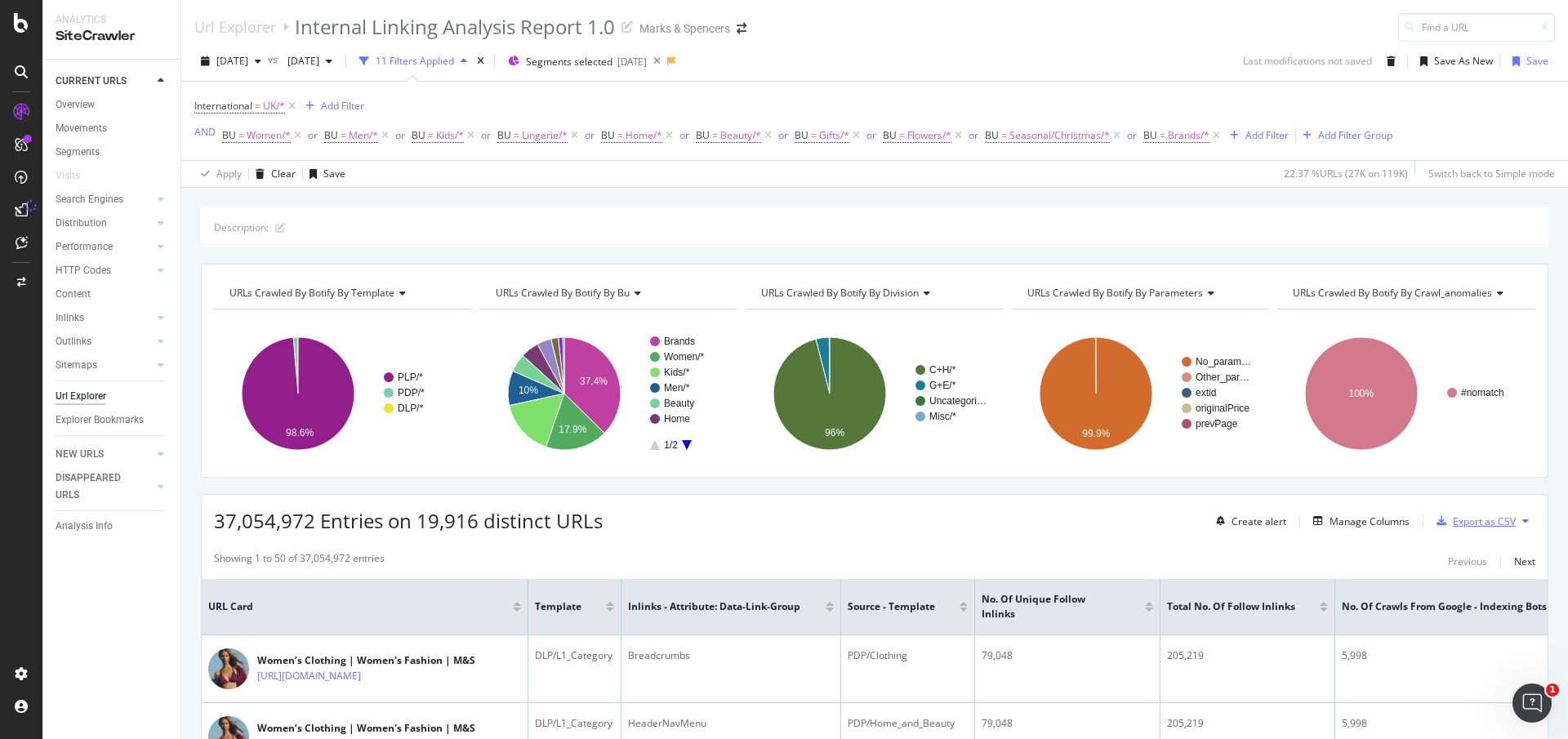
click at [1453, 520] on div "Export as CSV" at bounding box center [1484, 521] width 63 height 14
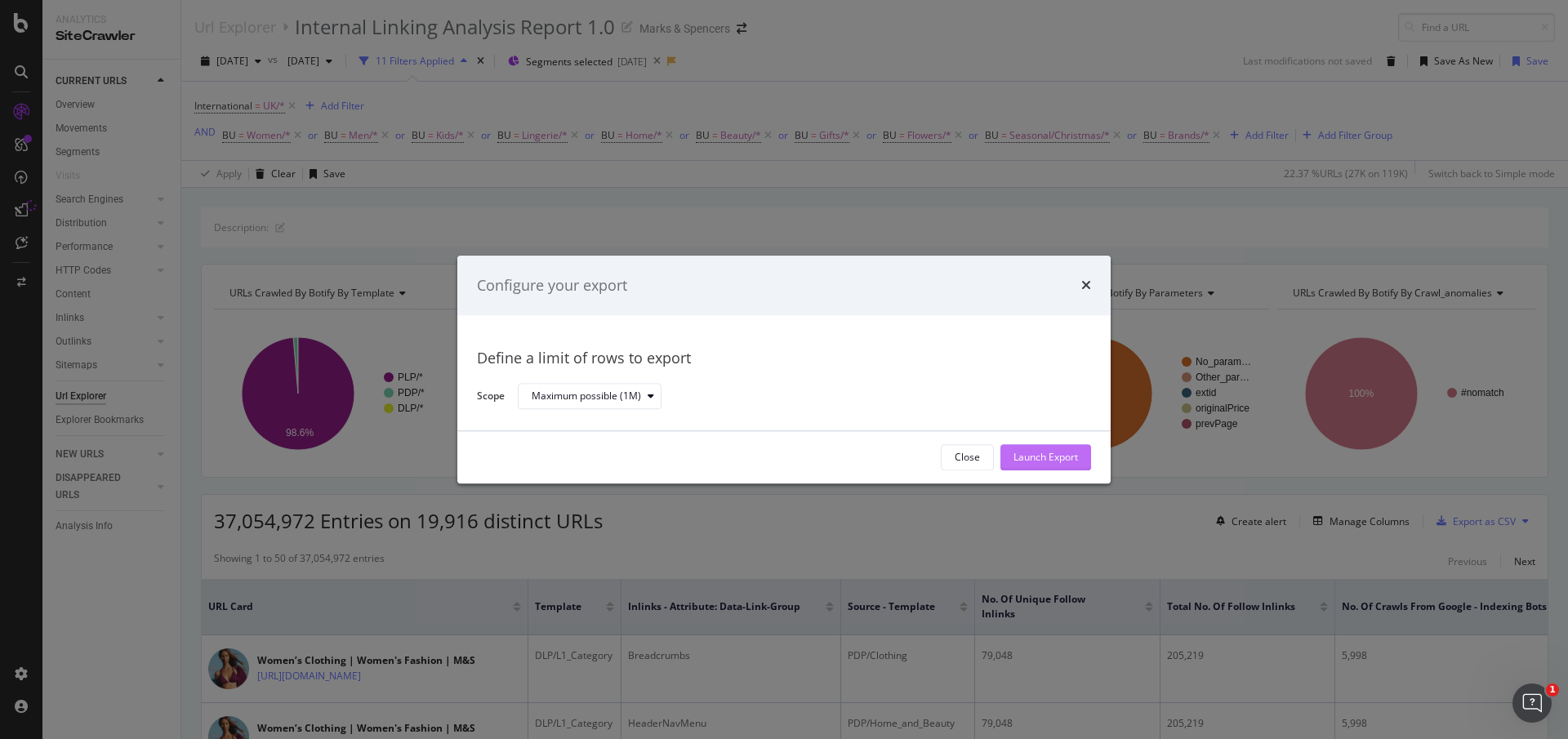
click at [1077, 454] on div "Launch Export" at bounding box center [1045, 457] width 64 height 14
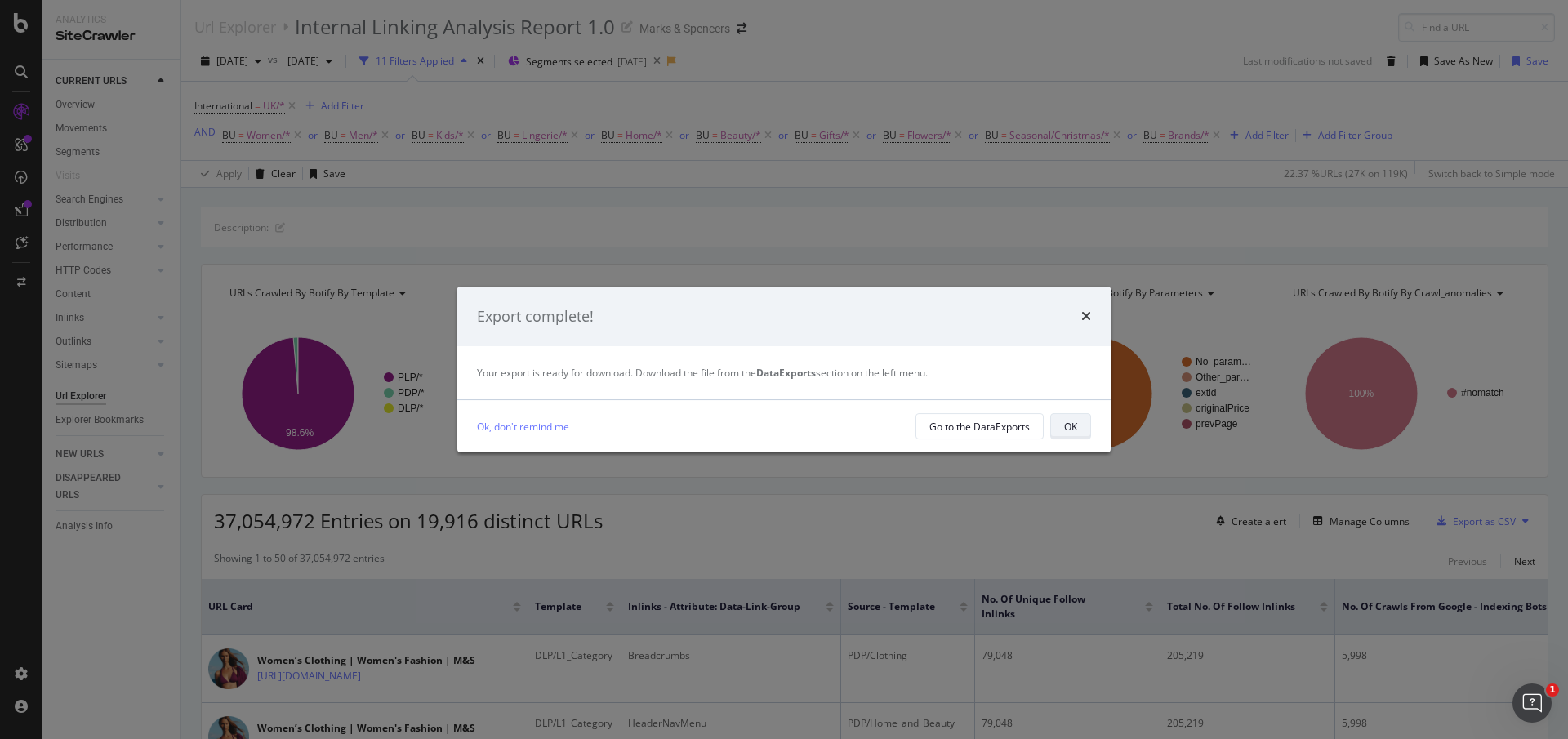
click at [1066, 417] on div "OK" at bounding box center [1071, 426] width 13 height 23
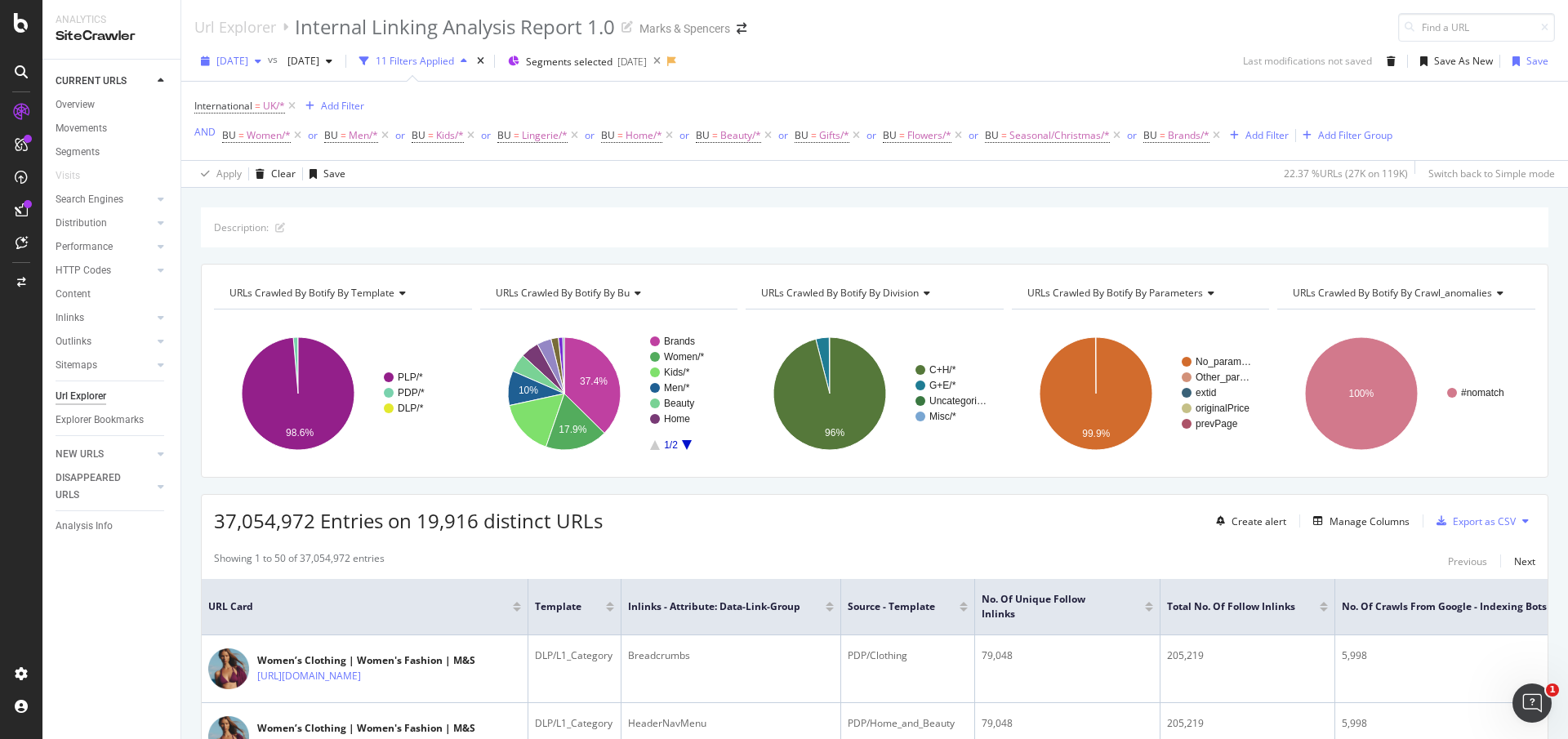
click at [237, 60] on span "[DATE]" at bounding box center [233, 60] width 32 height 14
click at [261, 123] on div "[DATE]" at bounding box center [262, 119] width 87 height 15
click at [1464, 524] on div "Export as CSV" at bounding box center [1484, 521] width 63 height 14
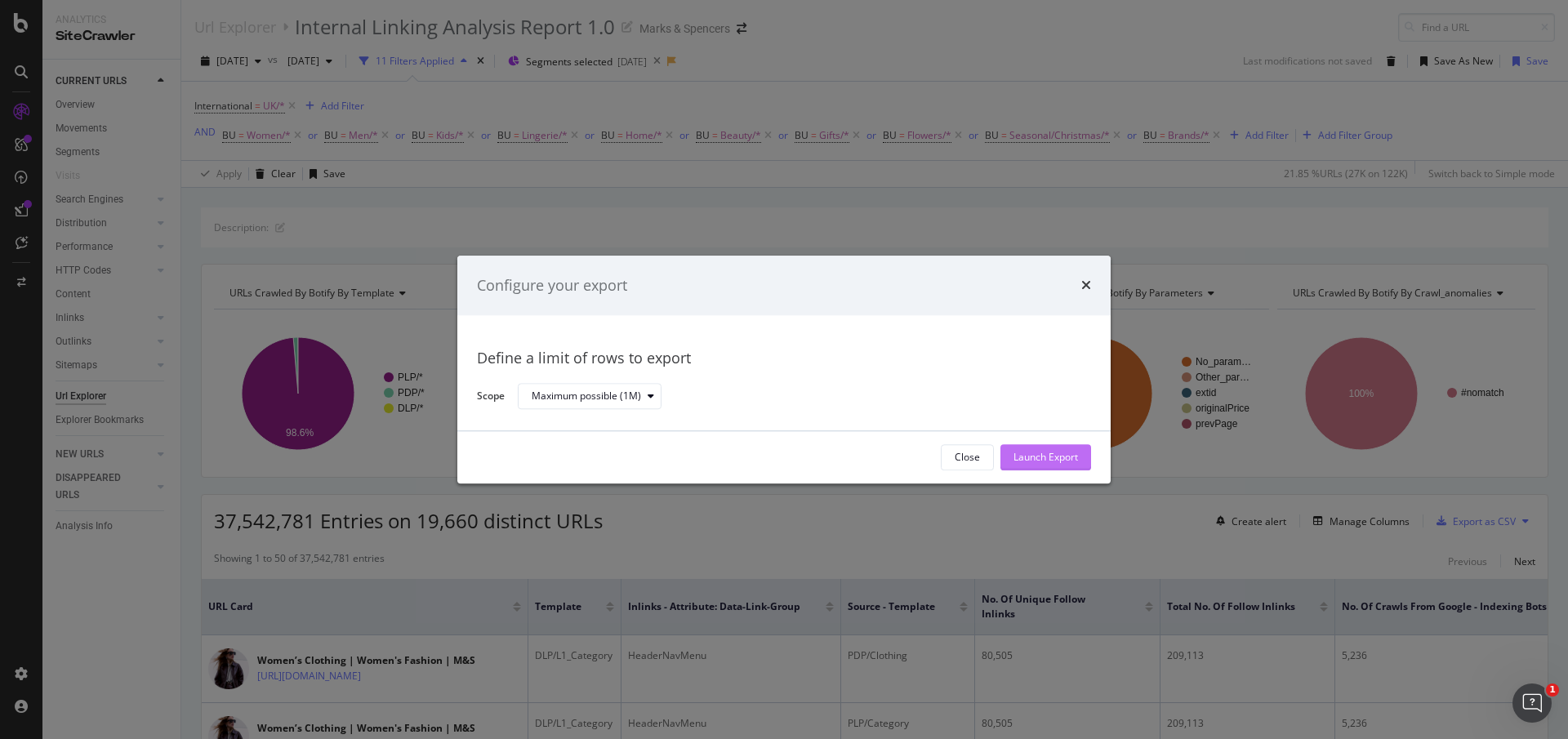
click at [1057, 458] on div "Launch Export" at bounding box center [1045, 457] width 64 height 14
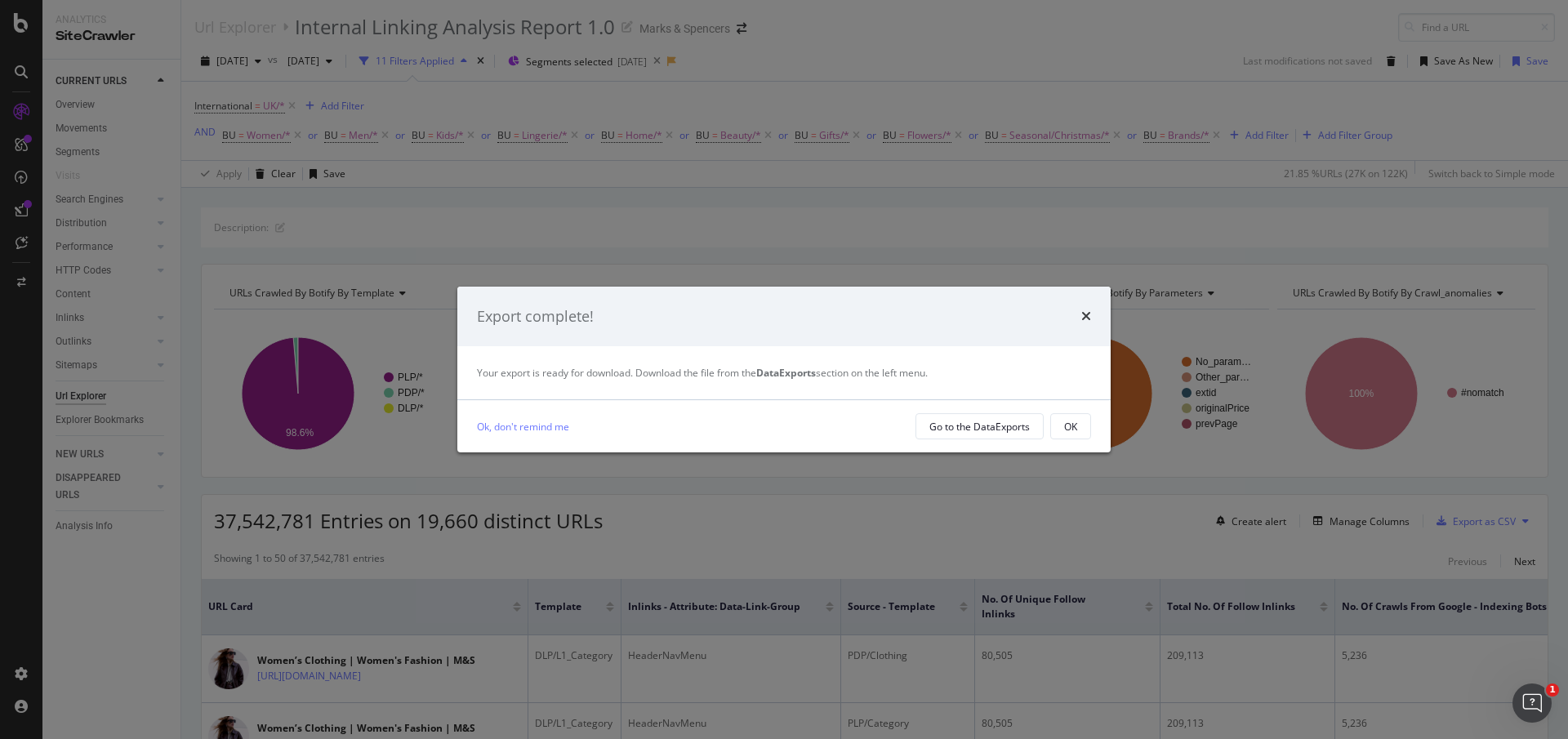
click at [1072, 418] on div "OK" at bounding box center [1071, 426] width 13 height 23
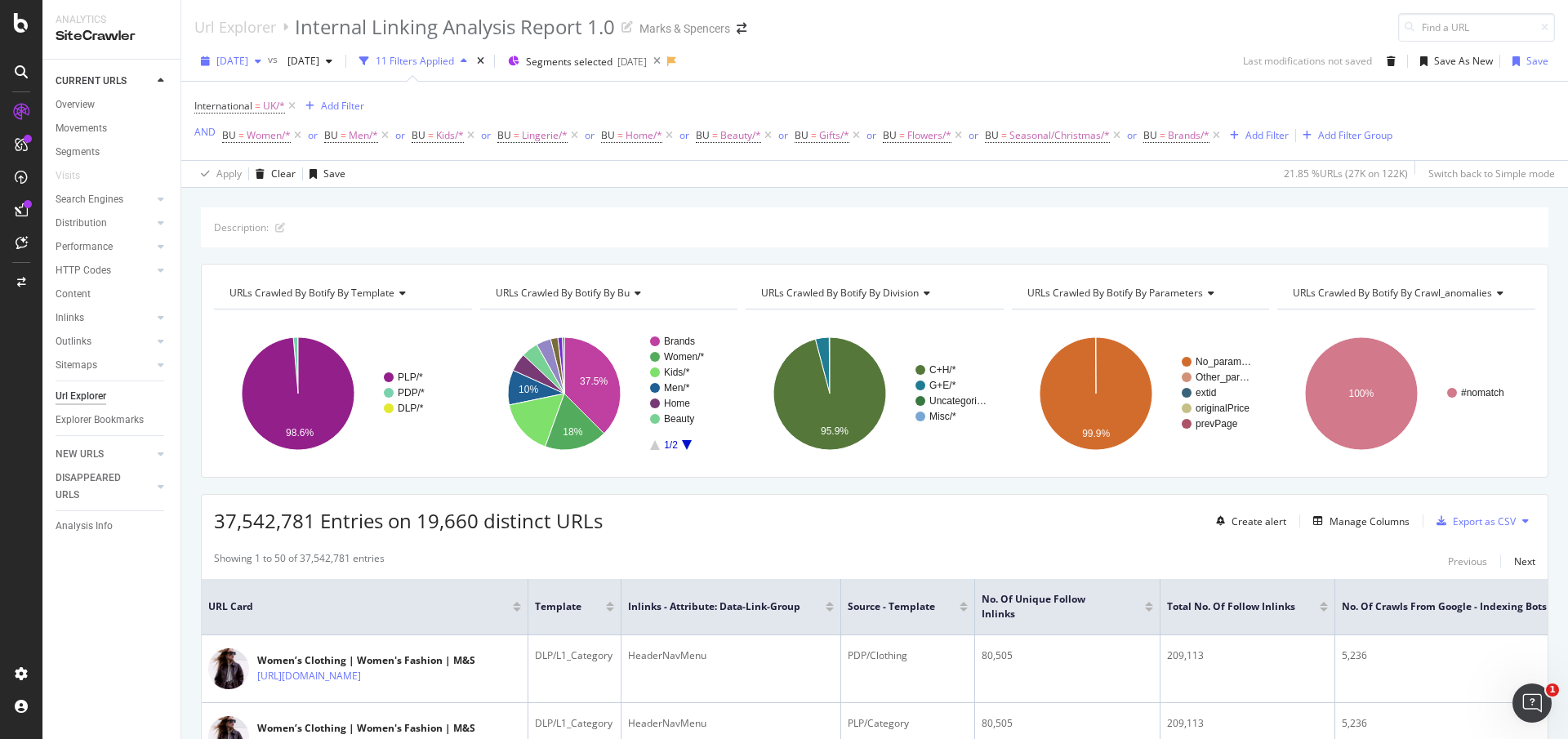
click at [249, 60] on span "[DATE]" at bounding box center [233, 60] width 32 height 14
click at [284, 204] on div "[DATE]" at bounding box center [262, 211] width 87 height 15
click at [1464, 518] on div "Export as CSV" at bounding box center [1484, 521] width 63 height 14
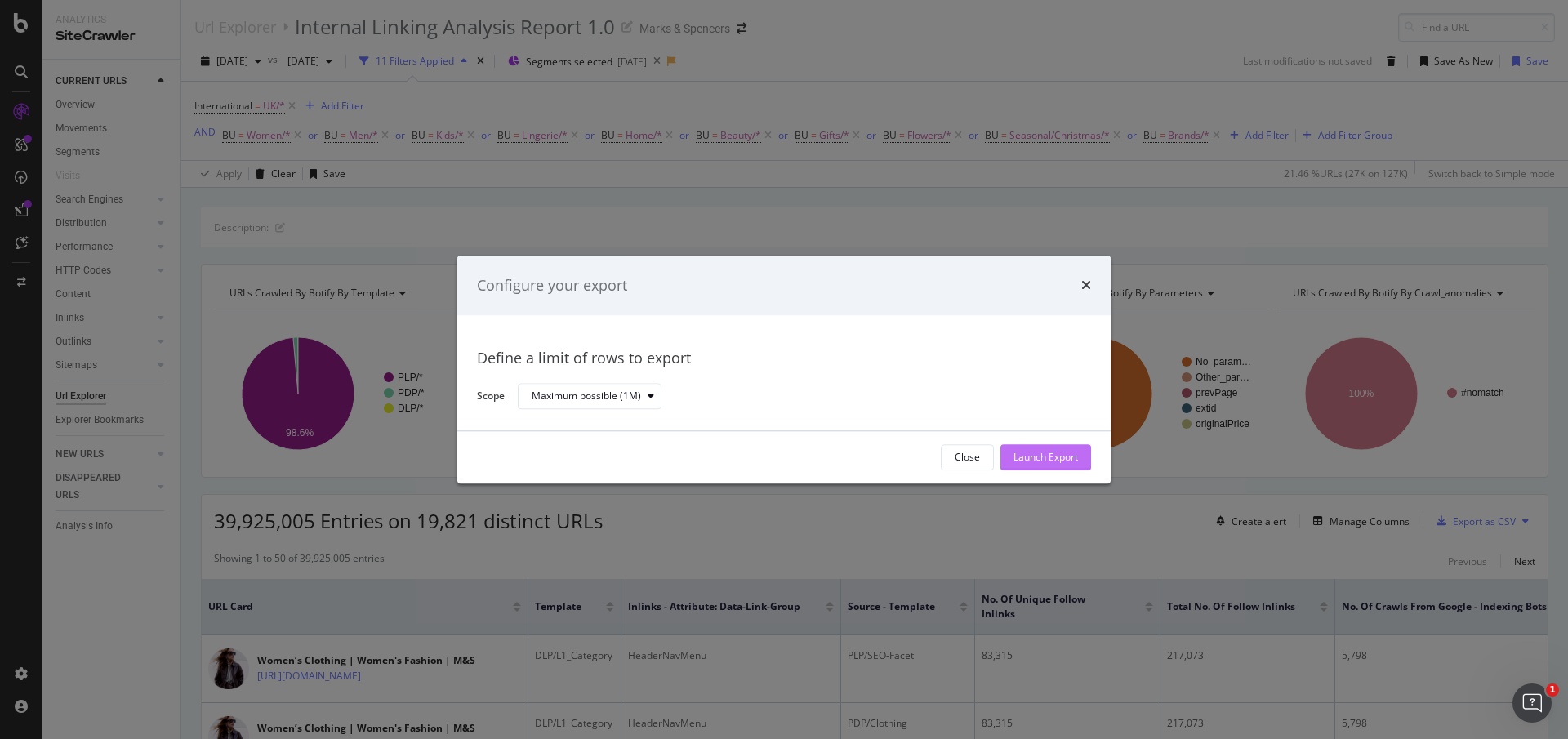
click at [1053, 451] on div "Launch Export" at bounding box center [1045, 457] width 64 height 14
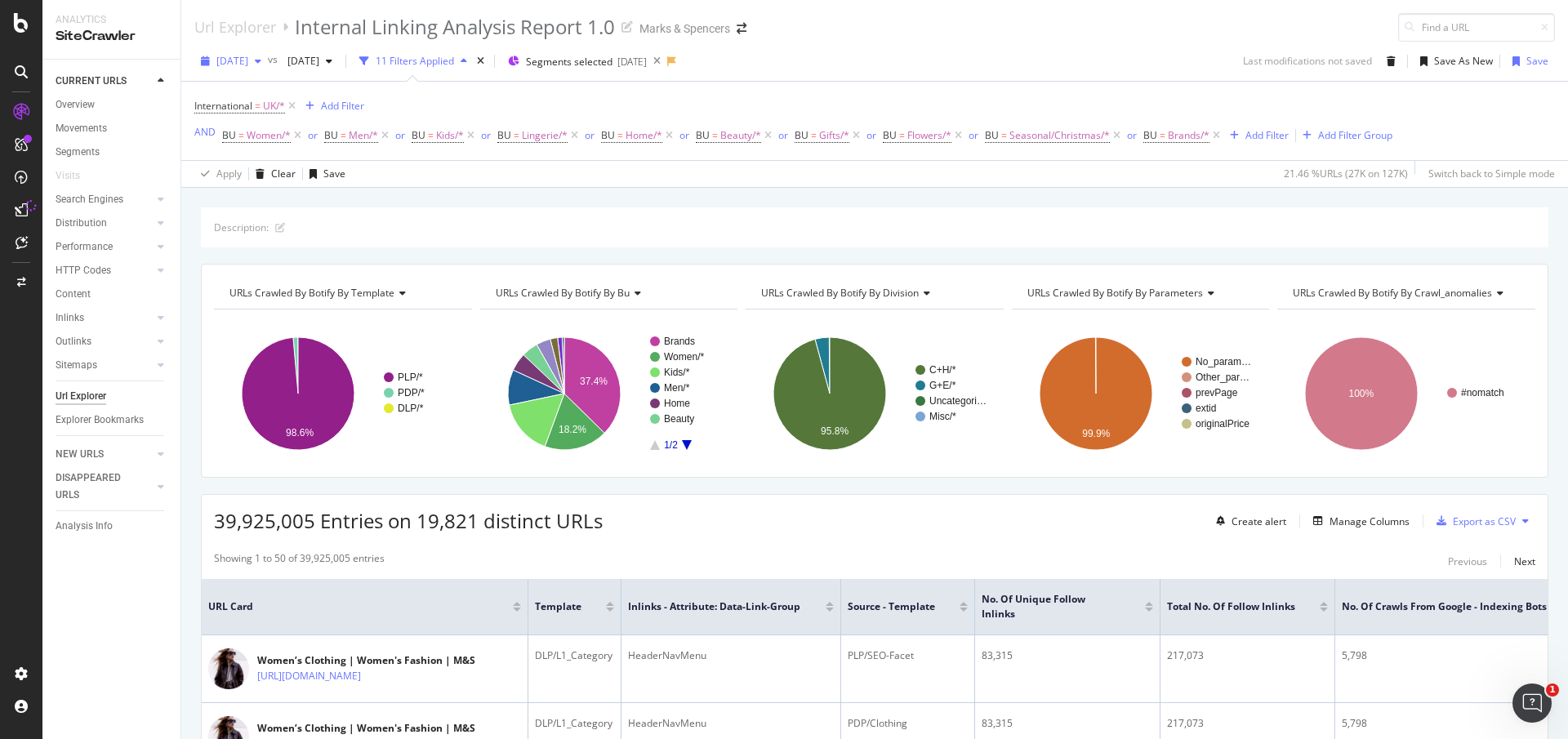
click at [249, 57] on span "[DATE]" at bounding box center [233, 60] width 32 height 14
click at [294, 178] on div "[DATE]" at bounding box center [262, 180] width 87 height 15
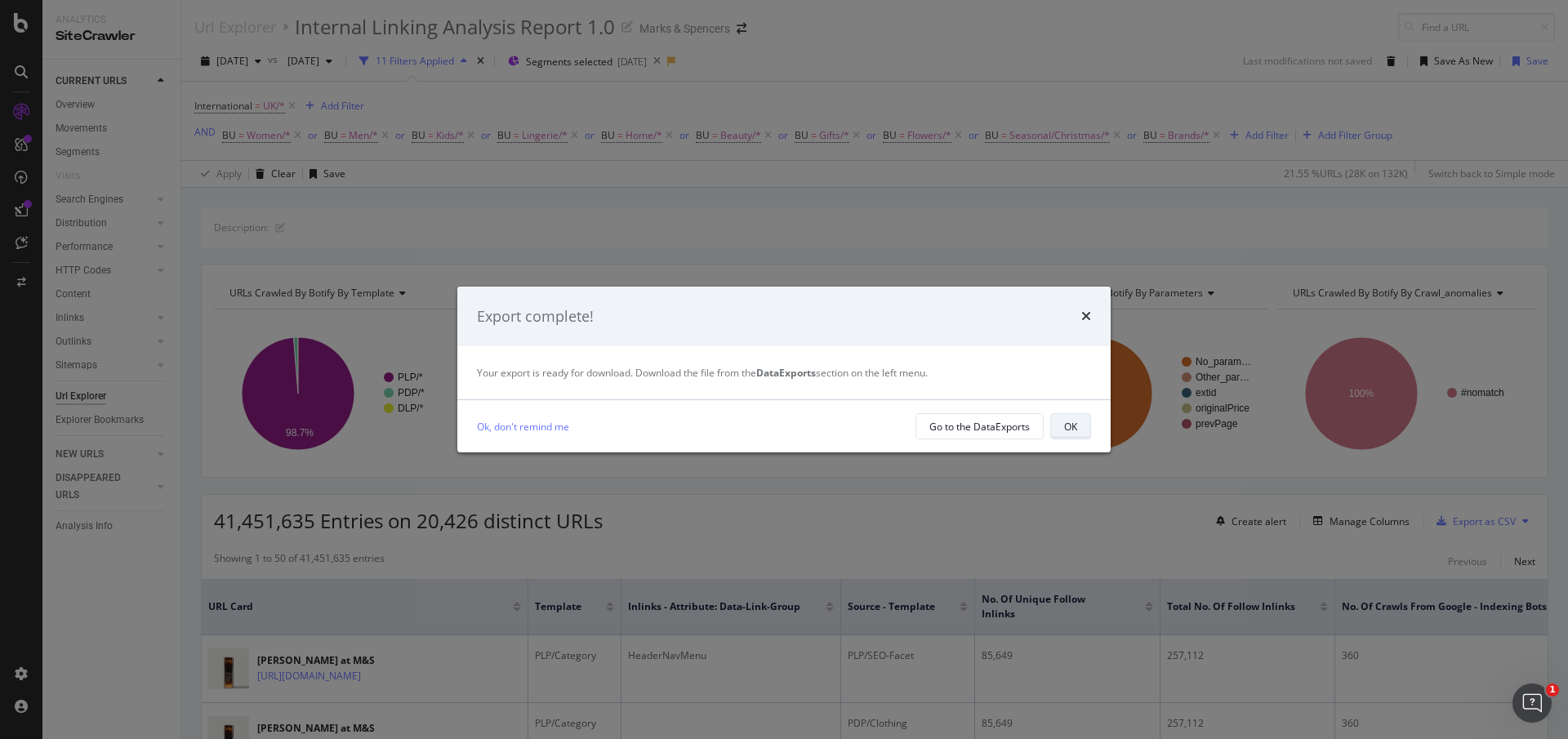
click at [1078, 431] on button "OK" at bounding box center [1070, 426] width 41 height 26
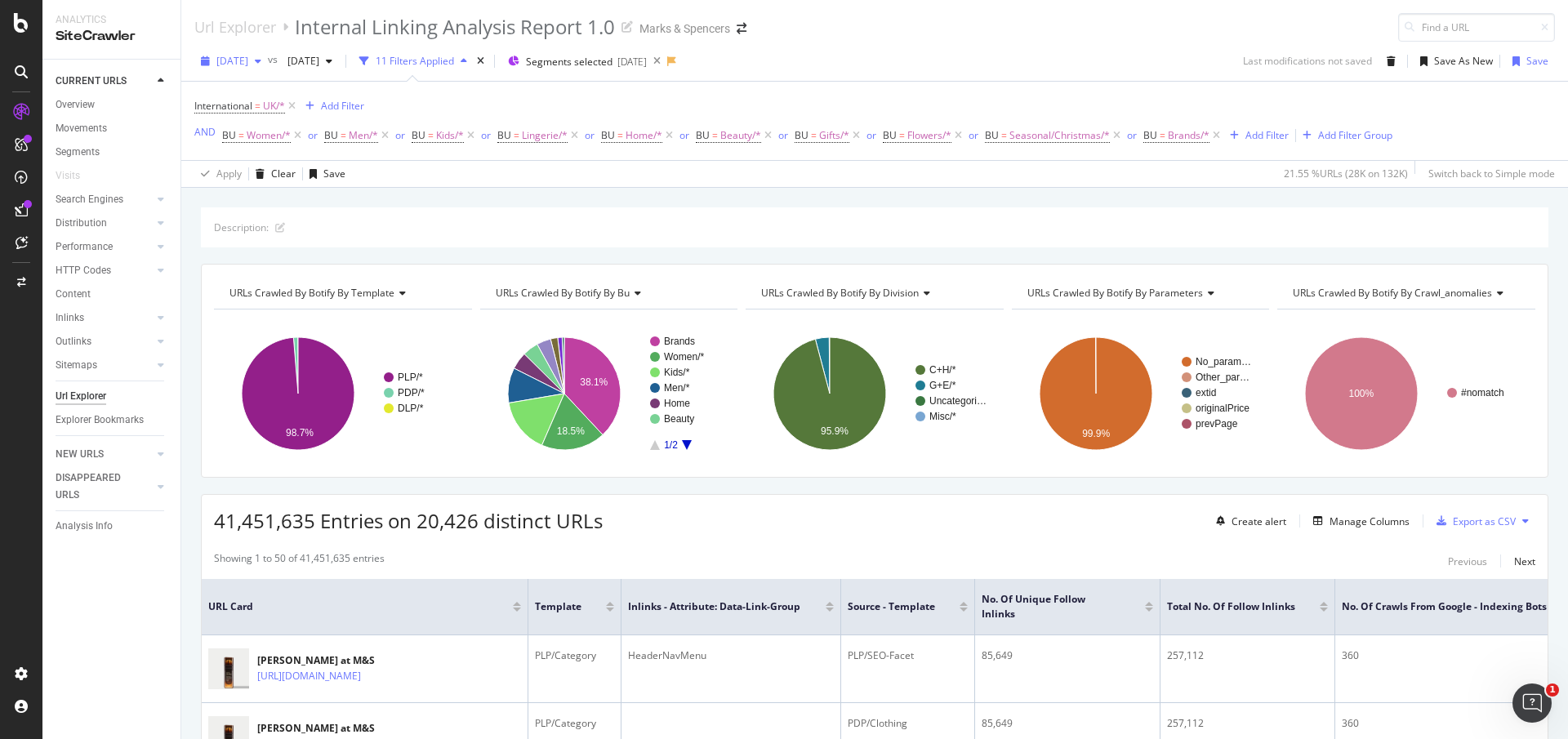
click at [262, 69] on div "[DATE]" at bounding box center [232, 61] width 74 height 25
click at [267, 146] on div "[DATE]" at bounding box center [262, 150] width 87 height 15
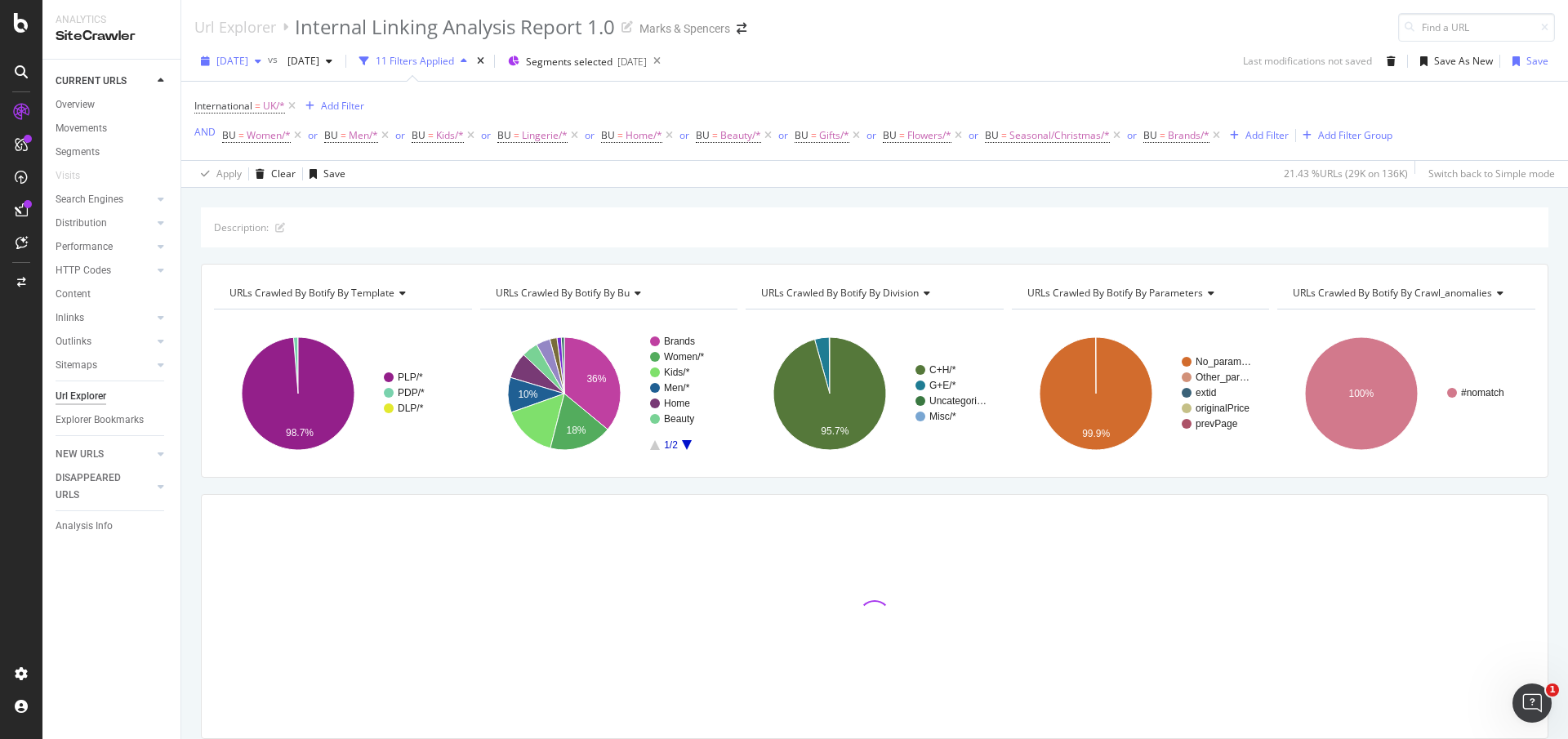
click at [249, 66] on span "[DATE]" at bounding box center [233, 60] width 32 height 14
click at [274, 179] on div "[DATE]" at bounding box center [262, 180] width 87 height 15
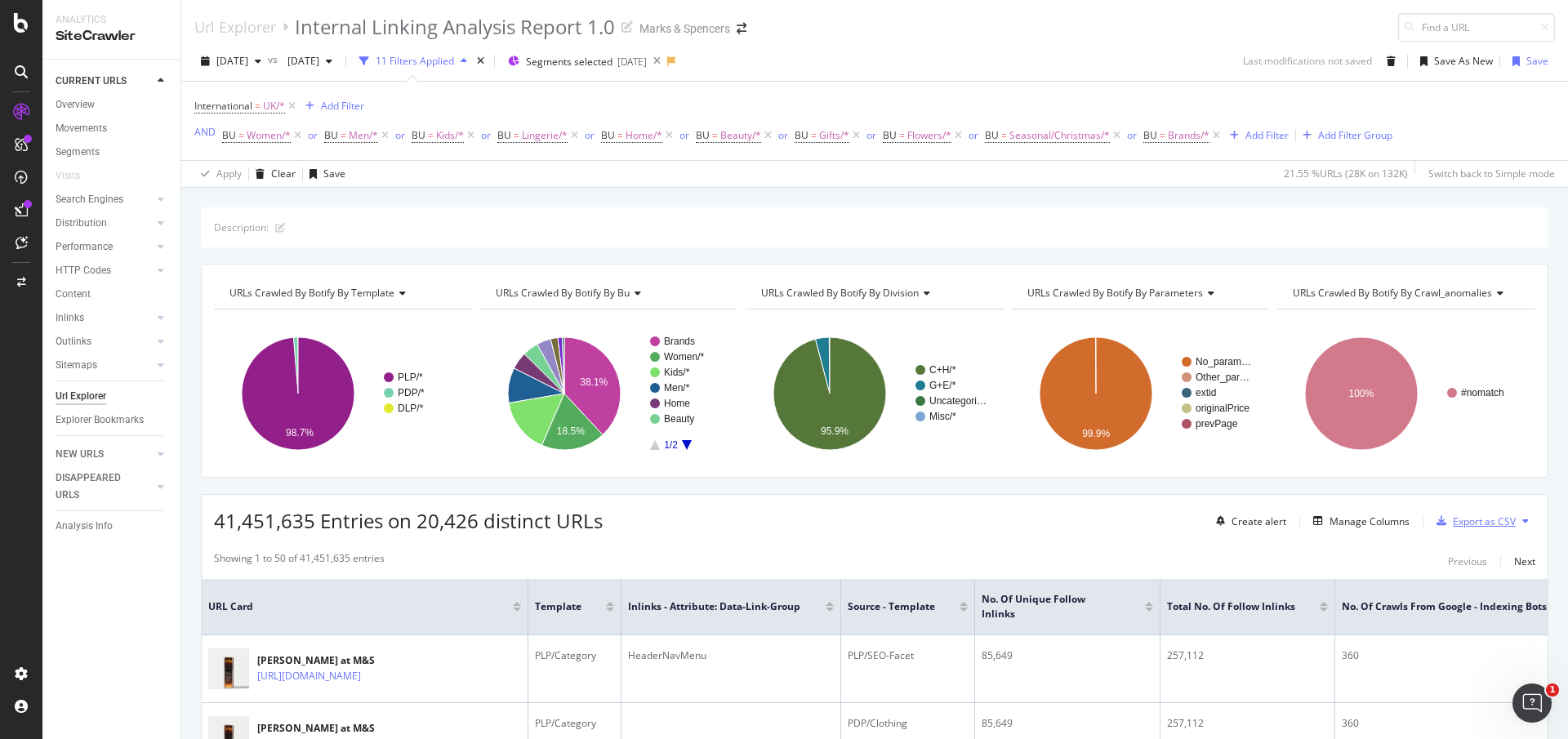
click at [1455, 521] on div "Export as CSV" at bounding box center [1484, 521] width 63 height 14
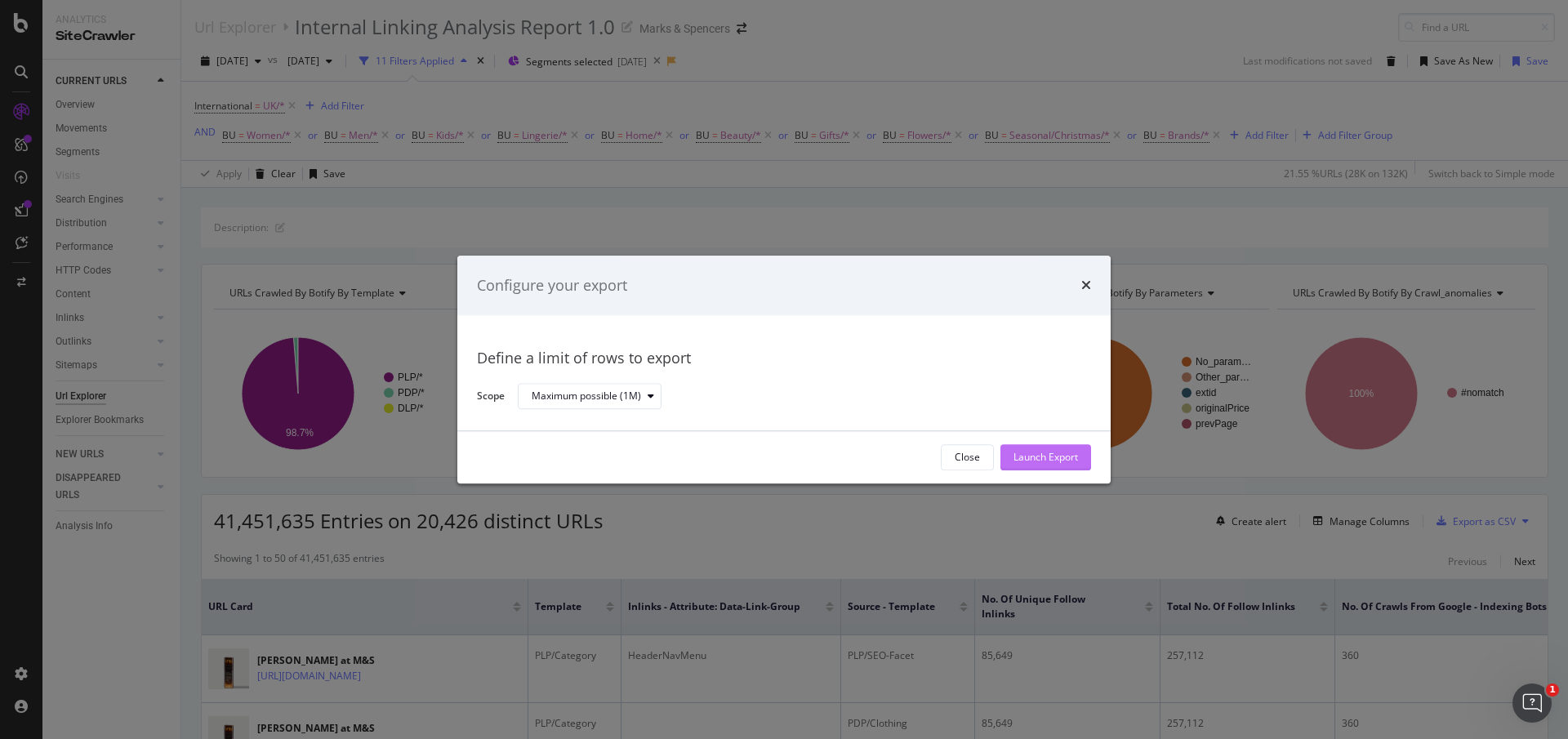
click at [1084, 459] on button "Launch Export" at bounding box center [1046, 457] width 91 height 26
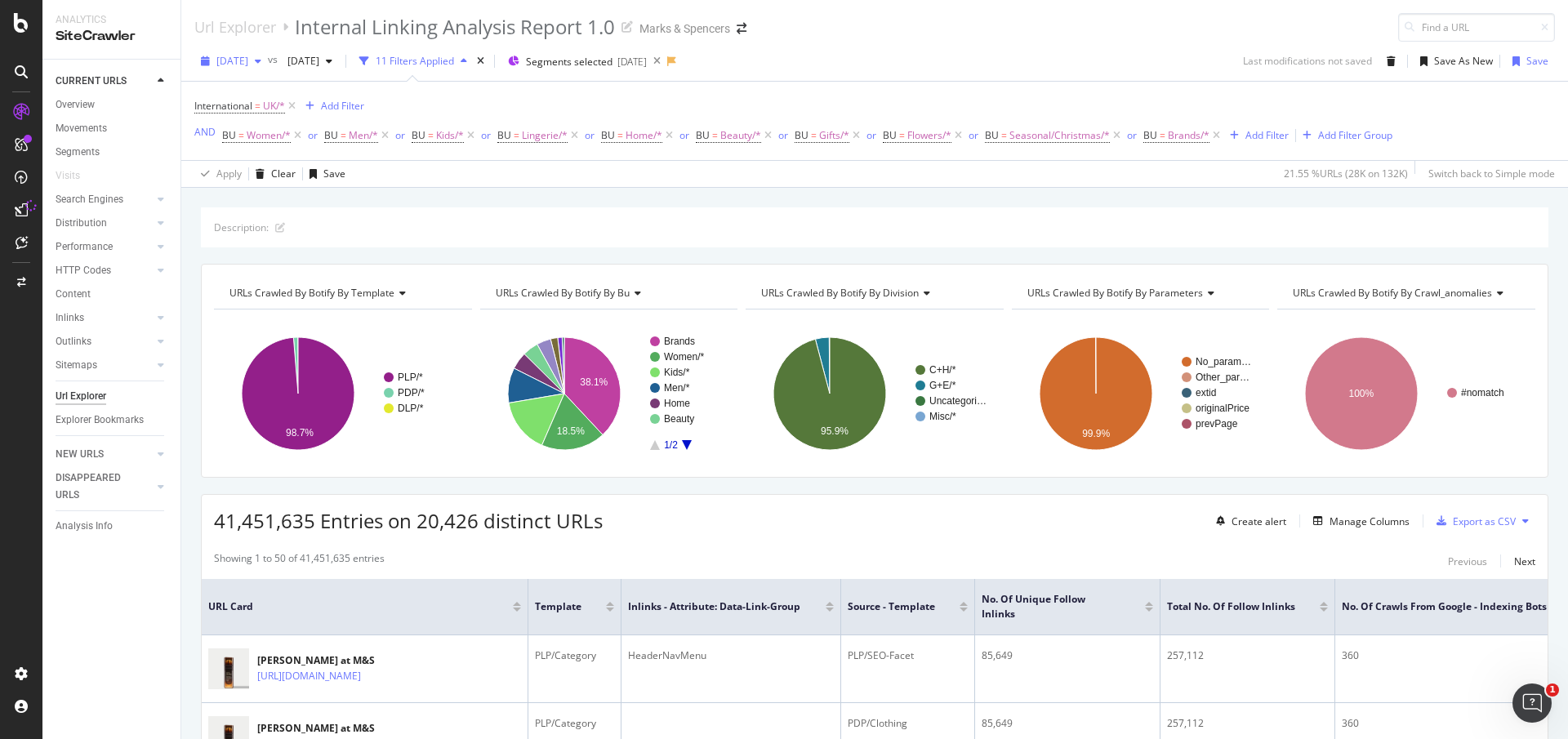
click at [249, 61] on span "[DATE]" at bounding box center [233, 60] width 32 height 14
click at [285, 138] on div "2025 Sep. 13th 136K URLs" at bounding box center [302, 149] width 195 height 24
click at [1457, 521] on div "Export as CSV" at bounding box center [1484, 521] width 63 height 14
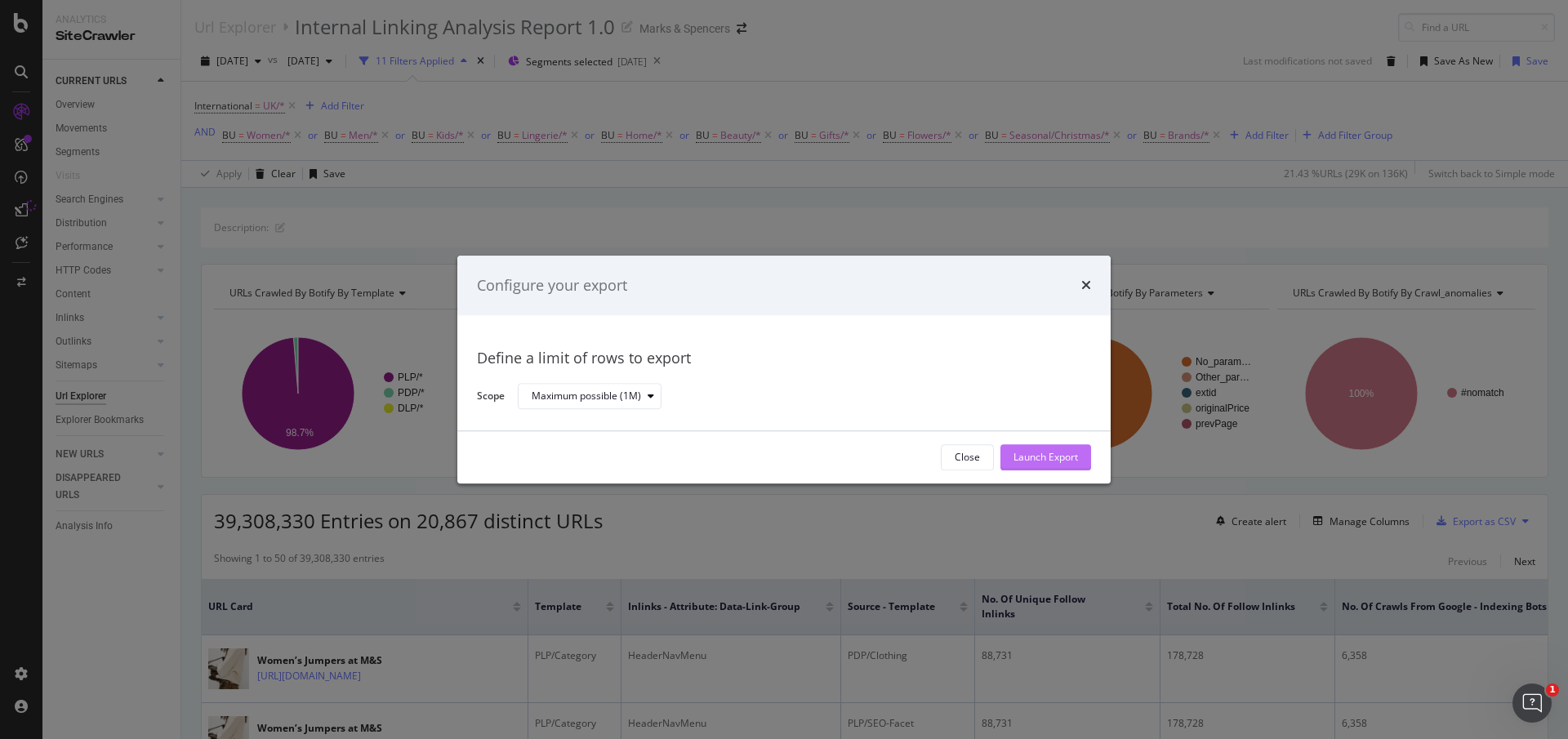
click at [1060, 465] on div "Launch Export" at bounding box center [1045, 457] width 64 height 25
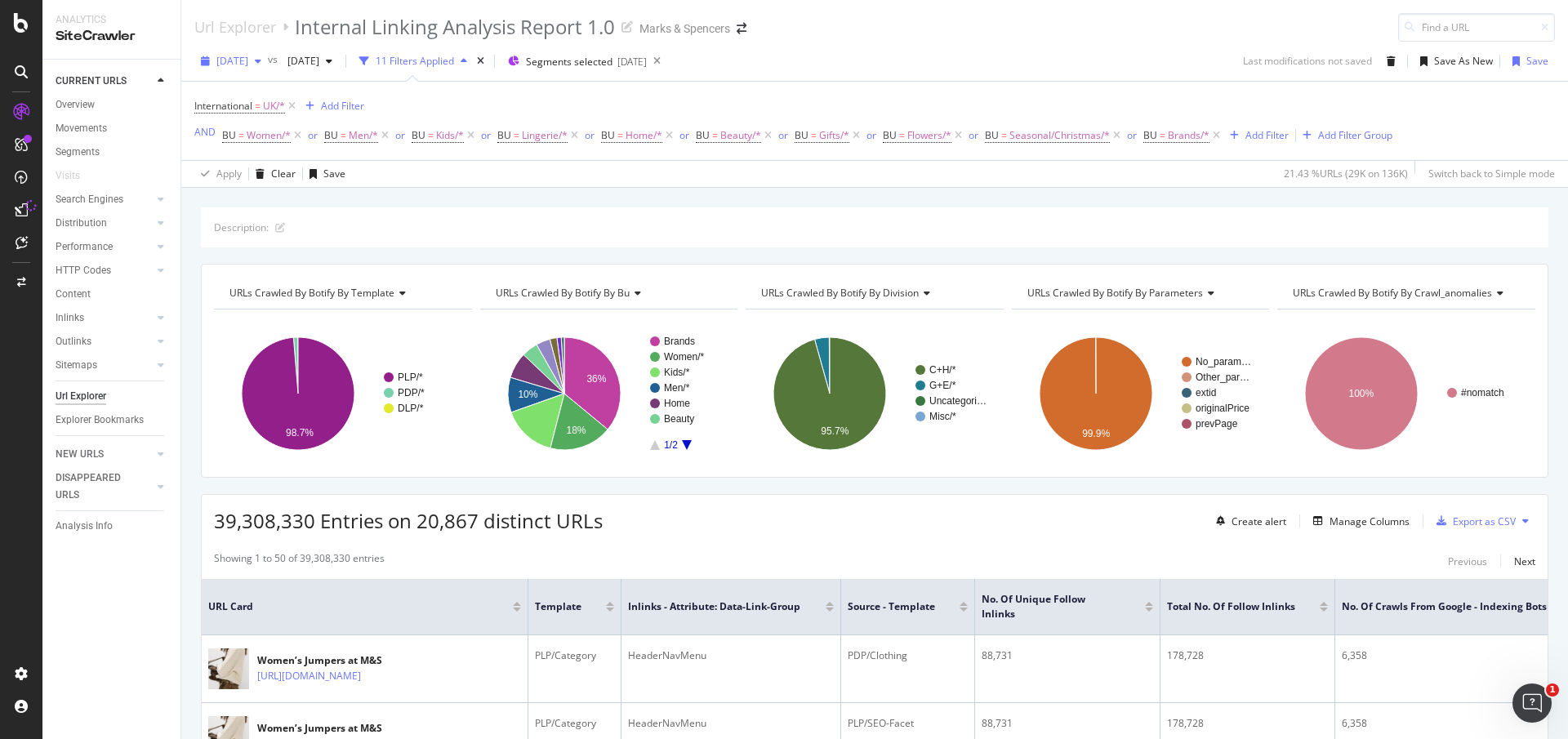
click at [267, 62] on div "button" at bounding box center [258, 61] width 20 height 9
click at [288, 123] on div "[DATE]" at bounding box center [262, 120] width 87 height 15
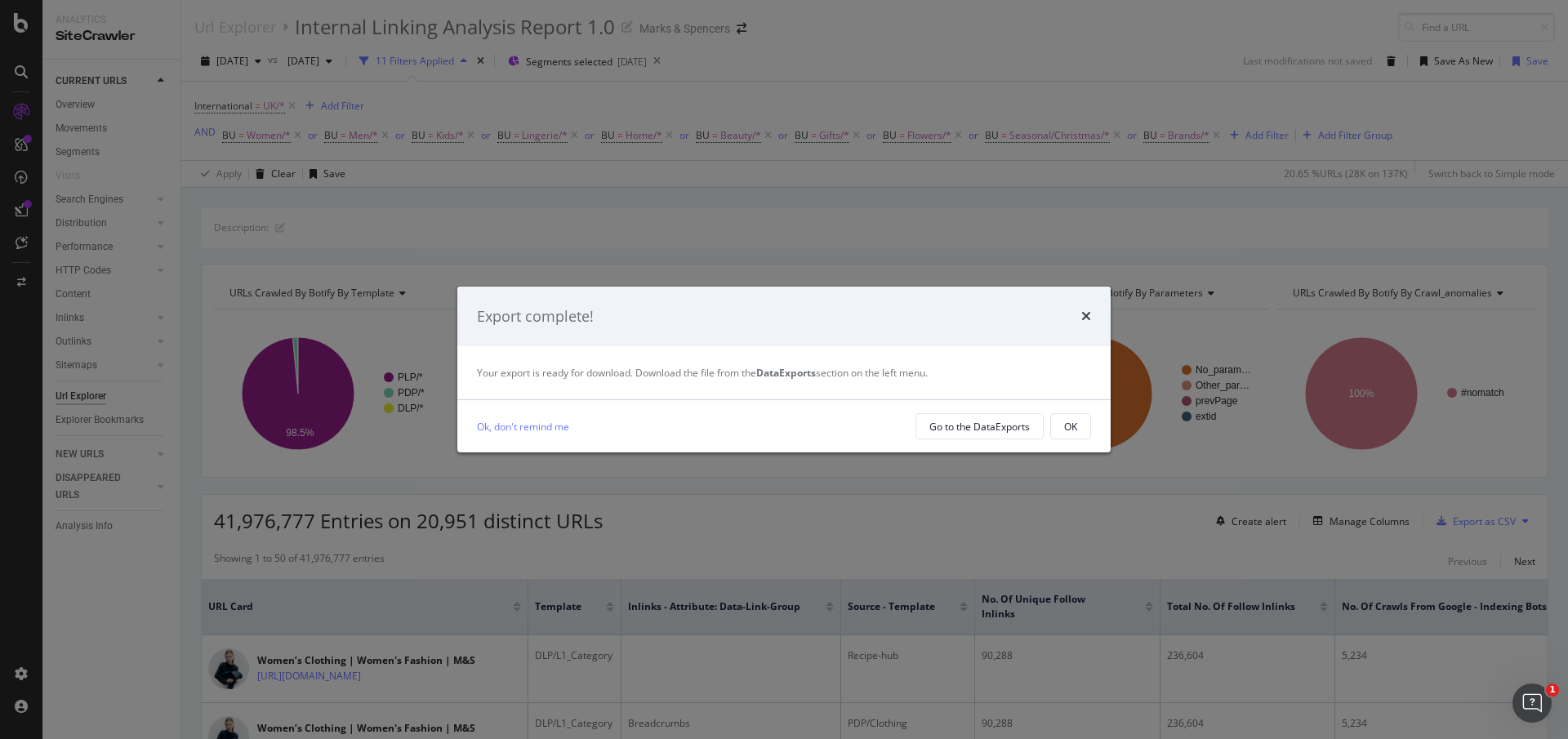
click at [1071, 434] on div "OK" at bounding box center [1071, 426] width 13 height 23
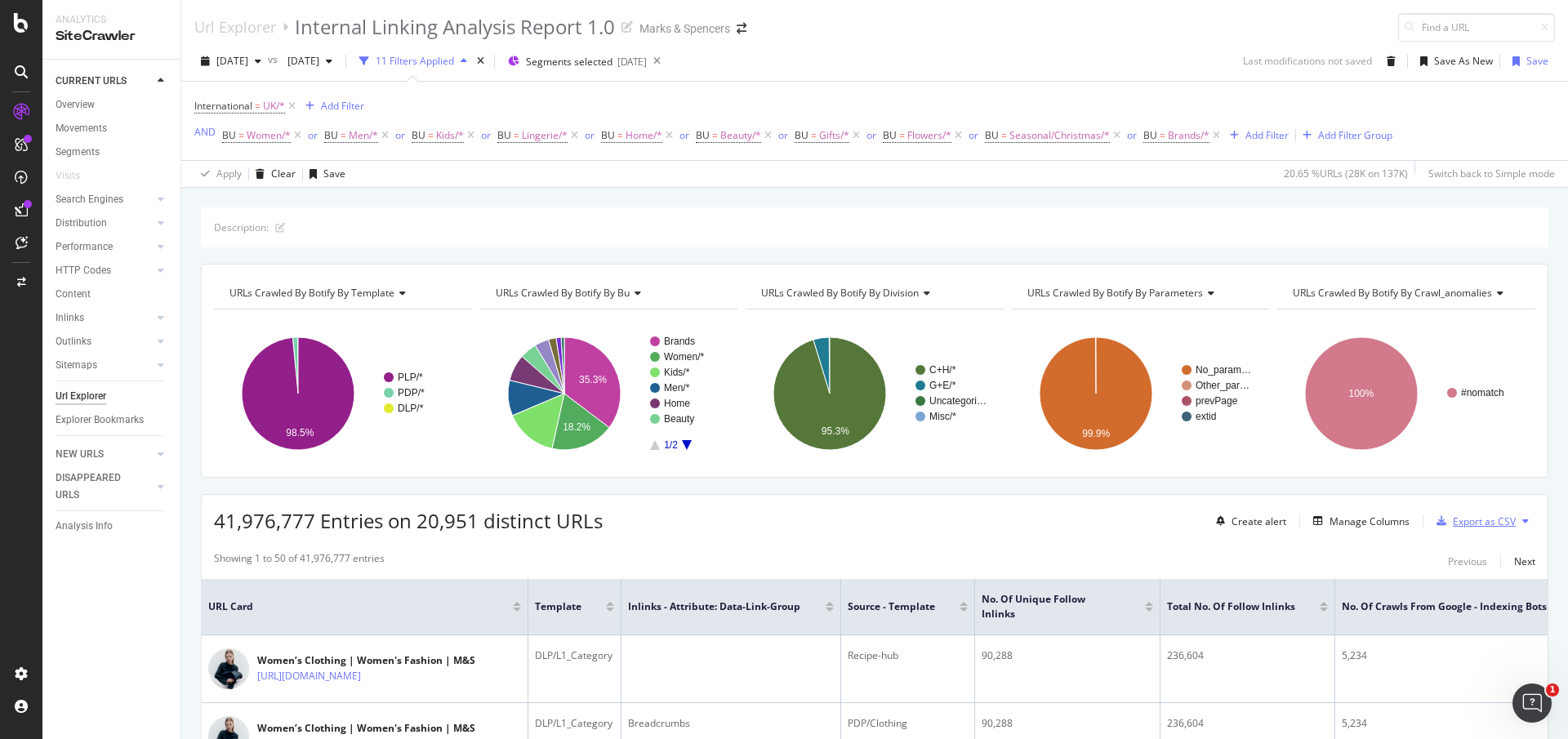
click at [1456, 526] on div "Export as CSV" at bounding box center [1484, 521] width 63 height 14
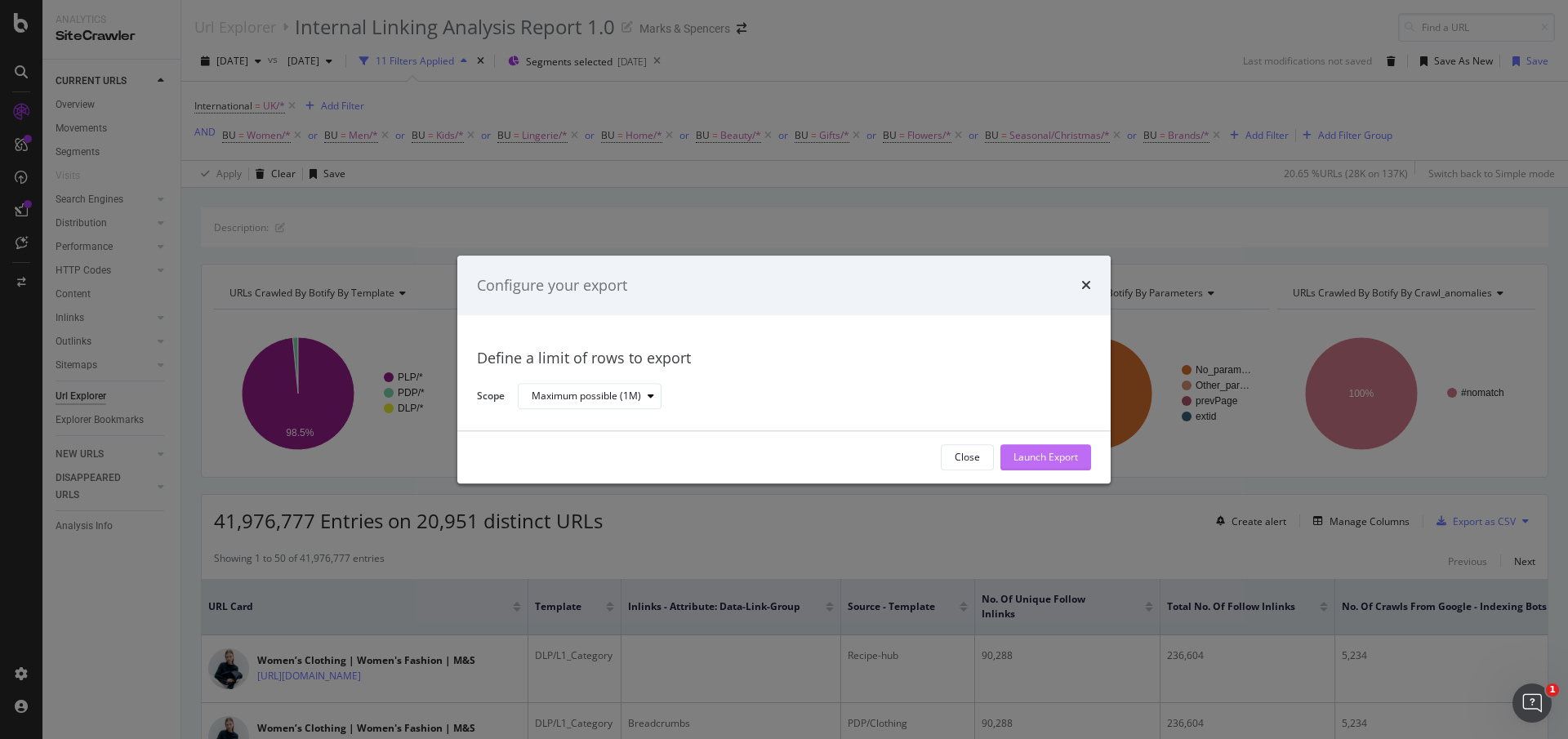
click at [1066, 449] on div "Launch Export" at bounding box center [1045, 457] width 64 height 25
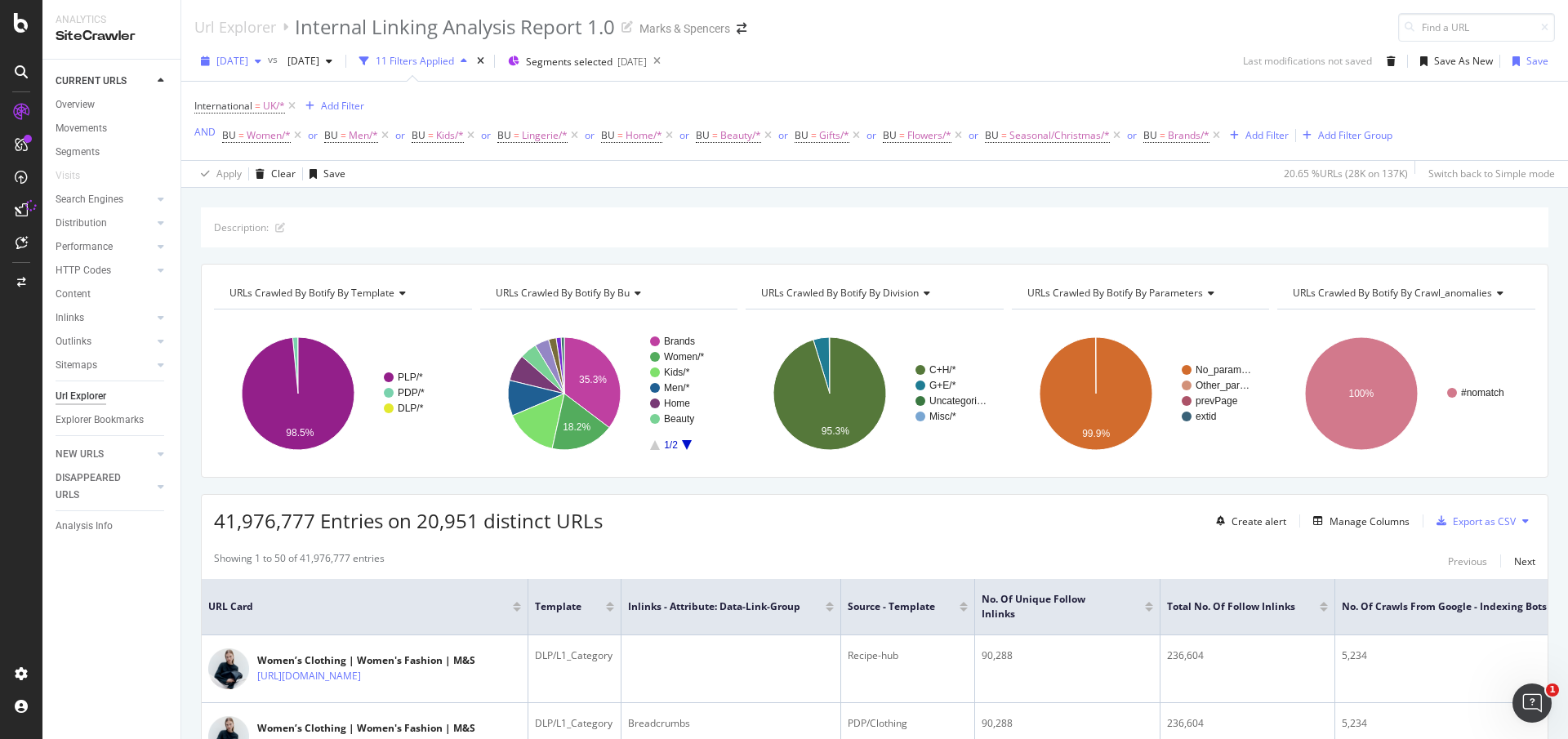
click at [262, 63] on icon "button" at bounding box center [258, 61] width 7 height 9
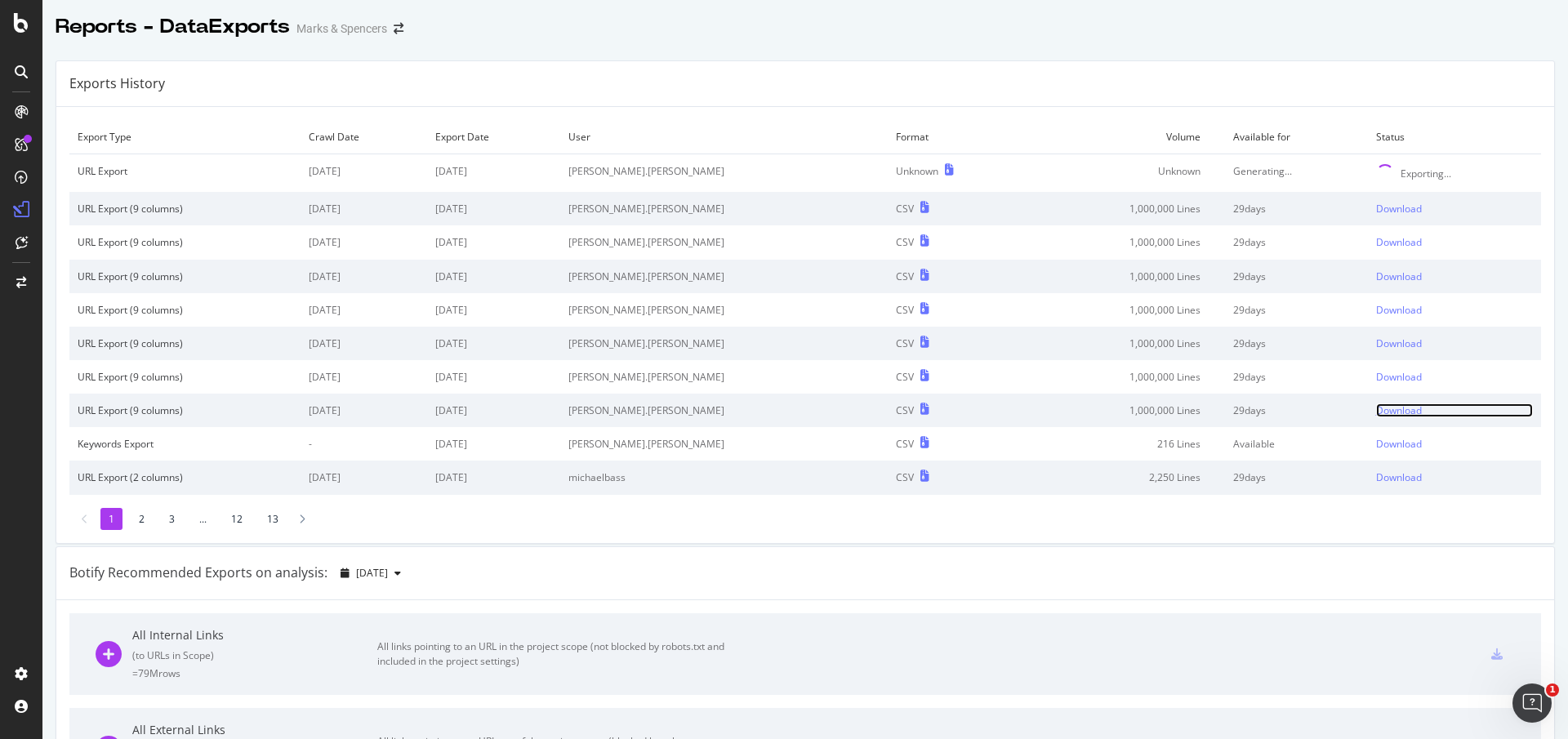
click at [1376, 406] on div "Download" at bounding box center [1399, 410] width 45 height 14
click at [1376, 374] on div "Download" at bounding box center [1399, 376] width 45 height 14
